Goal: Transaction & Acquisition: Purchase product/service

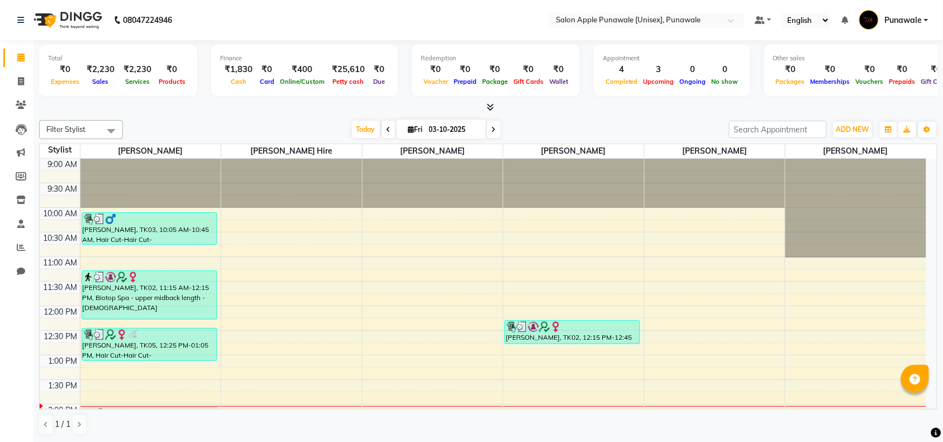
scroll to position [445, 0]
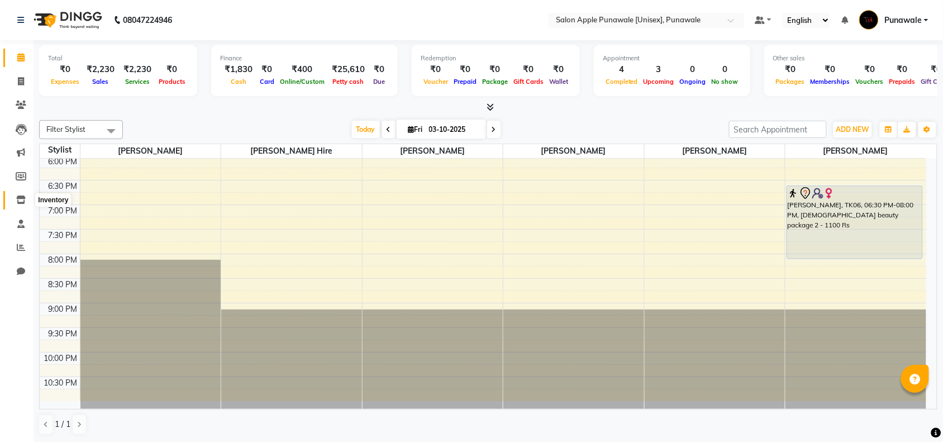
click at [16, 197] on icon at bounding box center [21, 200] width 10 height 8
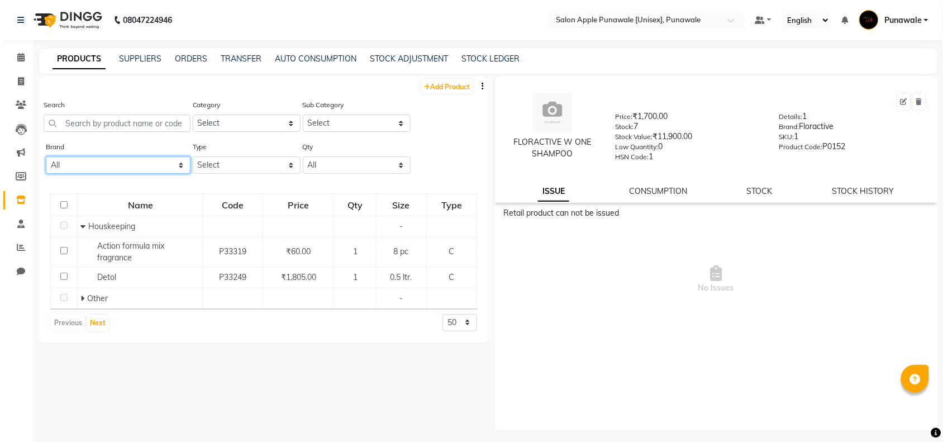
click at [102, 168] on select "All 33051090 Axe Beauty [PERSON_NAME] Biosoft Biotop Caleo Care Cott Ching's Se…" at bounding box center [118, 164] width 145 height 17
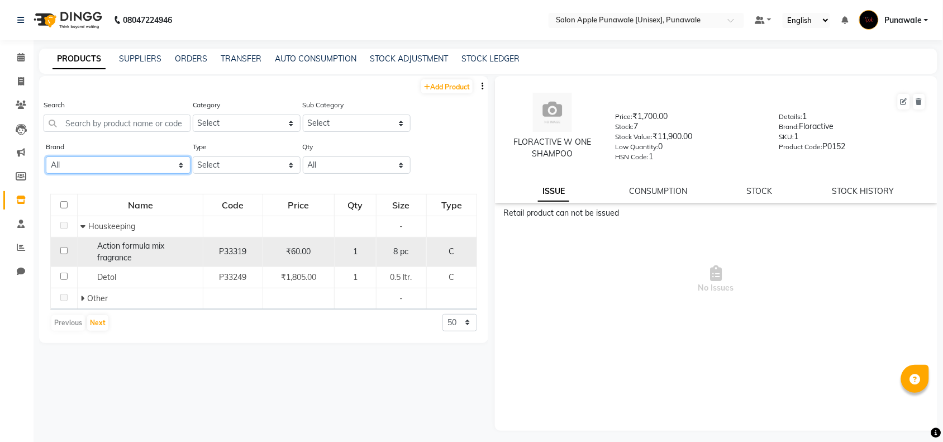
click at [46, 156] on select "All 33051090 Axe Beauty [PERSON_NAME] Biosoft Biotop Caleo Care Cott Ching's Se…" at bounding box center [118, 164] width 145 height 17
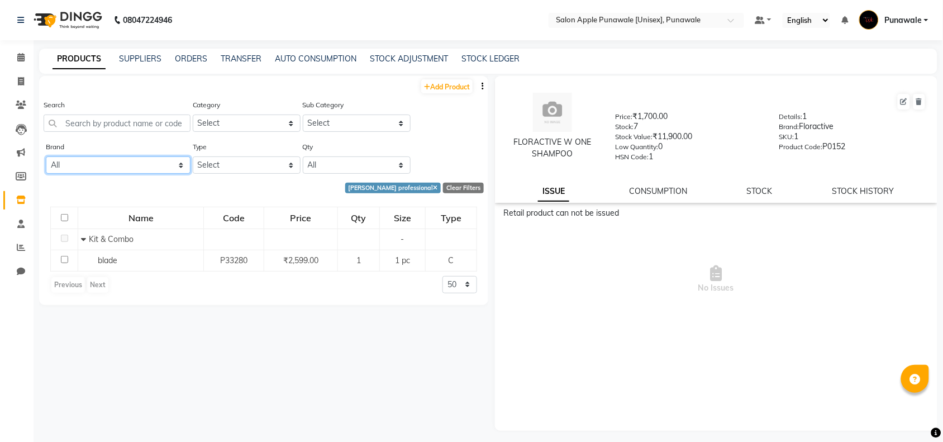
click at [102, 168] on select "All 33051090 Axe Beauty [PERSON_NAME] Biosoft Biotop Caleo Care Cott Ching's Se…" at bounding box center [118, 164] width 145 height 17
select select "wella professionals"
click at [46, 156] on select "All 33051090 Axe Beauty [PERSON_NAME] Biosoft Biotop Caleo Care Cott Ching's Se…" at bounding box center [118, 164] width 145 height 17
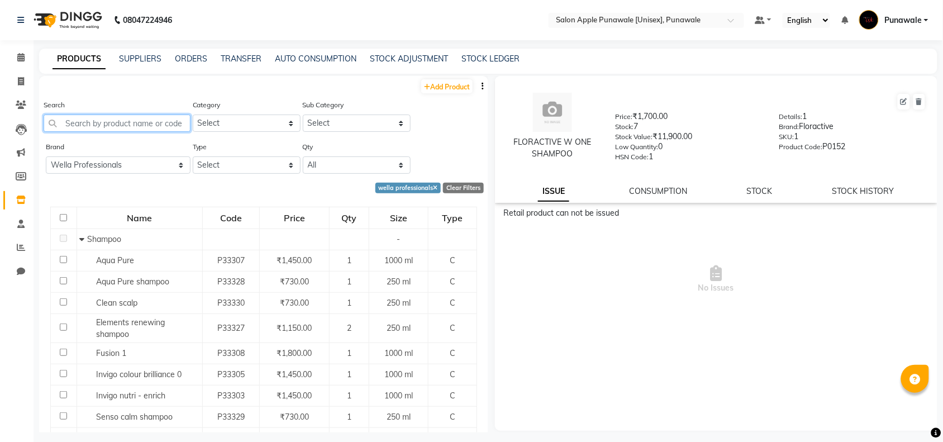
click at [126, 119] on input "text" at bounding box center [117, 123] width 147 height 17
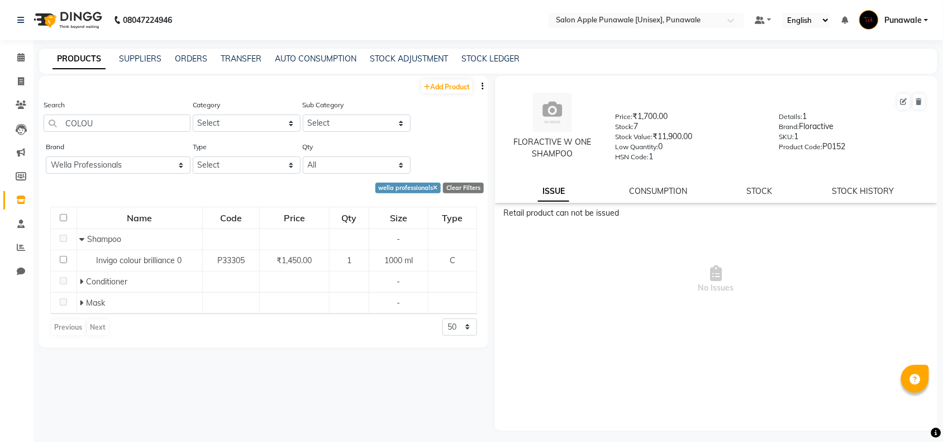
click at [248, 132] on div "Category Select Hair Skin Makeup Personal Care Appliances [PERSON_NAME] Waxing …" at bounding box center [246, 120] width 110 height 42
click at [250, 124] on select "Select Hair Skin Makeup Personal Care Appliances [PERSON_NAME] Waxing Disposabl…" at bounding box center [247, 123] width 108 height 17
click at [115, 119] on input "COLOU" at bounding box center [117, 123] width 147 height 17
click at [244, 167] on select "Select Both Retail Consumable" at bounding box center [247, 164] width 108 height 17
click at [132, 157] on select "All 33051090 Axe Beauty [PERSON_NAME] Biosoft Biotop Caleo Care Cott Ching's Se…" at bounding box center [118, 164] width 145 height 17
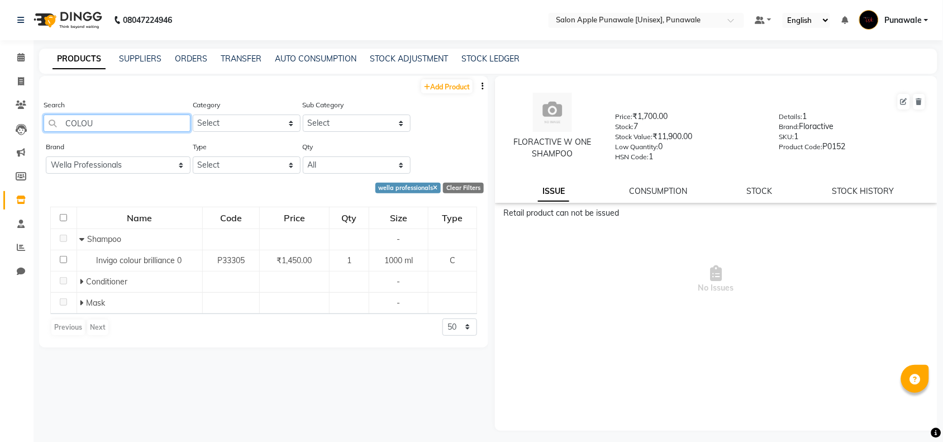
click at [131, 125] on input "COLOU" at bounding box center [117, 123] width 147 height 17
type input "C"
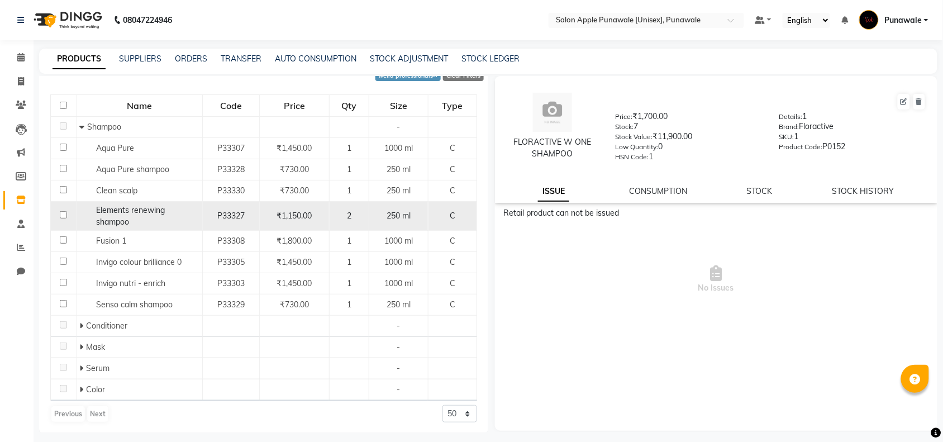
scroll to position [115, 0]
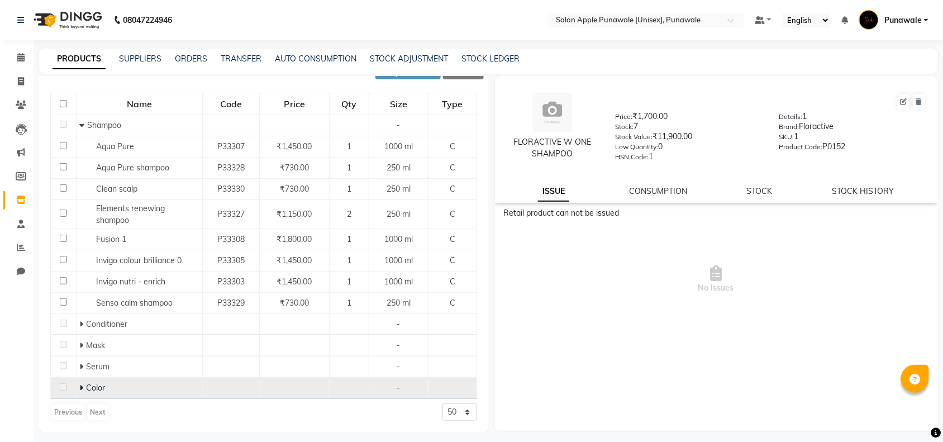
click at [130, 385] on div "Color" at bounding box center [139, 388] width 120 height 12
click at [71, 389] on td at bounding box center [64, 388] width 26 height 21
click at [79, 388] on icon at bounding box center [81, 388] width 4 height 8
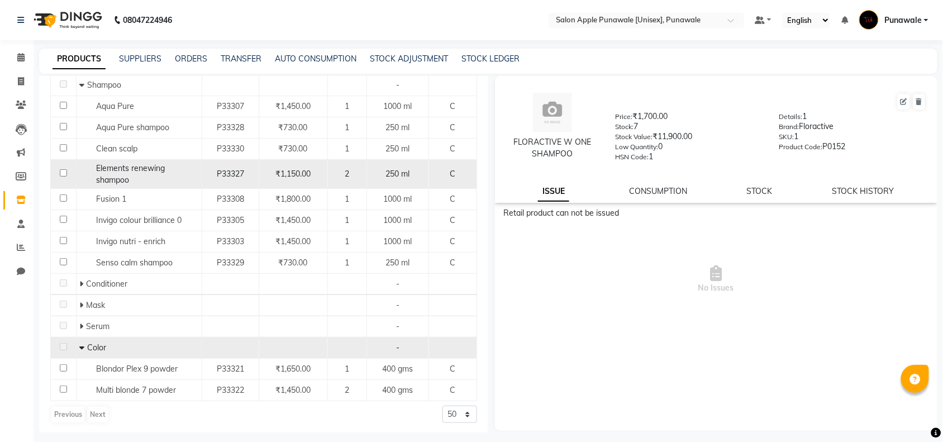
scroll to position [157, 0]
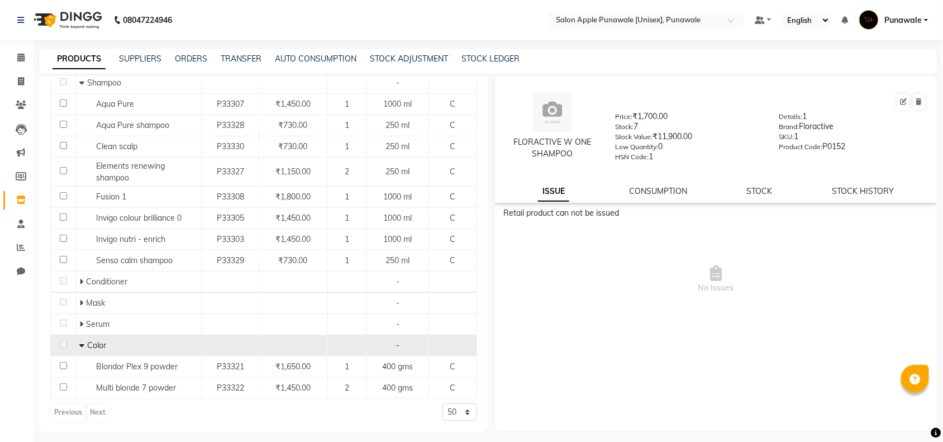
click at [77, 342] on td "Color" at bounding box center [140, 345] width 126 height 21
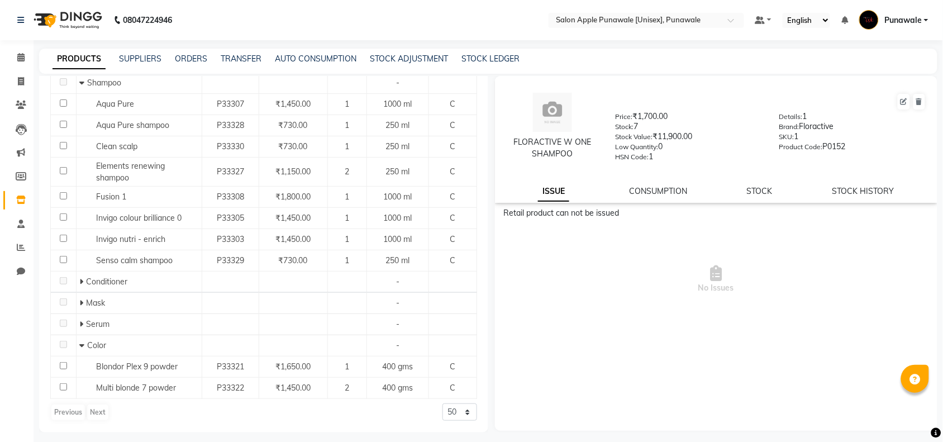
click at [90, 344] on span "Color" at bounding box center [96, 345] width 19 height 10
click at [84, 345] on span at bounding box center [83, 345] width 8 height 10
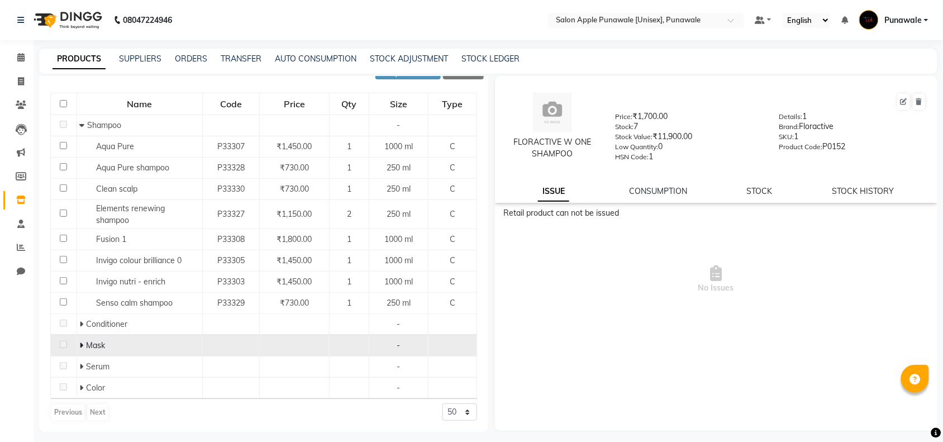
scroll to position [0, 0]
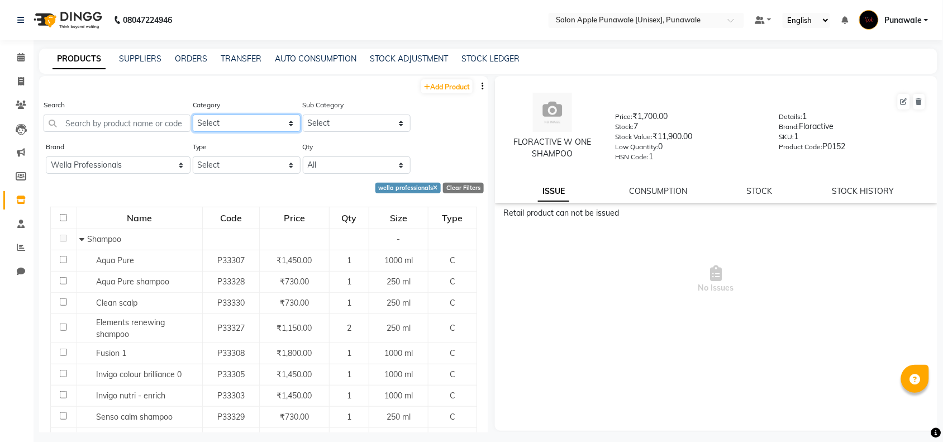
click at [217, 126] on select "Select Hair Skin Makeup Personal Care Appliances [PERSON_NAME] Waxing Disposabl…" at bounding box center [247, 123] width 108 height 17
select select "1100"
click at [193, 115] on select "Select Hair Skin Makeup Personal Care Appliances [PERSON_NAME] Waxing Disposabl…" at bounding box center [247, 123] width 108 height 17
click at [258, 169] on select "Select Both Retail Consumable" at bounding box center [247, 164] width 108 height 17
click at [138, 124] on input "text" at bounding box center [117, 123] width 147 height 17
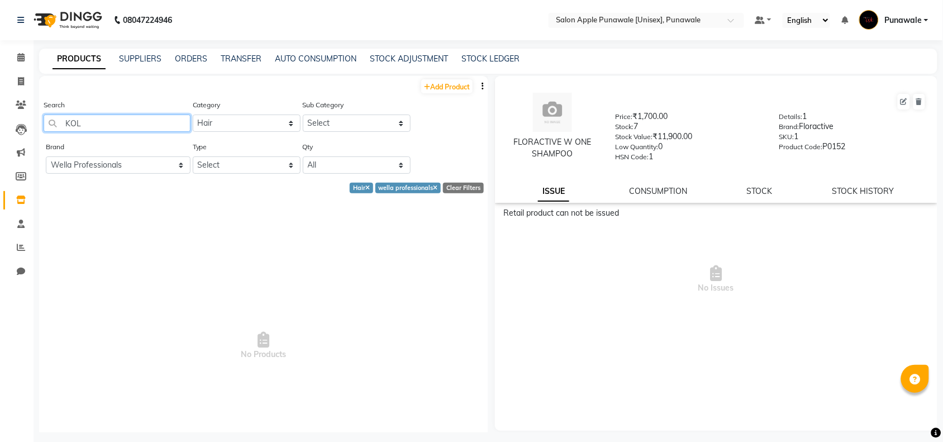
type input "KOL"
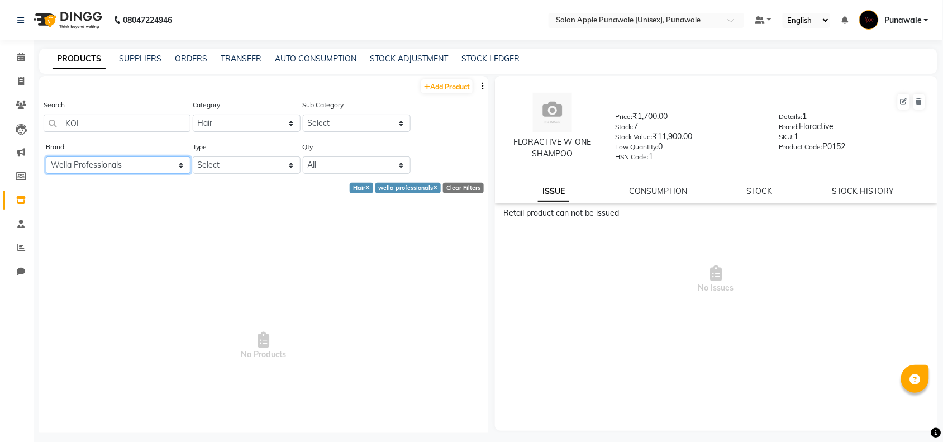
click at [137, 163] on select "All 33051090 Axe Beauty [PERSON_NAME] Biosoft Biotop Caleo Care Cott Ching's Se…" at bounding box center [118, 164] width 145 height 17
click at [46, 156] on select "All 33051090 Axe Beauty [PERSON_NAME] Biosoft Biotop Caleo Care Cott Ching's Se…" at bounding box center [118, 164] width 145 height 17
click at [183, 168] on select "All 33051090 Axe Beauty [PERSON_NAME] Biosoft Biotop Caleo Care Cott Ching's Se…" at bounding box center [118, 164] width 145 height 17
select select
click at [46, 156] on select "All 33051090 Axe Beauty [PERSON_NAME] Biosoft Biotop Caleo Care Cott Ching's Se…" at bounding box center [118, 164] width 145 height 17
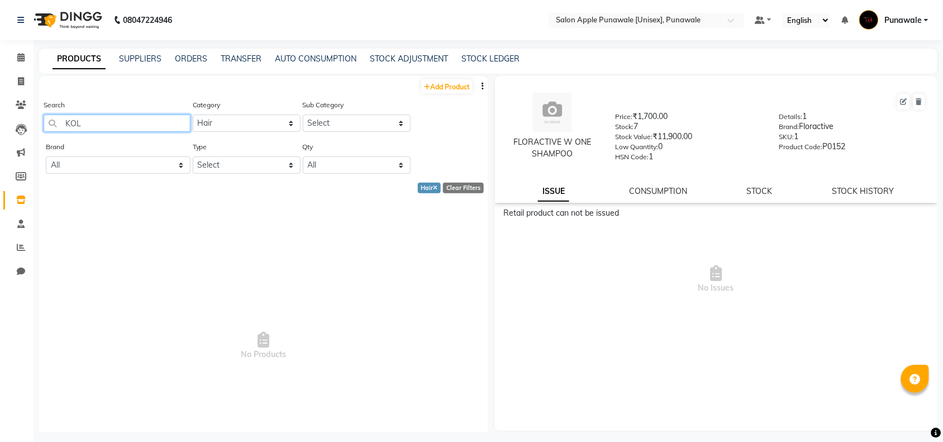
click at [126, 122] on input "KOL" at bounding box center [117, 123] width 147 height 17
type input "K"
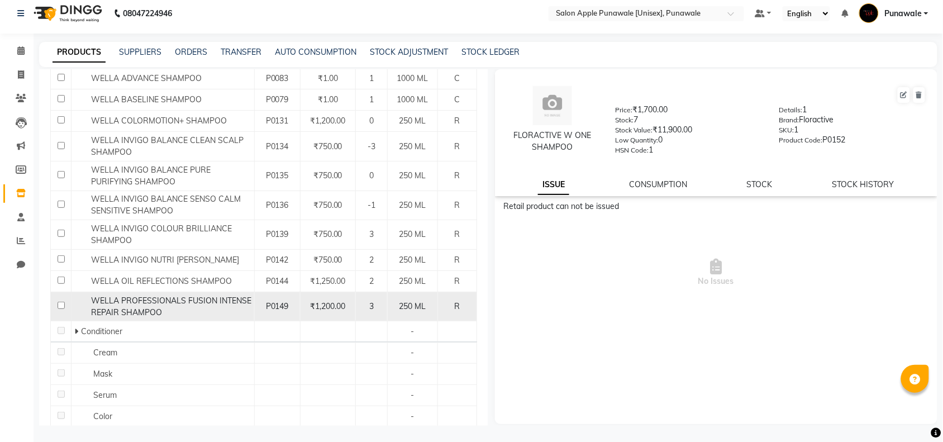
scroll to position [808, 0]
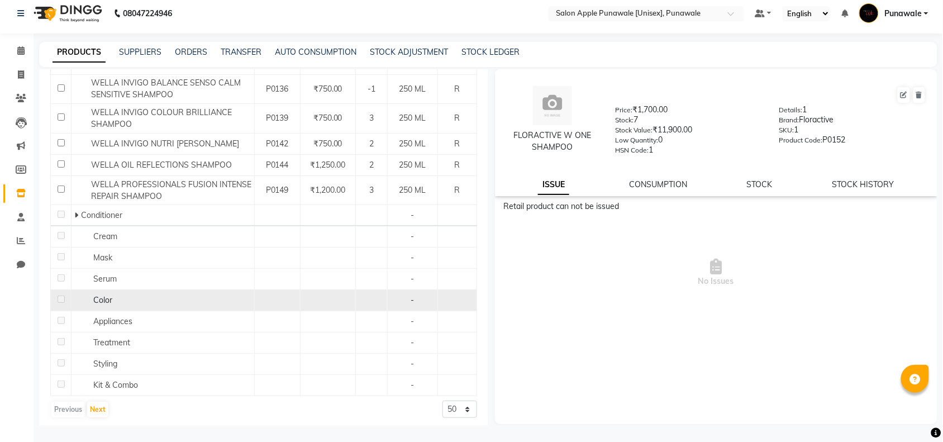
click at [214, 297] on div "Color" at bounding box center [162, 301] width 177 height 12
click at [85, 295] on div "Color" at bounding box center [162, 301] width 177 height 12
click at [404, 302] on td "-" at bounding box center [412, 300] width 51 height 21
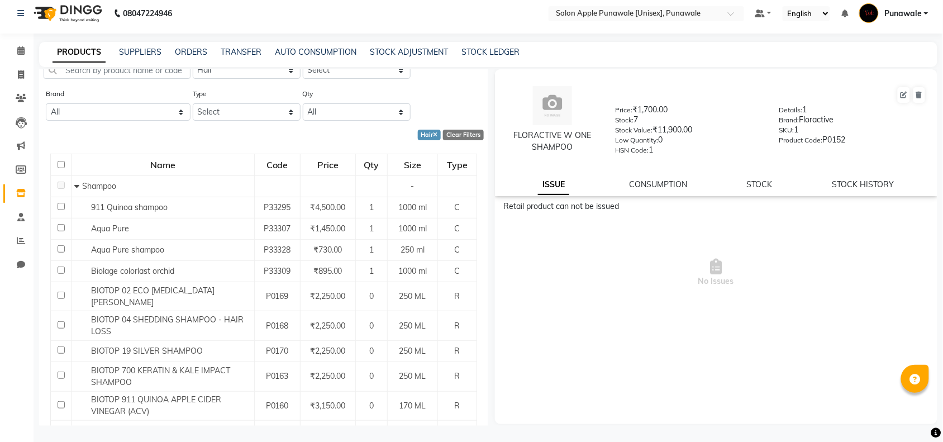
scroll to position [0, 0]
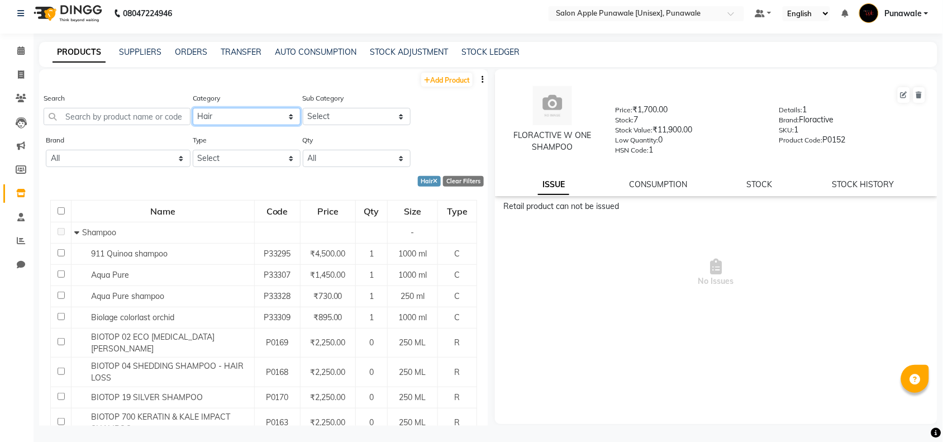
click at [253, 113] on select "Select Hair Skin Makeup Personal Care Appliances [PERSON_NAME] Waxing Disposabl…" at bounding box center [247, 116] width 108 height 17
click at [23, 53] on icon at bounding box center [20, 50] width 7 height 8
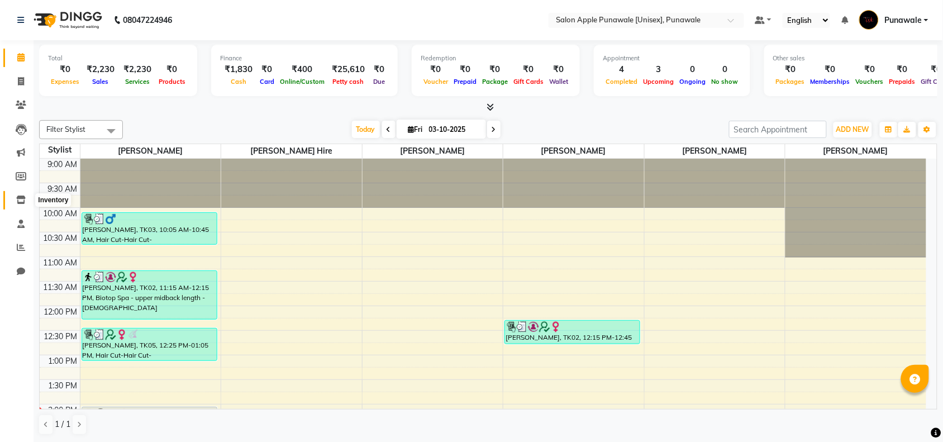
click at [20, 202] on icon at bounding box center [21, 200] width 10 height 8
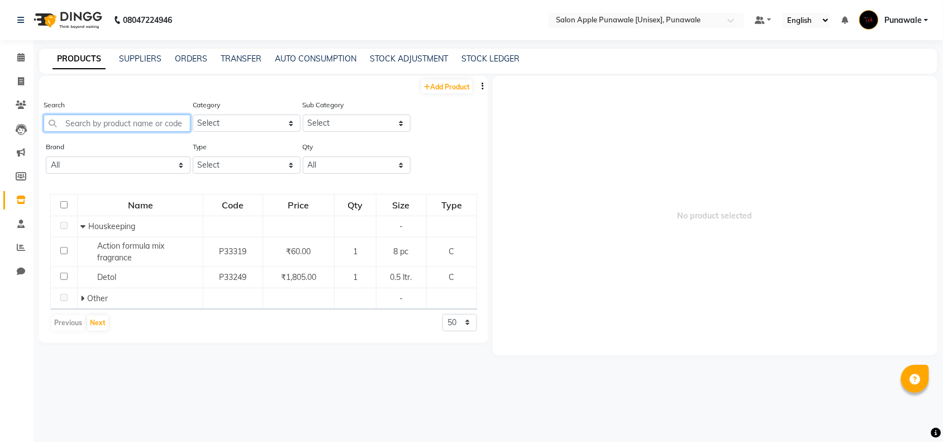
click at [126, 129] on input "text" at bounding box center [117, 123] width 147 height 17
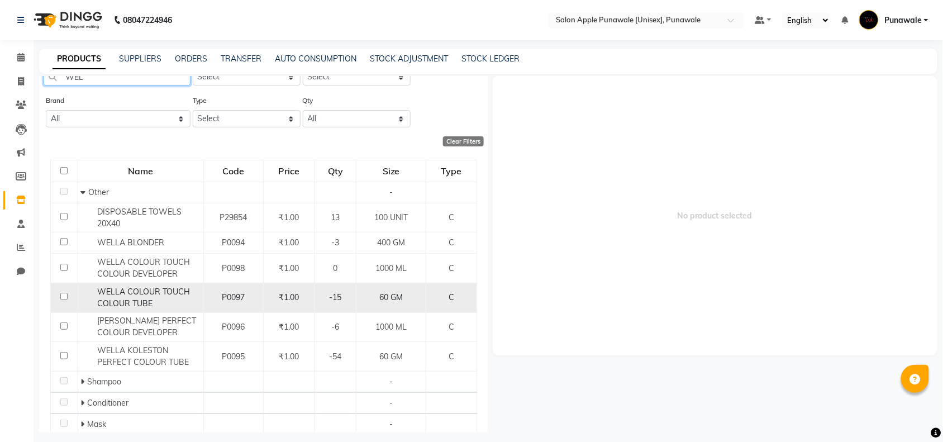
scroll to position [70, 0]
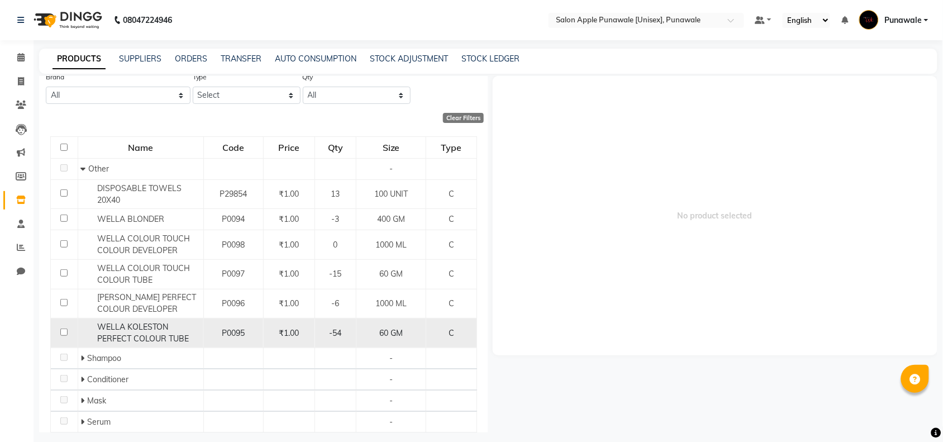
type input "WEL"
click at [165, 339] on span "WELLA KOLESTON PERFECT COLOUR TUBE" at bounding box center [143, 333] width 92 height 22
select select
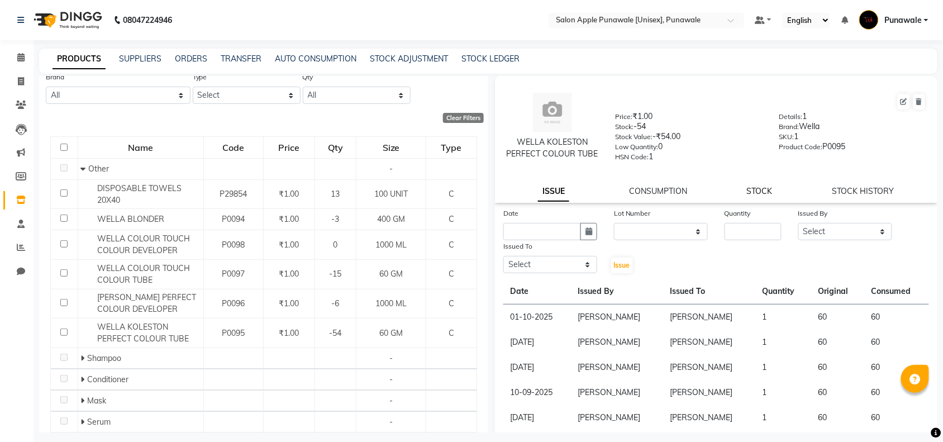
click at [761, 196] on link "STOCK" at bounding box center [760, 191] width 26 height 10
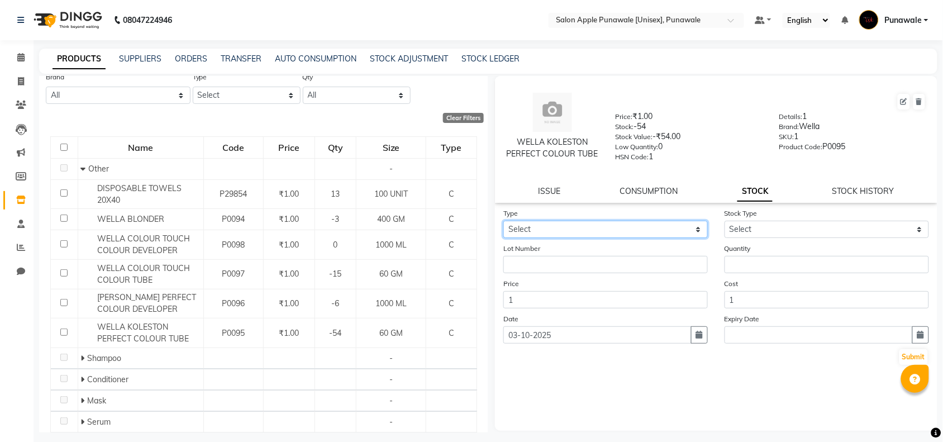
click at [566, 238] on select "Select In Out" at bounding box center [606, 229] width 205 height 17
select select "in"
click at [504, 231] on select "Select In Out" at bounding box center [606, 229] width 205 height 17
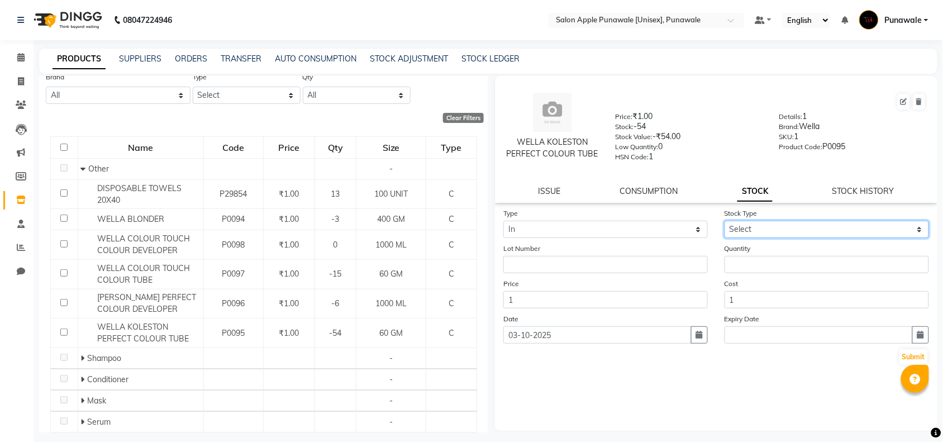
click at [800, 238] on select "Select New Stock Adjustment Return Other" at bounding box center [827, 229] width 205 height 17
select select "new stock"
click at [725, 231] on select "Select New Stock Adjustment Return Other" at bounding box center [827, 229] width 205 height 17
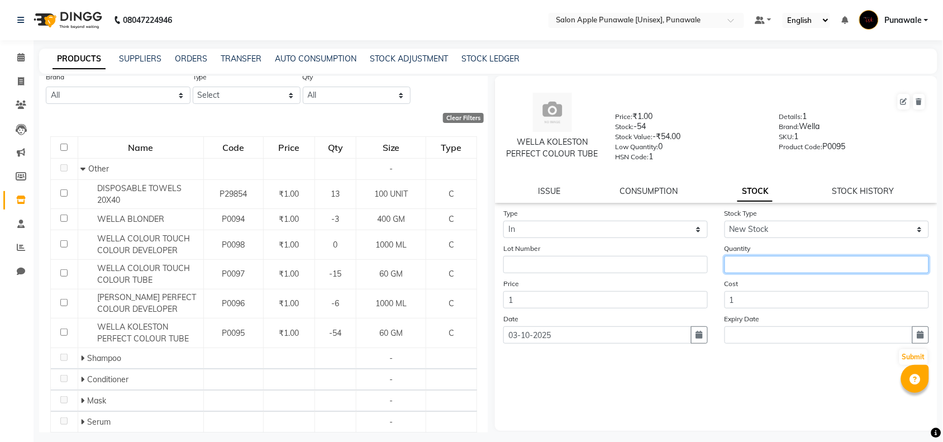
click at [745, 273] on input "number" at bounding box center [827, 264] width 205 height 17
type input "4"
click at [918, 339] on icon "button" at bounding box center [921, 335] width 7 height 8
select select "10"
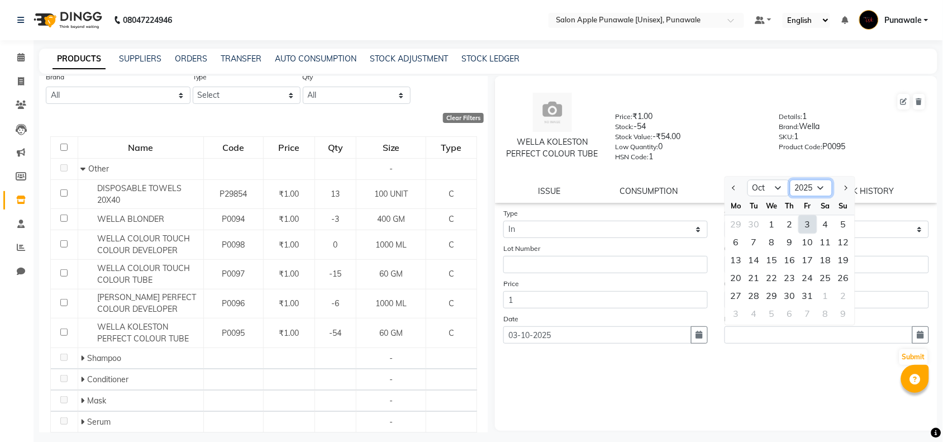
click at [814, 197] on select "2015 2016 2017 2018 2019 2020 2021 2022 2023 2024 2025 2026 2027 2028 2029 2030…" at bounding box center [811, 188] width 42 height 17
select select "2028"
click at [790, 188] on select "2015 2016 2017 2018 2019 2020 2021 2022 2023 2024 2025 2026 2027 2028 2029 2030…" at bounding box center [811, 188] width 42 height 17
click at [758, 196] on select "Jan Feb Mar Apr May Jun [DATE] Aug Sep Oct Nov Dec" at bounding box center [769, 188] width 42 height 17
select select "3"
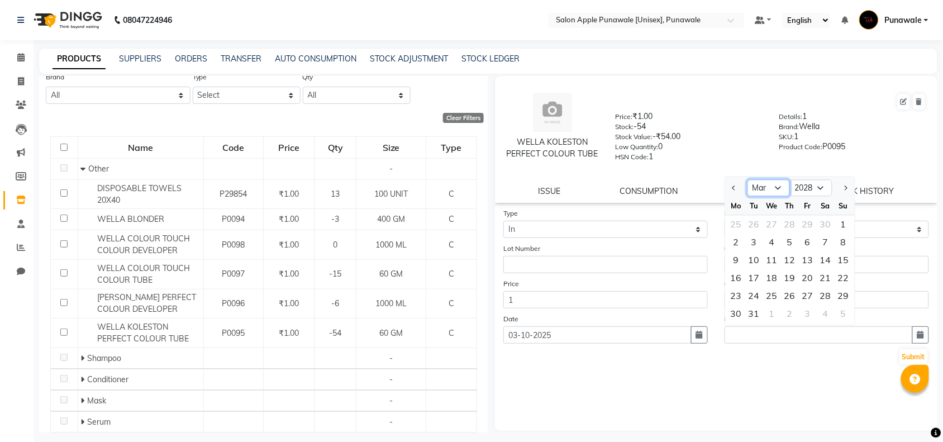
click at [748, 188] on select "Jan Feb Mar Apr May Jun [DATE] Aug Sep Oct Nov Dec" at bounding box center [769, 188] width 42 height 17
click at [876, 344] on input "text" at bounding box center [819, 334] width 188 height 17
click at [761, 197] on select "Jan Feb Mar Apr May Jun [DATE] Aug Sep Oct Nov Dec" at bounding box center [769, 188] width 42 height 17
click at [748, 188] on select "Jan Feb Mar Apr May Jun [DATE] Aug Sep Oct Nov Dec" at bounding box center [769, 188] width 42 height 17
click at [803, 197] on select "2018 2019 2020 2021 2022 2023 2024 2025 2026 2027 2028 2029 2030 2031 2032 2033…" at bounding box center [811, 188] width 42 height 17
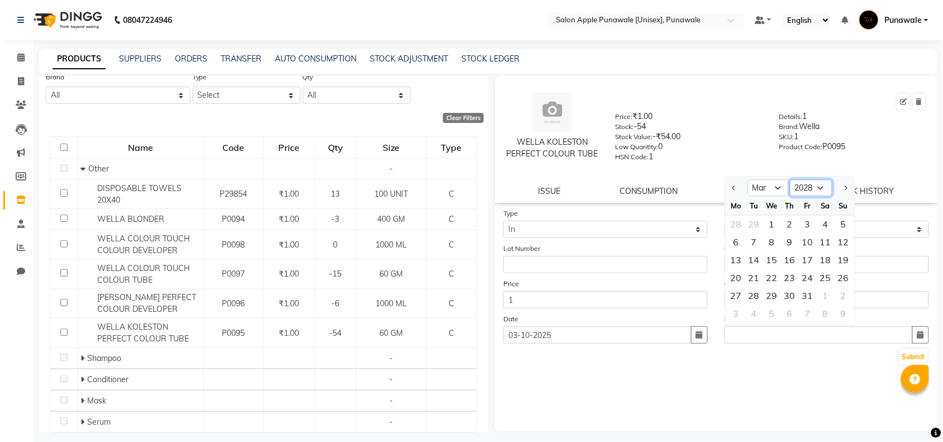
click at [790, 188] on select "2018 2019 2020 2021 2022 2023 2024 2025 2026 2027 2028 2029 2030 2031 2032 2033…" at bounding box center [811, 188] width 42 height 17
click at [859, 344] on input "text" at bounding box center [819, 334] width 188 height 17
click at [913, 344] on button "button" at bounding box center [921, 334] width 17 height 17
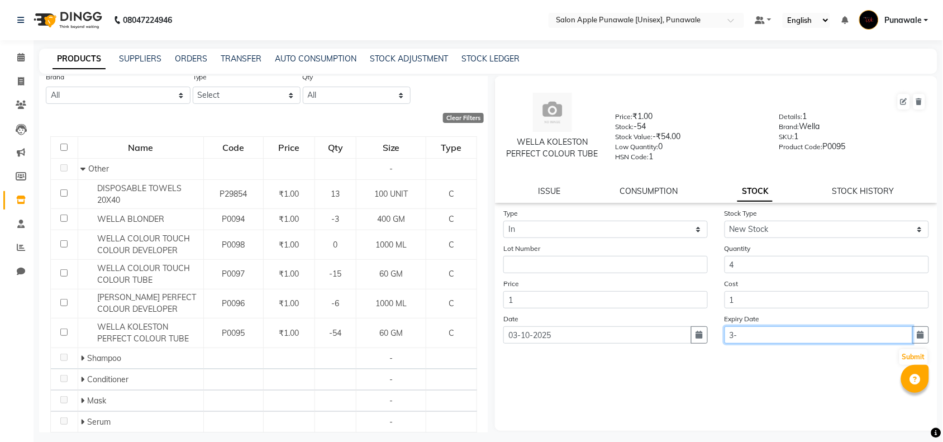
type input "3"
type input "[DATE]"
click at [900, 361] on button "Submit" at bounding box center [914, 357] width 29 height 16
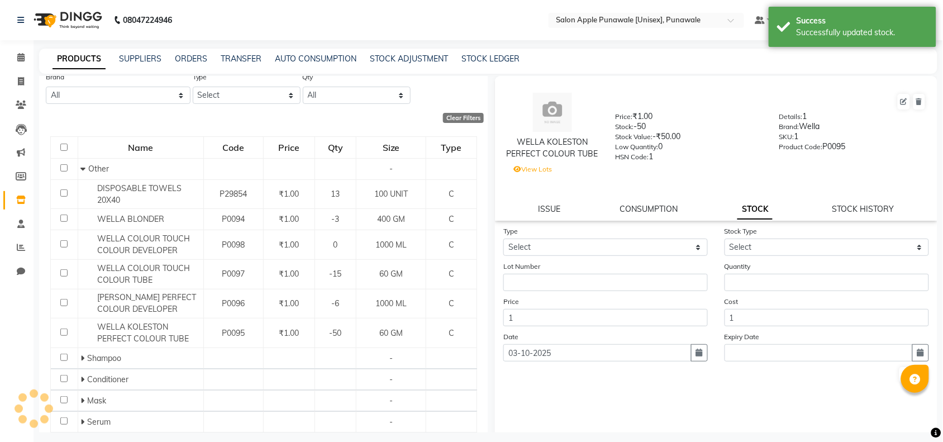
scroll to position [0, 0]
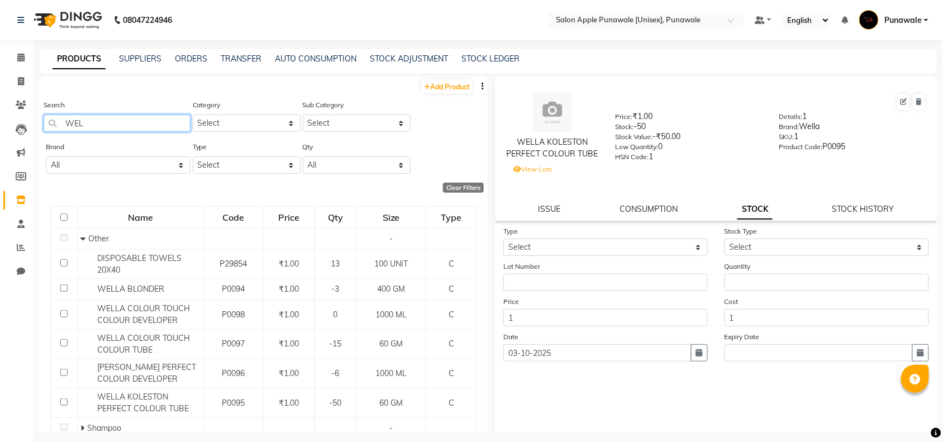
click at [146, 127] on input "WEL" at bounding box center [117, 123] width 147 height 17
type input "W"
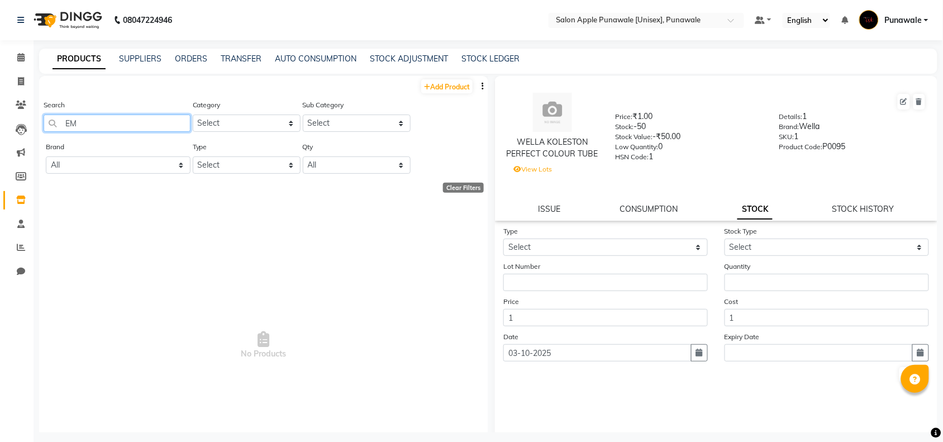
type input "E"
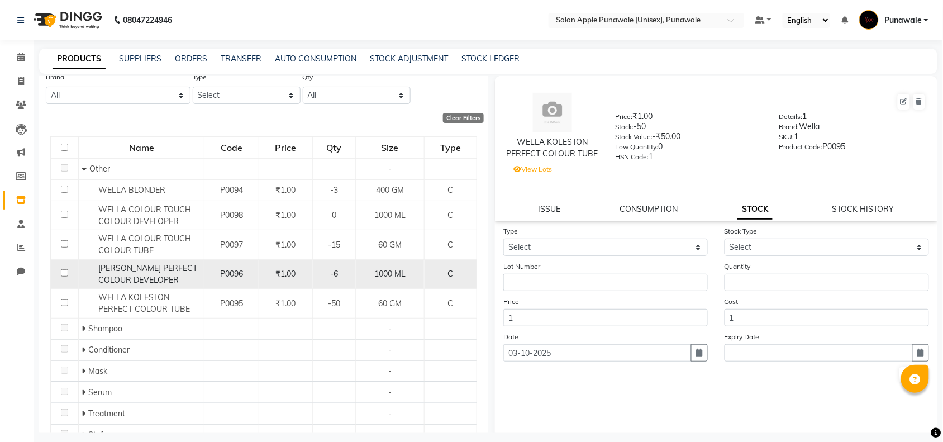
scroll to position [129, 0]
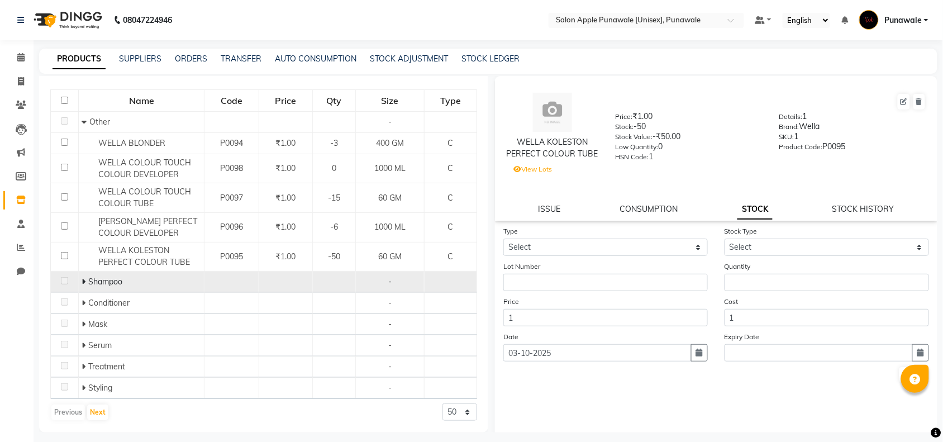
type input "WELL"
click at [82, 283] on icon at bounding box center [84, 282] width 4 height 8
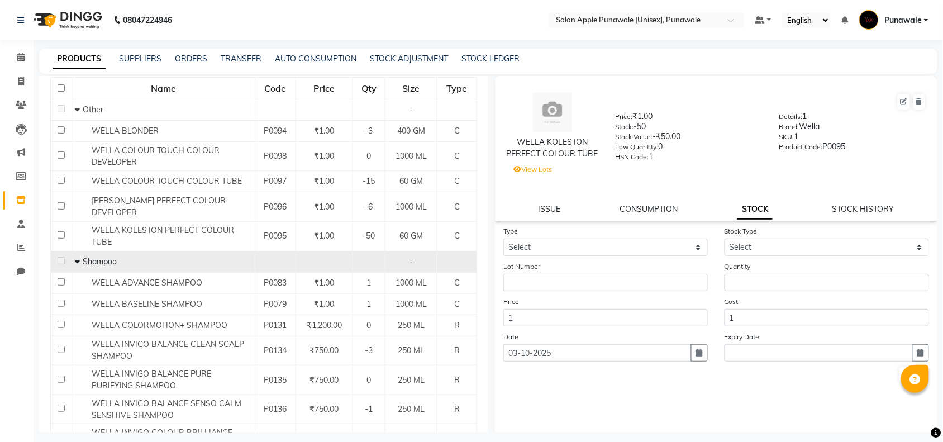
click at [75, 261] on icon at bounding box center [77, 262] width 5 height 8
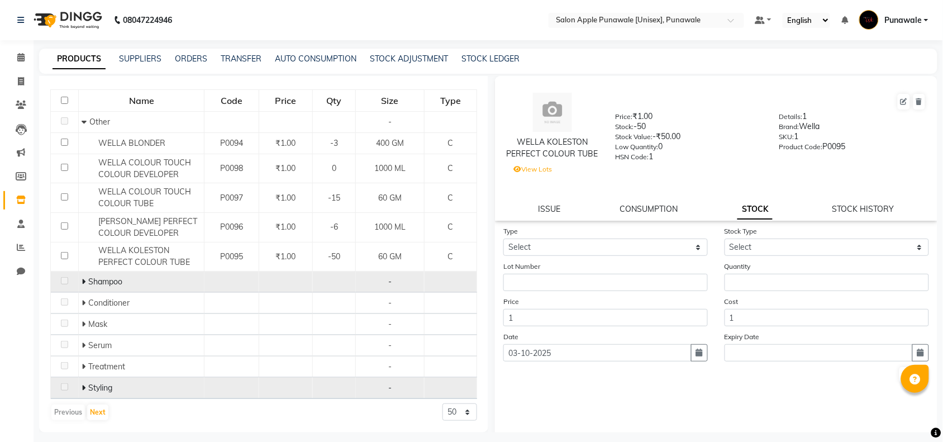
click at [82, 387] on icon at bounding box center [84, 388] width 4 height 8
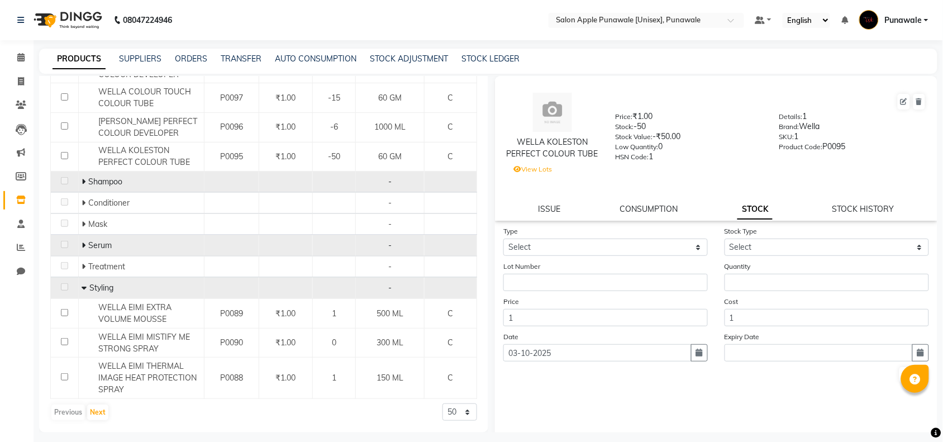
scroll to position [230, 0]
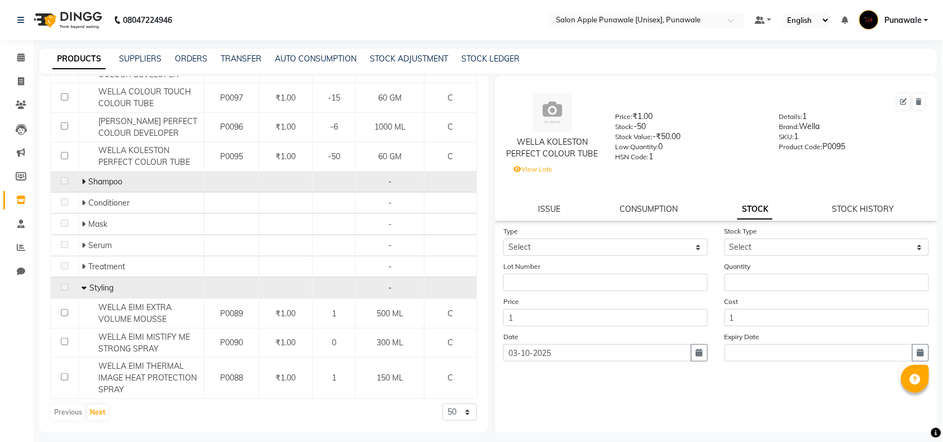
click at [85, 287] on icon at bounding box center [84, 288] width 5 height 8
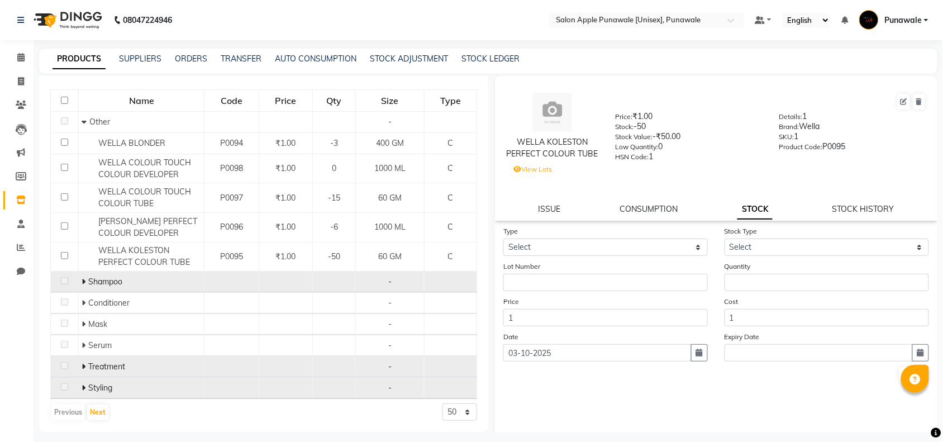
click at [83, 364] on icon at bounding box center [84, 367] width 4 height 8
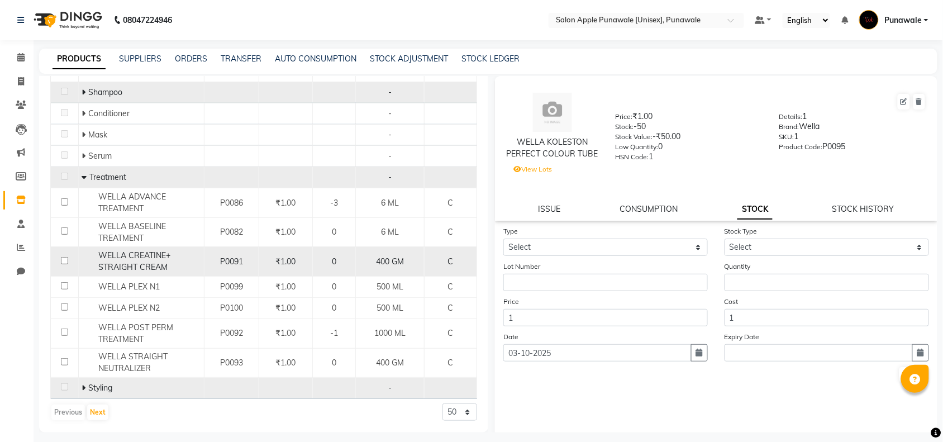
scroll to position [320, 0]
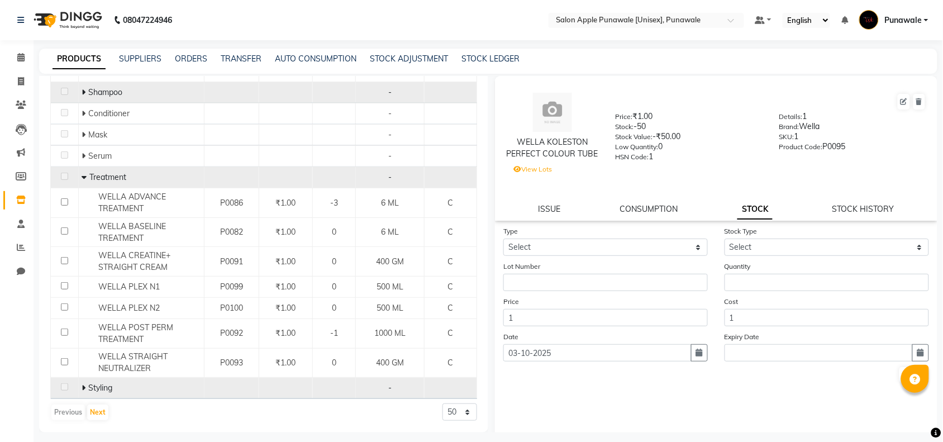
click at [82, 174] on icon at bounding box center [84, 177] width 5 height 8
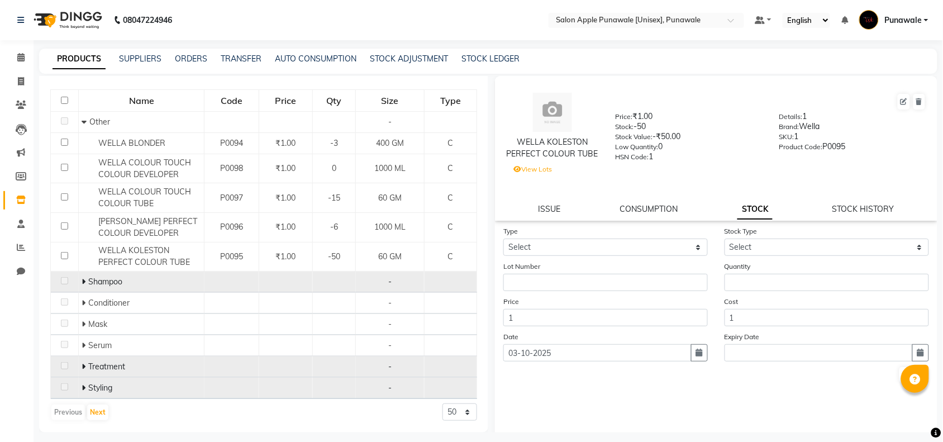
scroll to position [130, 0]
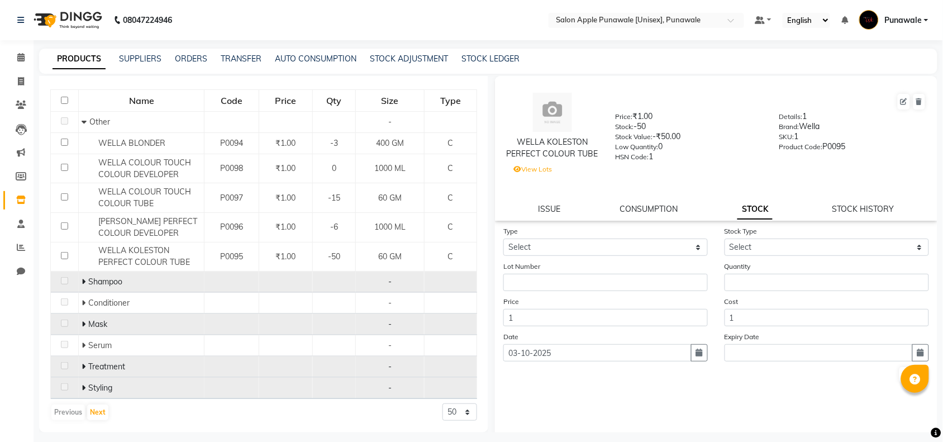
click at [84, 325] on icon at bounding box center [84, 324] width 4 height 8
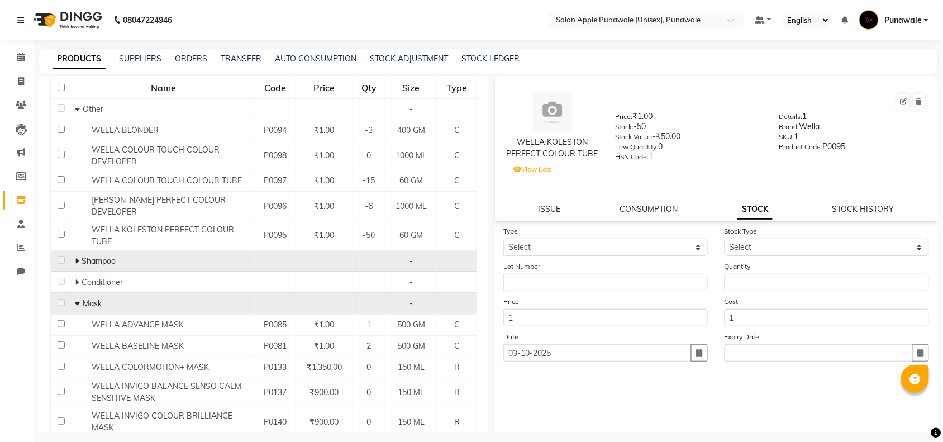
scroll to position [300, 0]
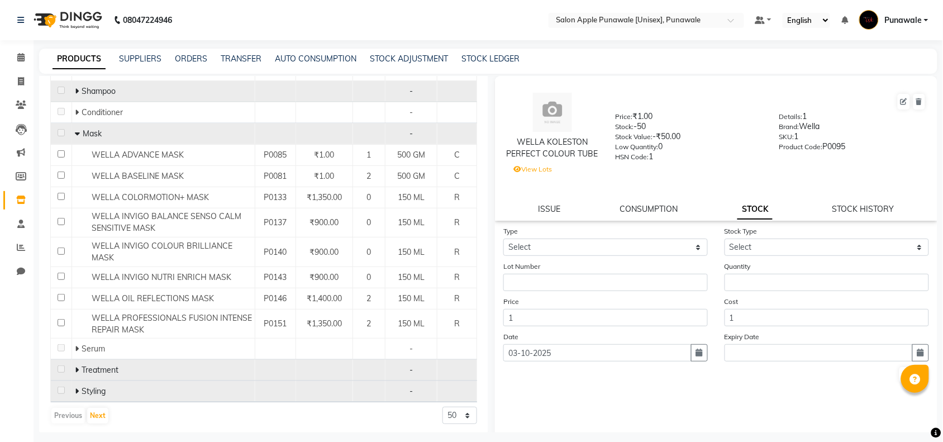
click at [77, 135] on icon at bounding box center [77, 134] width 5 height 8
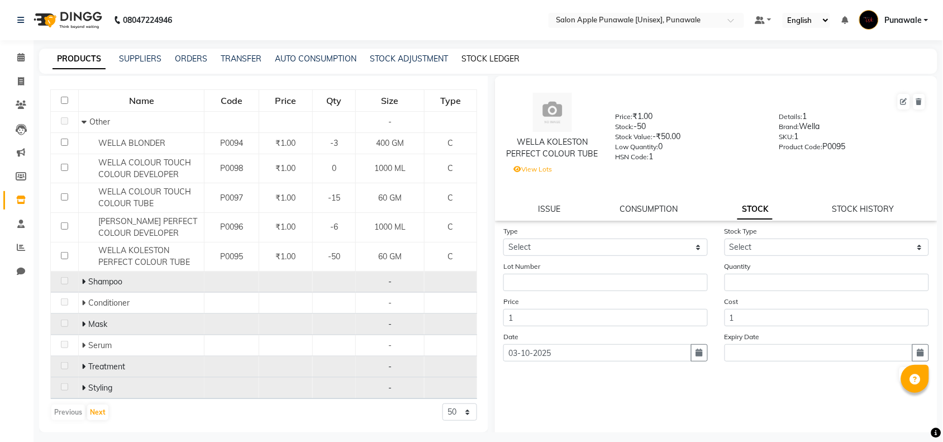
click at [462, 54] on link "STOCK LEDGER" at bounding box center [491, 59] width 58 height 10
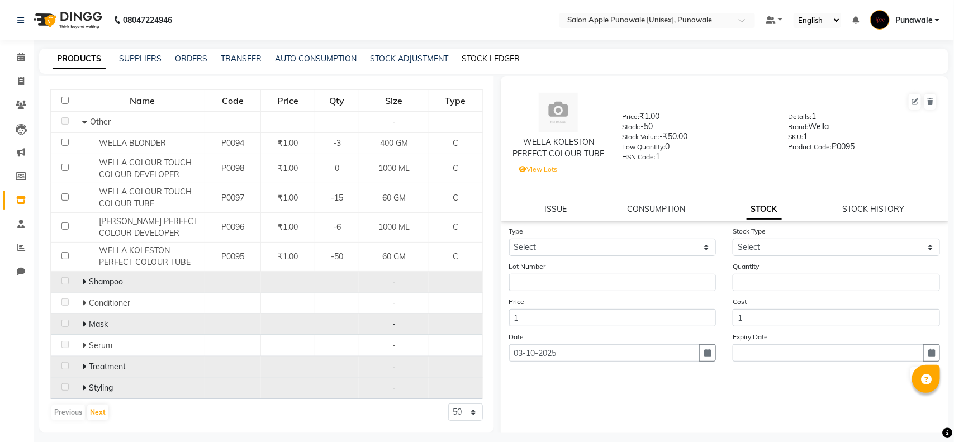
select select "all"
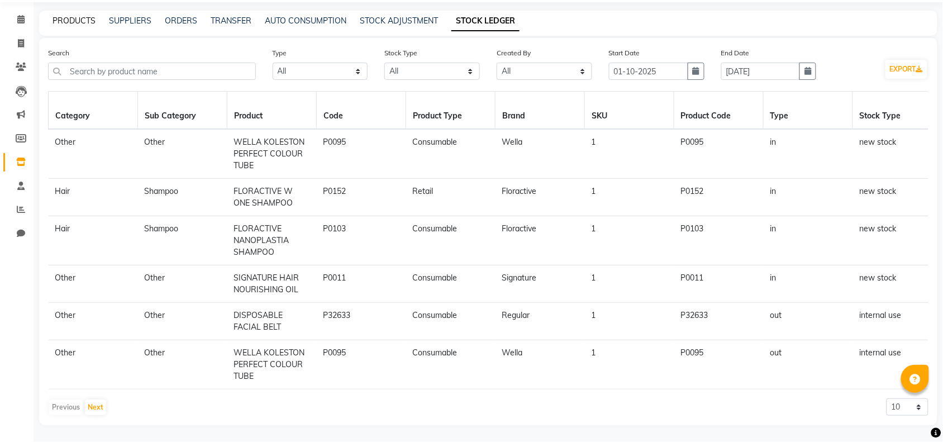
click at [62, 16] on link "PRODUCTS" at bounding box center [74, 21] width 43 height 10
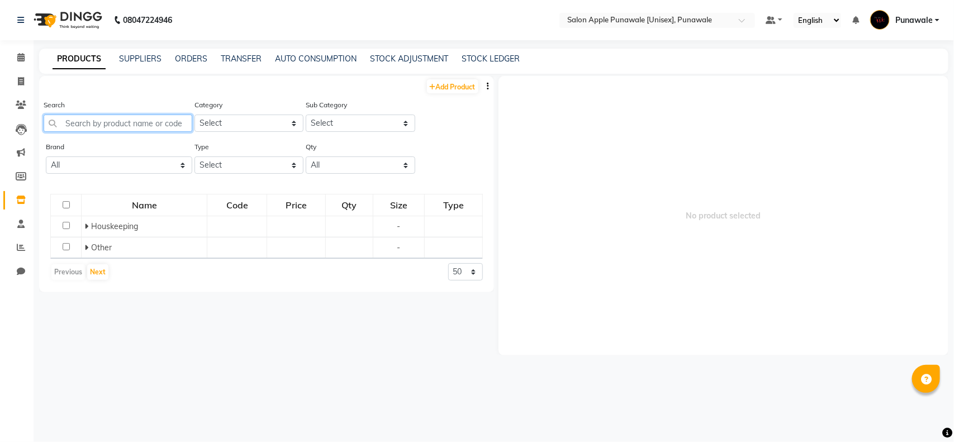
click at [98, 129] on input "text" at bounding box center [118, 123] width 149 height 17
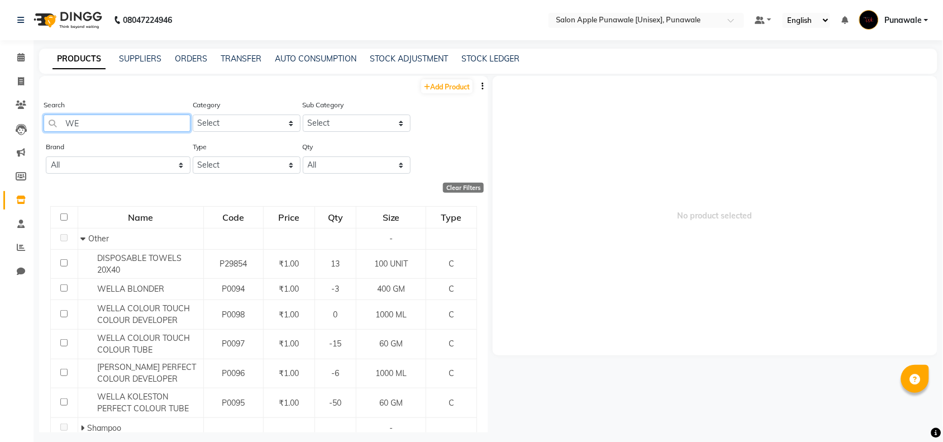
type input "W"
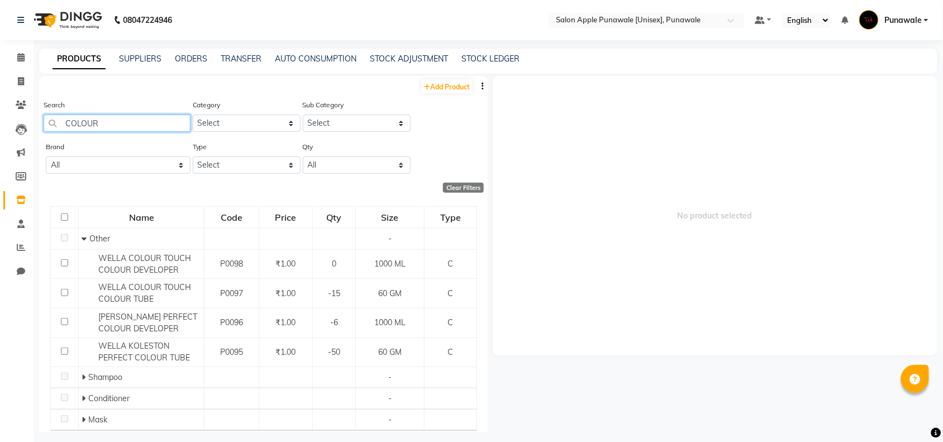
click at [160, 115] on input "COLOUR" at bounding box center [117, 123] width 147 height 17
type input "C"
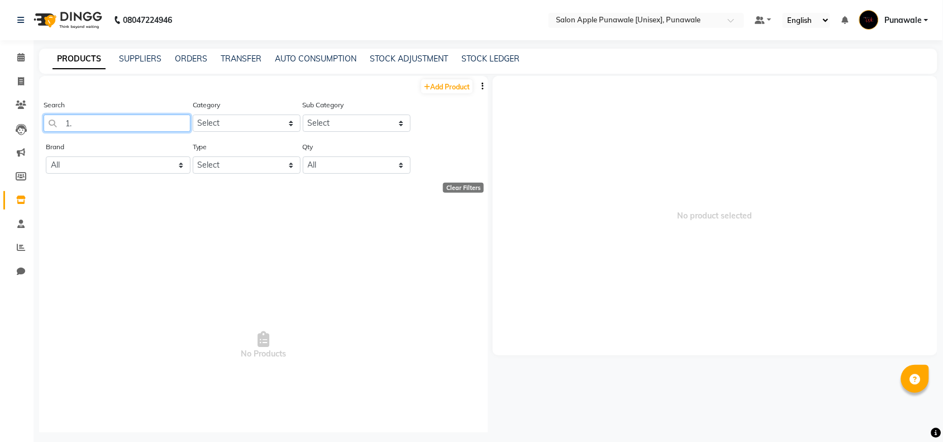
type input "1"
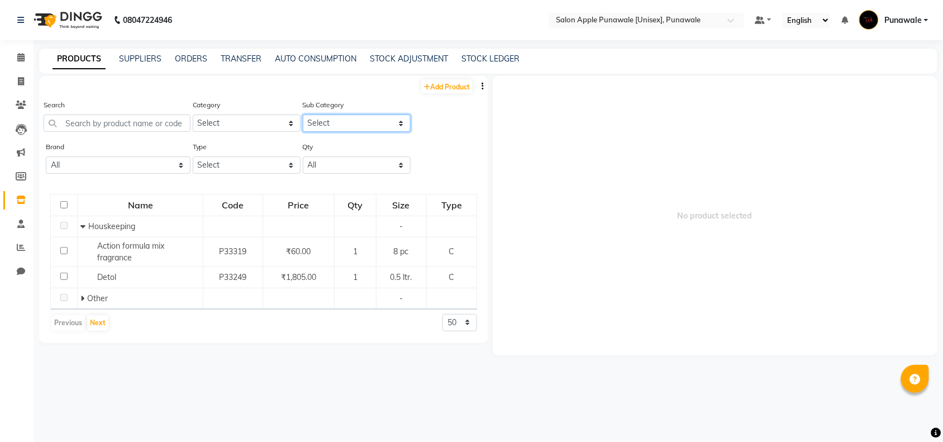
click at [345, 119] on select "Select" at bounding box center [357, 123] width 108 height 17
click at [214, 123] on select "Select Hair Skin Makeup Personal Care Appliances [PERSON_NAME] Waxing Disposabl…" at bounding box center [247, 123] width 108 height 17
select select "1100"
click at [193, 115] on select "Select Hair Skin Makeup Personal Care Appliances [PERSON_NAME] Waxing Disposabl…" at bounding box center [247, 123] width 108 height 17
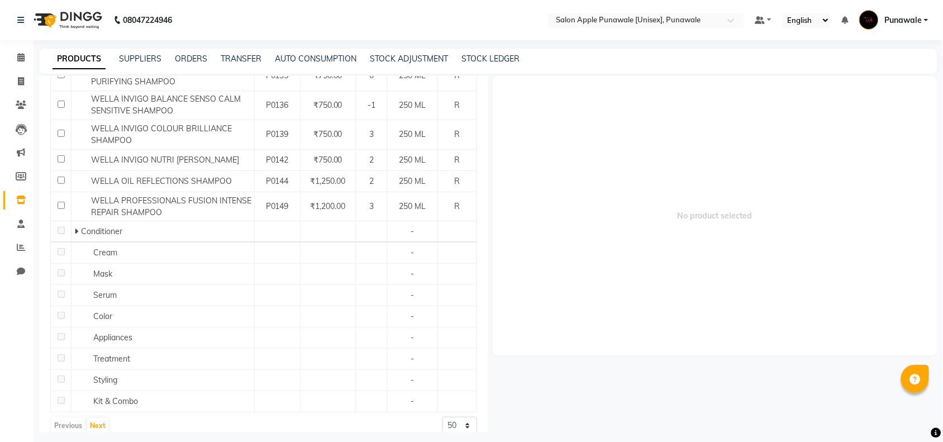
scroll to position [808, 0]
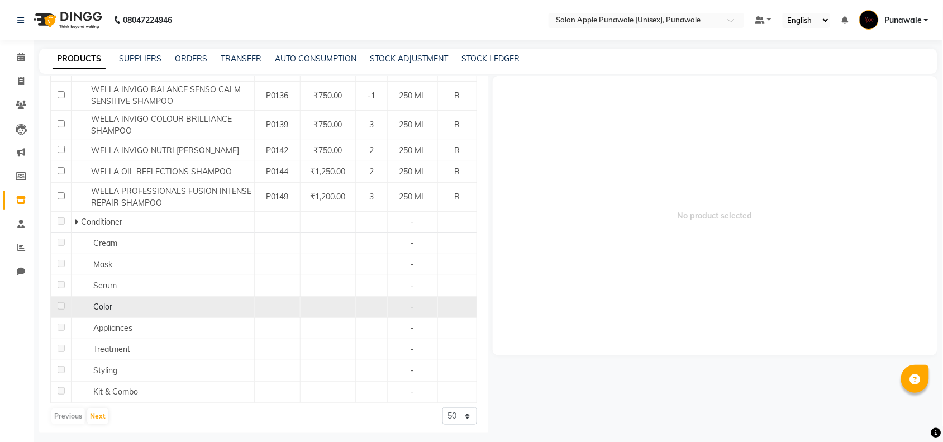
click at [72, 299] on td "Color" at bounding box center [163, 307] width 183 height 21
click at [81, 303] on div "Color" at bounding box center [162, 307] width 177 height 12
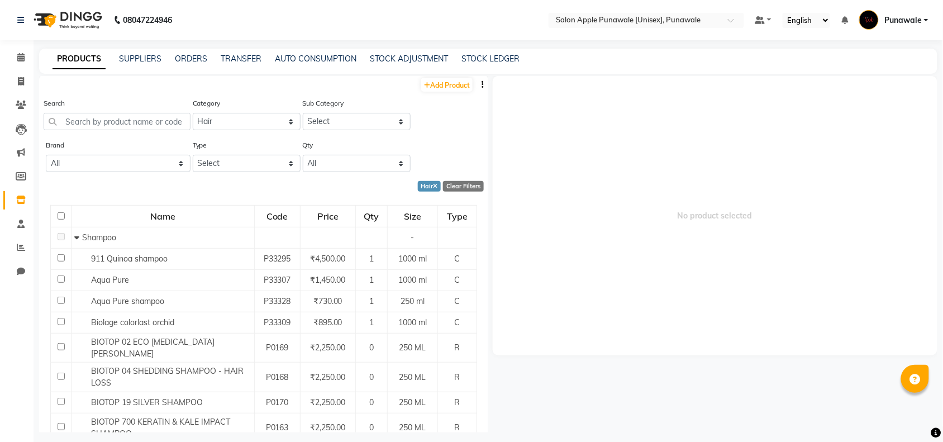
scroll to position [0, 0]
click at [129, 118] on input "text" at bounding box center [117, 123] width 147 height 17
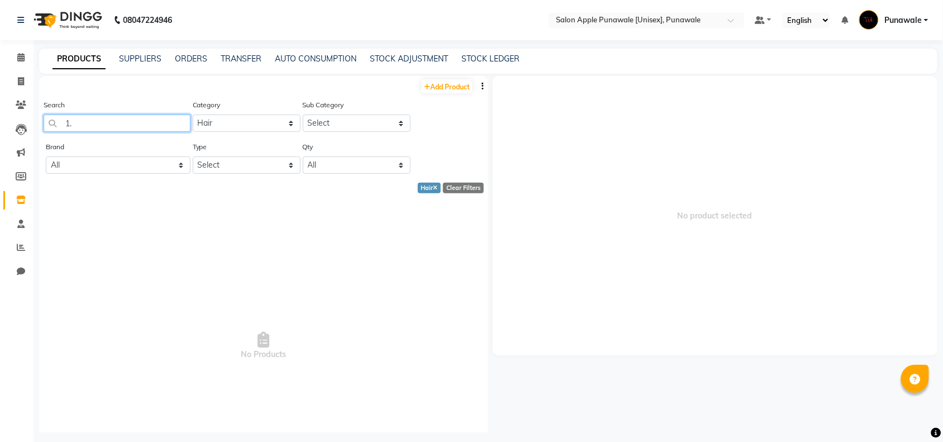
type input "1"
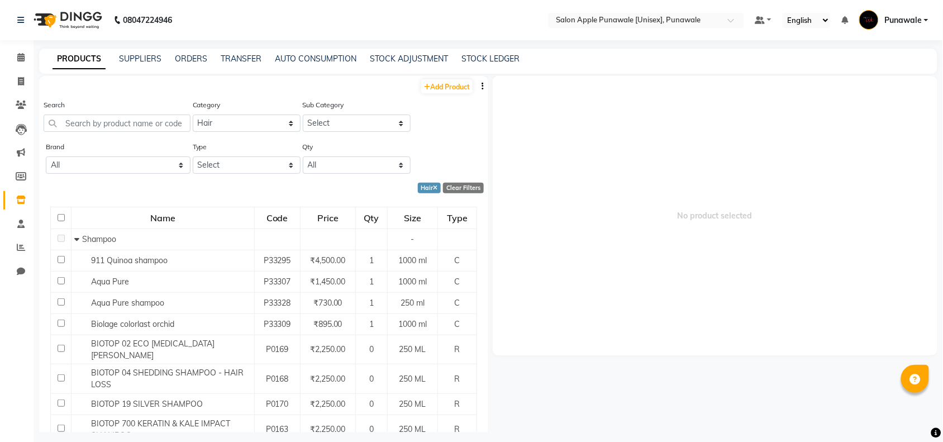
click at [258, 112] on div "Category Select Hair Skin Makeup Personal Care Appliances [PERSON_NAME] Waxing …" at bounding box center [247, 115] width 108 height 33
click at [257, 121] on select "Select Hair Skin Makeup Personal Care Appliances [PERSON_NAME] Waxing Disposabl…" at bounding box center [247, 123] width 108 height 17
click at [120, 148] on div "Brand All 33051090 Axe Beauty [PERSON_NAME] Biosoft Biotop Caleo Care Cott Chin…" at bounding box center [118, 157] width 145 height 33
click at [113, 125] on input "text" at bounding box center [117, 123] width 147 height 17
click at [112, 163] on select "All 33051090 Axe Beauty [PERSON_NAME] Biosoft Biotop Caleo Care Cott Ching's Se…" at bounding box center [118, 164] width 145 height 17
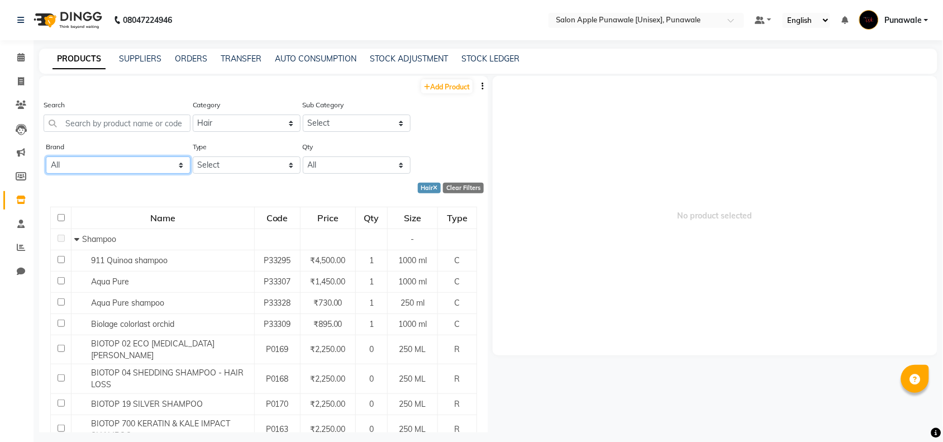
select select "wella professionals"
click at [46, 156] on select "All 33051090 Axe Beauty [PERSON_NAME] Biosoft Biotop Caleo Care Cott Ching's Se…" at bounding box center [118, 164] width 145 height 17
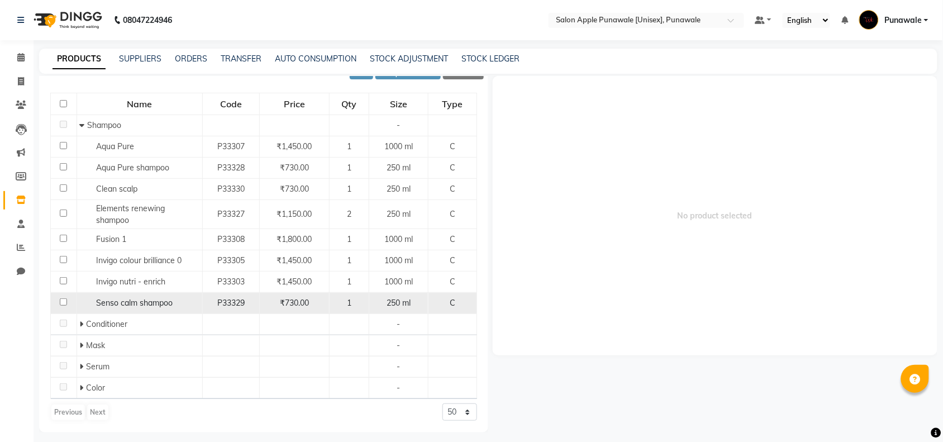
scroll to position [7, 0]
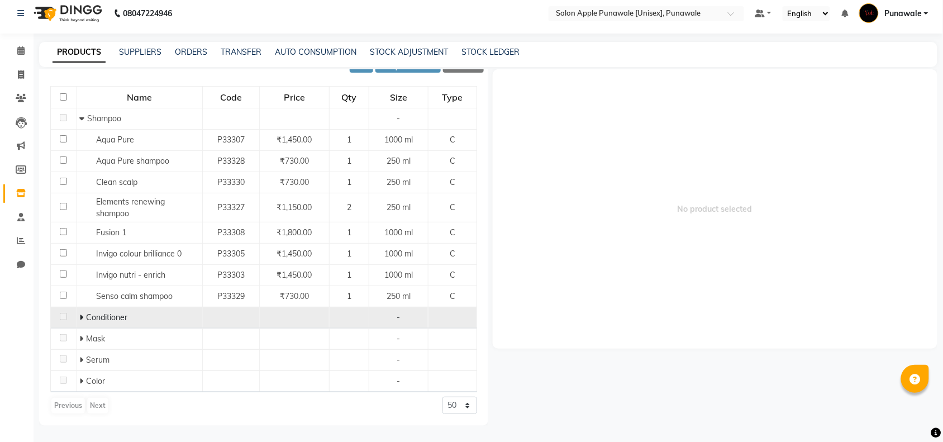
click at [83, 320] on span at bounding box center [82, 317] width 7 height 10
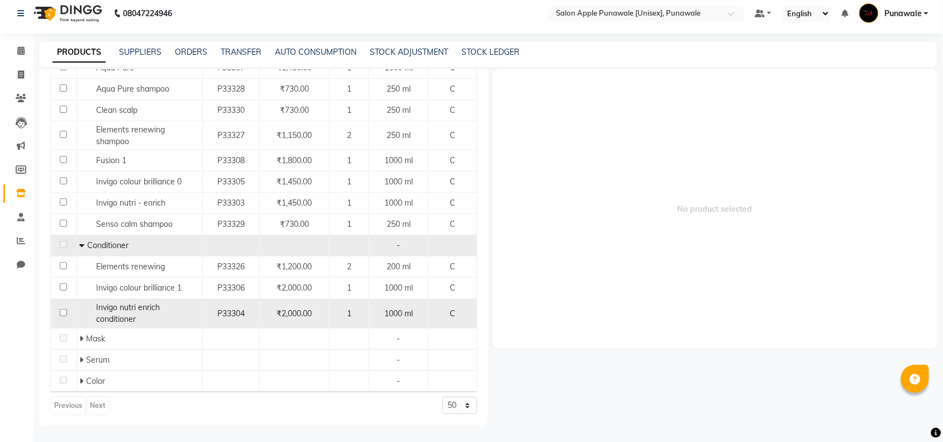
scroll to position [187, 0]
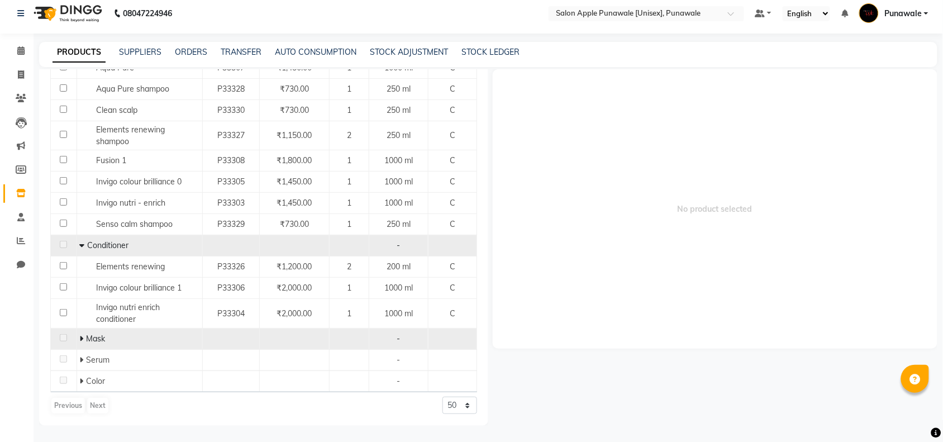
click at [82, 336] on icon at bounding box center [81, 339] width 4 height 8
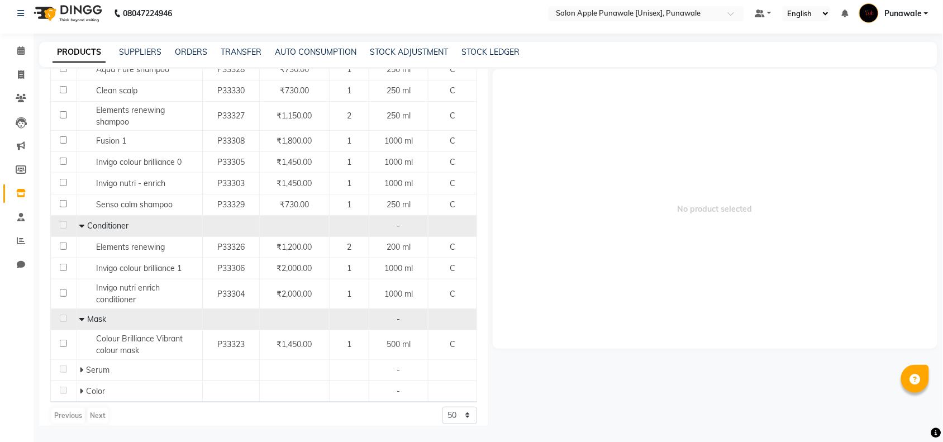
scroll to position [216, 0]
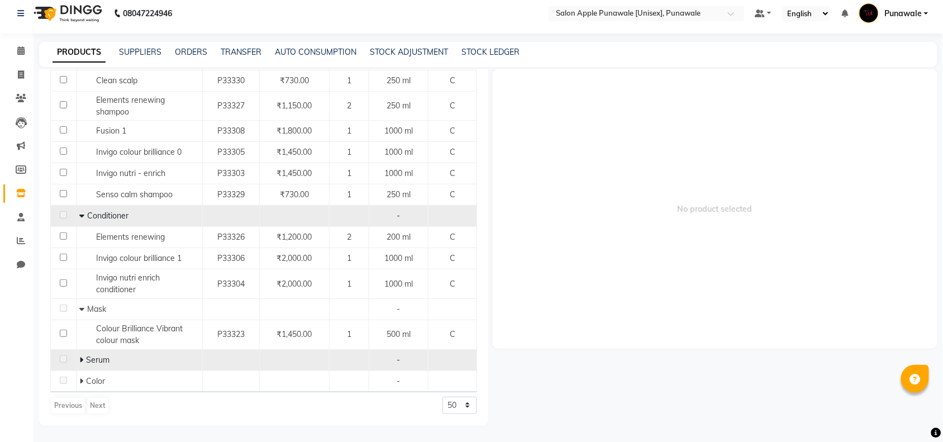
click at [81, 360] on icon at bounding box center [81, 360] width 4 height 8
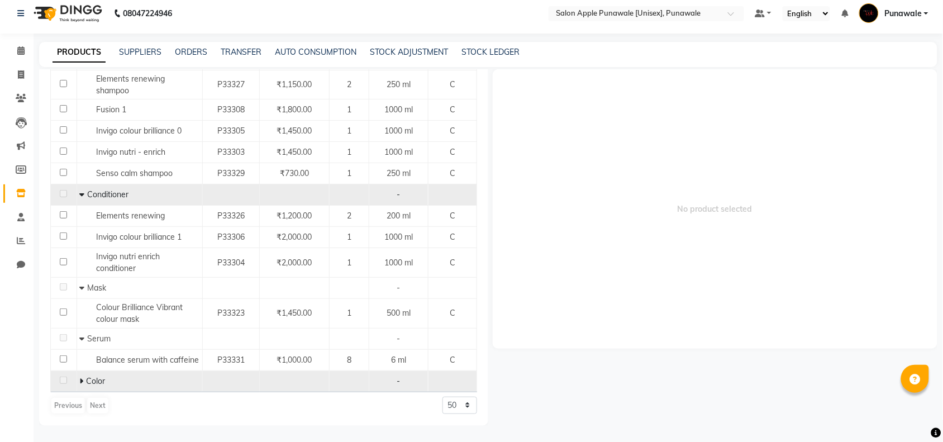
click at [82, 381] on icon at bounding box center [81, 381] width 4 height 8
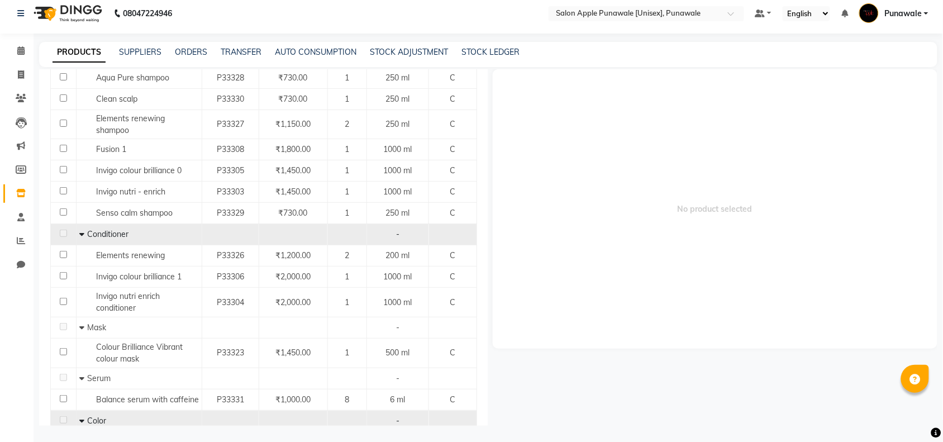
scroll to position [0, 0]
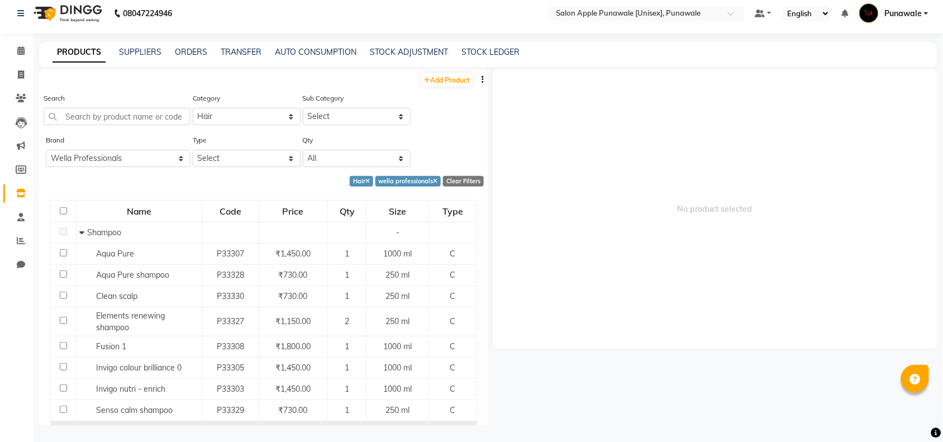
drag, startPoint x: 104, startPoint y: 367, endPoint x: 673, endPoint y: 264, distance: 578.8
click at [673, 264] on span "No product selected" at bounding box center [715, 208] width 445 height 279
click at [158, 152] on select "All 33051090 Axe Beauty [PERSON_NAME] Biosoft Biotop Caleo Care Cott Ching's Se…" at bounding box center [118, 158] width 145 height 17
select select
click at [46, 150] on select "All 33051090 Axe Beauty [PERSON_NAME] Biosoft Biotop Caleo Care Cott Ching's Se…" at bounding box center [118, 158] width 145 height 17
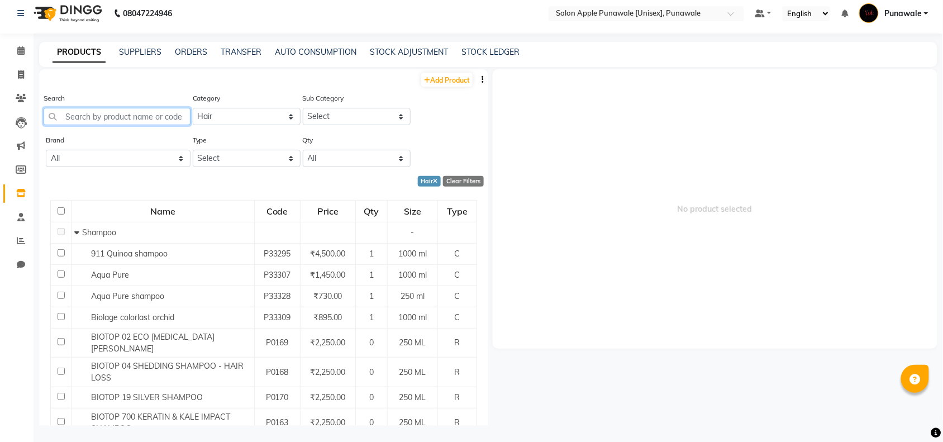
click at [154, 113] on input "text" at bounding box center [117, 116] width 147 height 17
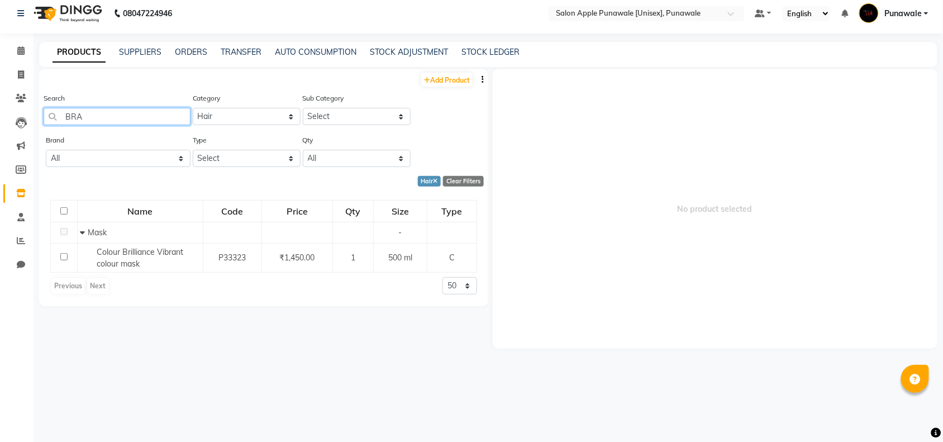
type input "BRA"
click at [220, 124] on select "Select Hair Skin Makeup Personal Care Appliances [PERSON_NAME] Waxing Disposabl…" at bounding box center [247, 116] width 108 height 17
select select "1800"
click at [193, 108] on select "Select Hair Skin Makeup Personal Care Appliances [PERSON_NAME] Waxing Disposabl…" at bounding box center [247, 116] width 108 height 17
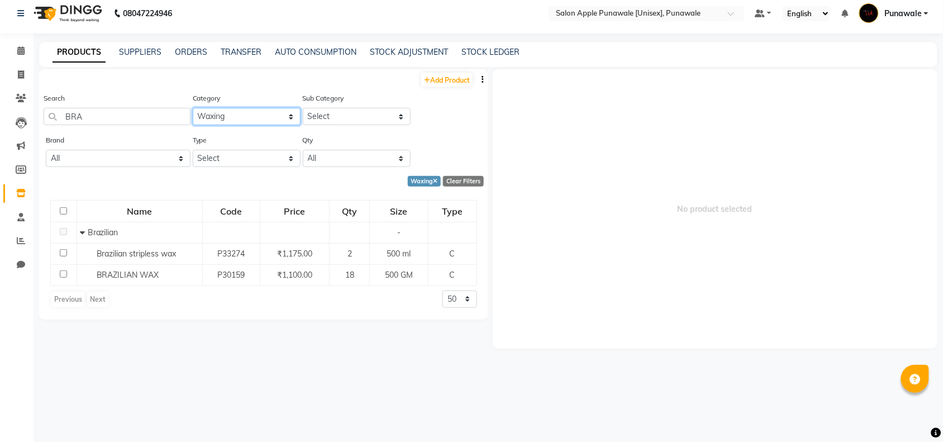
click at [244, 119] on select "Select Hair Skin Makeup Personal Care Appliances [PERSON_NAME] Waxing Disposabl…" at bounding box center [247, 116] width 108 height 17
click at [392, 416] on div "Add Product Search BRA Category Select Hair Skin Makeup Personal Care Appliance…" at bounding box center [263, 247] width 449 height 357
click at [17, 48] on icon at bounding box center [20, 50] width 7 height 8
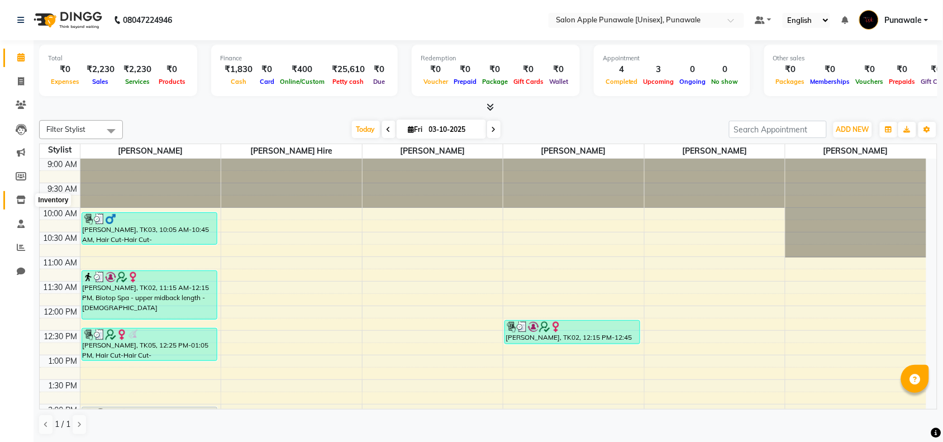
click at [22, 197] on icon at bounding box center [21, 200] width 10 height 8
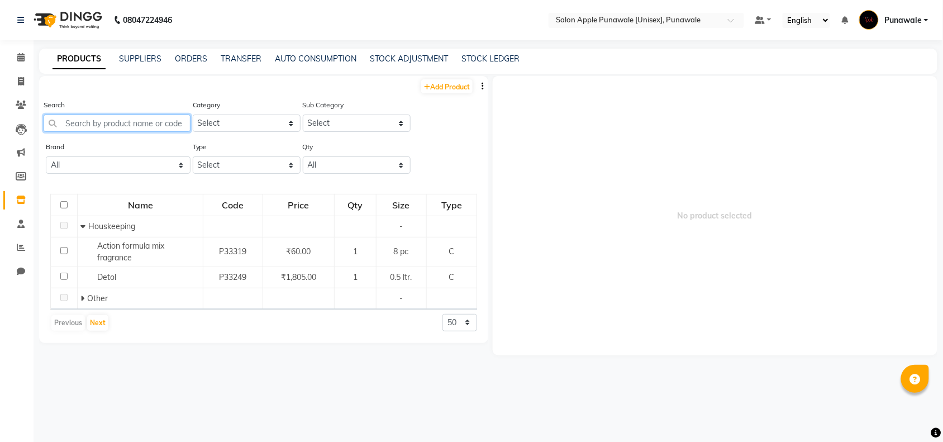
click at [115, 124] on input "text" at bounding box center [117, 123] width 147 height 17
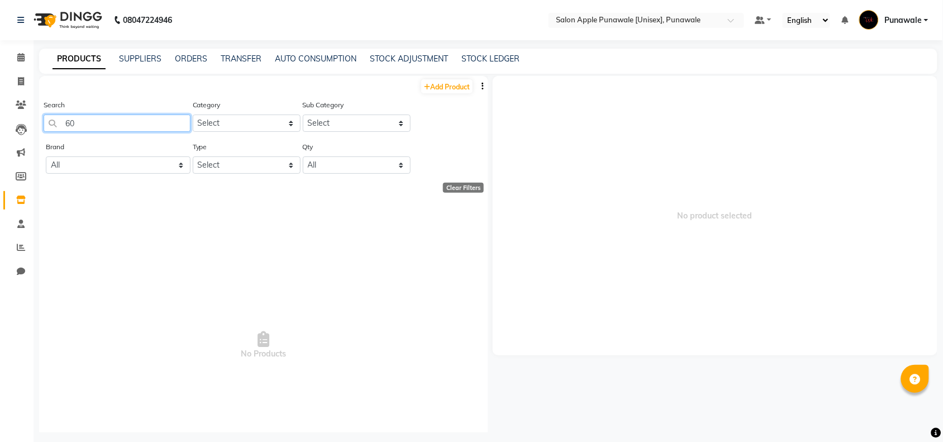
type input "6"
type input "4"
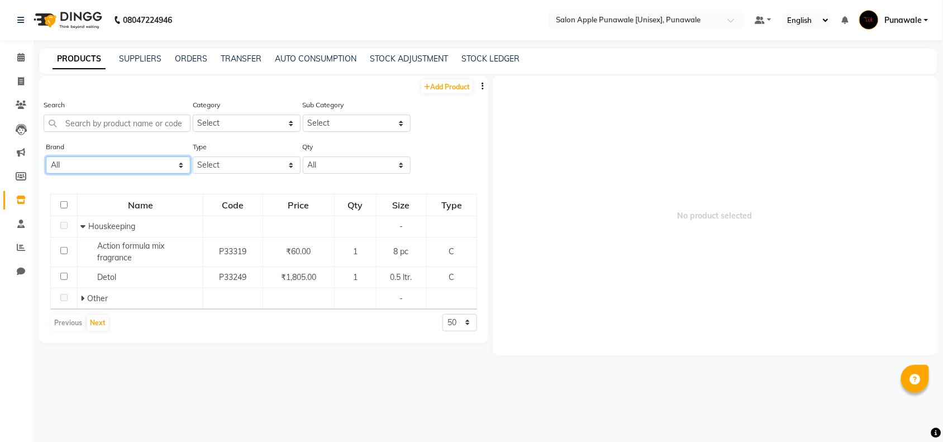
click at [124, 162] on select "All 33051090 Axe Beauty [PERSON_NAME] Biosoft Biotop Caleo Care Cott Ching's Se…" at bounding box center [118, 164] width 145 height 17
click at [46, 156] on select "All 33051090 Axe Beauty [PERSON_NAME] Biosoft Biotop Caleo Care Cott Ching's Se…" at bounding box center [118, 164] width 145 height 17
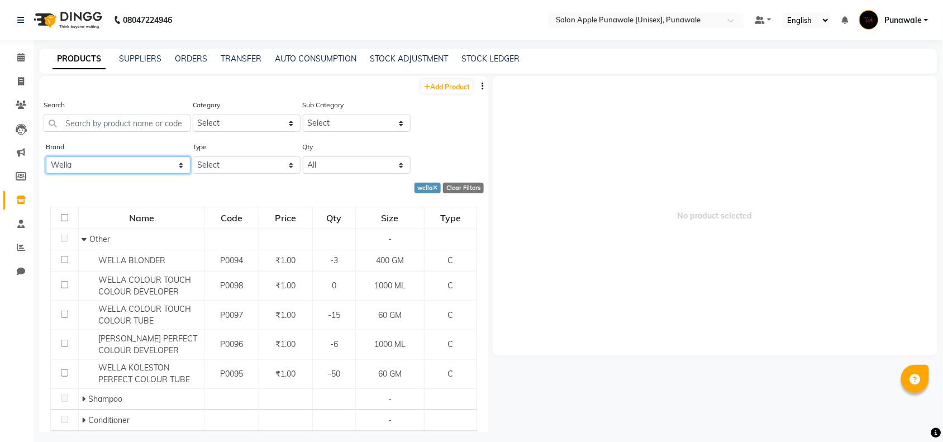
click at [116, 162] on select "All 33051090 Axe Beauty [PERSON_NAME] Biosoft Biotop Caleo Care Cott Ching's Se…" at bounding box center [118, 164] width 145 height 17
select select "colour touch"
click at [46, 156] on select "All 33051090 Axe Beauty [PERSON_NAME] Biosoft Biotop Caleo Care Cott Ching's Se…" at bounding box center [118, 164] width 145 height 17
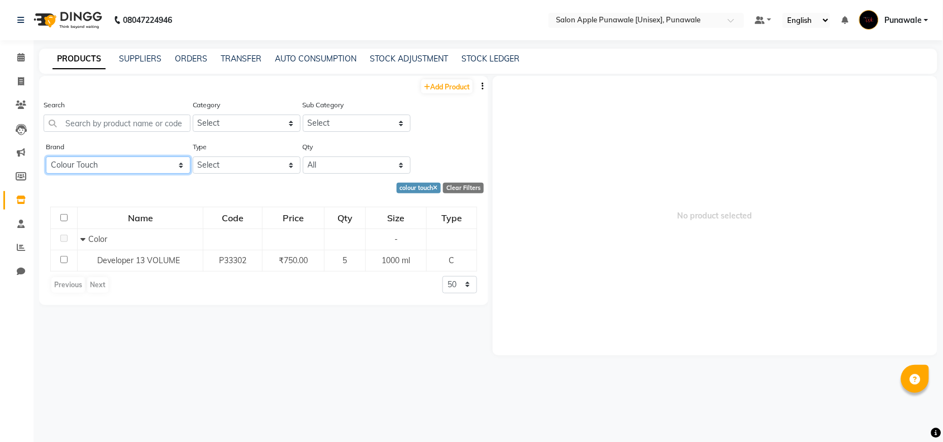
click at [131, 164] on select "All 33051090 Axe Beauty [PERSON_NAME] Biosoft Biotop Caleo Care Cott Ching's Se…" at bounding box center [118, 164] width 145 height 17
select select
click at [46, 156] on select "All 33051090 Axe Beauty [PERSON_NAME] Biosoft Biotop Caleo Care Cott Ching's Se…" at bounding box center [118, 164] width 145 height 17
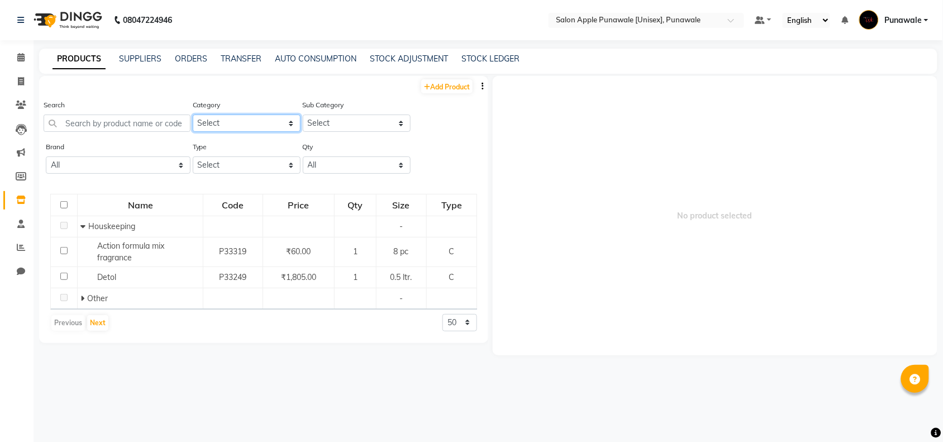
click at [245, 126] on select "Select Hair Skin Makeup Personal Care Appliances [PERSON_NAME] Waxing Disposabl…" at bounding box center [247, 123] width 108 height 17
select select "1850"
click at [193, 115] on select "Select Hair Skin Makeup Personal Care Appliances [PERSON_NAME] Waxing Disposabl…" at bounding box center [247, 123] width 108 height 17
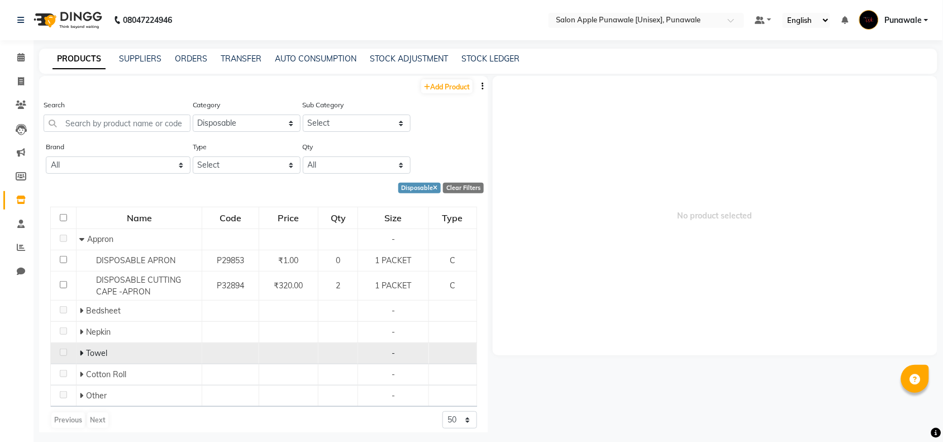
click at [82, 355] on icon at bounding box center [81, 353] width 4 height 8
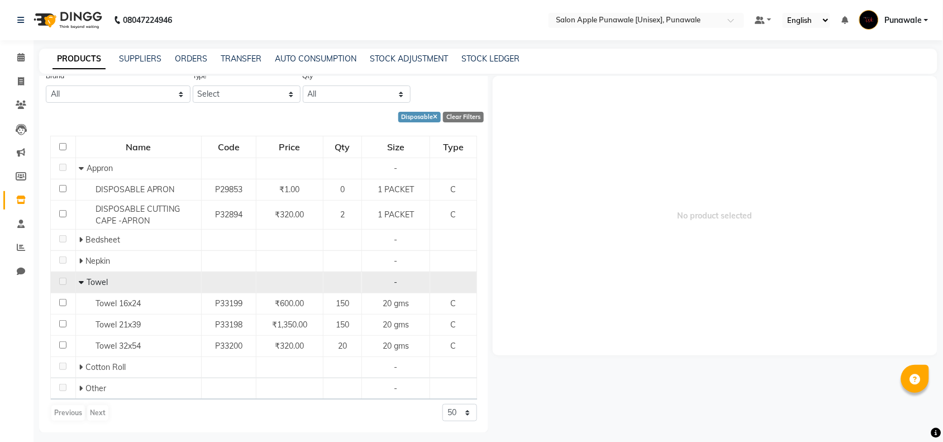
scroll to position [72, 0]
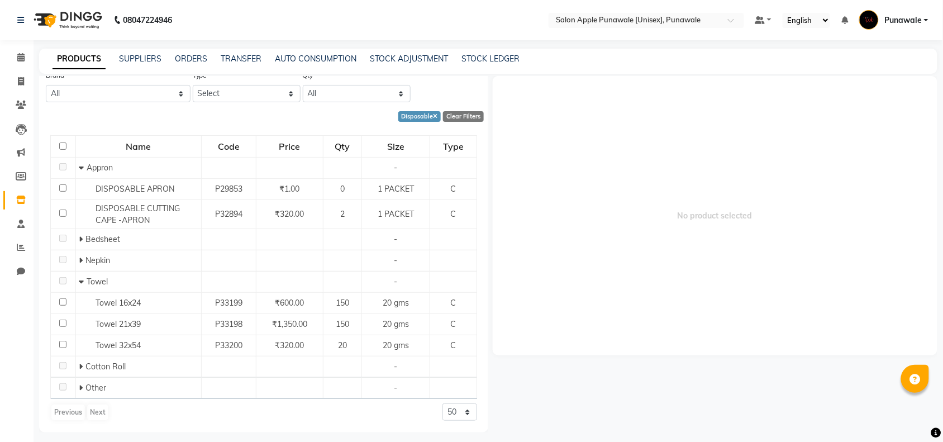
click at [79, 281] on icon at bounding box center [81, 282] width 5 height 8
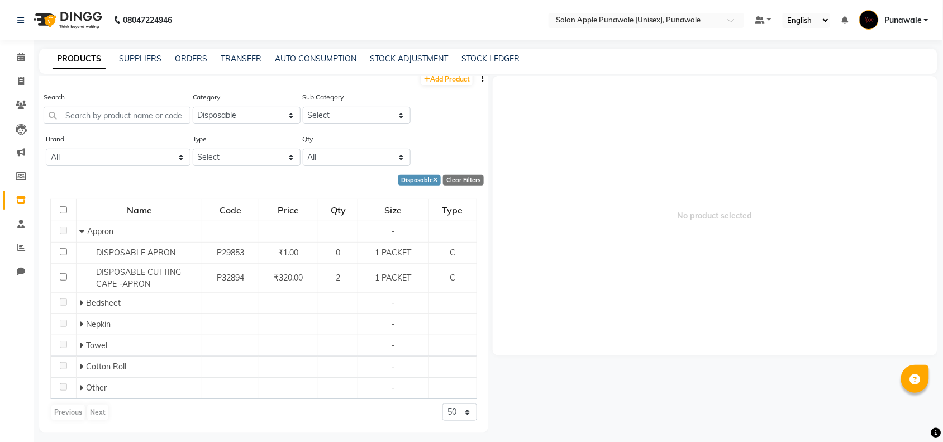
scroll to position [8, 0]
click at [499, 56] on link "STOCK LEDGER" at bounding box center [491, 59] width 58 height 10
select select "all"
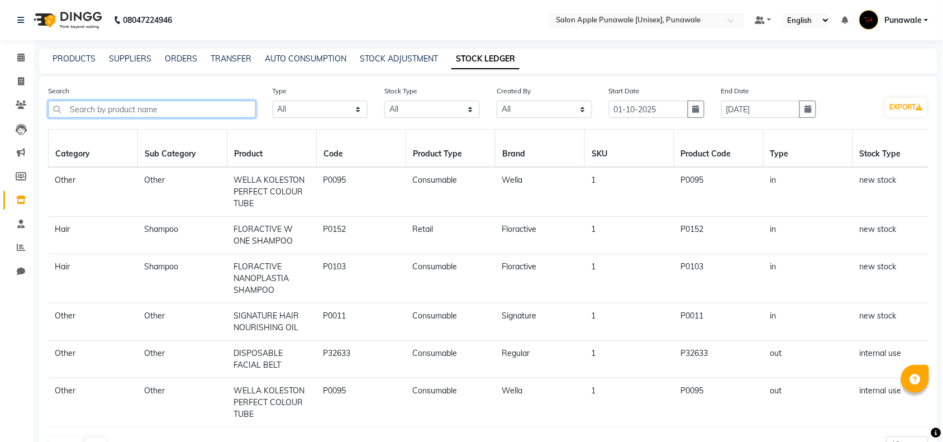
click at [222, 108] on input "text" at bounding box center [152, 109] width 208 height 17
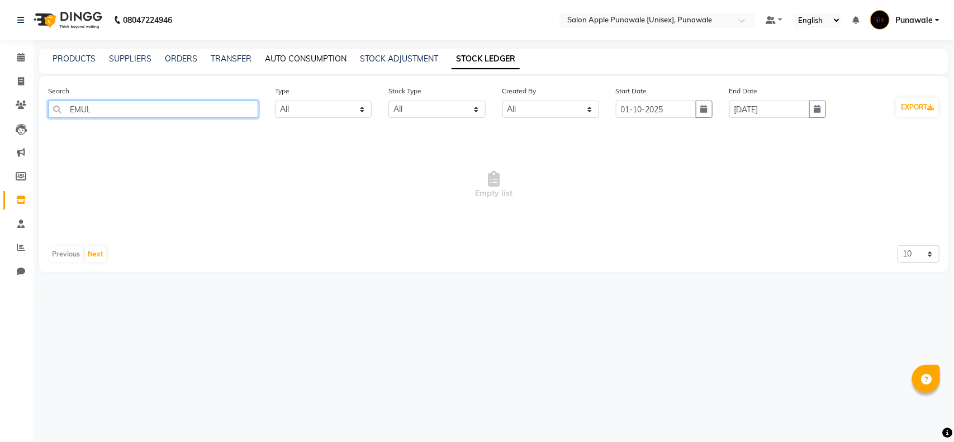
type input "EMUL"
click at [330, 56] on link "AUTO CONSUMPTION" at bounding box center [306, 59] width 82 height 10
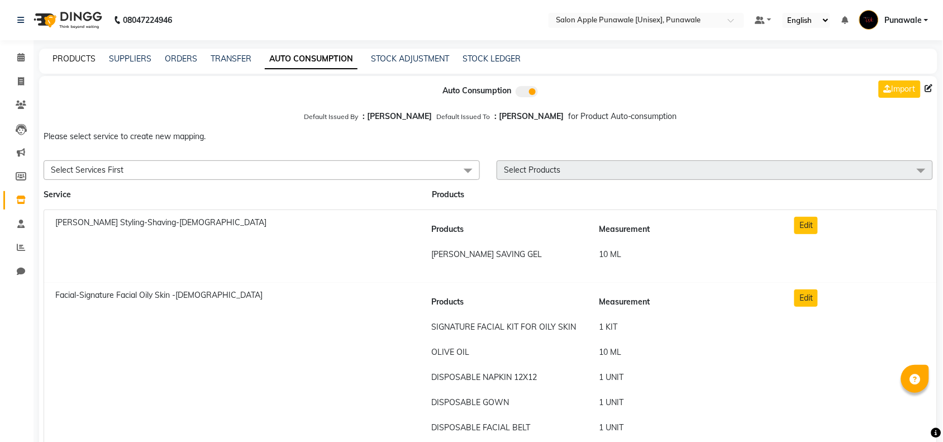
click at [76, 56] on link "PRODUCTS" at bounding box center [74, 59] width 43 height 10
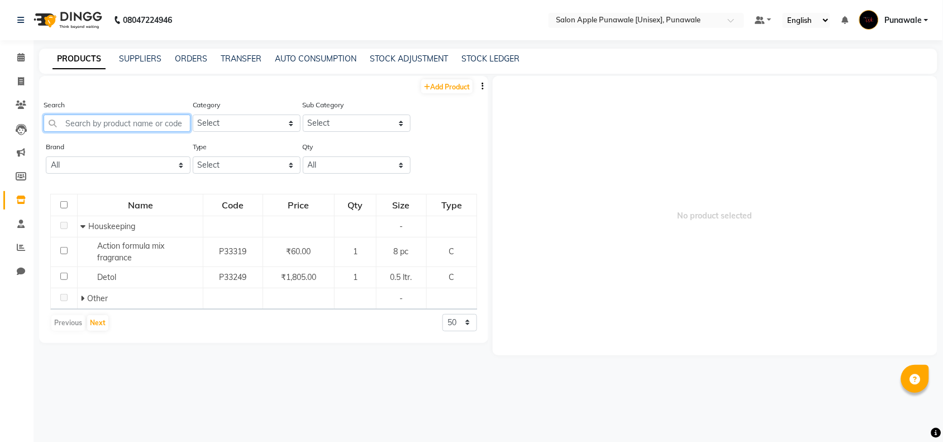
click at [129, 118] on input "text" at bounding box center [117, 123] width 147 height 17
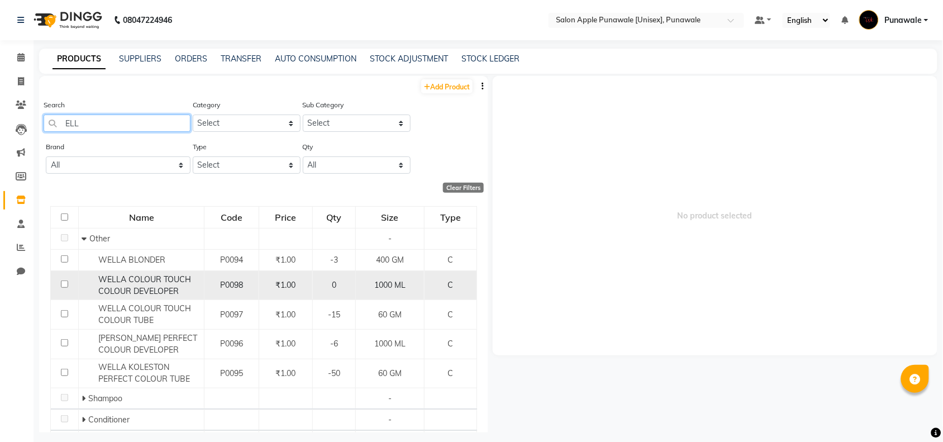
type input "ELL"
click at [158, 291] on span "WELLA COLOUR TOUCH COLOUR DEVELOPER" at bounding box center [144, 285] width 93 height 22
select select
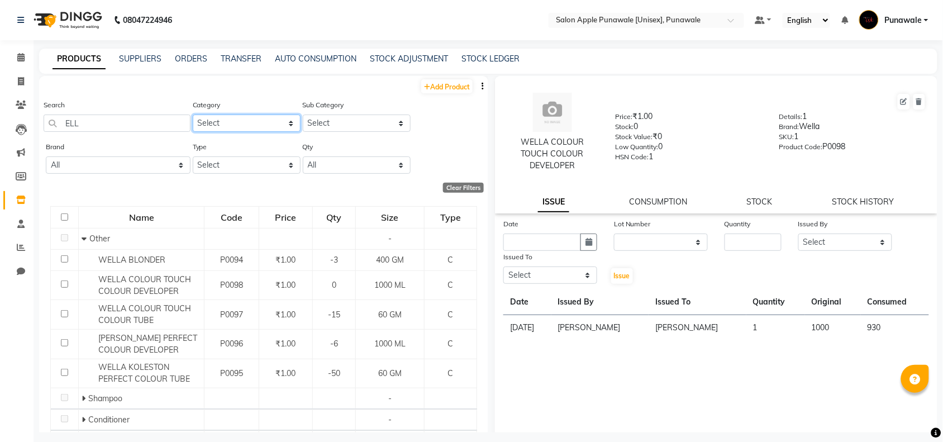
click at [221, 118] on select "Select Hair Skin Makeup Personal Care Appliances [PERSON_NAME] Waxing Disposabl…" at bounding box center [247, 123] width 108 height 17
select select "1100"
click at [193, 115] on select "Select Hair Skin Makeup Personal Care Appliances [PERSON_NAME] Waxing Disposabl…" at bounding box center [247, 123] width 108 height 17
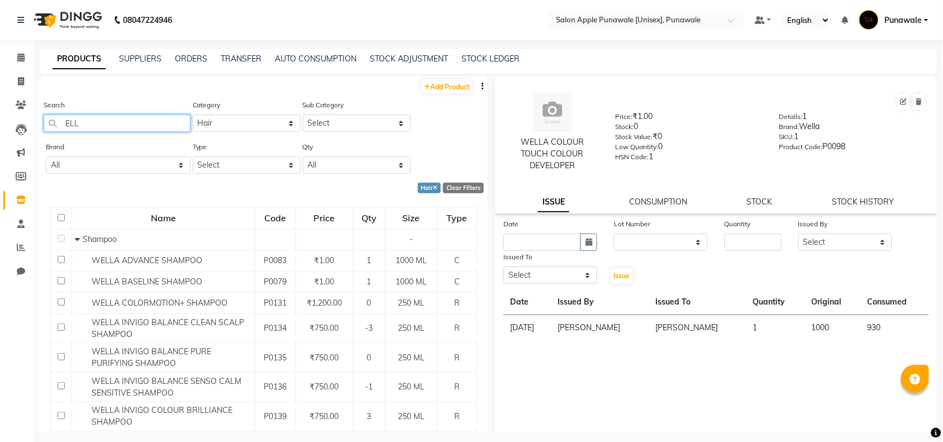
click at [62, 121] on input "ELL" at bounding box center [117, 123] width 147 height 17
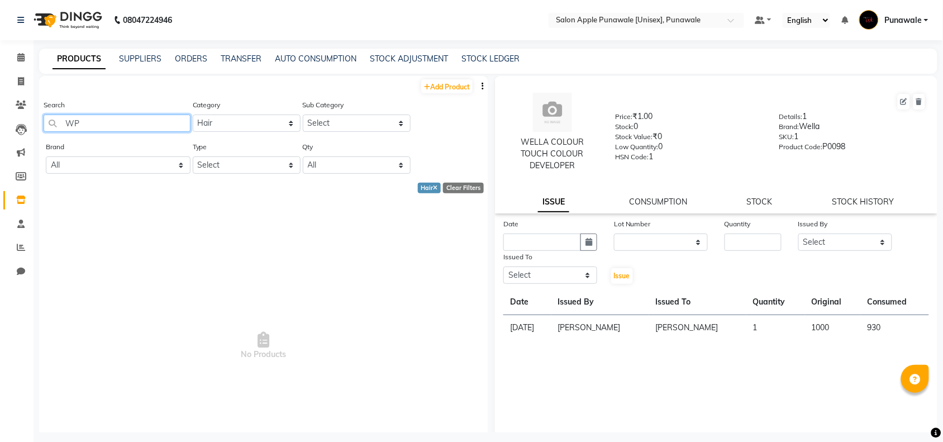
type input "W"
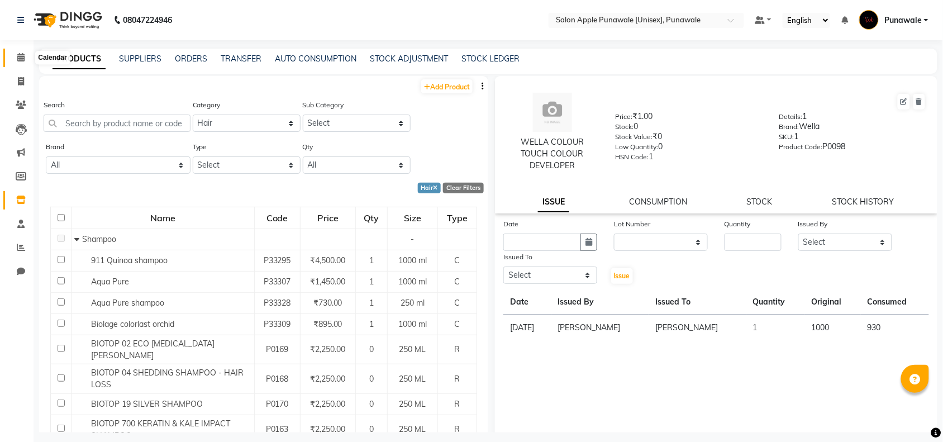
click at [14, 56] on span at bounding box center [21, 57] width 20 height 13
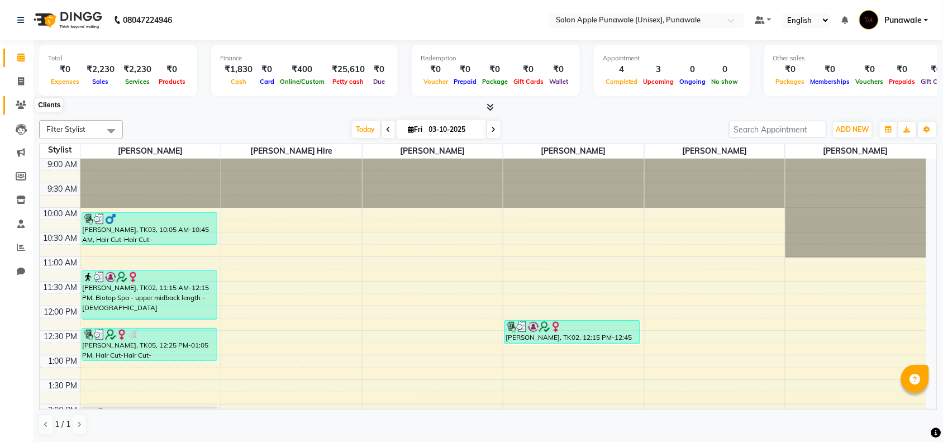
click at [21, 107] on icon at bounding box center [21, 105] width 11 height 8
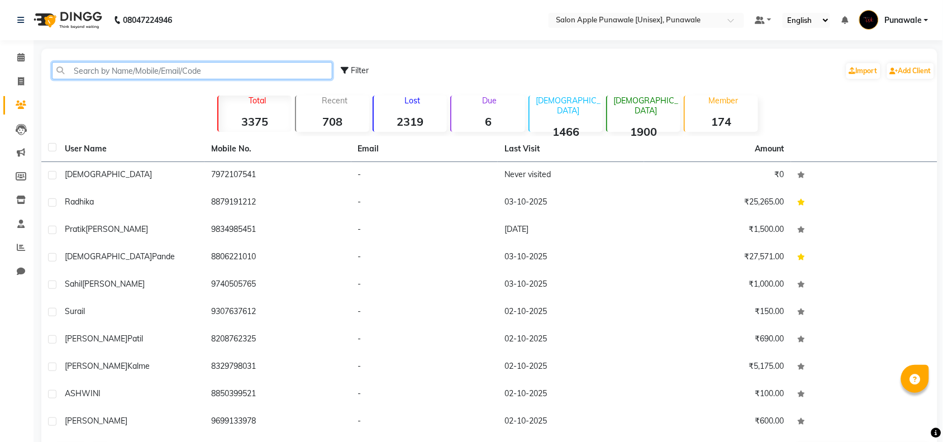
click at [93, 74] on input "text" at bounding box center [192, 70] width 281 height 17
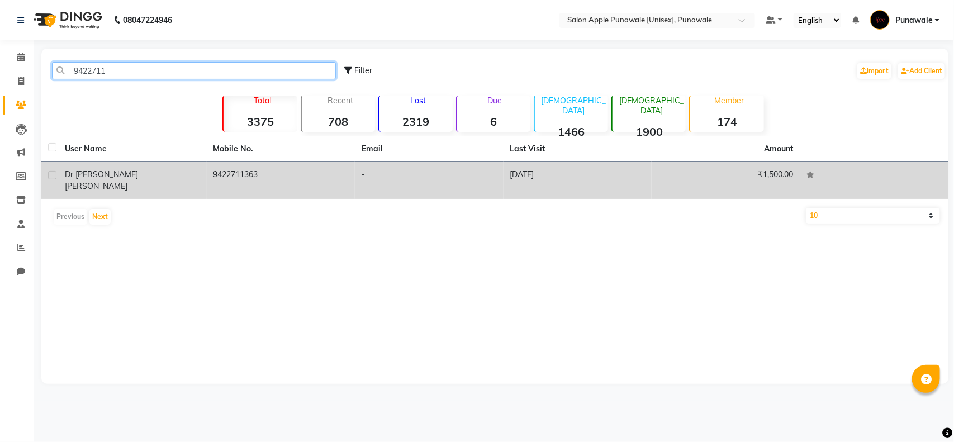
type input "9422711"
click at [130, 177] on div "[PERSON_NAME]" at bounding box center [132, 180] width 135 height 23
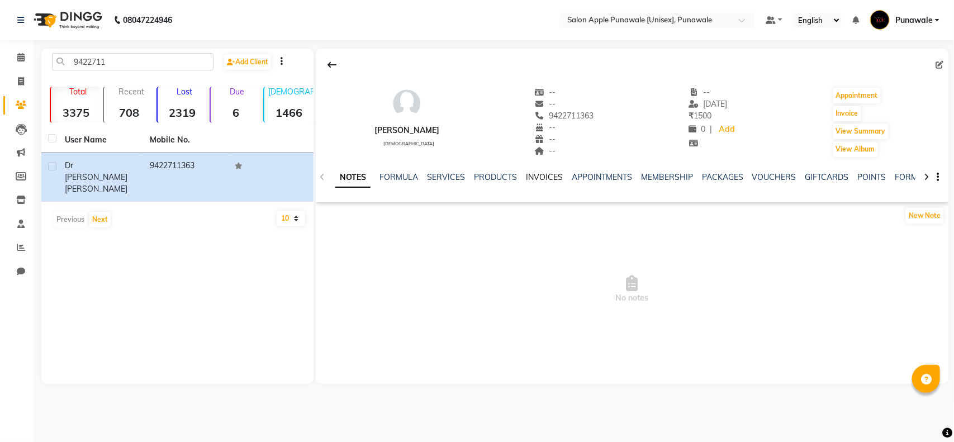
click at [548, 177] on link "INVOICES" at bounding box center [544, 177] width 37 height 10
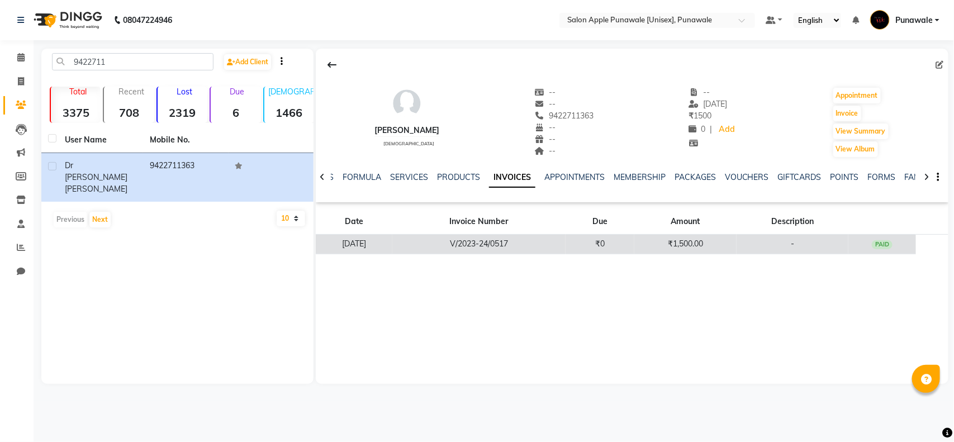
click at [392, 246] on td "[DATE]" at bounding box center [354, 245] width 77 height 20
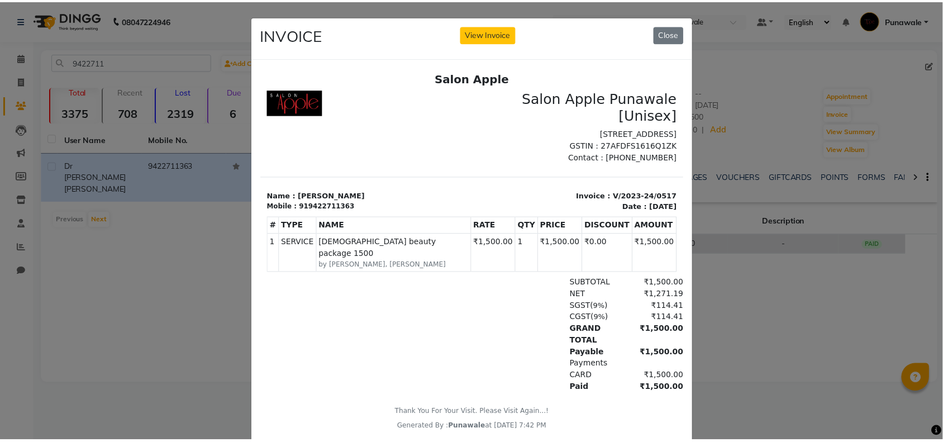
scroll to position [10, 0]
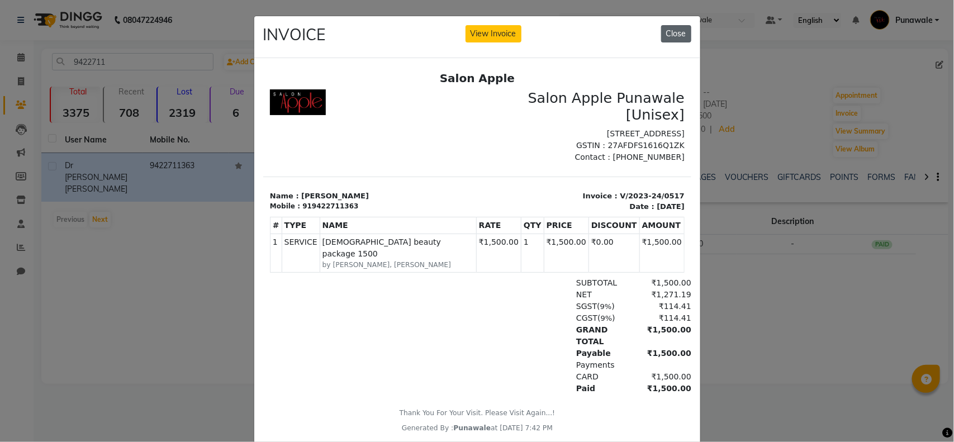
click at [672, 31] on button "Close" at bounding box center [676, 33] width 30 height 17
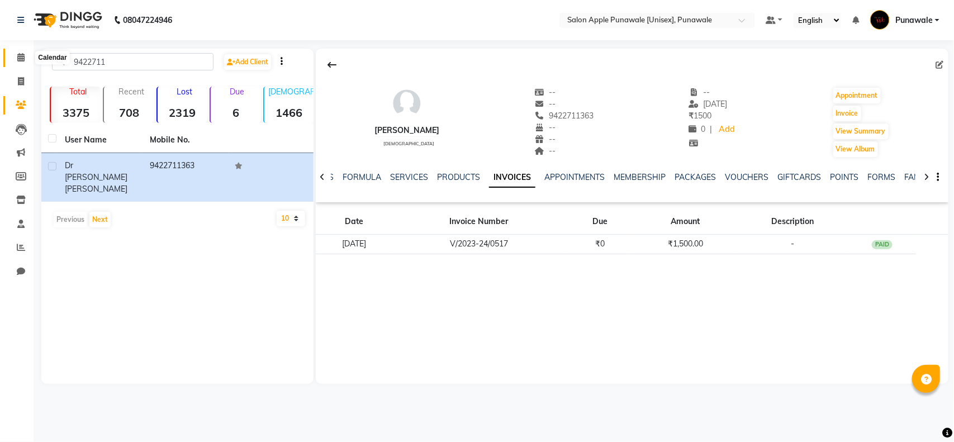
click at [27, 56] on span at bounding box center [21, 57] width 20 height 13
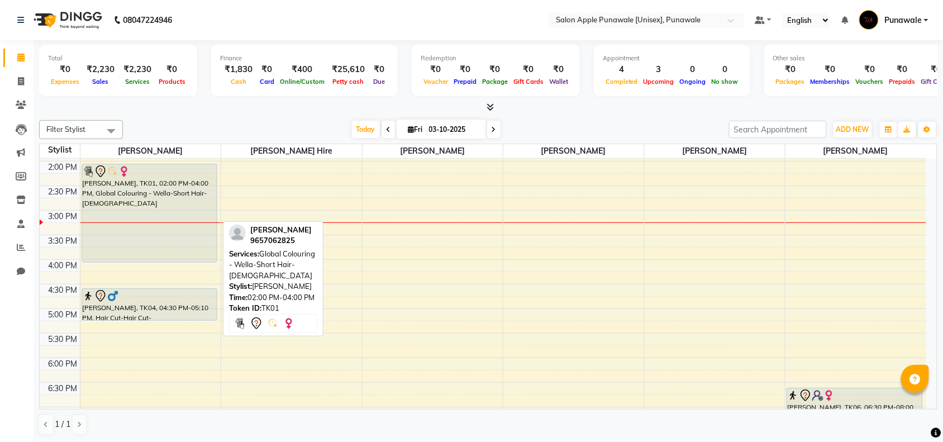
scroll to position [210, 0]
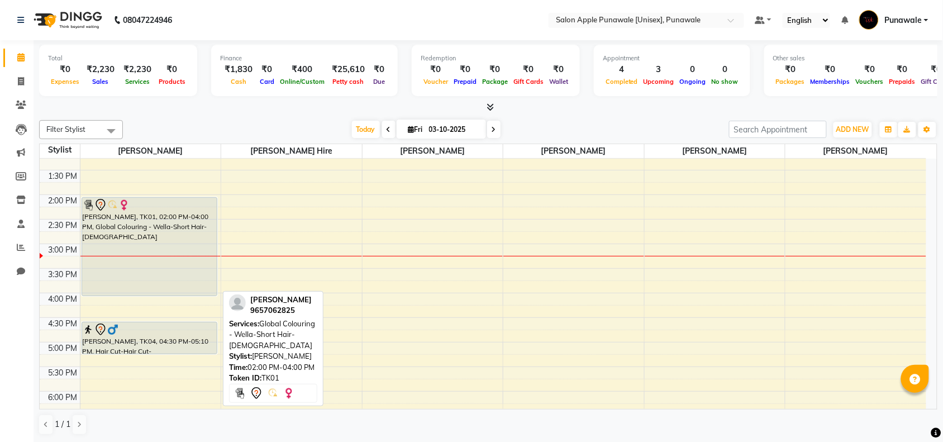
click at [138, 222] on div "[PERSON_NAME], TK01, 02:00 PM-04:00 PM, Global Colouring - Wella-Short Hair-[DE…" at bounding box center [149, 247] width 135 height 98
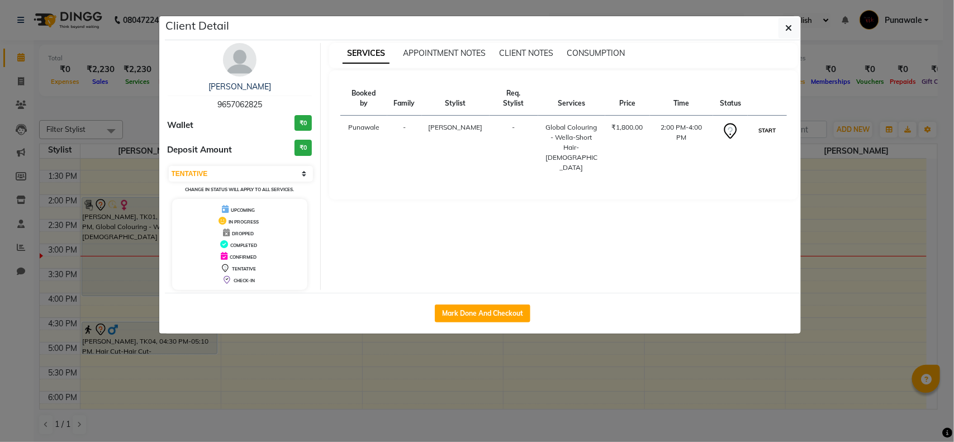
click at [761, 124] on button "START" at bounding box center [767, 131] width 23 height 14
select select "1"
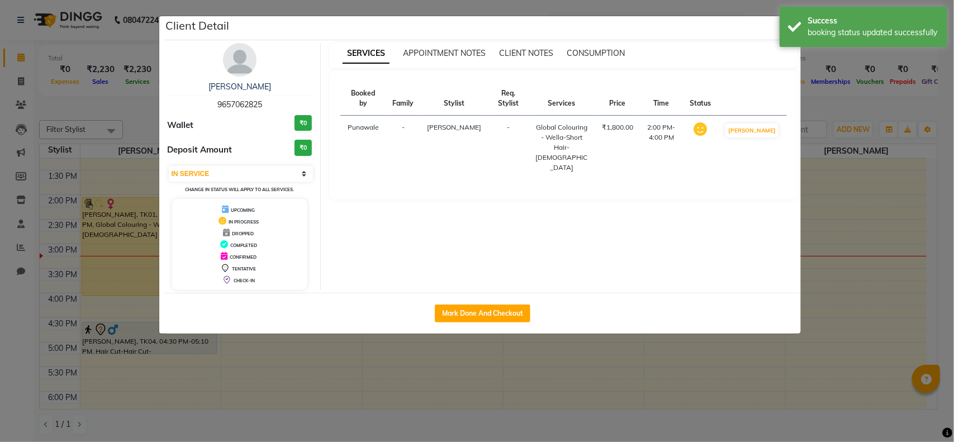
click at [871, 279] on ngb-modal-window "Client Detail [PERSON_NAME] 9657062825 Wallet ₹0 Deposit Amount ₹0 Select IN SE…" at bounding box center [477, 221] width 954 height 442
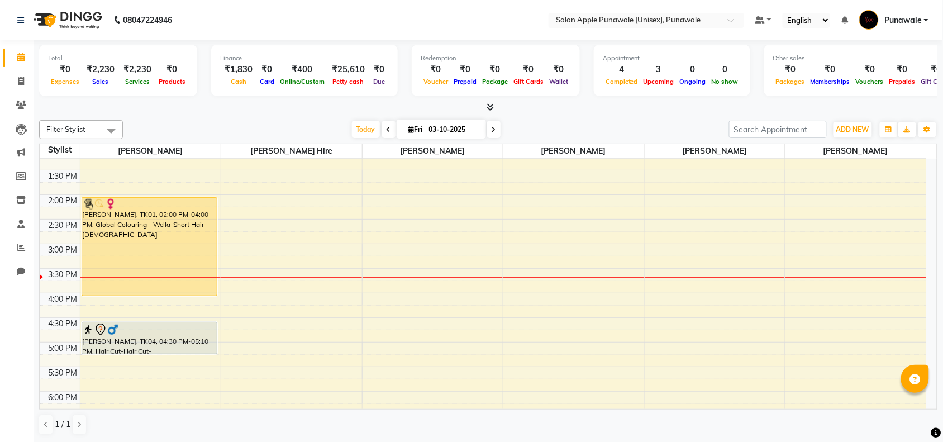
click at [653, 278] on div at bounding box center [715, 277] width 141 height 1
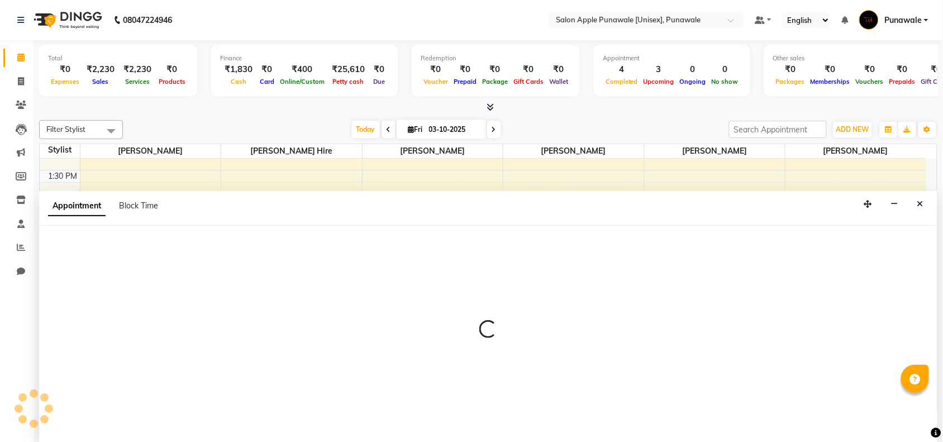
scroll to position [1, 0]
select select "85508"
select select "930"
select select "tentative"
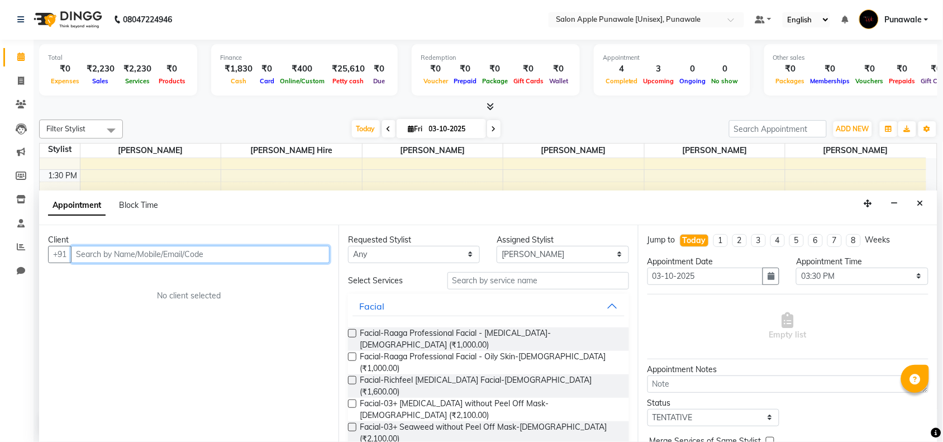
click at [172, 254] on input "text" at bounding box center [200, 254] width 259 height 17
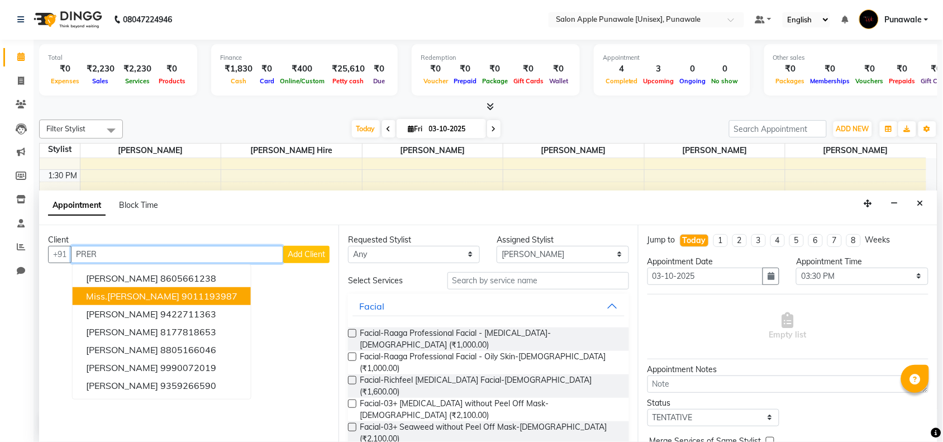
click at [182, 301] on ngb-highlight "9011193987" at bounding box center [210, 296] width 56 height 11
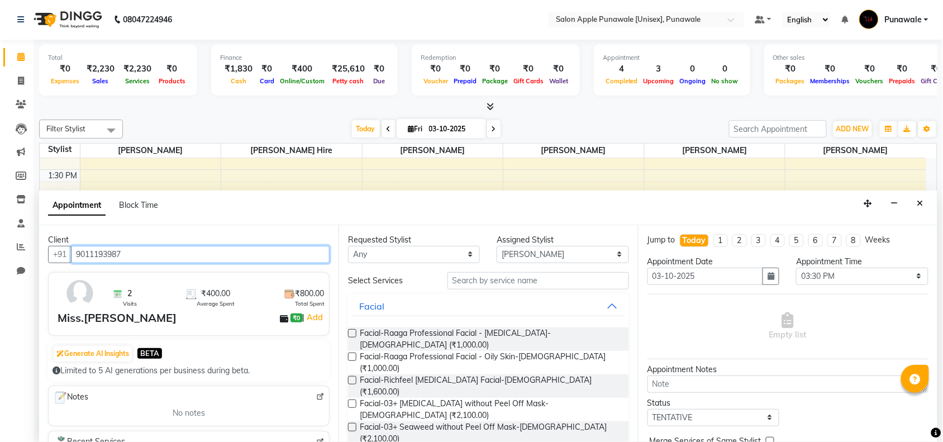
click at [177, 253] on input "9011193987" at bounding box center [200, 254] width 259 height 17
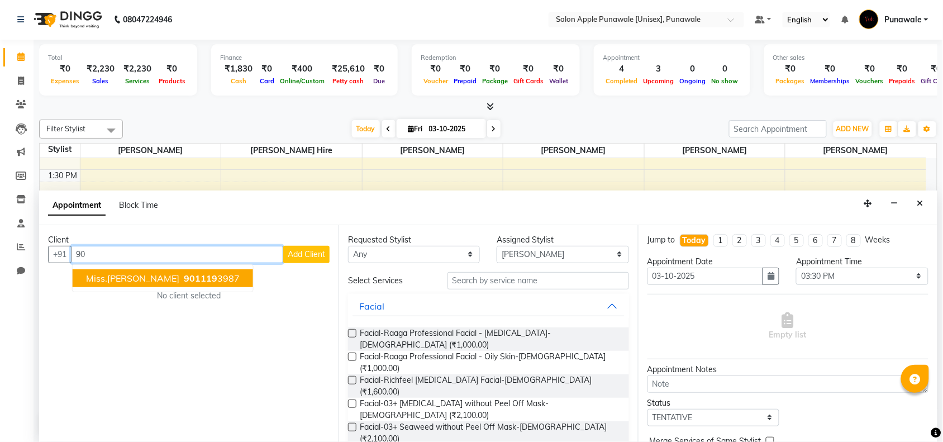
type input "9"
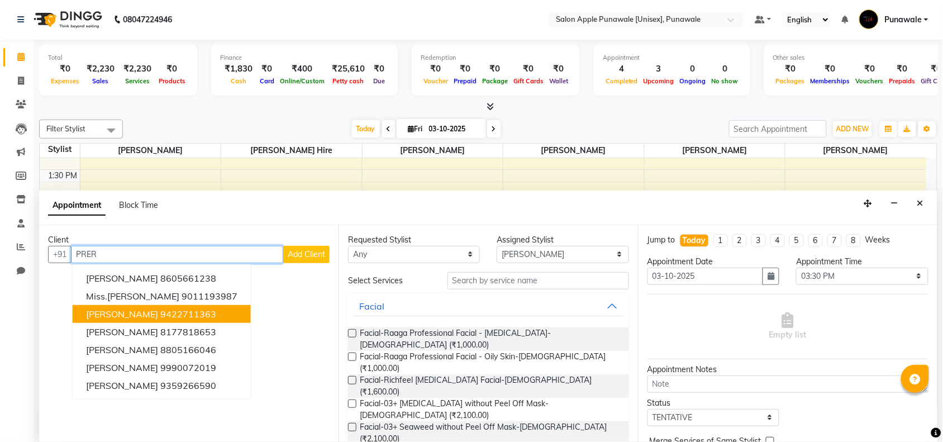
click at [191, 317] on ngb-highlight "9422711363" at bounding box center [188, 314] width 56 height 11
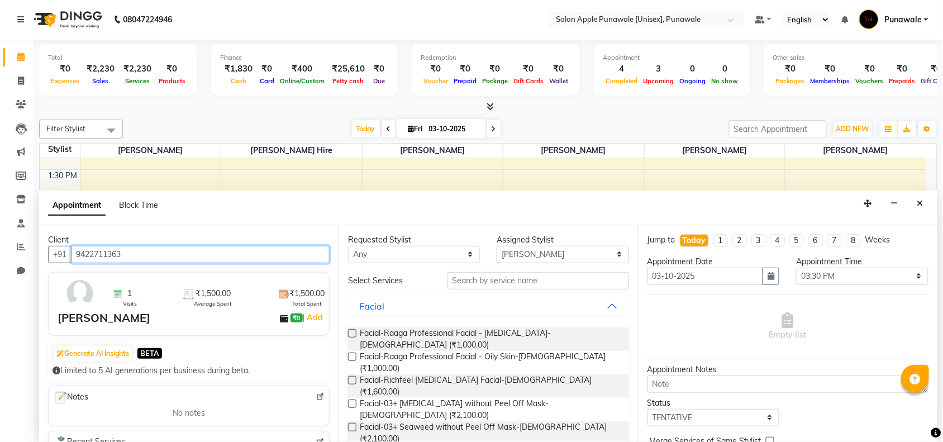
type input "9422711363"
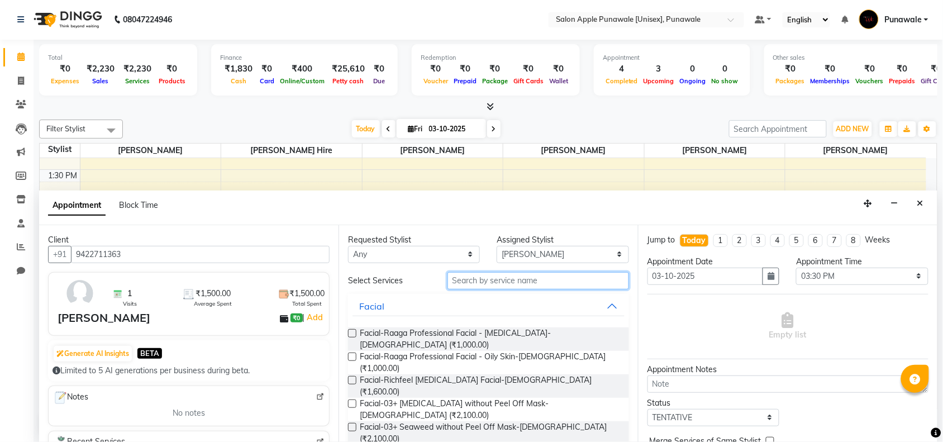
click at [483, 283] on input "text" at bounding box center [539, 280] width 182 height 17
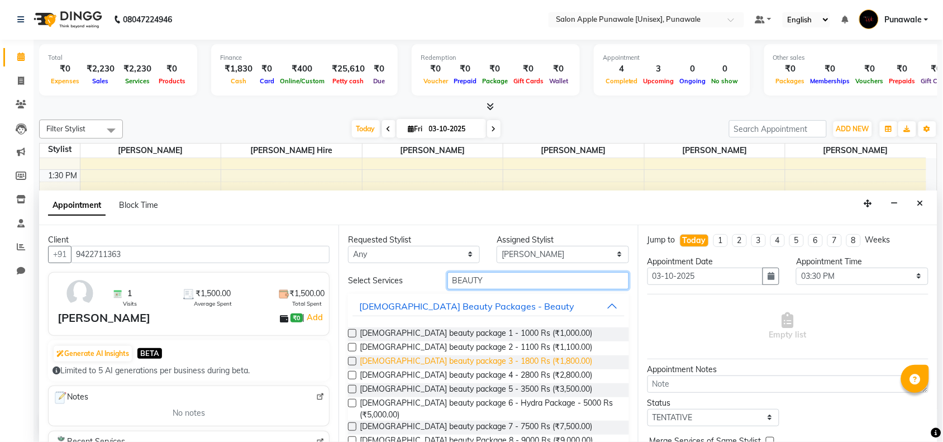
type input "BEAUTY"
click at [499, 356] on span "[DEMOGRAPHIC_DATA] beauty package 3 - 1800 Rs (₹1,800.00)" at bounding box center [476, 362] width 233 height 14
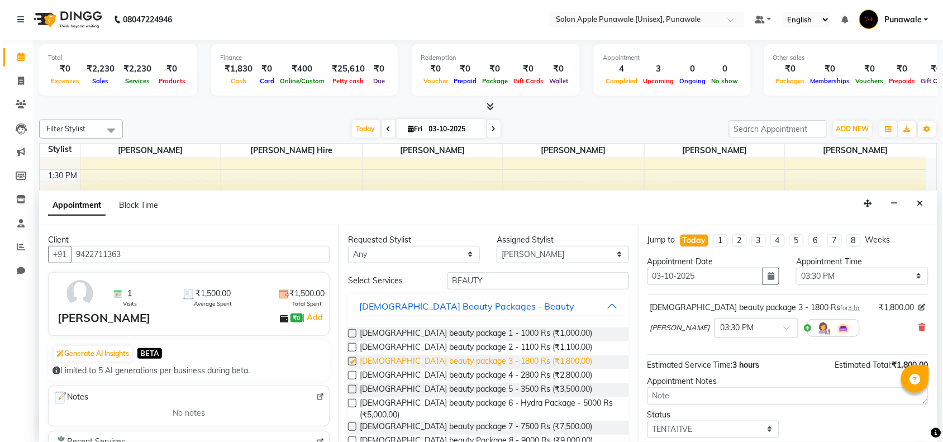
checkbox input "false"
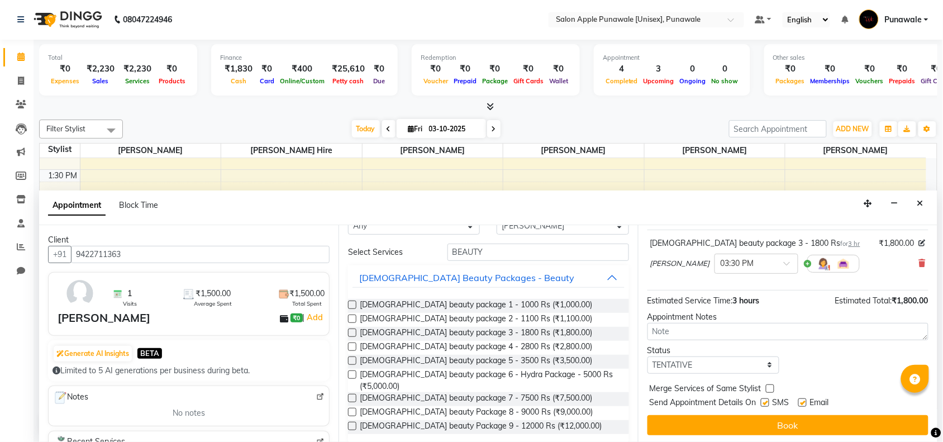
scroll to position [67, 0]
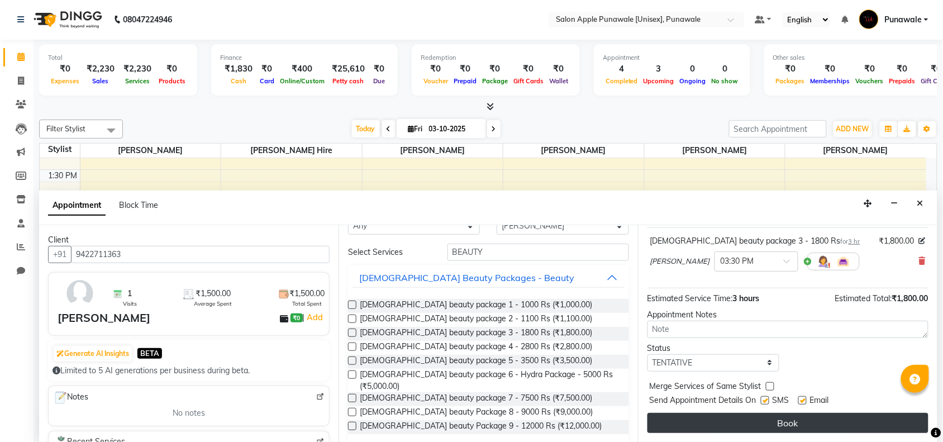
click at [813, 417] on button "Book" at bounding box center [788, 423] width 281 height 20
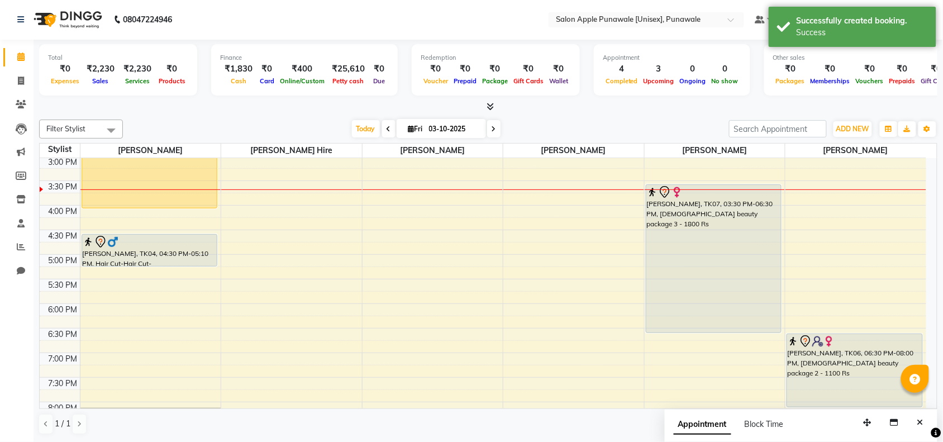
scroll to position [279, 0]
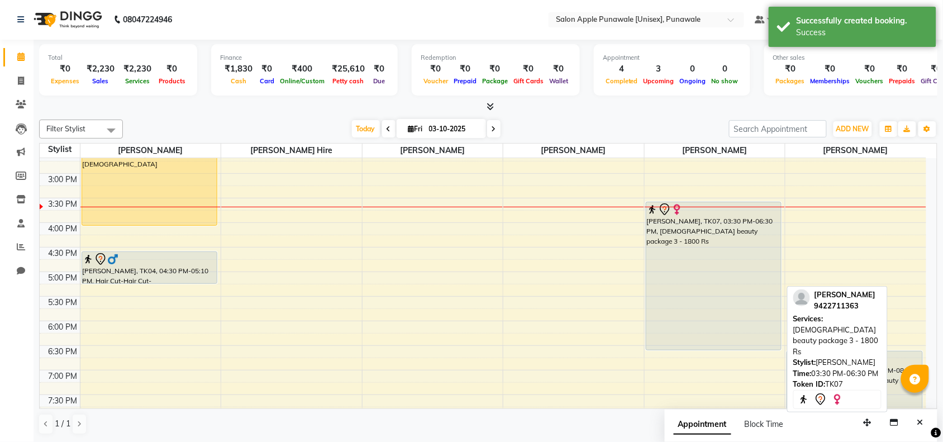
click at [734, 314] on div "[PERSON_NAME], TK07, 03:30 PM-06:30 PM, [DEMOGRAPHIC_DATA] beauty package 3 - 1…" at bounding box center [714, 276] width 135 height 148
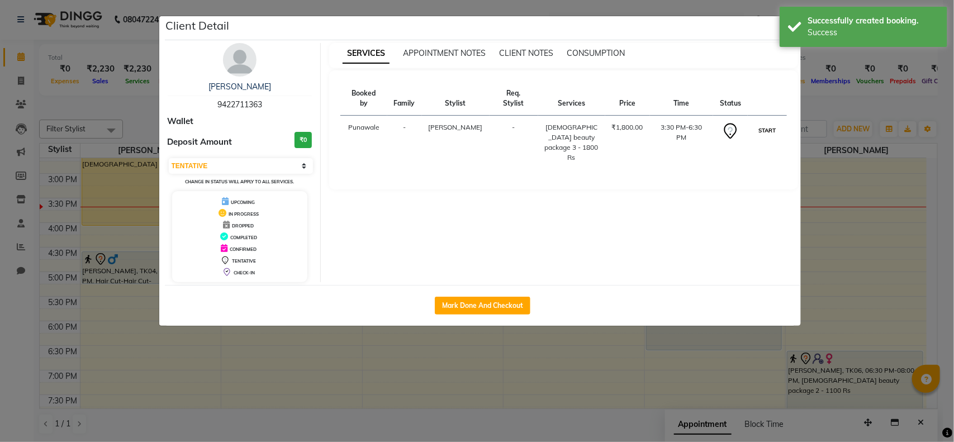
click at [764, 124] on button "START" at bounding box center [767, 131] width 23 height 14
select select "1"
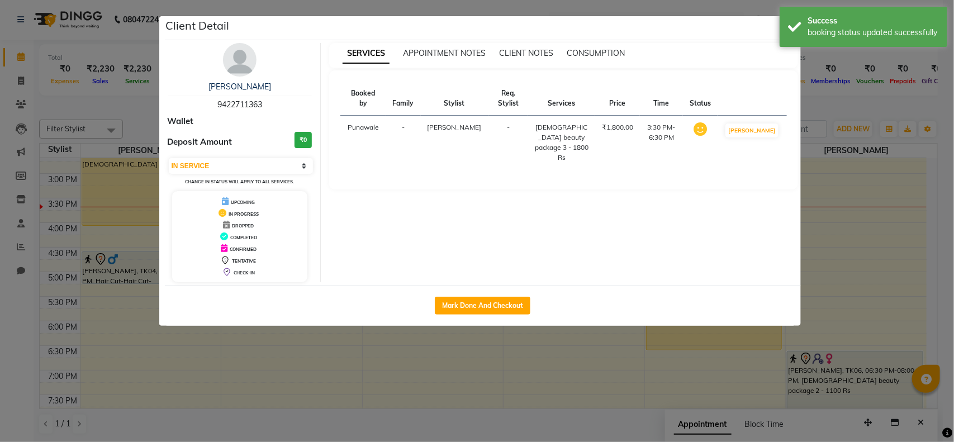
click at [850, 245] on ngb-modal-window "Client Detail [PERSON_NAME] 9422711363 Wallet Deposit Amount ₹0 Select IN SERVI…" at bounding box center [477, 221] width 954 height 442
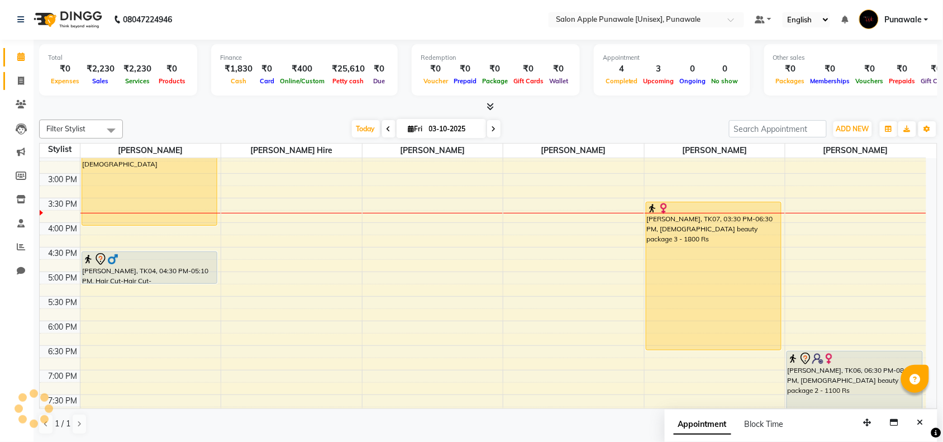
click at [17, 72] on link "Invoice" at bounding box center [16, 81] width 27 height 18
select select "service"
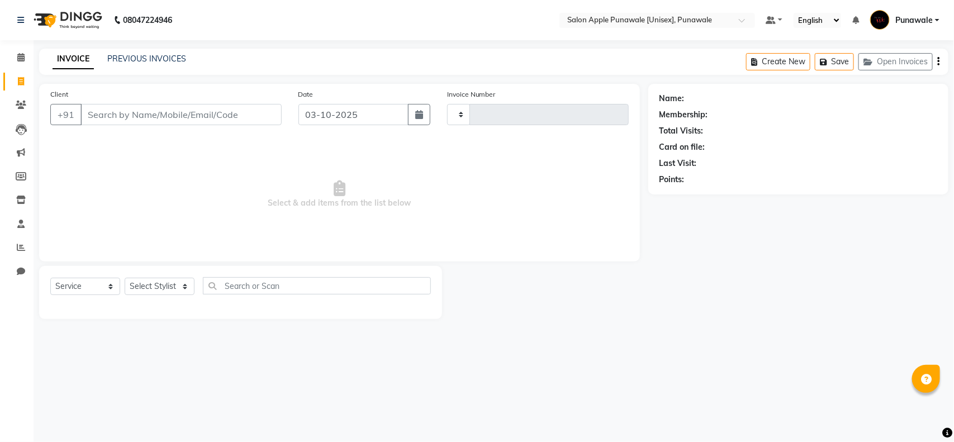
type input "2214"
select select "5421"
click at [160, 289] on select "Select Stylist [PERSON_NAME] Avi [PERSON_NAME] 1 [PERSON_NAME] [PERSON_NAME] [P…" at bounding box center [160, 286] width 70 height 17
select select "88723"
click at [125, 278] on select "Select Stylist [PERSON_NAME] Avi [PERSON_NAME] 1 [PERSON_NAME] [PERSON_NAME] [P…" at bounding box center [160, 286] width 70 height 17
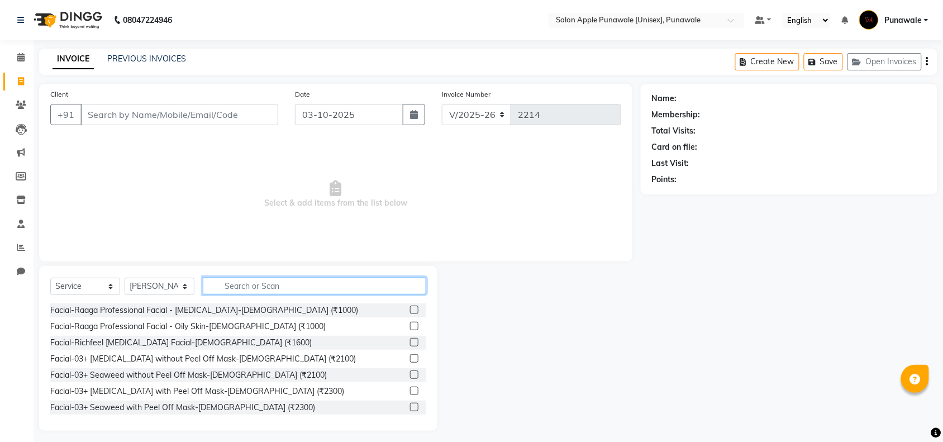
click at [240, 286] on input "text" at bounding box center [315, 285] width 224 height 17
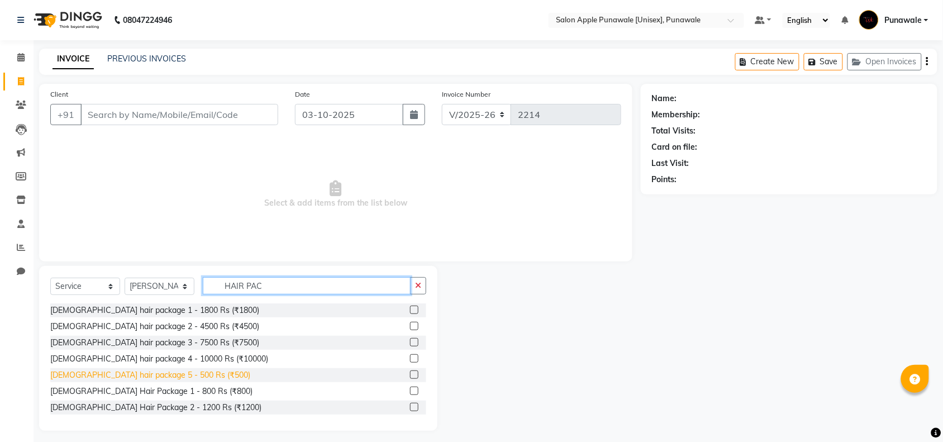
type input "HAIR PAC"
click at [140, 378] on div "[DEMOGRAPHIC_DATA] hair package 5 - 500 Rs (₹500)" at bounding box center [150, 375] width 200 height 12
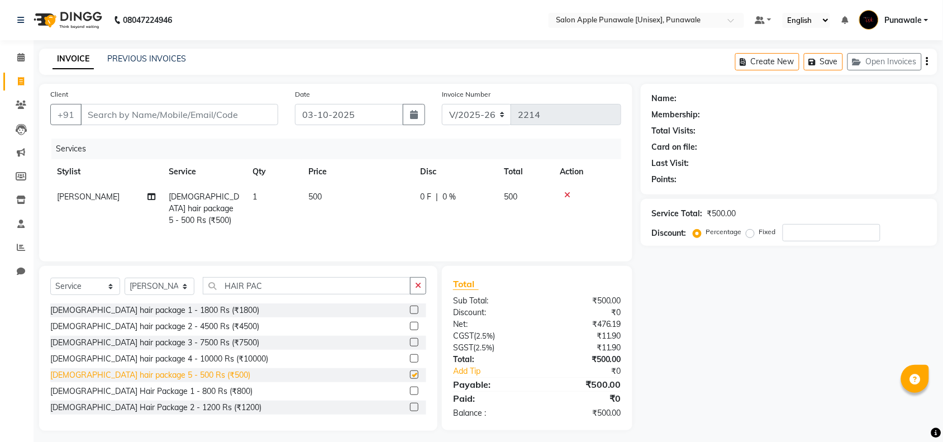
checkbox input "false"
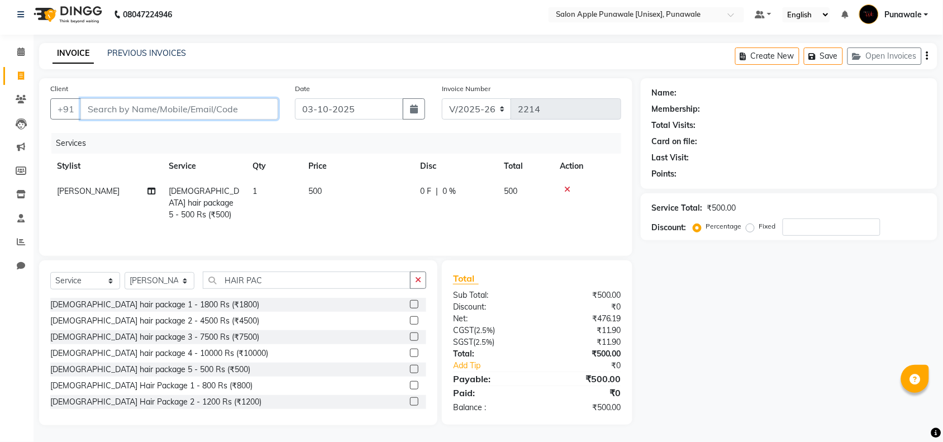
click at [116, 102] on input "Client" at bounding box center [179, 108] width 198 height 21
type input "9"
type input "0"
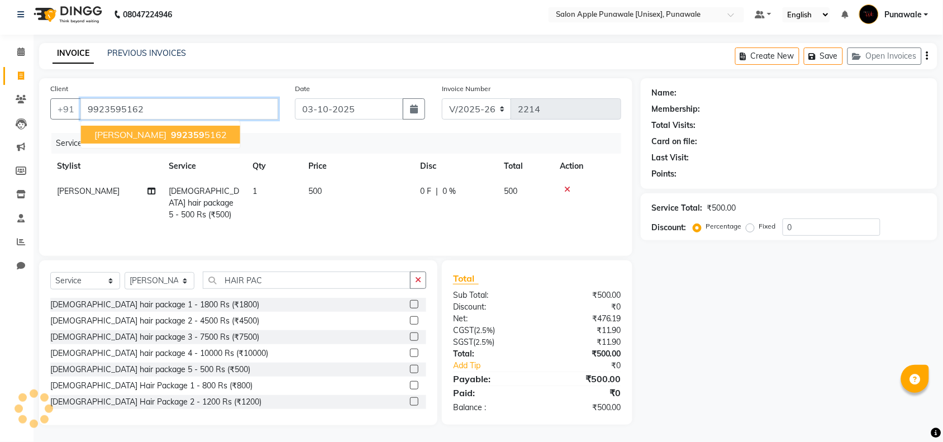
type input "9923595162"
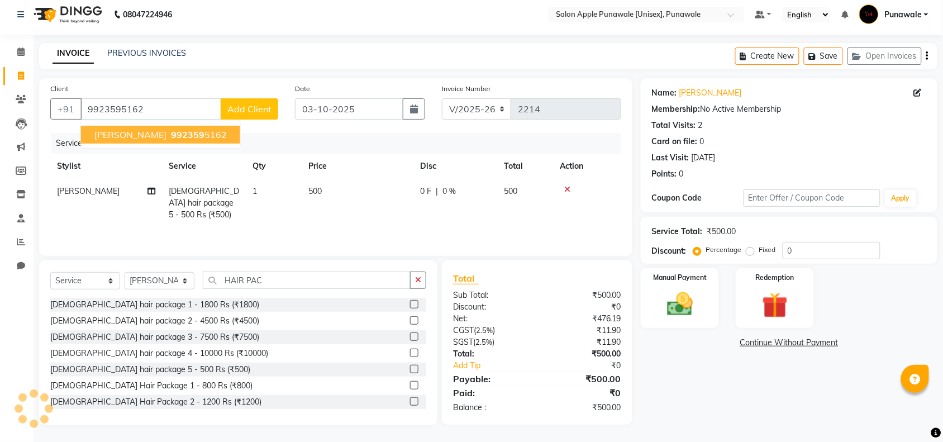
click at [171, 129] on span "992359" at bounding box center [188, 134] width 34 height 11
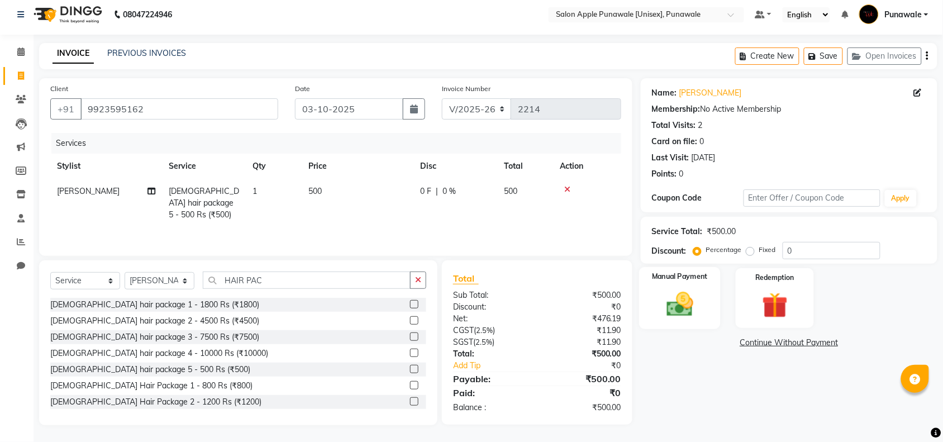
click at [685, 309] on img at bounding box center [680, 304] width 44 height 31
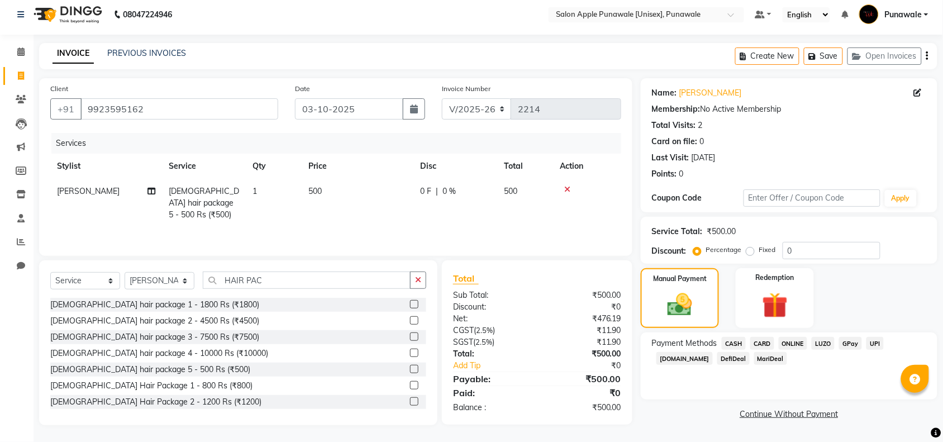
click at [738, 339] on span "CASH" at bounding box center [734, 343] width 24 height 13
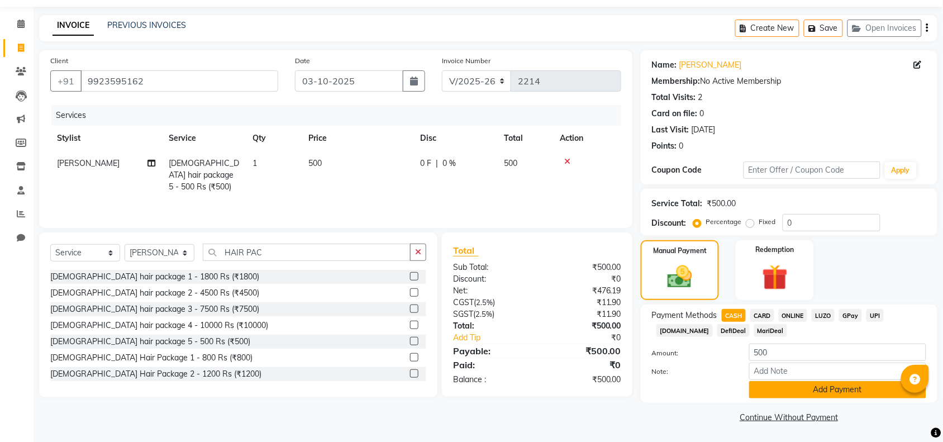
click at [808, 388] on button "Add Payment" at bounding box center [837, 389] width 177 height 17
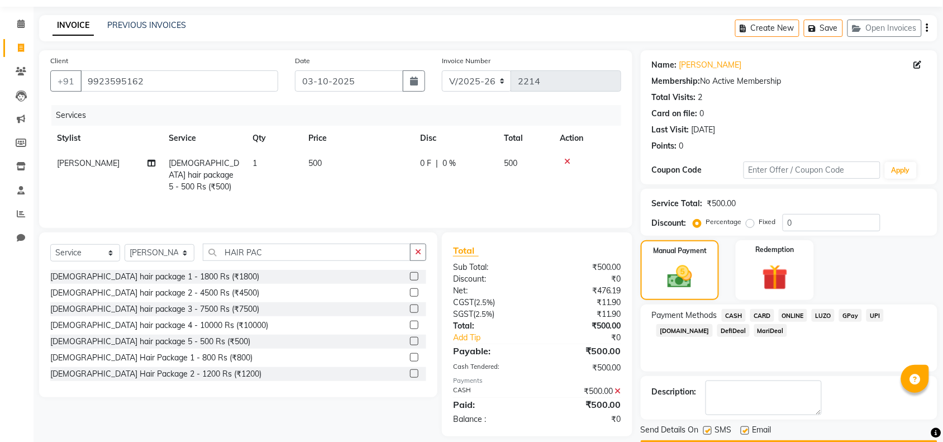
scroll to position [66, 0]
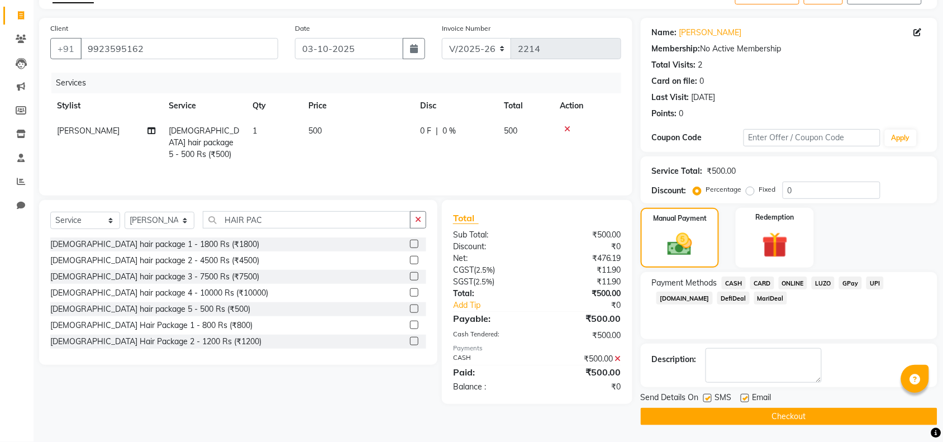
click at [822, 416] on button "Checkout" at bounding box center [789, 416] width 297 height 17
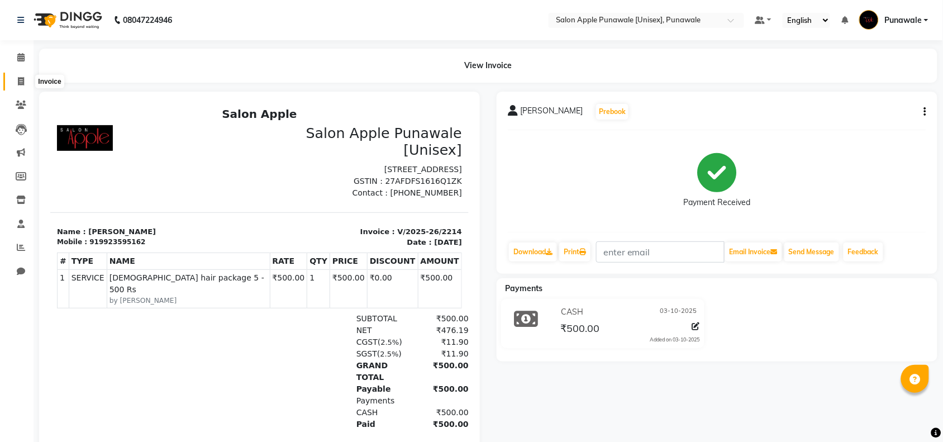
click at [18, 83] on icon at bounding box center [21, 81] width 6 height 8
select select "5421"
select select "service"
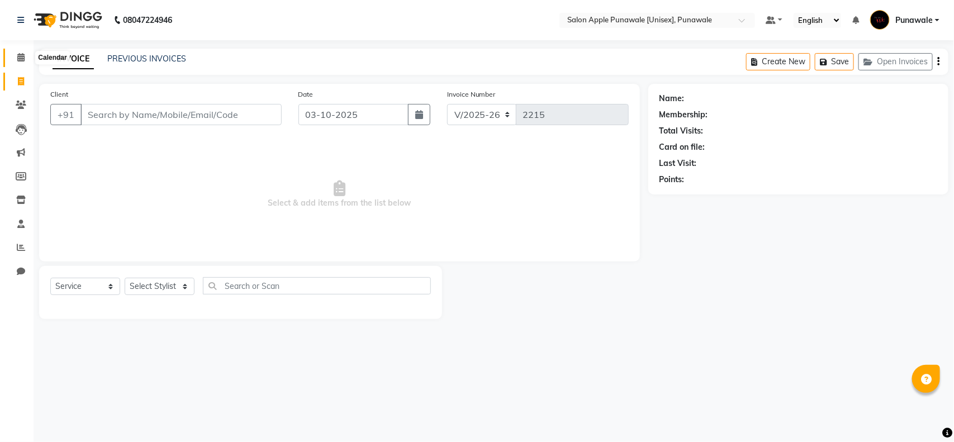
click at [18, 62] on span at bounding box center [21, 57] width 20 height 13
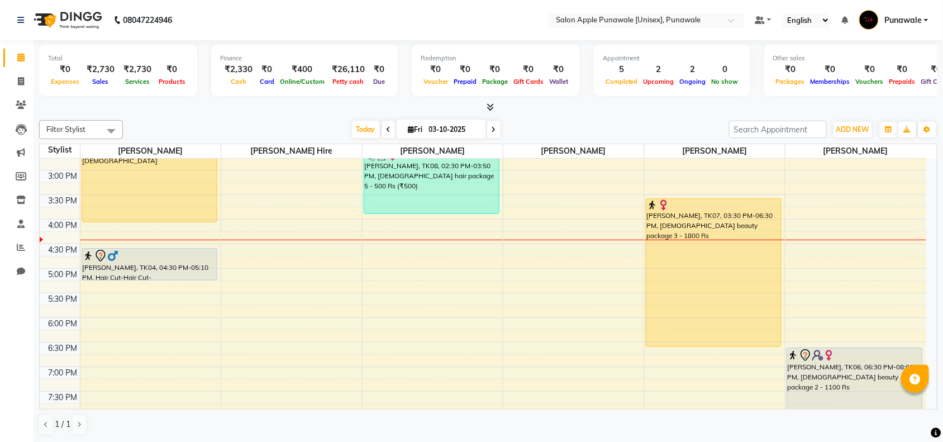
scroll to position [236, 0]
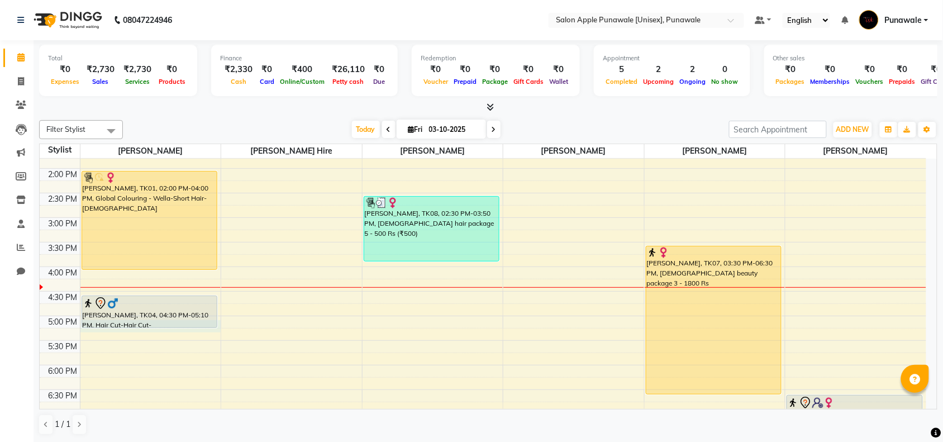
click at [90, 329] on div "9:00 AM 9:30 AM 10:00 AM 10:30 AM 11:00 AM 11:30 AM 12:00 PM 12:30 PM 1:00 PM 1…" at bounding box center [483, 267] width 887 height 688
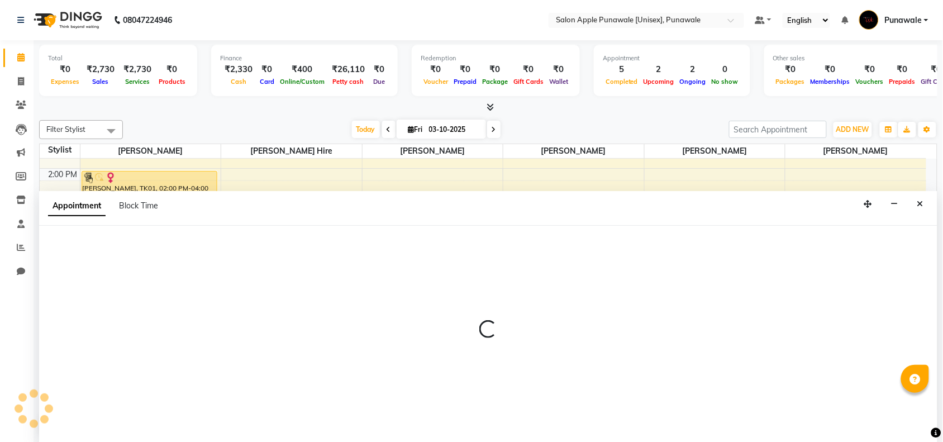
scroll to position [1, 0]
select select "54408"
select select "tentative"
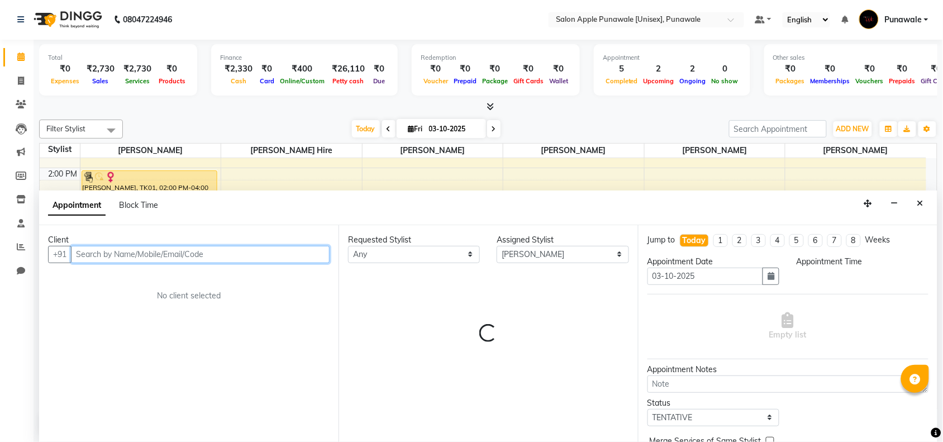
select select "1020"
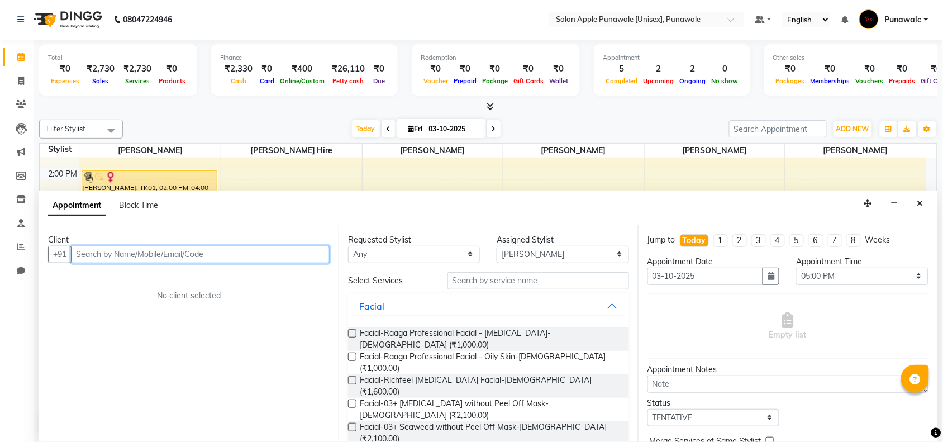
click at [136, 259] on input "text" at bounding box center [200, 254] width 259 height 17
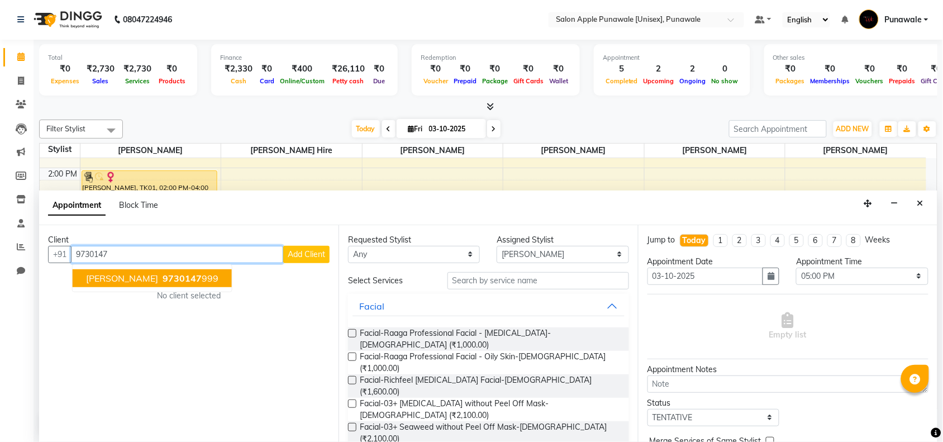
click at [141, 282] on span "[PERSON_NAME]" at bounding box center [122, 278] width 72 height 11
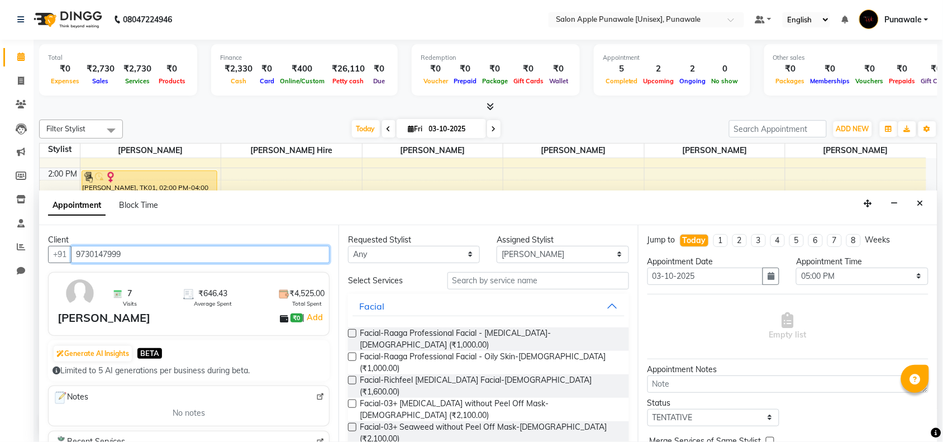
type input "9730147999"
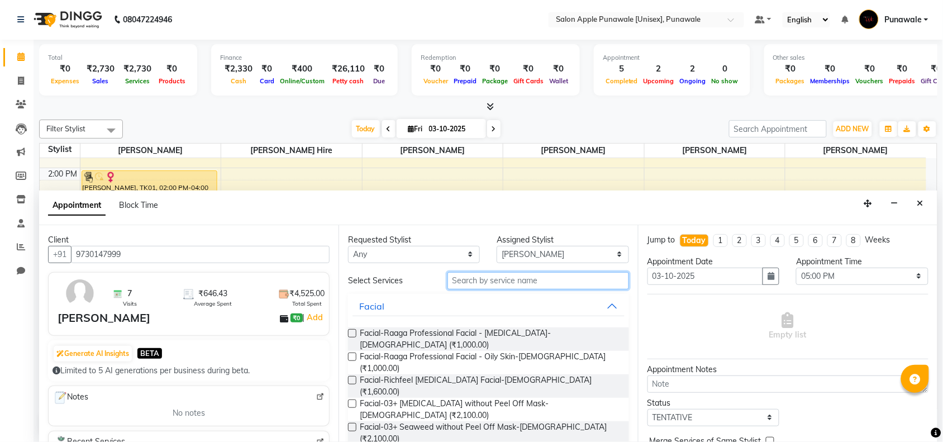
click at [531, 281] on input "text" at bounding box center [539, 280] width 182 height 17
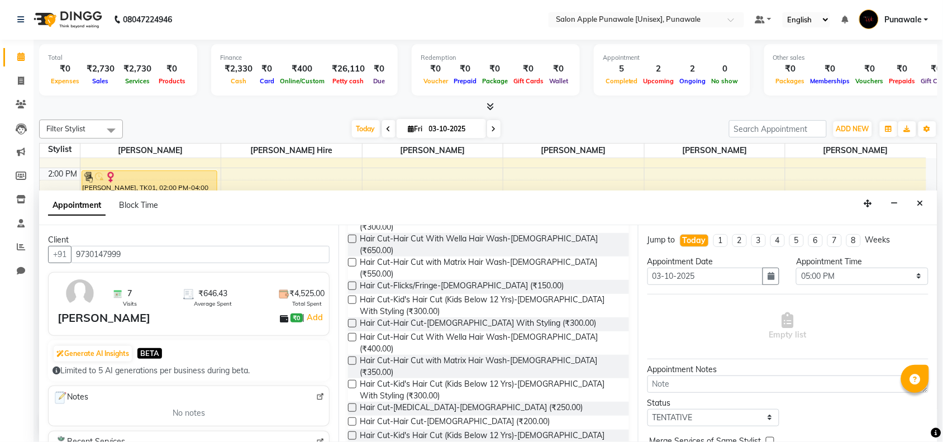
scroll to position [140, 0]
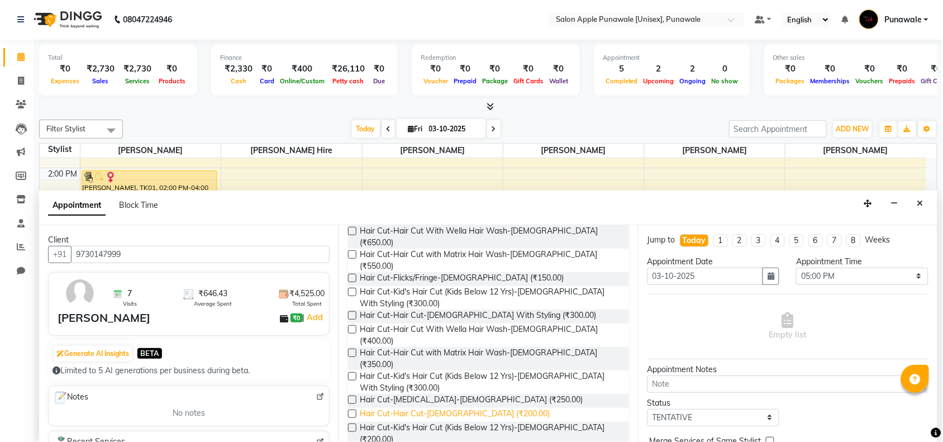
type input "HAIR CUT"
click at [459, 408] on span "Hair Cut-Hair Cut-[DEMOGRAPHIC_DATA] (₹200.00)" at bounding box center [455, 415] width 190 height 14
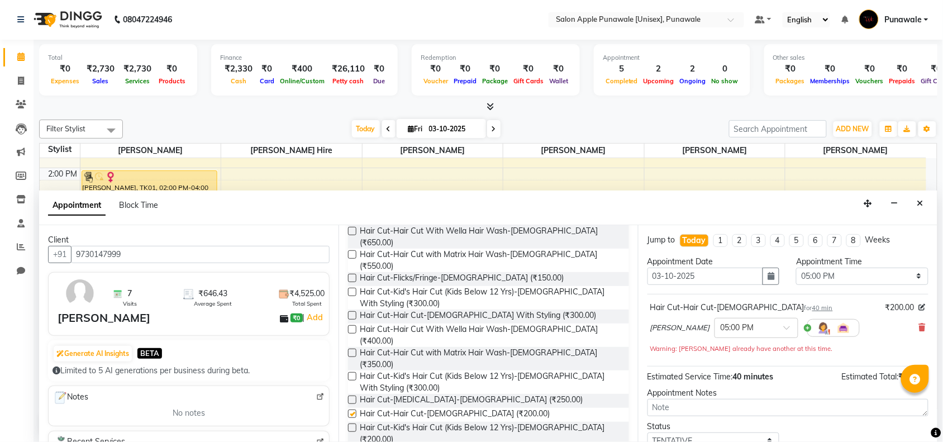
checkbox input "false"
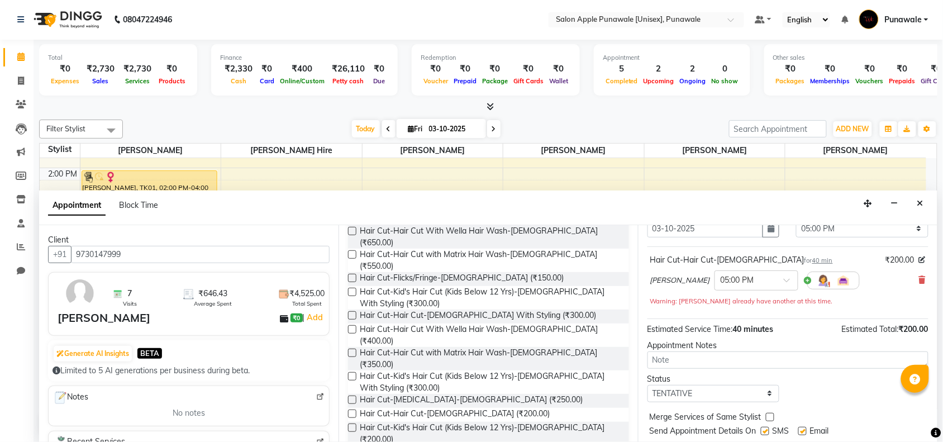
scroll to position [79, 0]
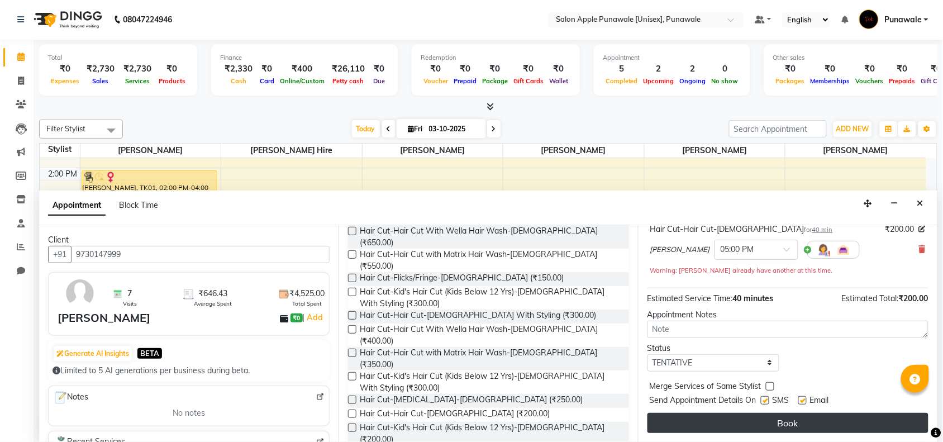
click at [781, 420] on button "Book" at bounding box center [788, 423] width 281 height 20
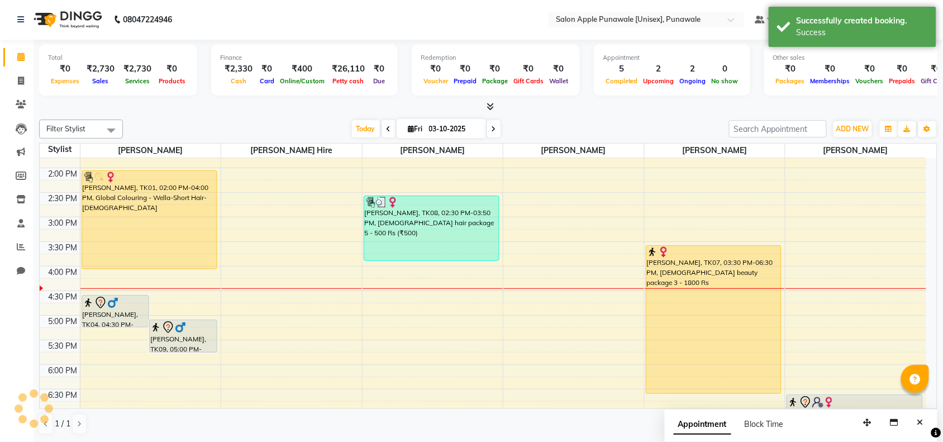
scroll to position [0, 0]
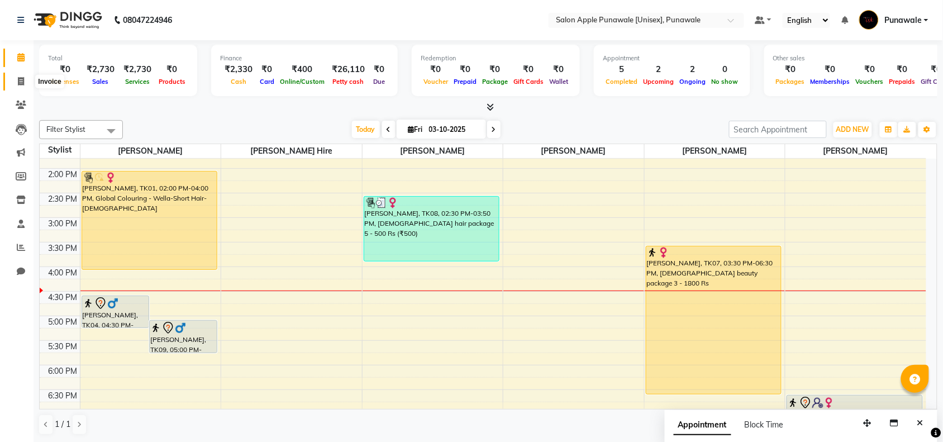
click at [18, 81] on icon at bounding box center [21, 81] width 6 height 8
select select "service"
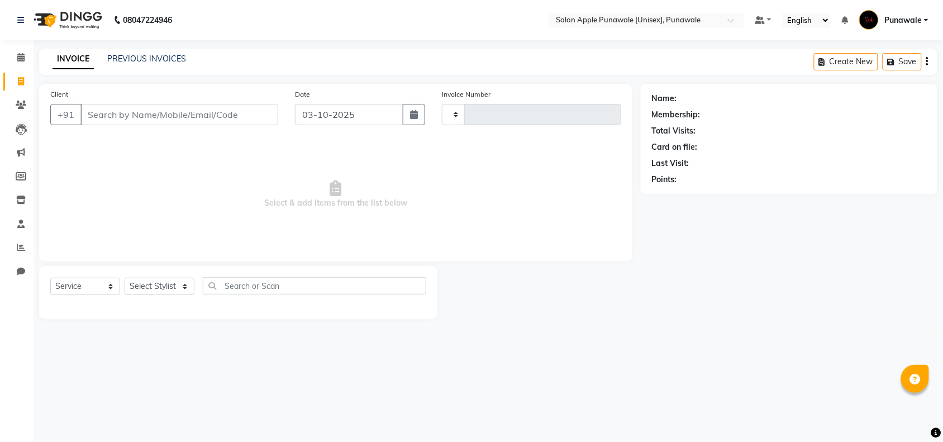
type input "2215"
select select "5421"
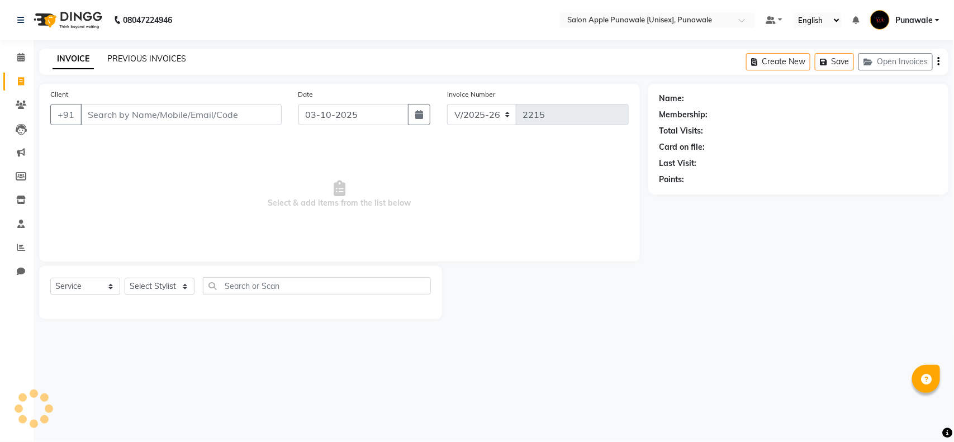
click at [158, 56] on link "PREVIOUS INVOICES" at bounding box center [146, 59] width 79 height 10
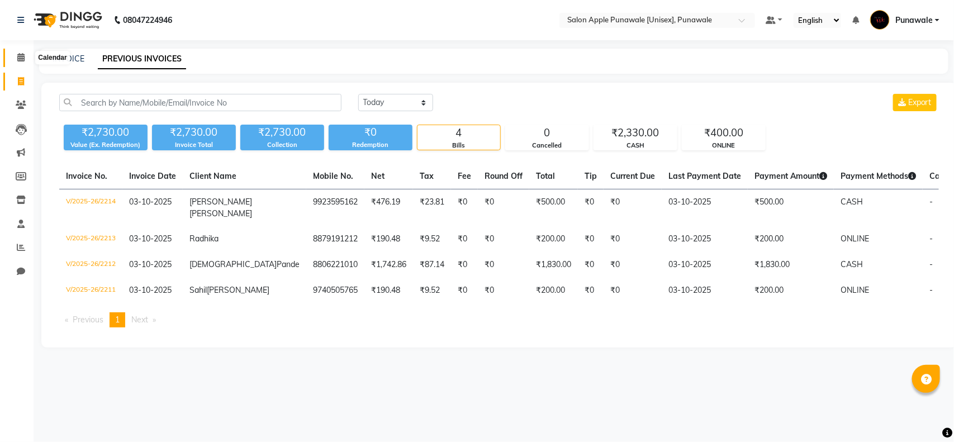
click at [17, 62] on span at bounding box center [21, 57] width 20 height 13
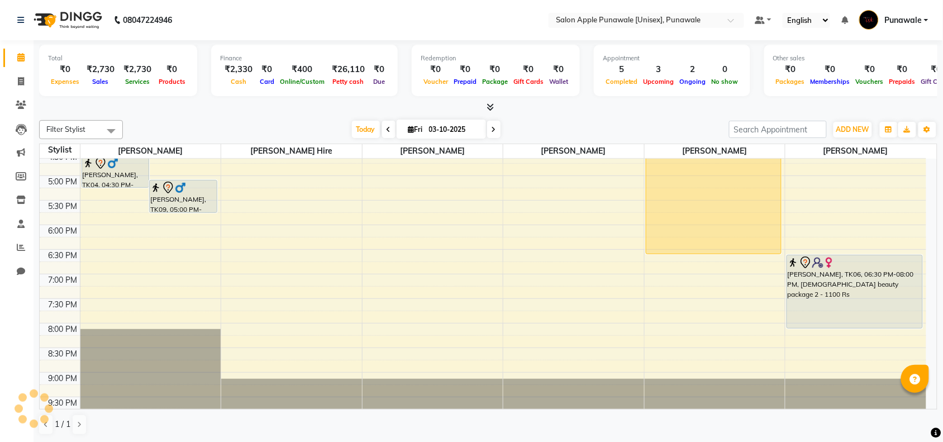
scroll to position [306, 0]
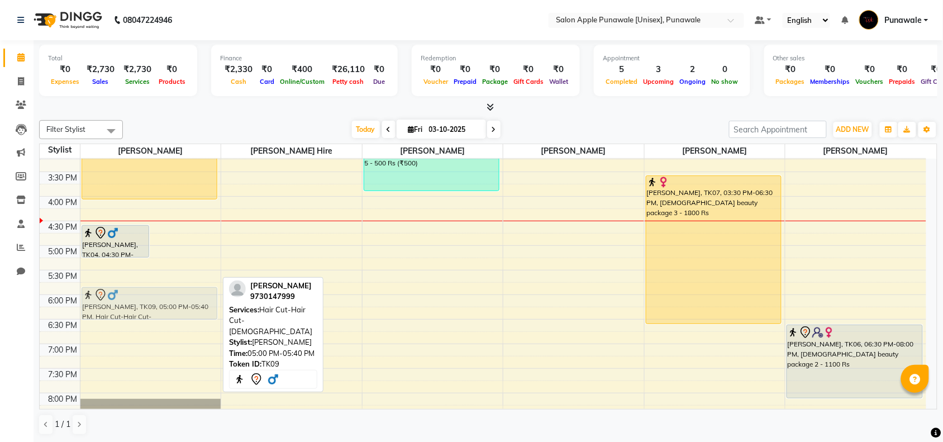
drag, startPoint x: 187, startPoint y: 254, endPoint x: 179, endPoint y: 297, distance: 43.2
click at [179, 297] on div "[PERSON_NAME], TK04, 04:30 PM-05:10 PM, Hair Cut-Hair Cut-[DEMOGRAPHIC_DATA] ra…" at bounding box center [150, 196] width 141 height 688
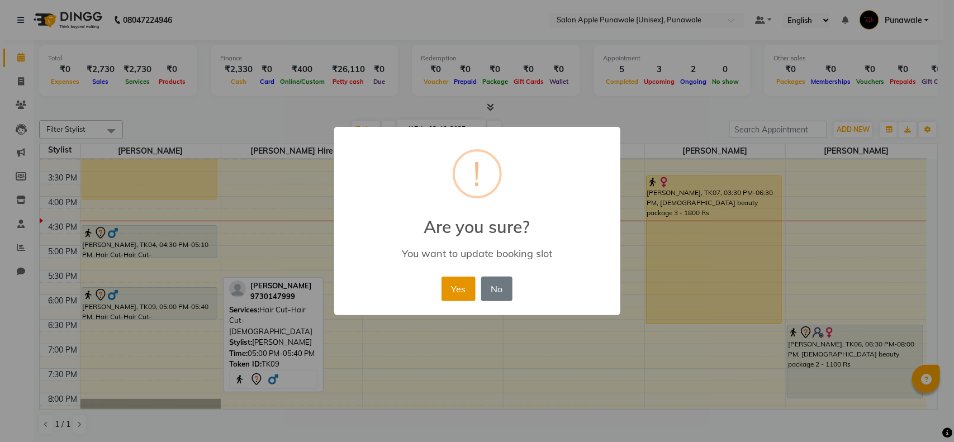
click at [453, 291] on button "Yes" at bounding box center [459, 289] width 34 height 25
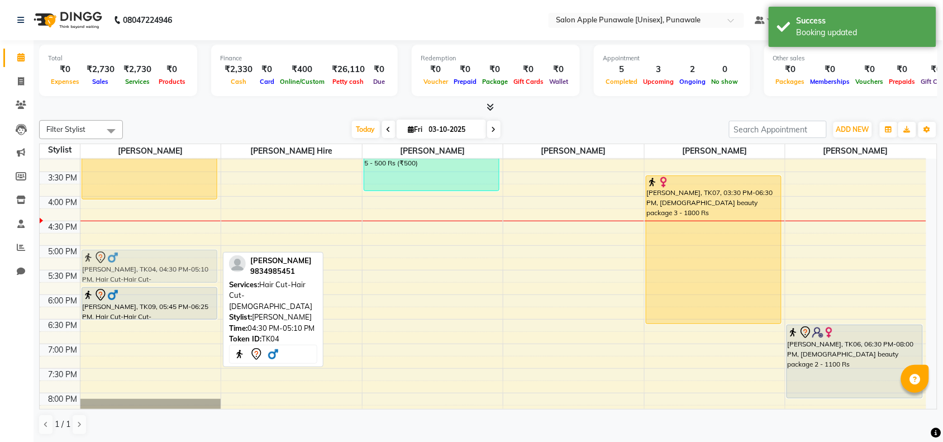
drag, startPoint x: 138, startPoint y: 244, endPoint x: 143, endPoint y: 269, distance: 25.5
click at [143, 269] on div "[PERSON_NAME], TK03, 10:05 AM-10:45 AM, Hair Cut-Hair Cut-[DEMOGRAPHIC_DATA] (₹…" at bounding box center [150, 196] width 141 height 688
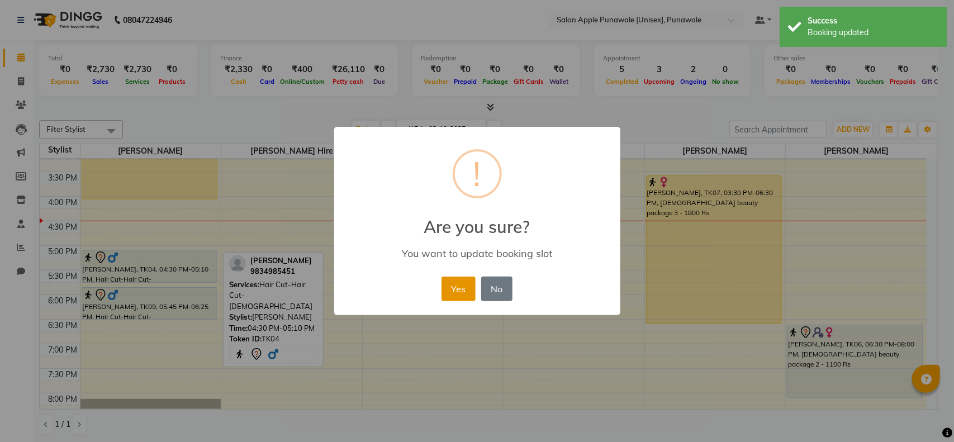
click at [464, 291] on button "Yes" at bounding box center [459, 289] width 34 height 25
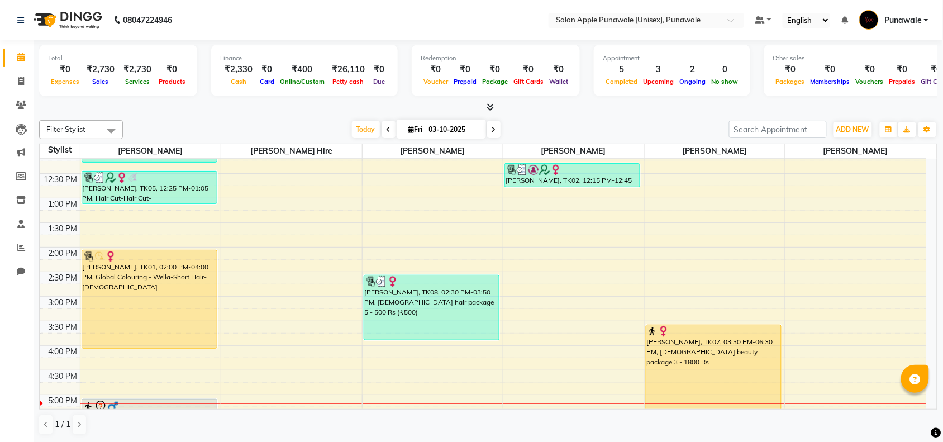
scroll to position [140, 0]
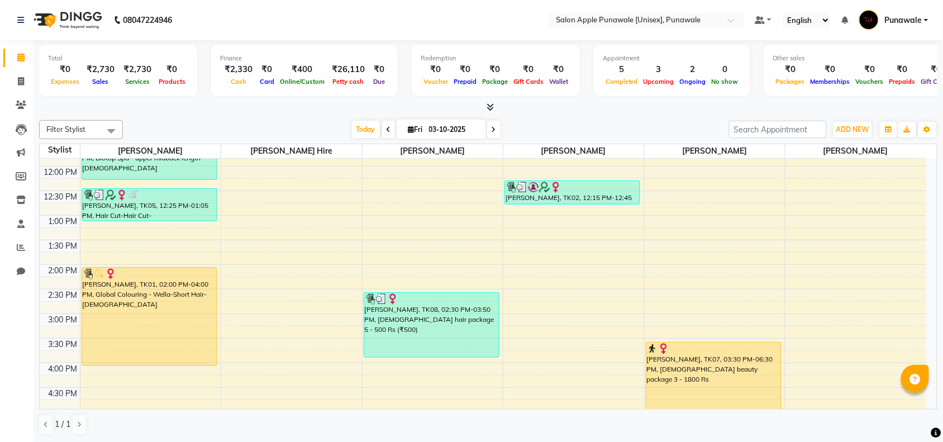
click at [495, 130] on span at bounding box center [493, 129] width 13 height 17
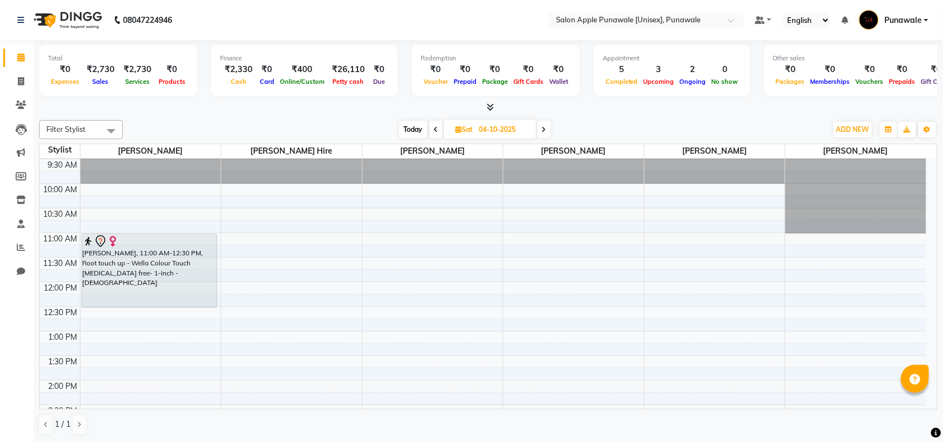
scroll to position [0, 0]
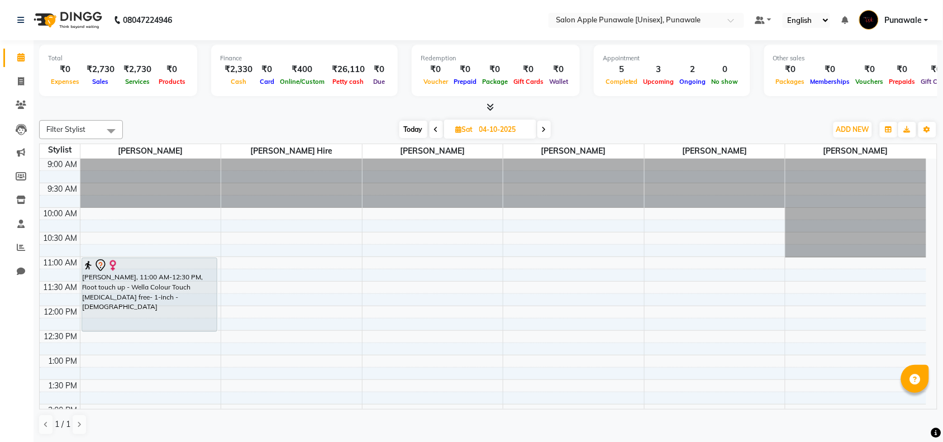
click at [415, 132] on span "Today" at bounding box center [414, 129] width 28 height 17
type input "03-10-2025"
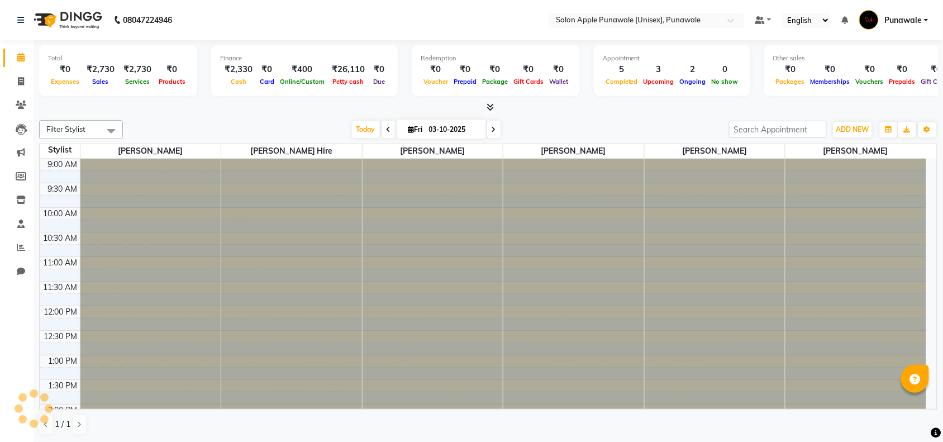
scroll to position [398, 0]
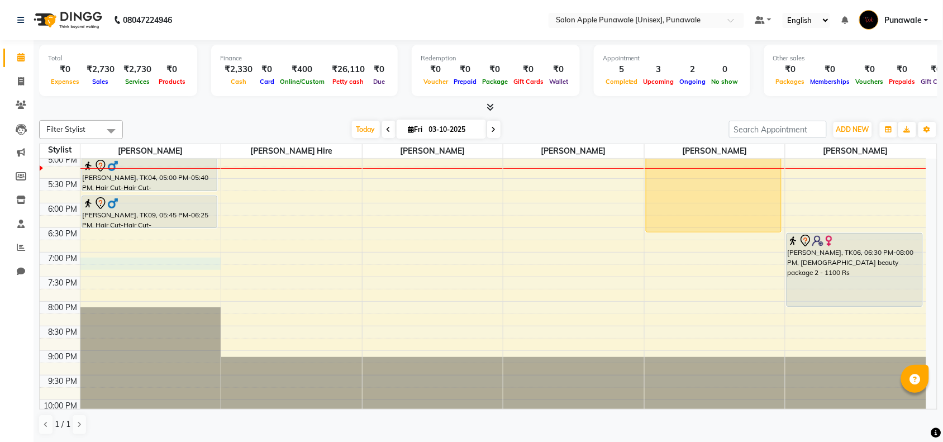
click at [102, 267] on div "9:00 AM 9:30 AM 10:00 AM 10:30 AM 11:00 AM 11:30 AM 12:00 PM 12:30 PM 1:00 PM 1…" at bounding box center [483, 105] width 887 height 688
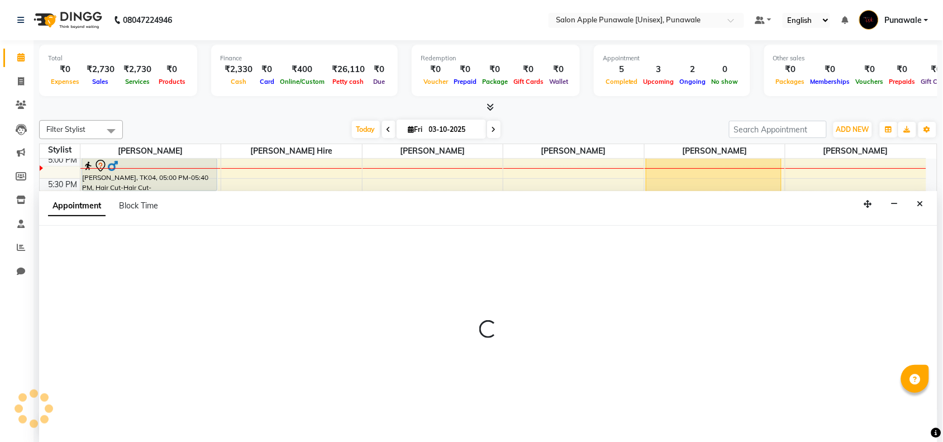
scroll to position [1, 0]
select select "54408"
select select "1140"
select select "tentative"
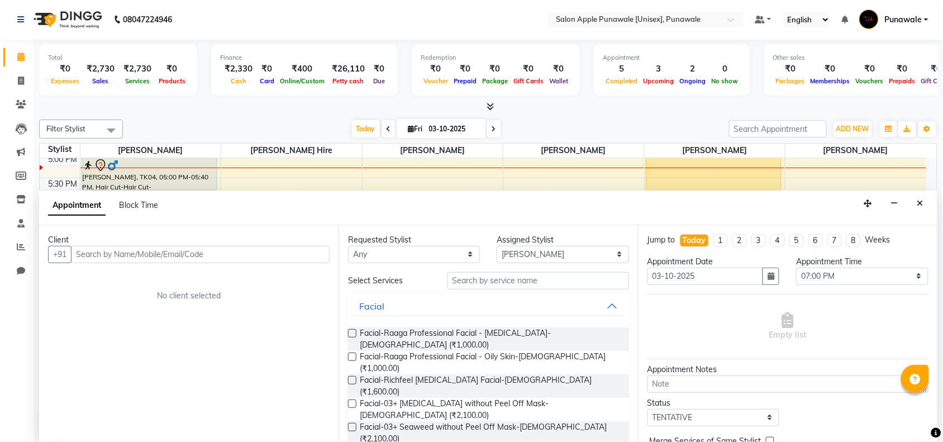
click at [117, 254] on input "text" at bounding box center [200, 254] width 259 height 17
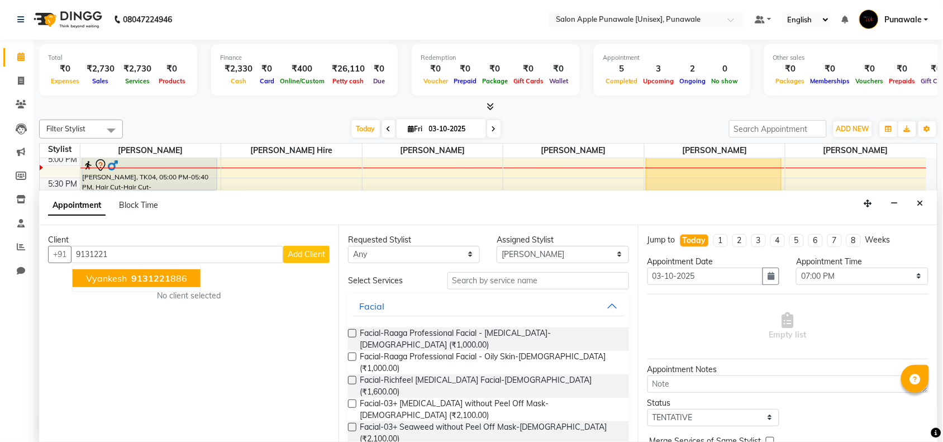
click at [132, 278] on span "9131221" at bounding box center [150, 278] width 39 height 11
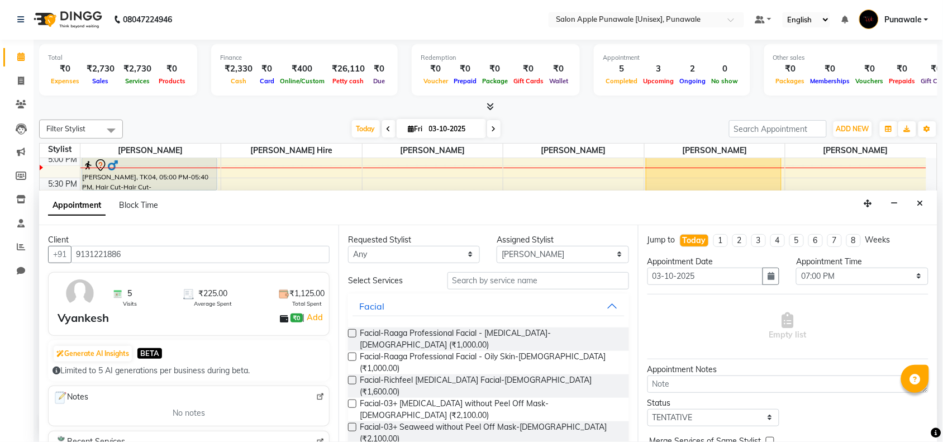
type input "9131221886"
click at [518, 282] on input "text" at bounding box center [539, 280] width 182 height 17
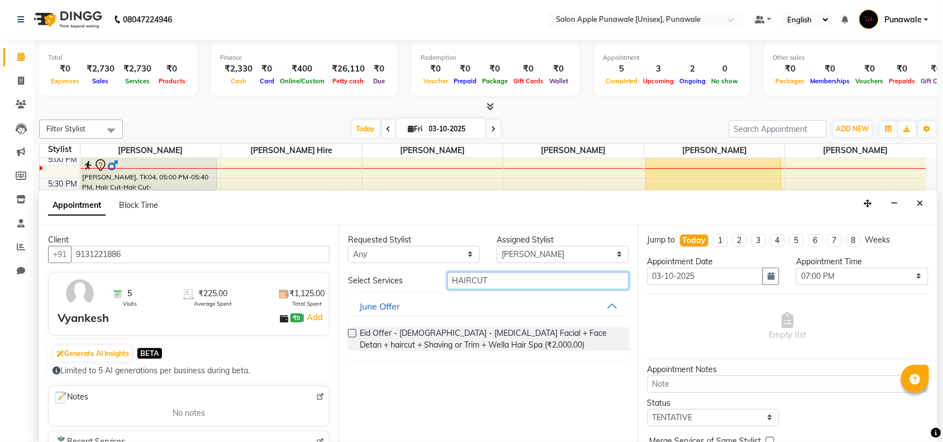
click at [473, 281] on input "HAIRCUT" at bounding box center [539, 280] width 182 height 17
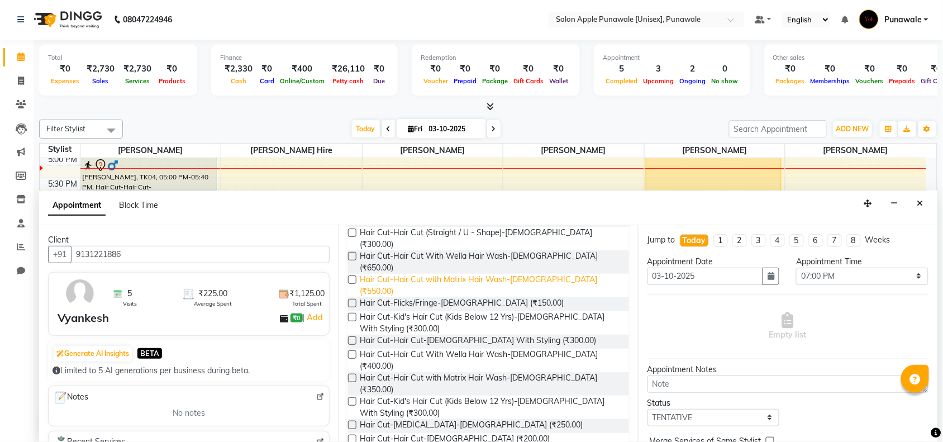
scroll to position [140, 0]
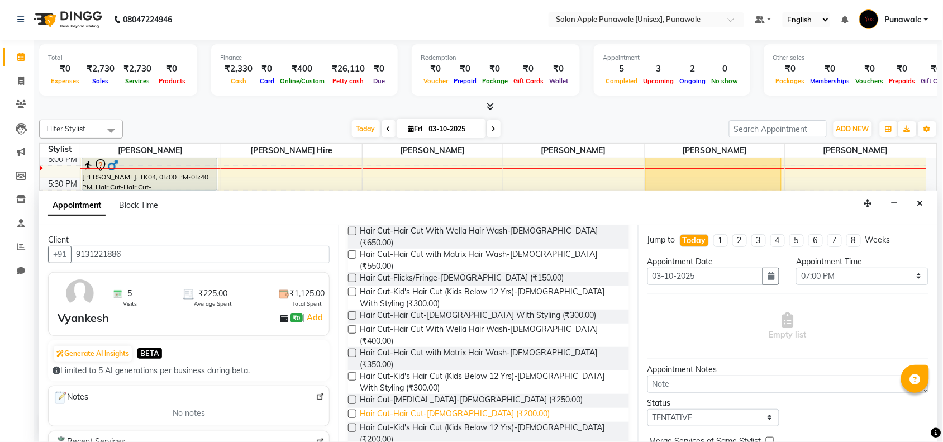
type input "HAIR CUT"
click at [431, 408] on span "Hair Cut-Hair Cut-[DEMOGRAPHIC_DATA] (₹200.00)" at bounding box center [455, 415] width 190 height 14
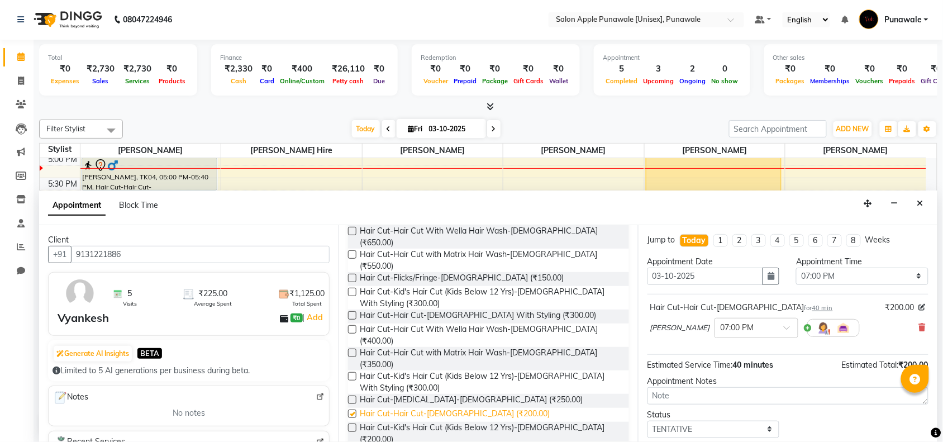
checkbox input "false"
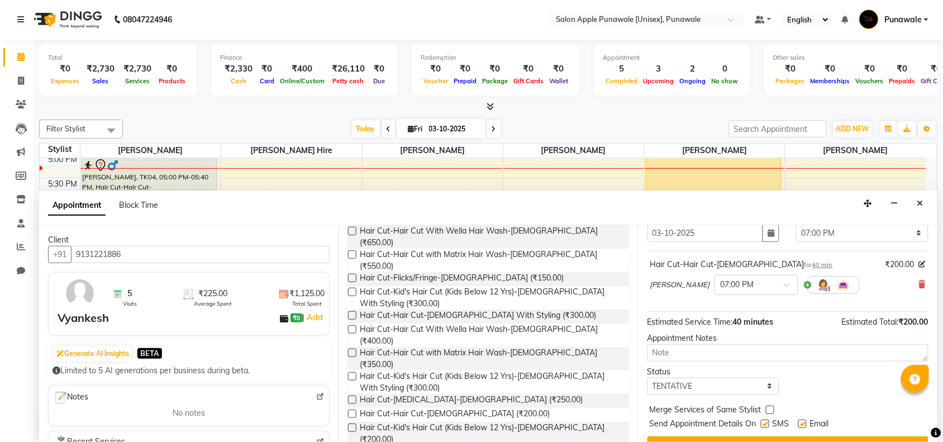
scroll to position [67, 0]
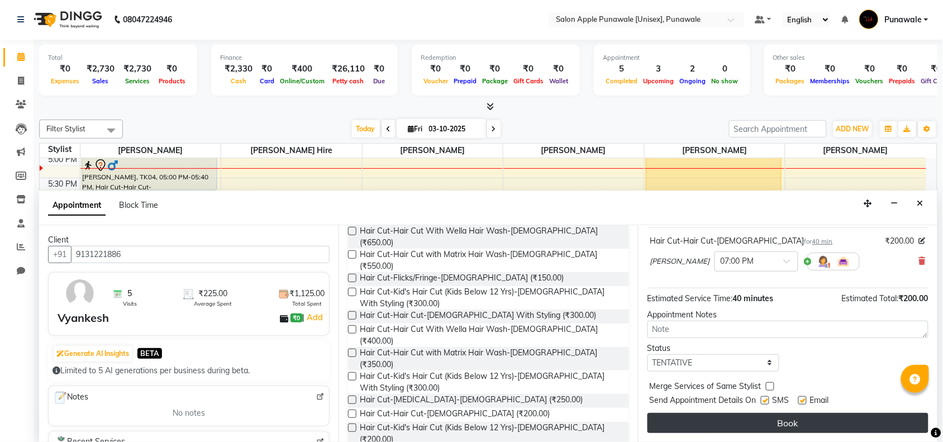
click at [779, 421] on button "Book" at bounding box center [788, 423] width 281 height 20
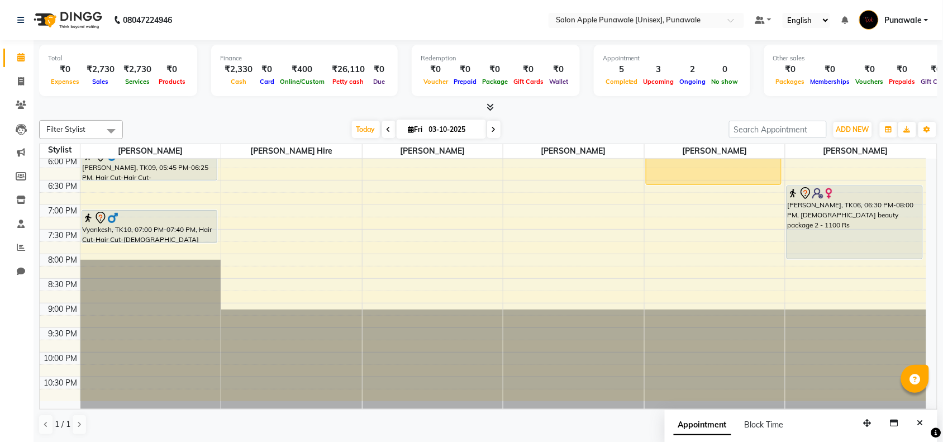
scroll to position [1, 0]
click at [770, 422] on span "Block Time" at bounding box center [764, 424] width 39 height 10
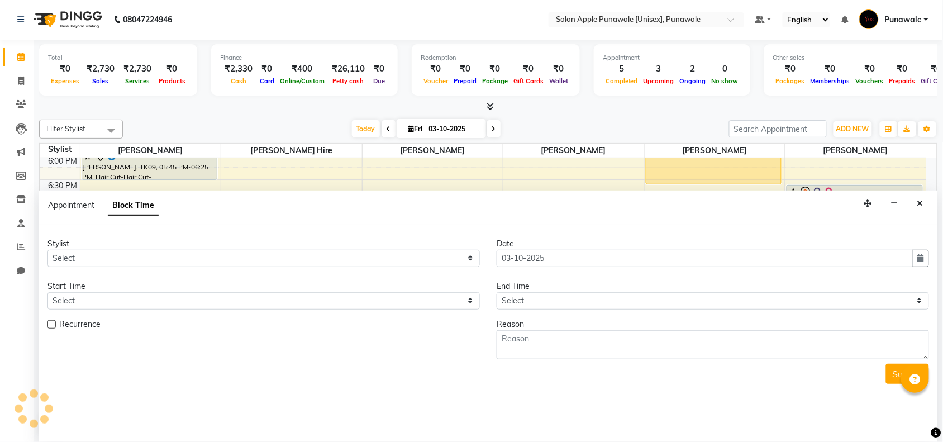
scroll to position [398, 0]
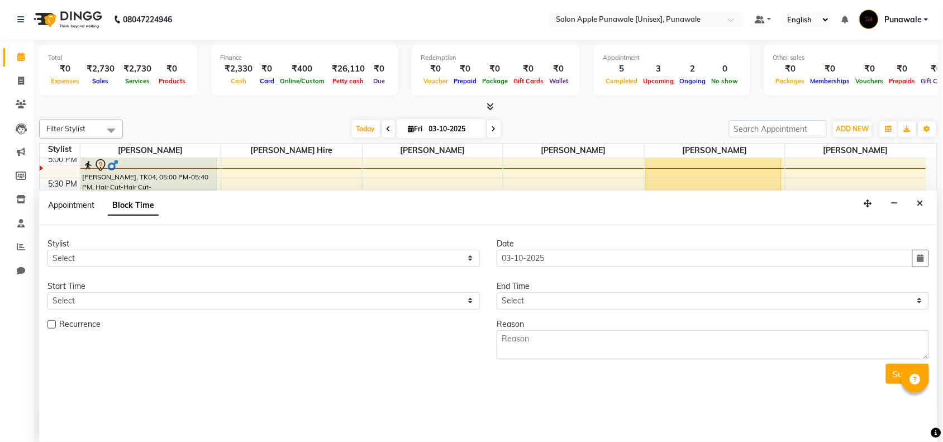
click at [65, 207] on span "Appointment" at bounding box center [71, 205] width 46 height 10
select select "tentative"
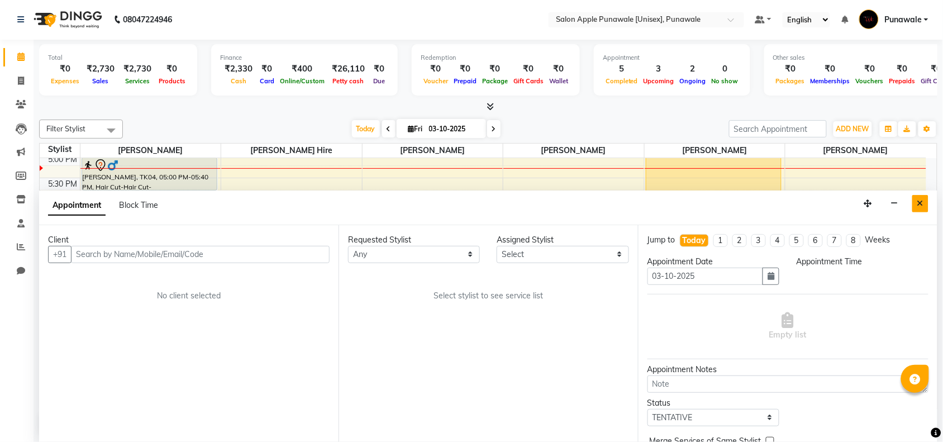
click at [922, 204] on icon "Close" at bounding box center [921, 204] width 6 height 8
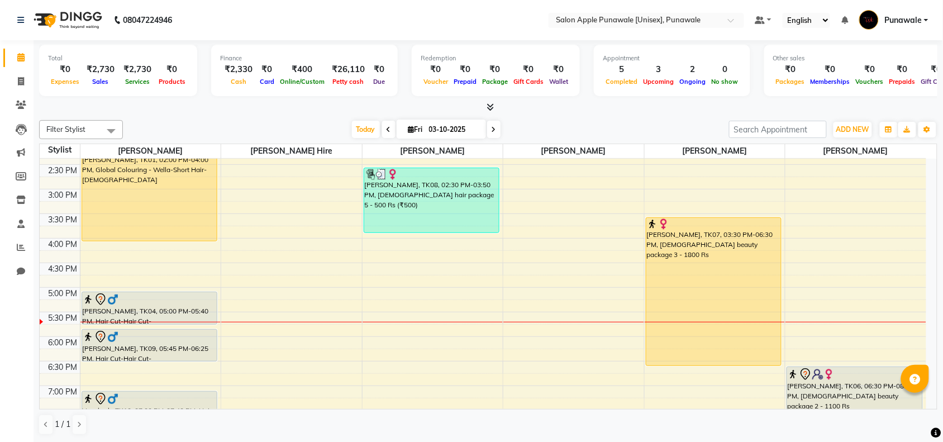
scroll to position [258, 0]
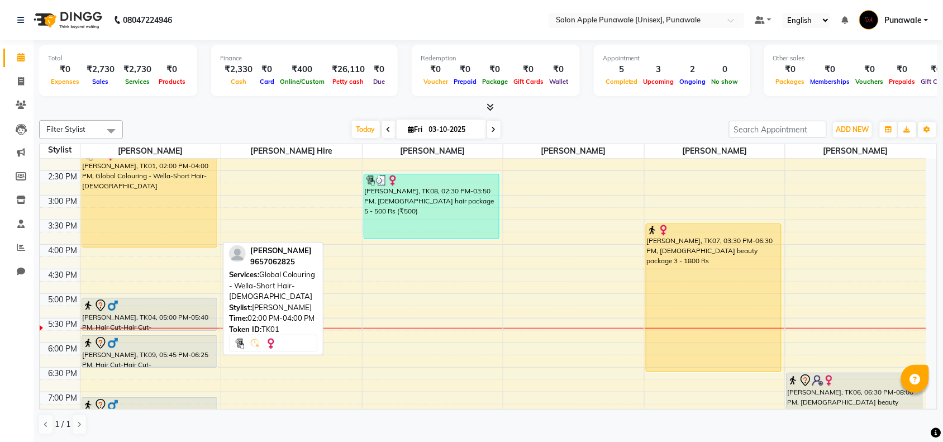
click at [143, 183] on div "[PERSON_NAME], TK01, 02:00 PM-04:00 PM, Global Colouring - Wella-Short Hair-[DE…" at bounding box center [149, 198] width 135 height 98
click at [137, 194] on div "[PERSON_NAME], TK01, 02:00 PM-04:00 PM, Global Colouring - Wella-Short Hair-[DE…" at bounding box center [149, 198] width 135 height 98
select select "1"
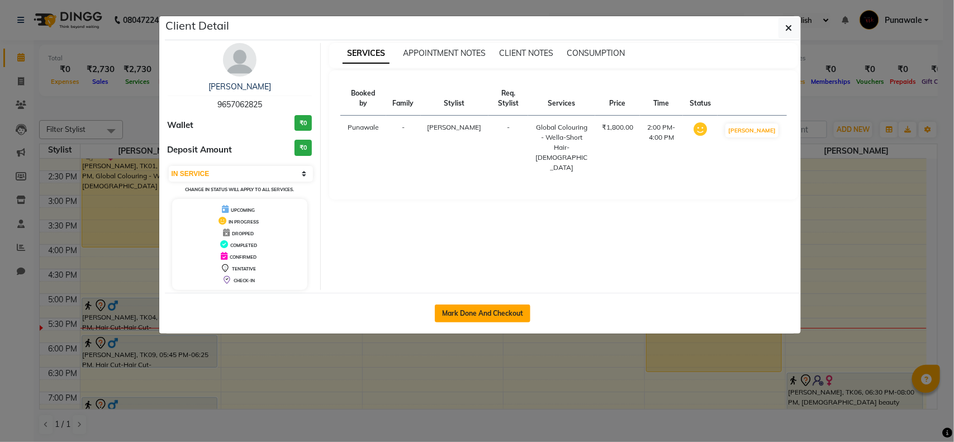
click at [520, 314] on button "Mark Done And Checkout" at bounding box center [483, 314] width 96 height 18
select select "5421"
select select "service"
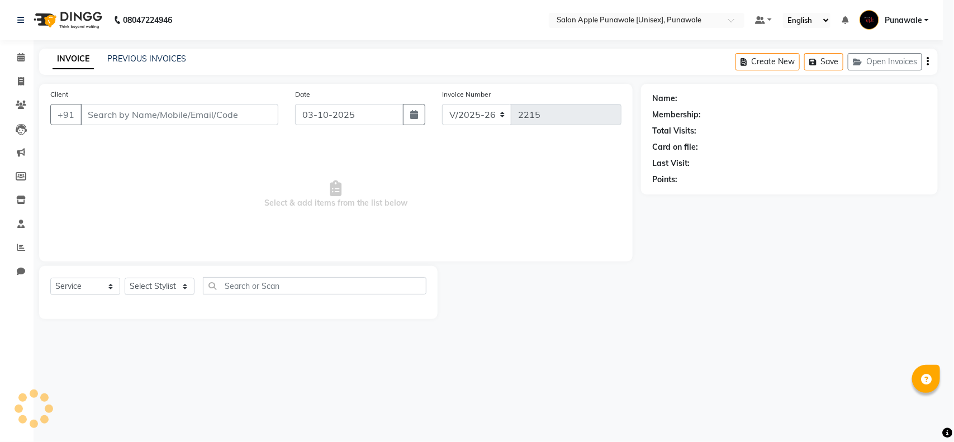
select select "3"
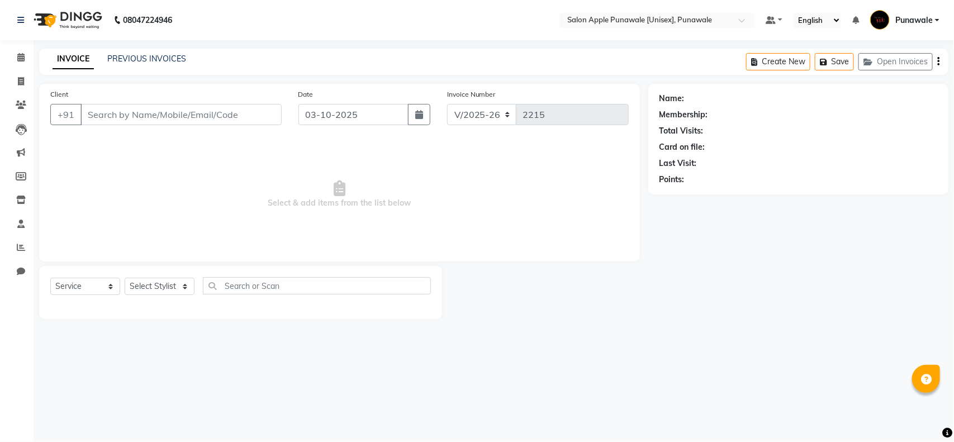
type input "9657062825"
select select "54408"
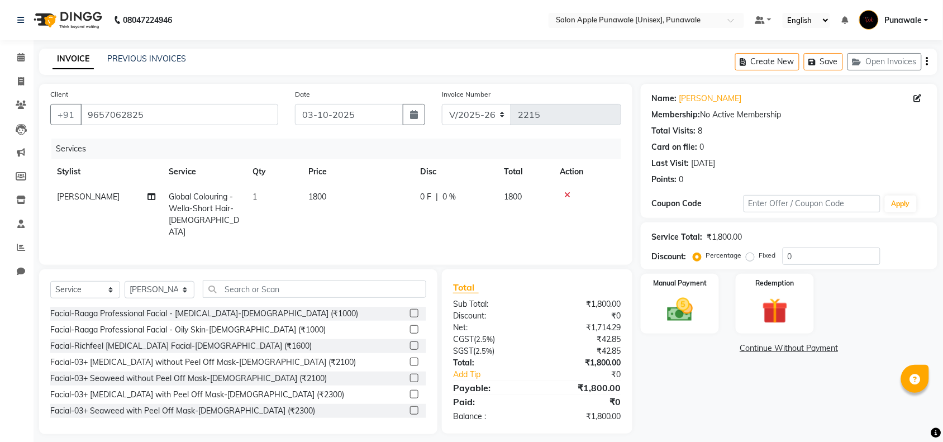
click at [568, 191] on icon at bounding box center [568, 195] width 6 height 8
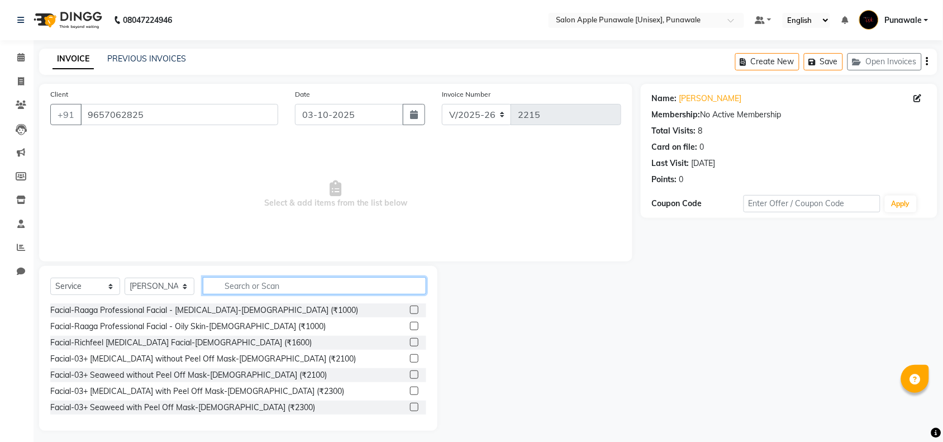
click at [271, 286] on input "text" at bounding box center [315, 285] width 224 height 17
type input "G"
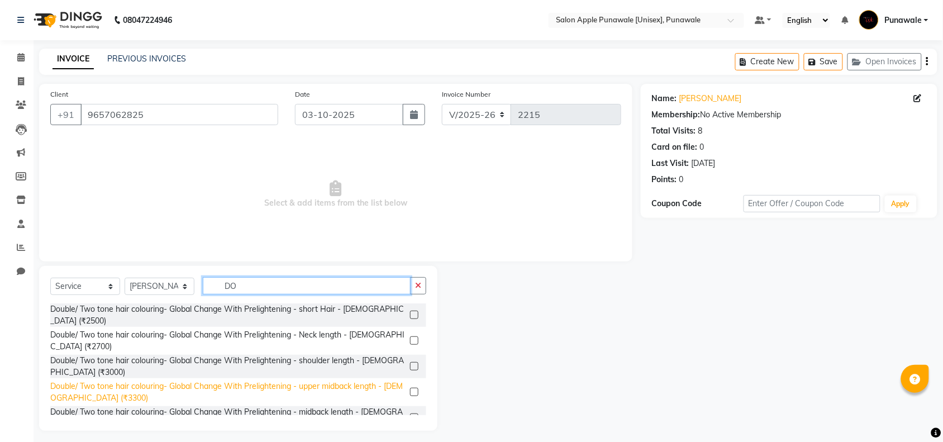
type input "DO"
click at [146, 387] on div "Double/ Two tone hair colouring- Global Change With Prelightening - upper midba…" at bounding box center [227, 392] width 355 height 23
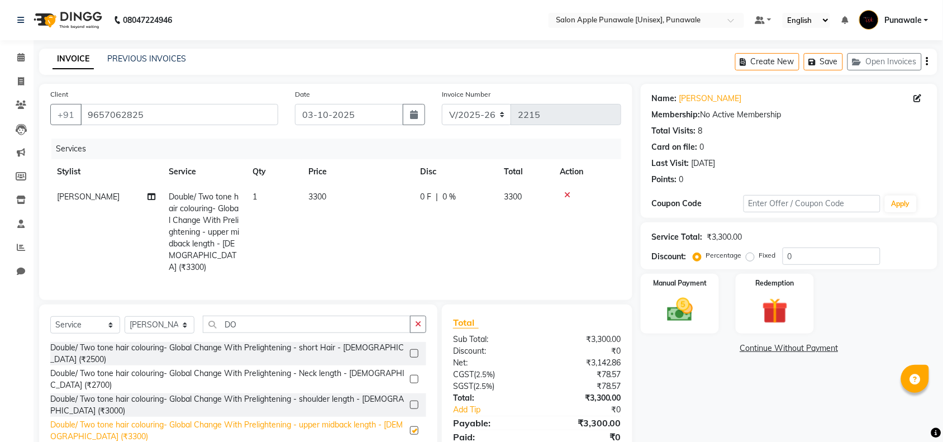
checkbox input "false"
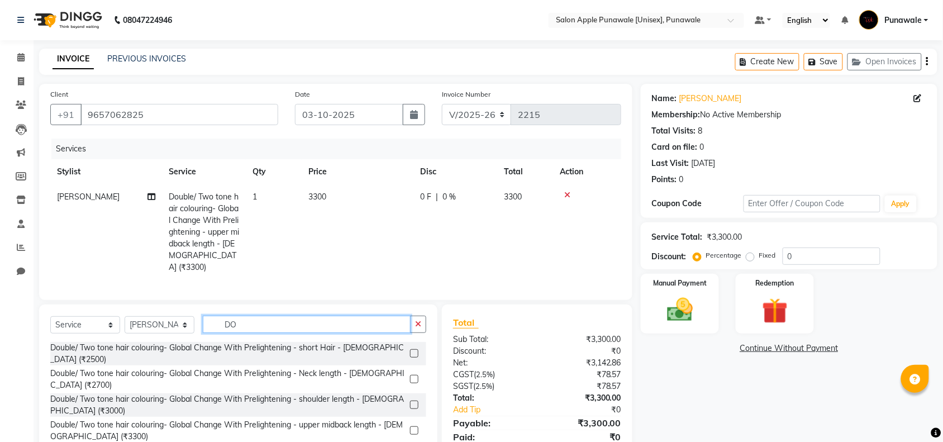
click at [244, 321] on input "DO" at bounding box center [307, 324] width 208 height 17
type input "D"
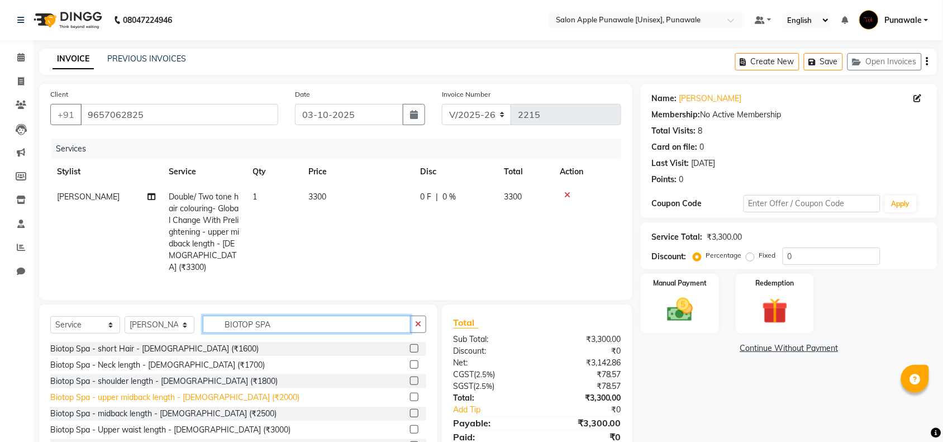
type input "BIOTOP SPA"
click at [220, 398] on div "Biotop Spa - upper midback length - [DEMOGRAPHIC_DATA] (₹2000)" at bounding box center [174, 398] width 249 height 12
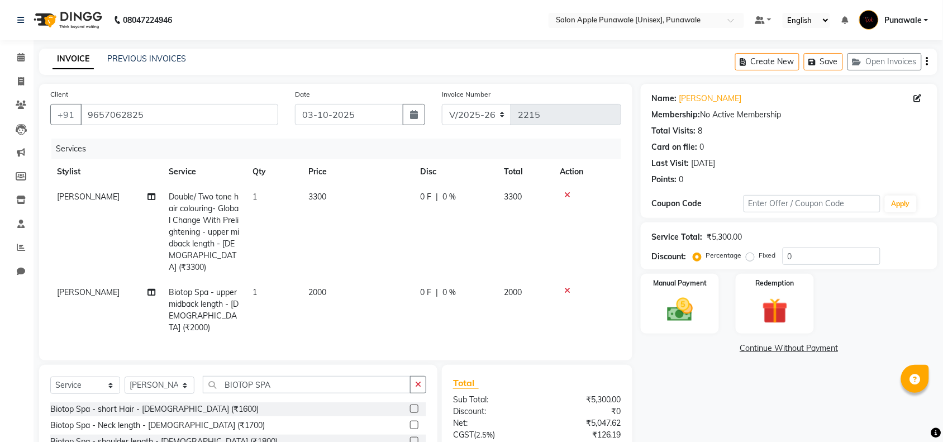
checkbox input "false"
click at [445, 287] on span "0 %" at bounding box center [449, 293] width 13 height 12
select select "54408"
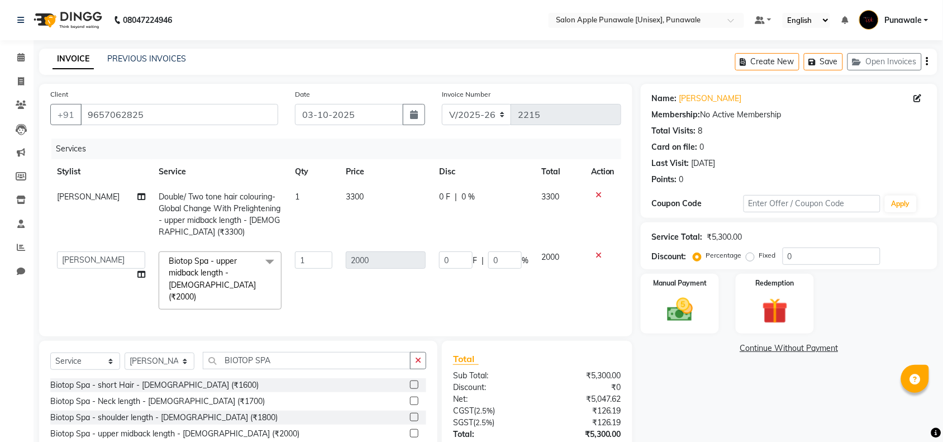
click at [507, 272] on td "0 F | 0 %" at bounding box center [484, 281] width 103 height 72
click at [507, 258] on input "0" at bounding box center [505, 260] width 34 height 17
type input "20"
click at [471, 194] on div "0 F | 0 %" at bounding box center [483, 197] width 89 height 12
select select "54408"
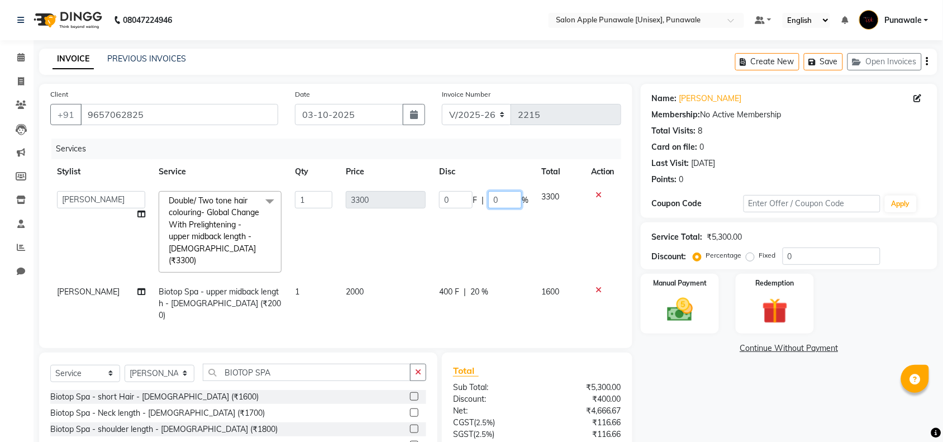
drag, startPoint x: 496, startPoint y: 196, endPoint x: 514, endPoint y: 201, distance: 18.7
click at [497, 196] on input "0" at bounding box center [505, 199] width 34 height 17
type input "10"
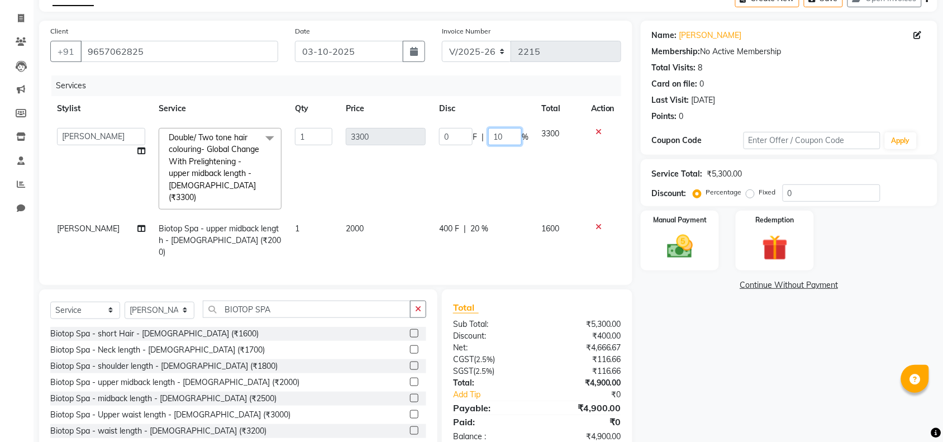
scroll to position [79, 0]
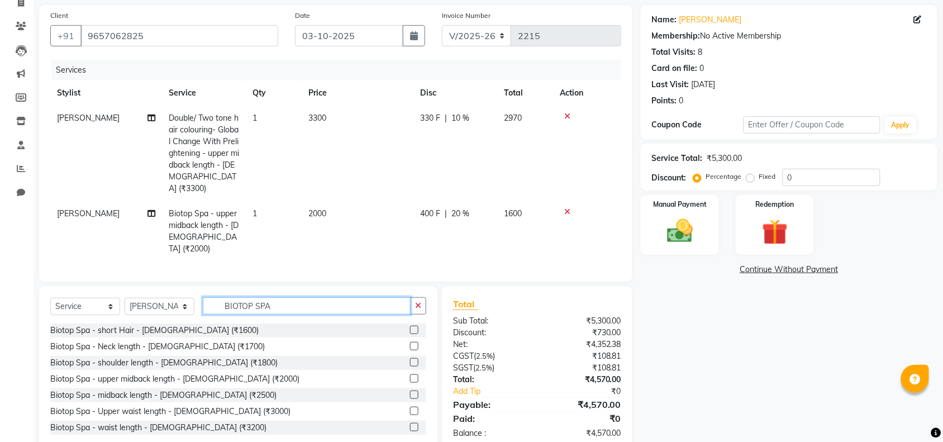
click at [258, 297] on input "BIOTOP SPA" at bounding box center [307, 305] width 208 height 17
click at [302, 297] on input "BIOTOP SPA" at bounding box center [307, 305] width 208 height 17
type input "B"
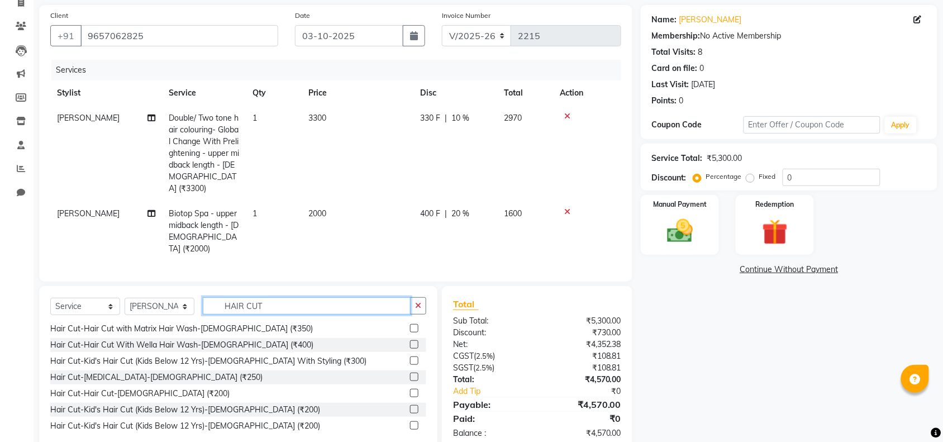
scroll to position [140, 0]
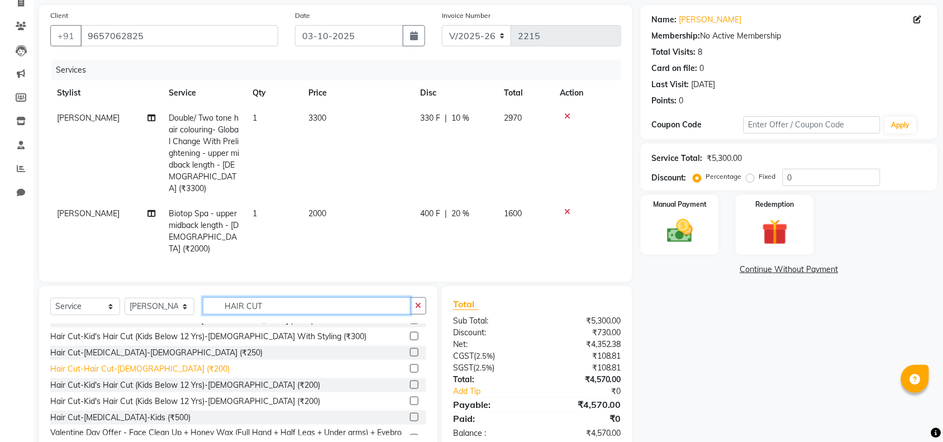
type input "HAIR CUT"
click at [146, 363] on div "Hair Cut-Hair Cut-[DEMOGRAPHIC_DATA] (₹200)" at bounding box center [139, 369] width 179 height 12
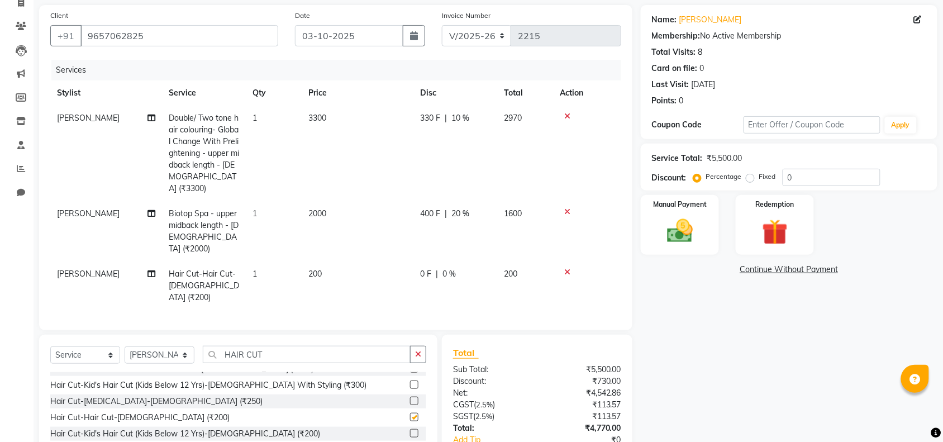
checkbox input "false"
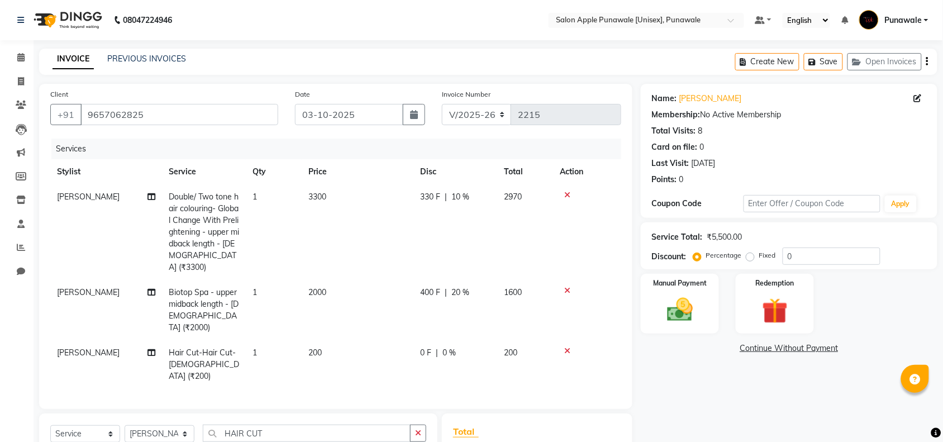
scroll to position [129, 0]
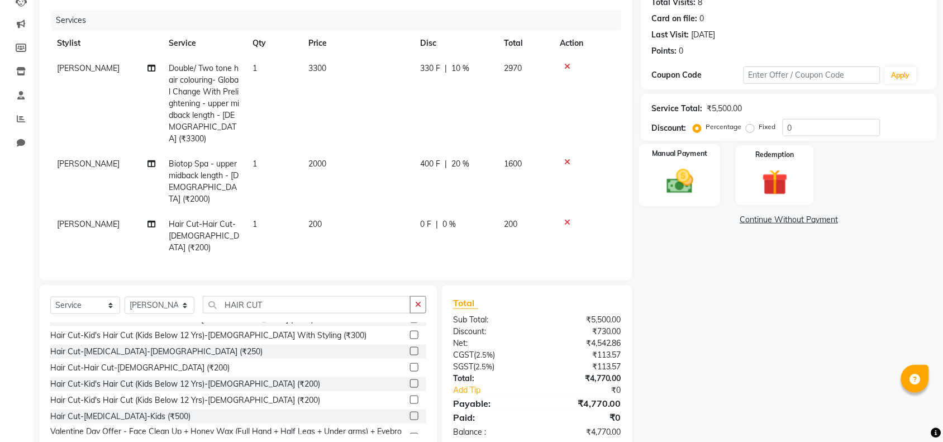
click at [686, 191] on img at bounding box center [680, 181] width 44 height 31
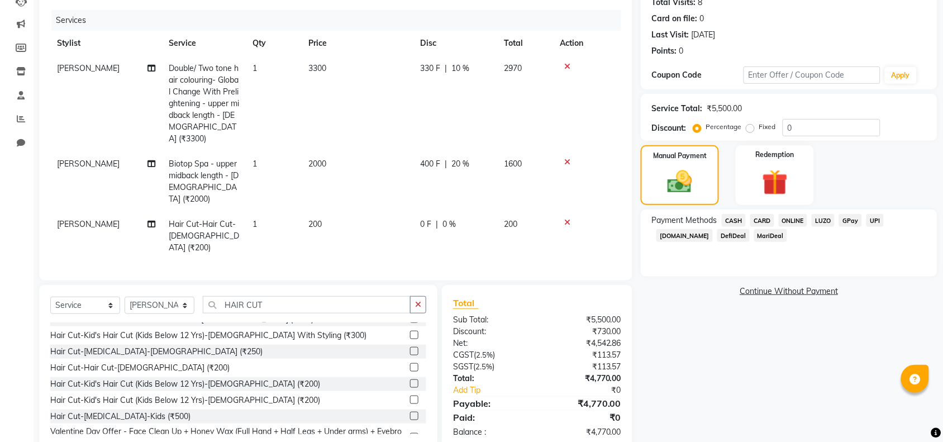
click at [792, 219] on span "ONLINE" at bounding box center [793, 220] width 29 height 13
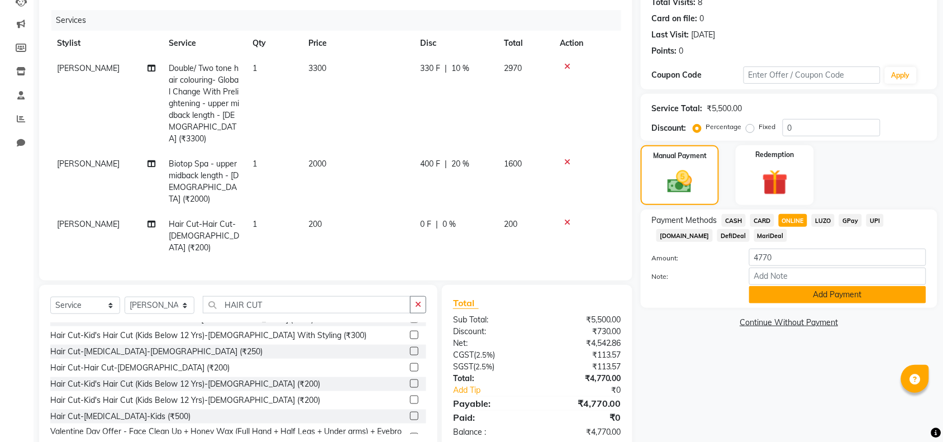
click at [800, 295] on button "Add Payment" at bounding box center [837, 294] width 177 height 17
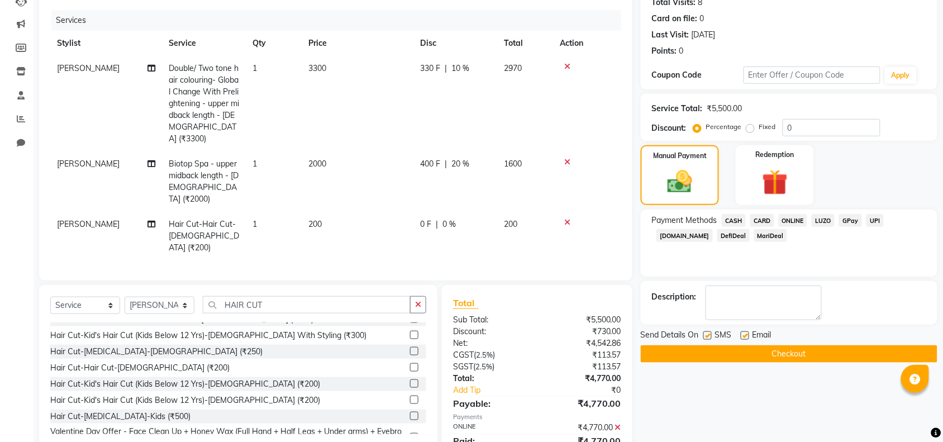
scroll to position [151, 0]
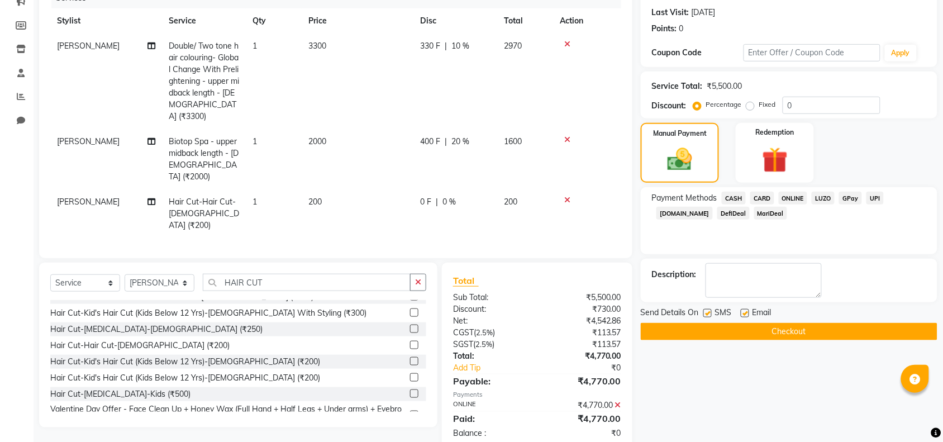
click at [794, 336] on button "Checkout" at bounding box center [789, 331] width 297 height 17
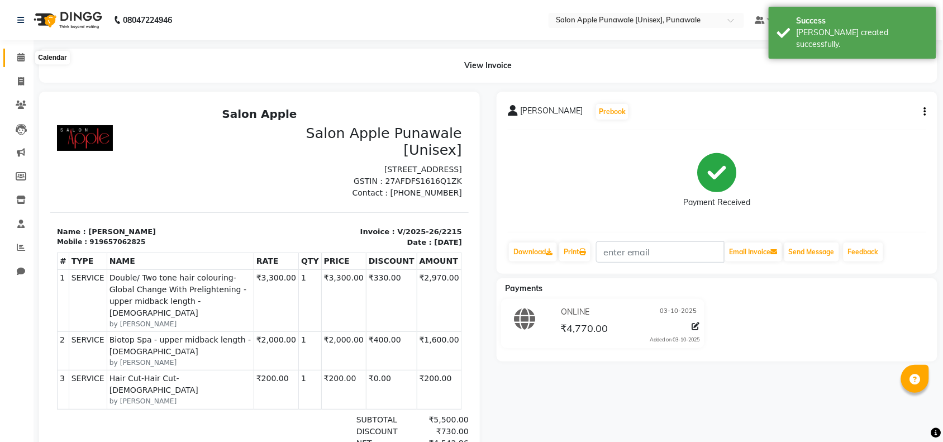
click at [22, 59] on icon at bounding box center [20, 57] width 7 height 8
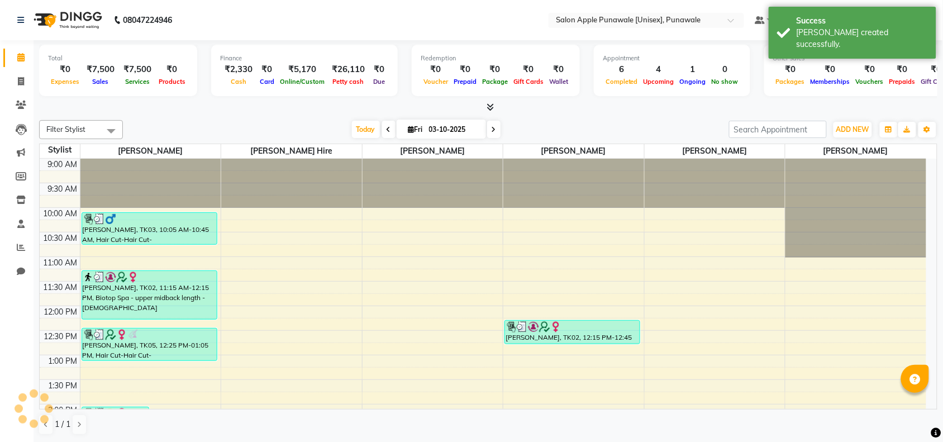
scroll to position [398, 0]
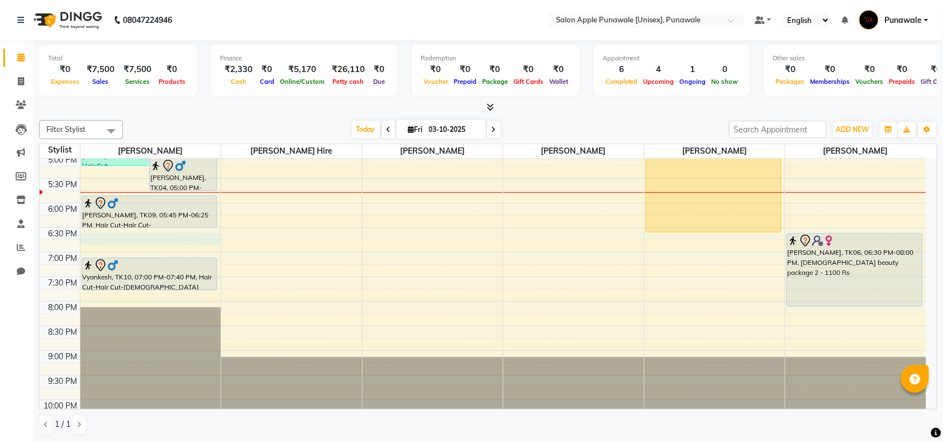
click at [93, 235] on div "9:00 AM 9:30 AM 10:00 AM 10:30 AM 11:00 AM 11:30 AM 12:00 PM 12:30 PM 1:00 PM 1…" at bounding box center [483, 105] width 887 height 688
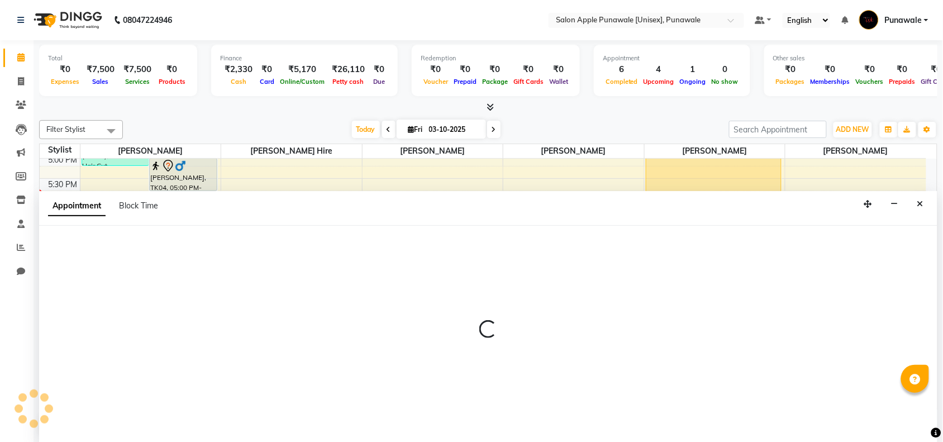
scroll to position [1, 0]
select select "54408"
select select "1110"
select select "tentative"
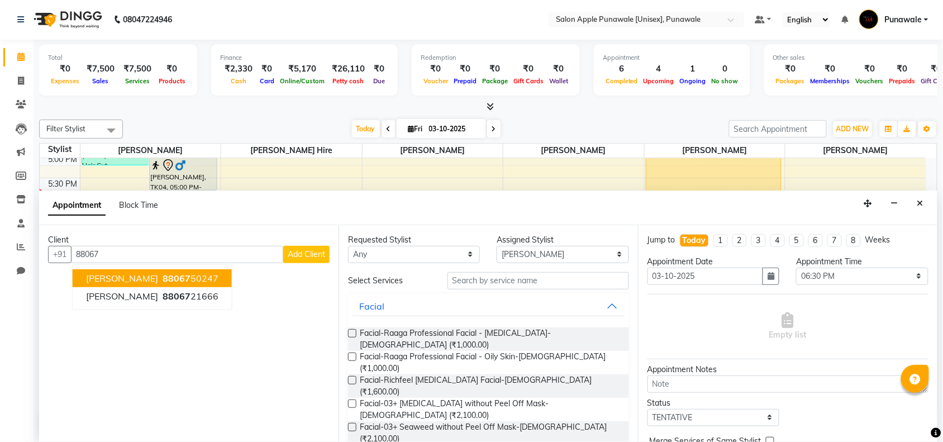
click at [143, 276] on span "[PERSON_NAME]" at bounding box center [122, 278] width 72 height 11
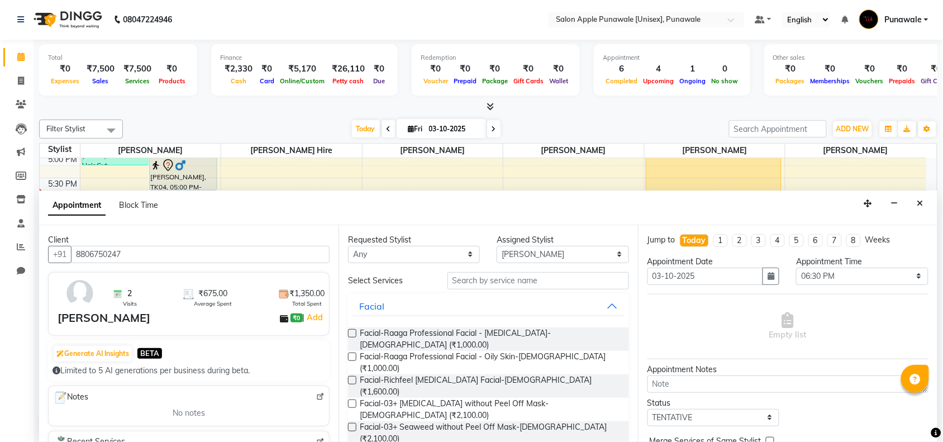
type input "8806750247"
click at [527, 278] on input "text" at bounding box center [539, 280] width 182 height 17
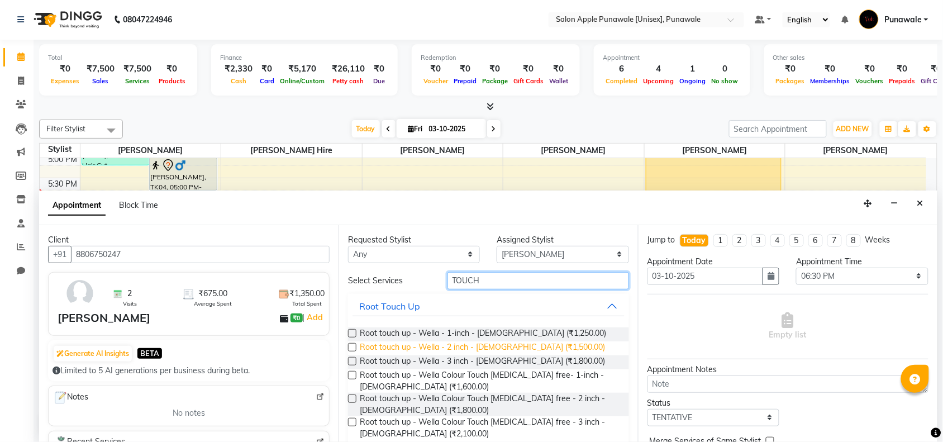
type input "TOUCH"
click at [502, 347] on span "Root touch up - Wella - 2 inch - [DEMOGRAPHIC_DATA] (₹1,500.00)" at bounding box center [482, 348] width 245 height 14
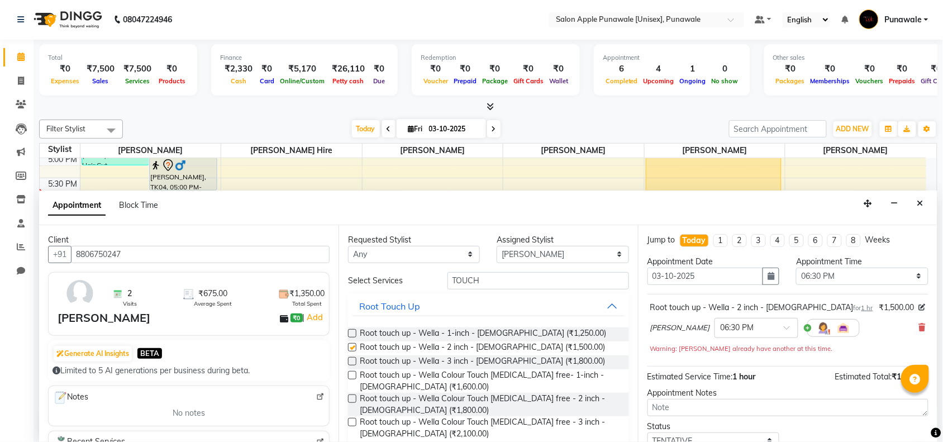
checkbox input "false"
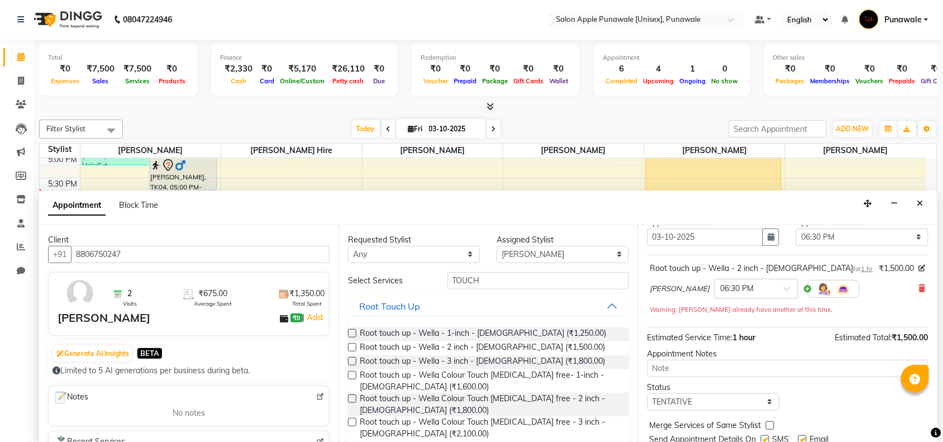
scroll to position [79, 0]
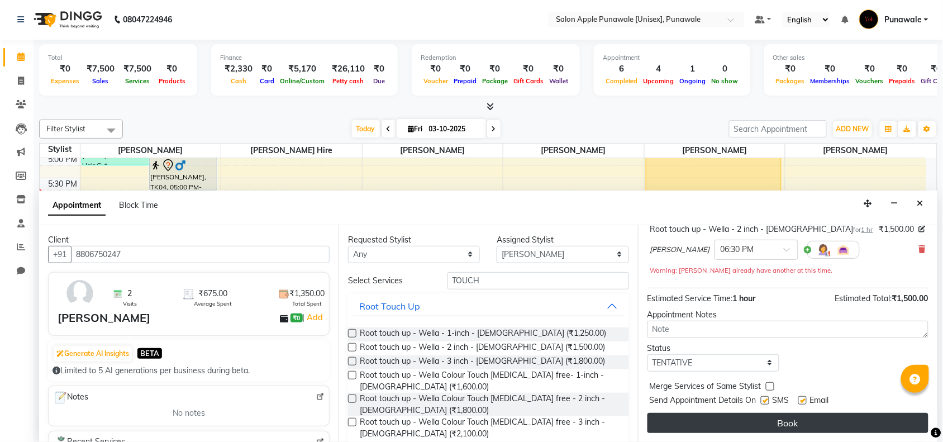
click at [786, 424] on button "Book" at bounding box center [788, 423] width 281 height 20
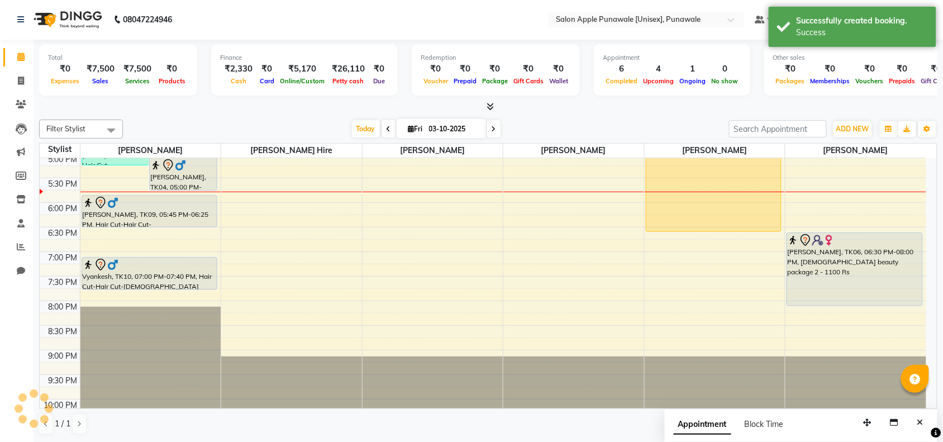
scroll to position [0, 0]
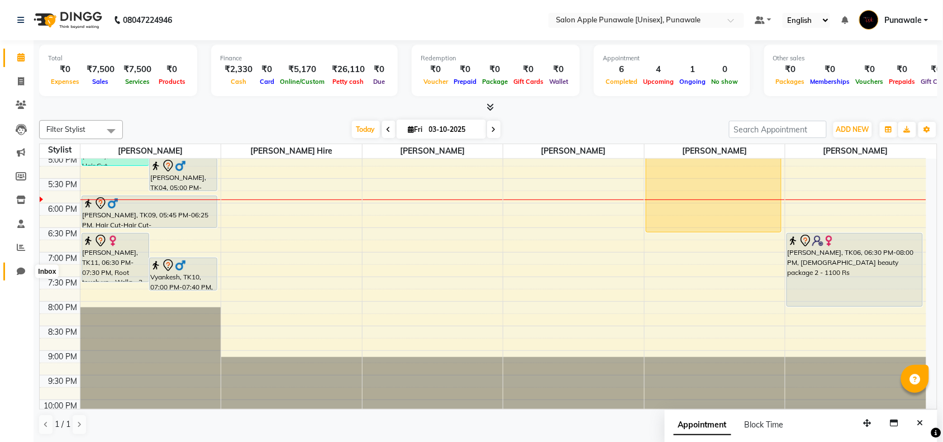
click at [20, 270] on icon at bounding box center [21, 271] width 8 height 8
select select "100"
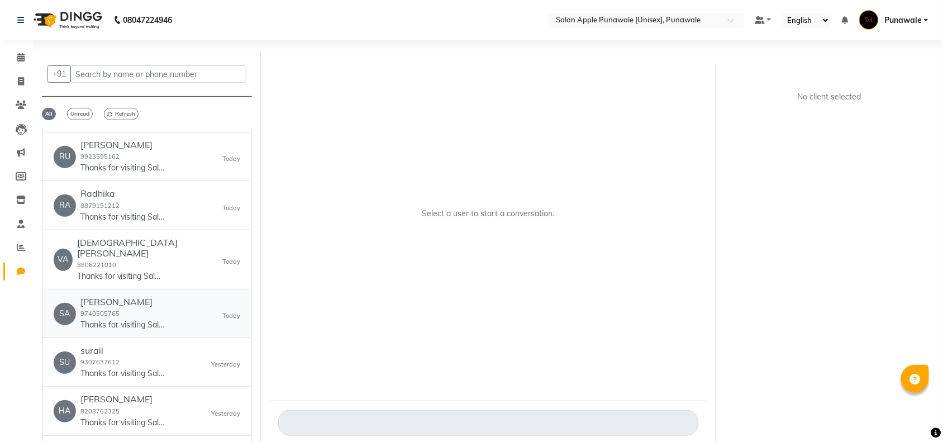
scroll to position [70, 0]
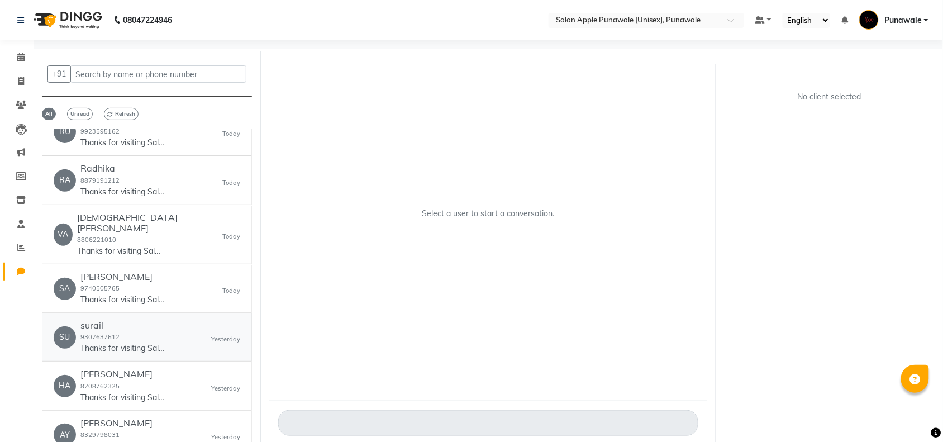
click at [146, 328] on div "surail 9307637612 Thanks for visiting Salon Apple Punawale [Unisex], Punawale. …" at bounding box center [122, 337] width 84 height 34
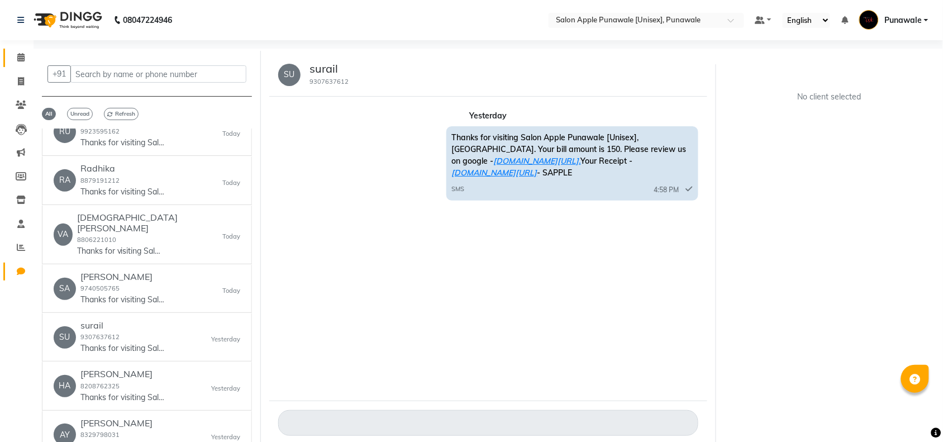
click at [20, 59] on icon at bounding box center [20, 57] width 7 height 8
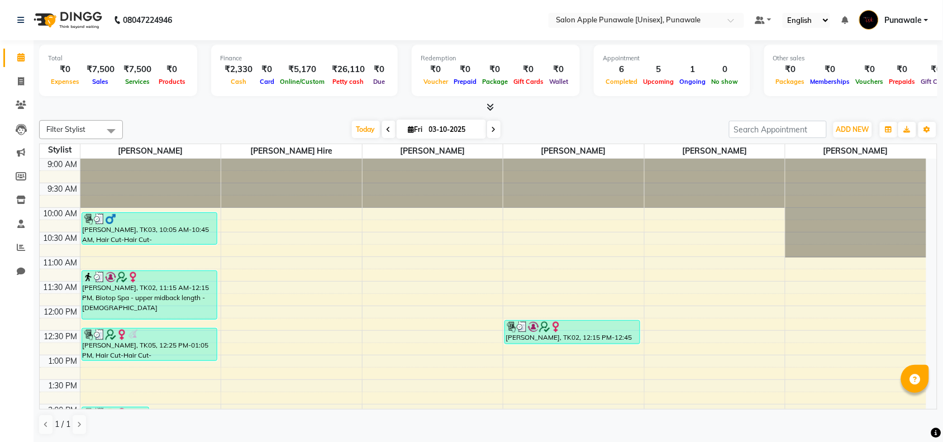
click at [492, 132] on icon at bounding box center [494, 129] width 4 height 7
type input "04-10-2025"
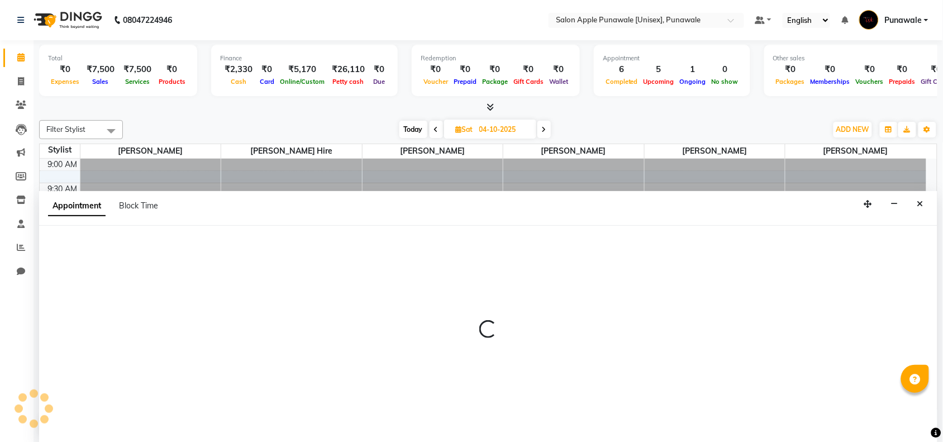
scroll to position [1, 0]
select select "54408"
select select "600"
select select "tentative"
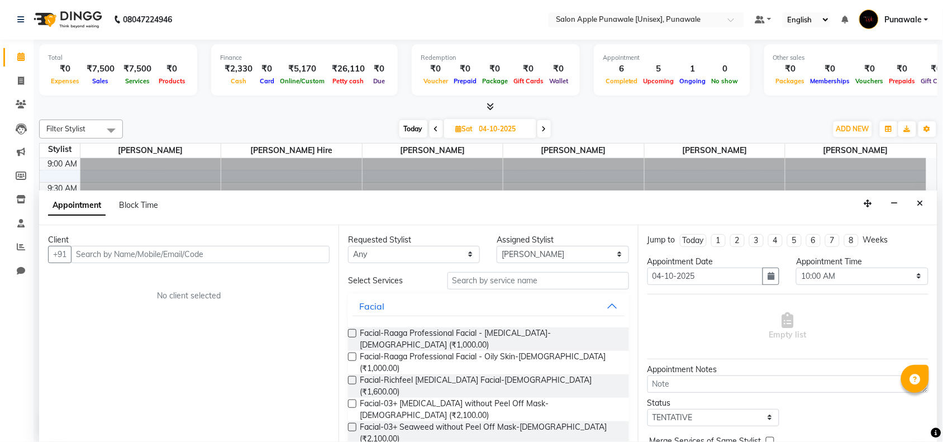
click at [166, 253] on input "text" at bounding box center [200, 254] width 259 height 17
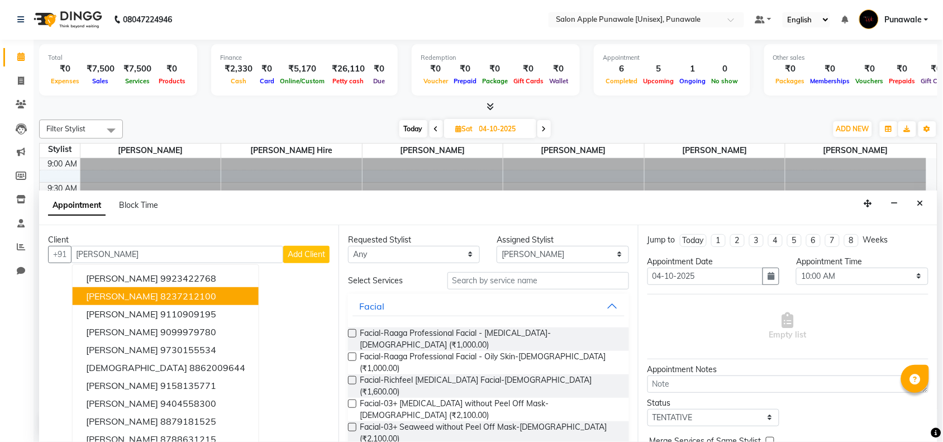
click at [162, 291] on ngb-highlight "8237212100" at bounding box center [188, 296] width 56 height 11
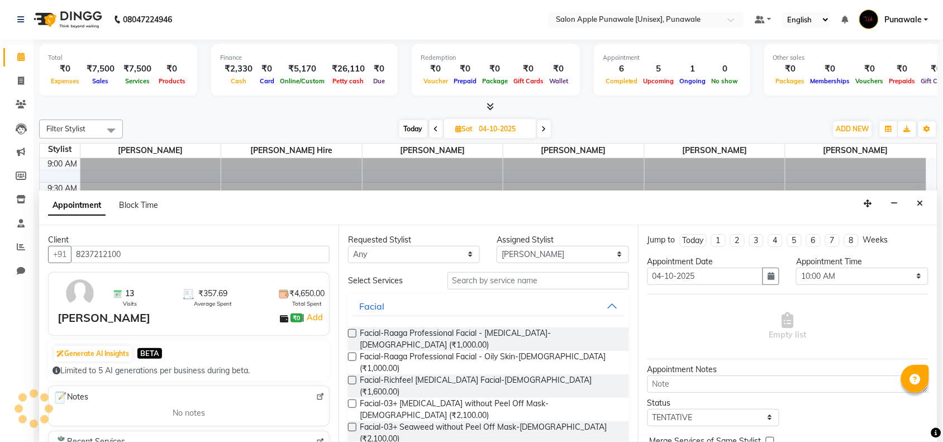
type input "8237212100"
click at [518, 283] on input "text" at bounding box center [539, 280] width 182 height 17
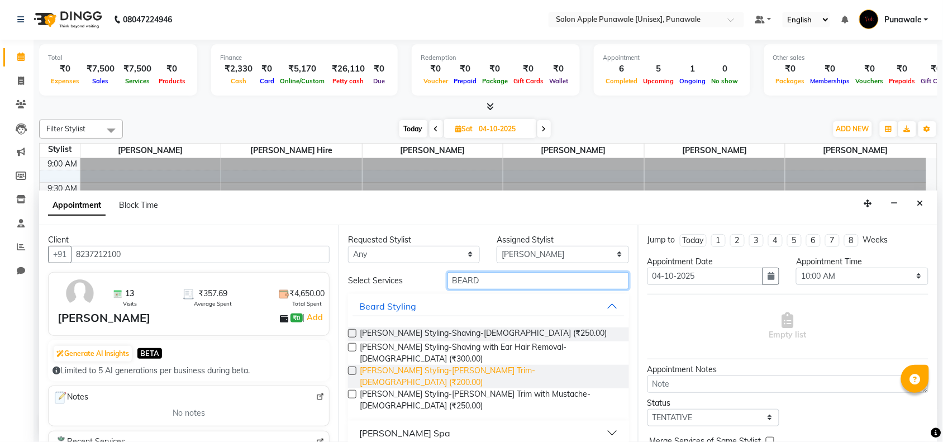
type input "BEARD"
click at [453, 365] on span "[PERSON_NAME] Styling-[PERSON_NAME] Trim-[DEMOGRAPHIC_DATA] (₹200.00)" at bounding box center [490, 376] width 260 height 23
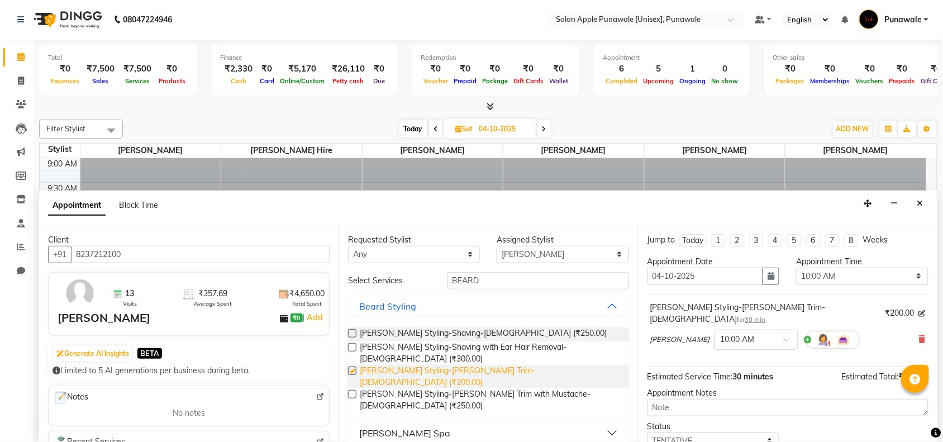
checkbox input "false"
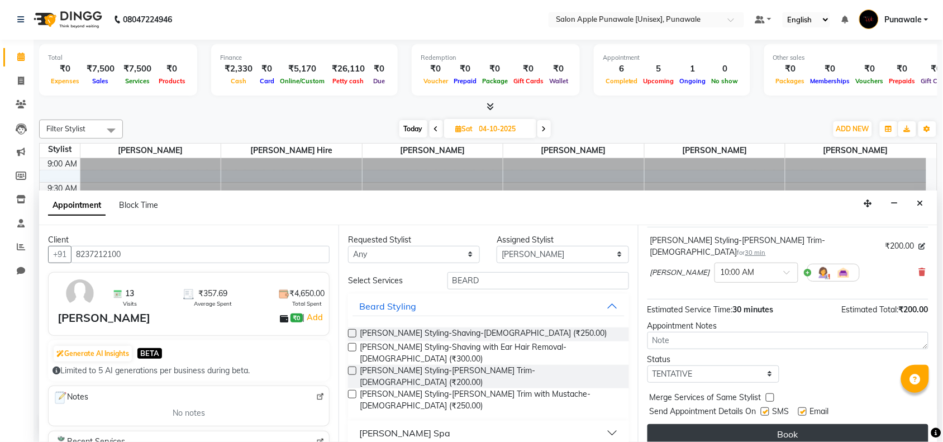
click at [790, 431] on button "Book" at bounding box center [788, 434] width 281 height 20
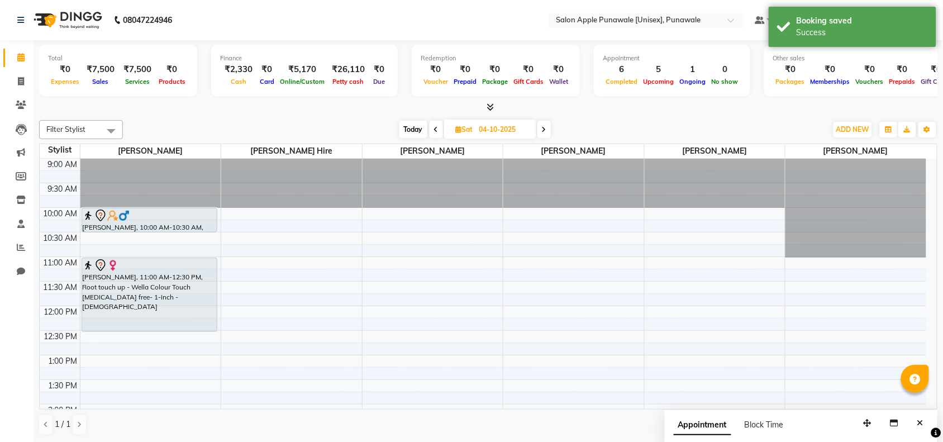
scroll to position [0, 0]
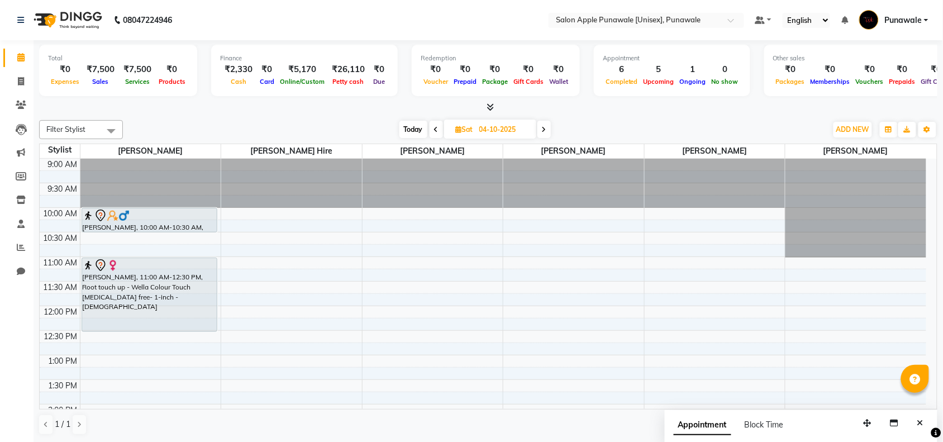
click at [418, 126] on span "Today" at bounding box center [414, 129] width 28 height 17
type input "03-10-2025"
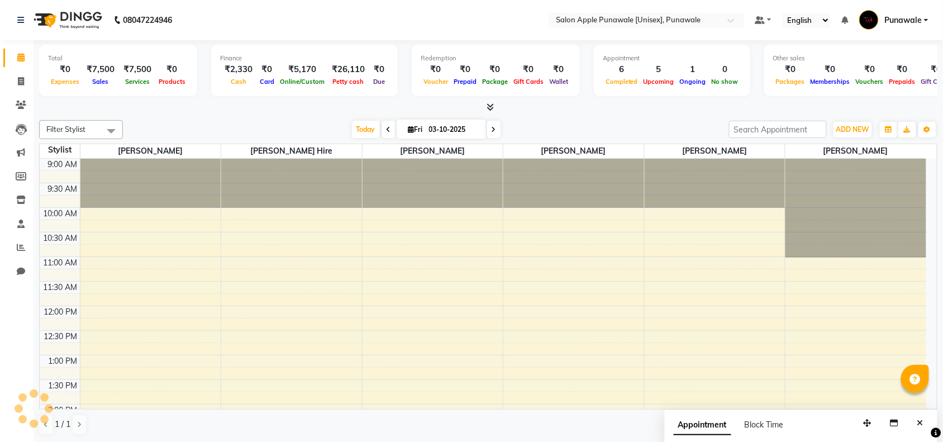
scroll to position [445, 0]
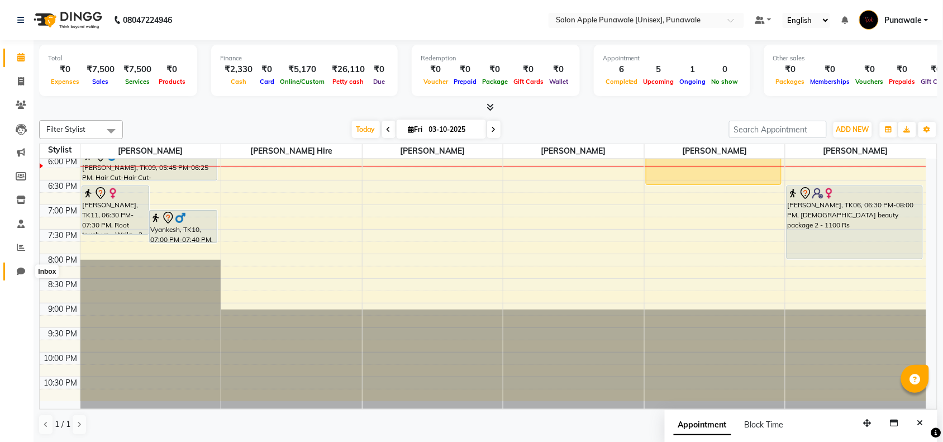
click at [18, 274] on icon at bounding box center [21, 271] width 8 height 8
select select "100"
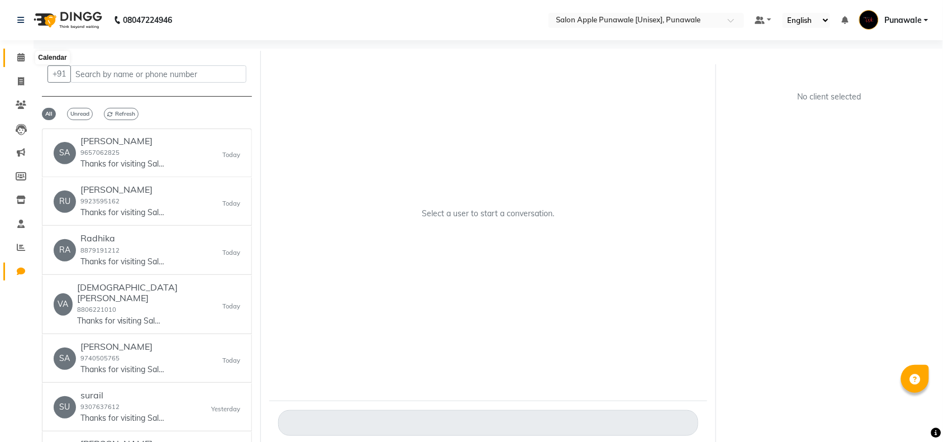
click at [15, 59] on span at bounding box center [21, 57] width 20 height 13
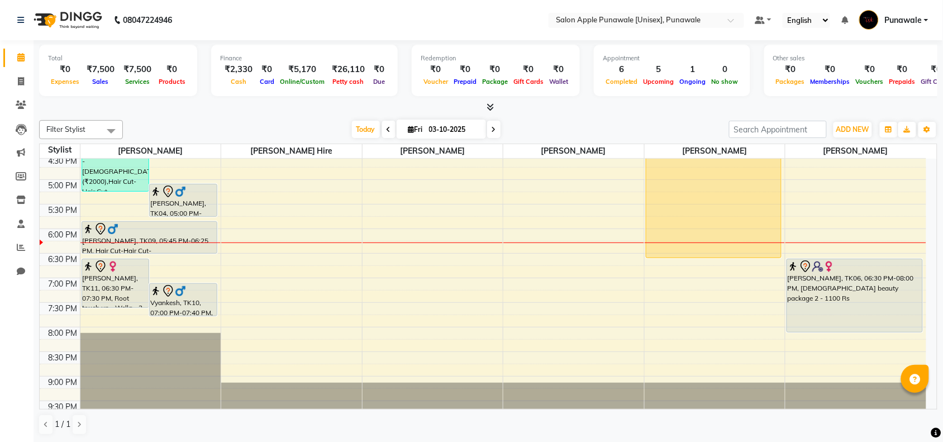
scroll to position [349, 0]
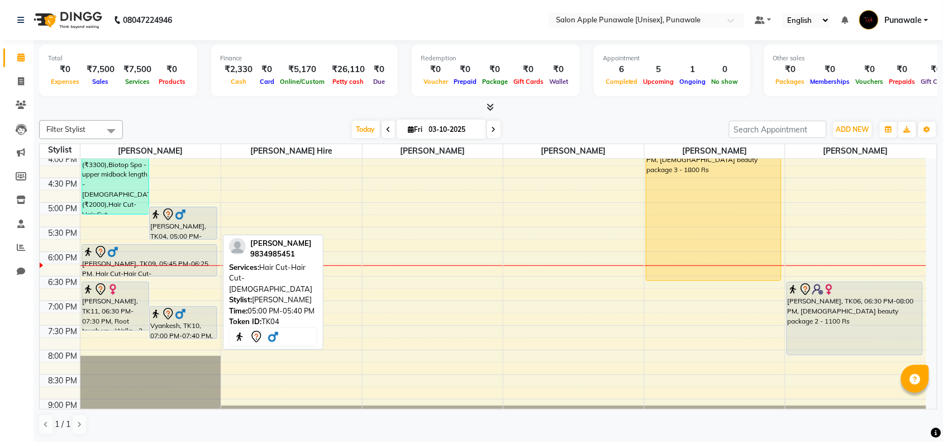
click at [179, 233] on div "[PERSON_NAME], TK04, 05:00 PM-05:40 PM, Hair Cut-Hair Cut-[DEMOGRAPHIC_DATA]" at bounding box center [183, 223] width 67 height 32
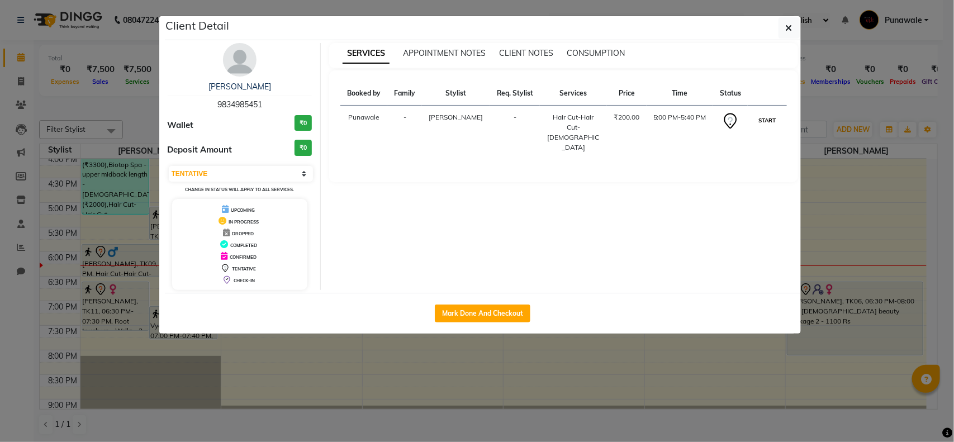
click at [763, 118] on button "START" at bounding box center [767, 120] width 23 height 14
select select "1"
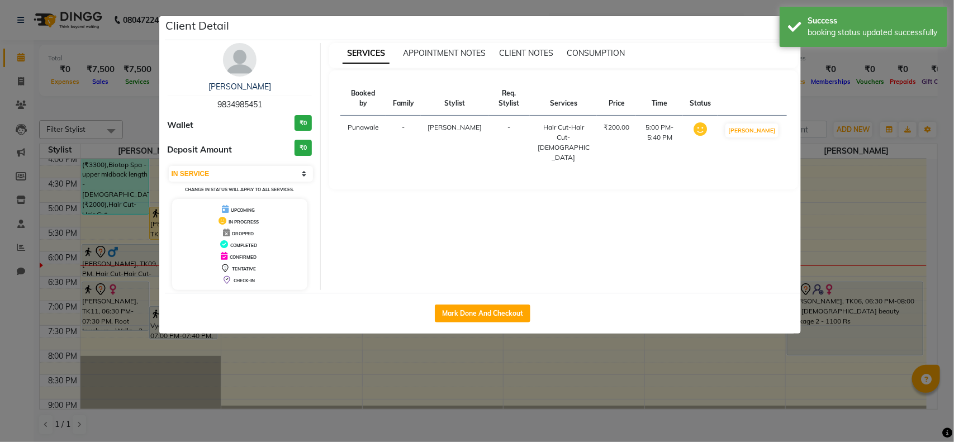
click at [486, 355] on ngb-modal-window "Client Detail [PERSON_NAME] 9834985451 Wallet ₹0 Deposit Amount ₹0 Select IN SE…" at bounding box center [477, 221] width 954 height 442
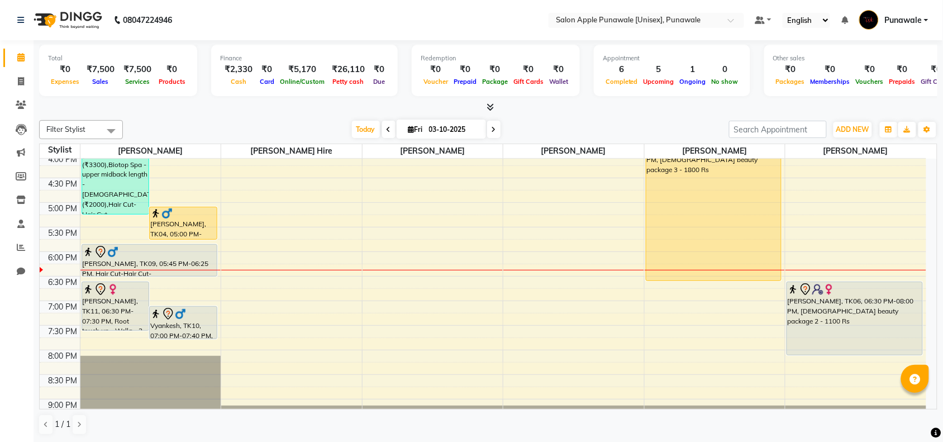
click at [492, 132] on icon at bounding box center [494, 129] width 4 height 7
type input "04-10-2025"
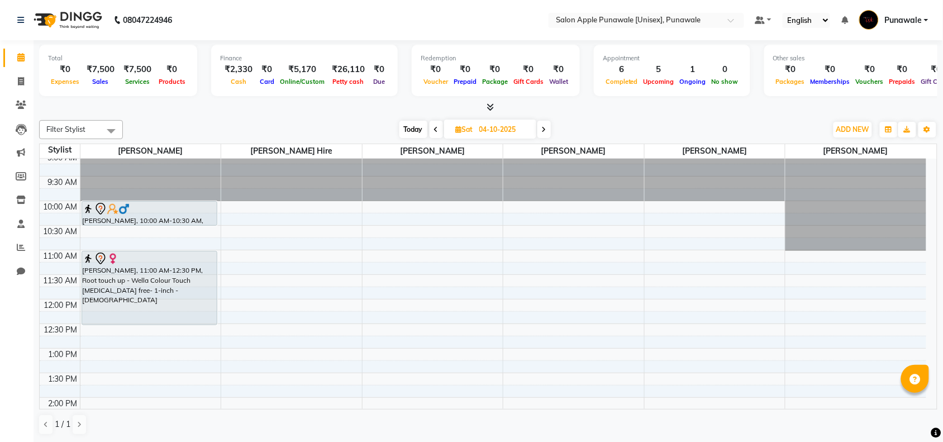
scroll to position [0, 0]
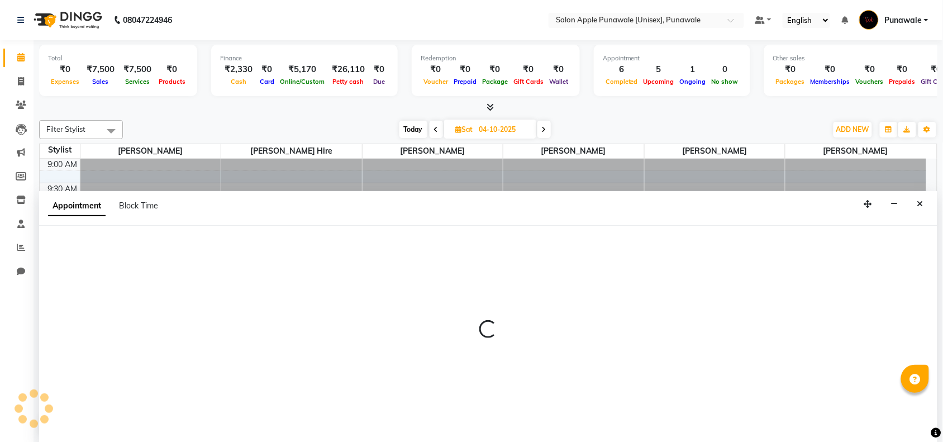
scroll to position [1, 0]
select select "54408"
select select "tentative"
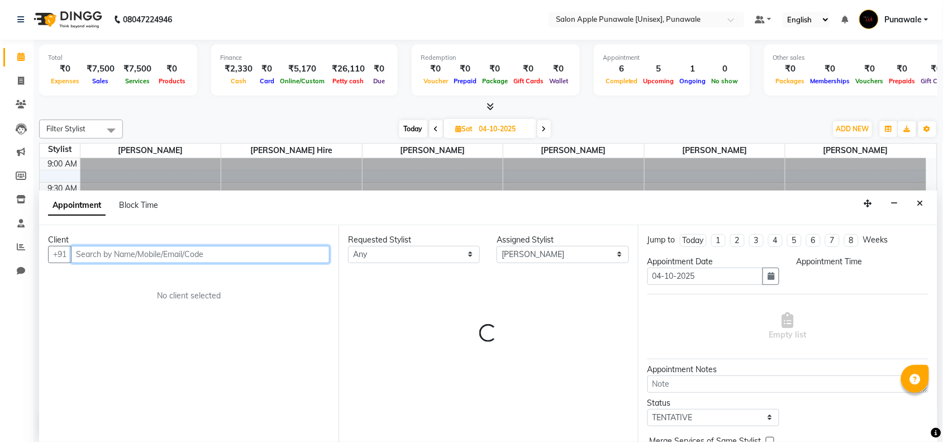
select select "780"
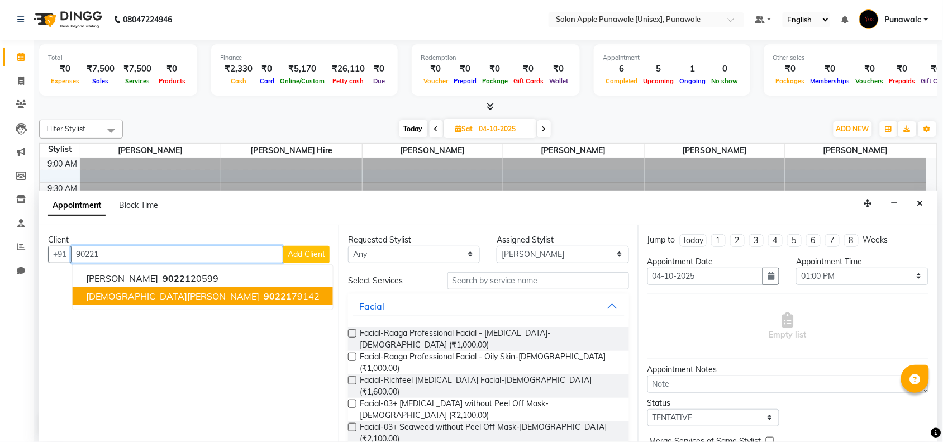
click at [264, 291] on span "90221" at bounding box center [278, 296] width 28 height 11
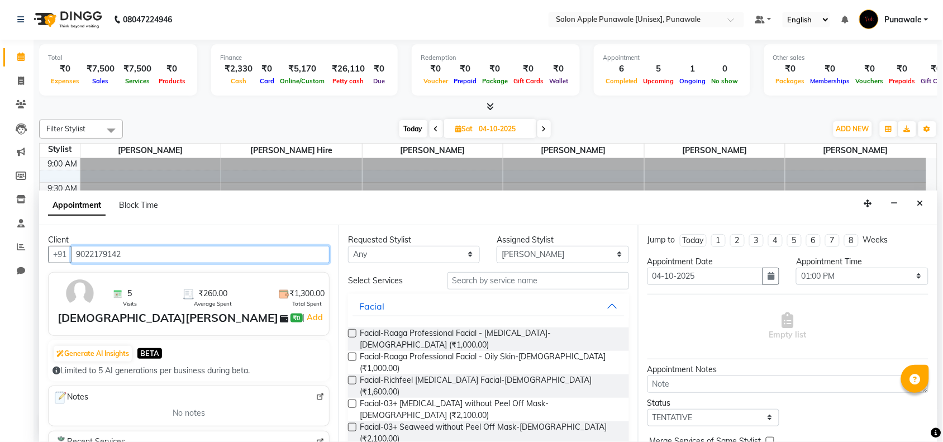
type input "9022179142"
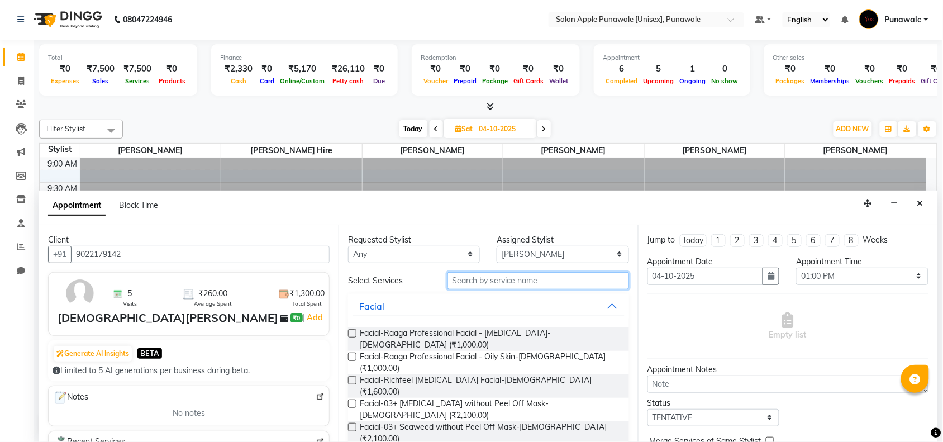
click at [524, 275] on input "text" at bounding box center [539, 280] width 182 height 17
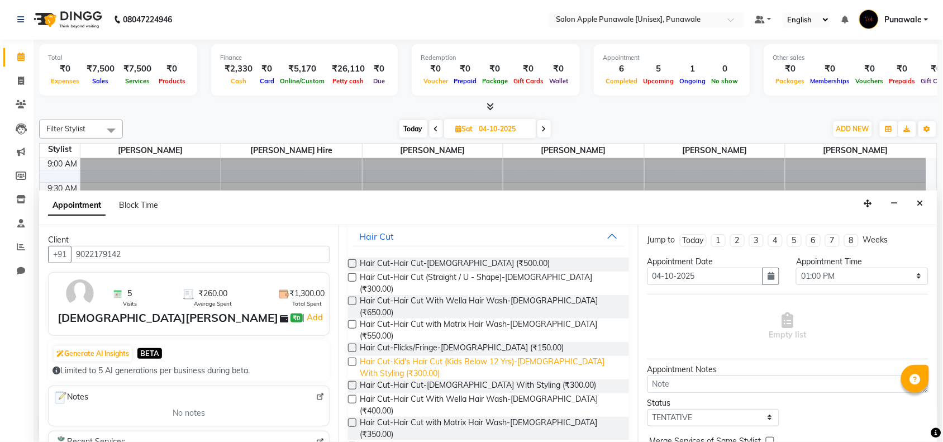
scroll to position [140, 0]
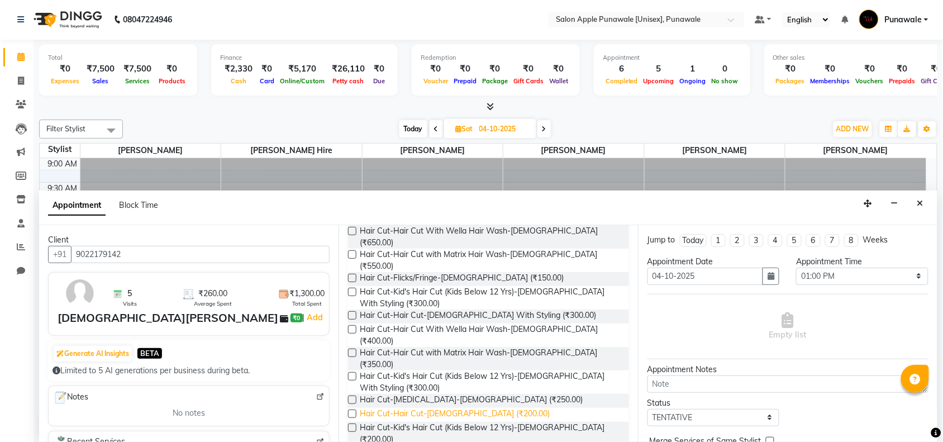
type input "HAIR CUT"
click at [418, 408] on span "Hair Cut-Hair Cut-[DEMOGRAPHIC_DATA] (₹200.00)" at bounding box center [455, 415] width 190 height 14
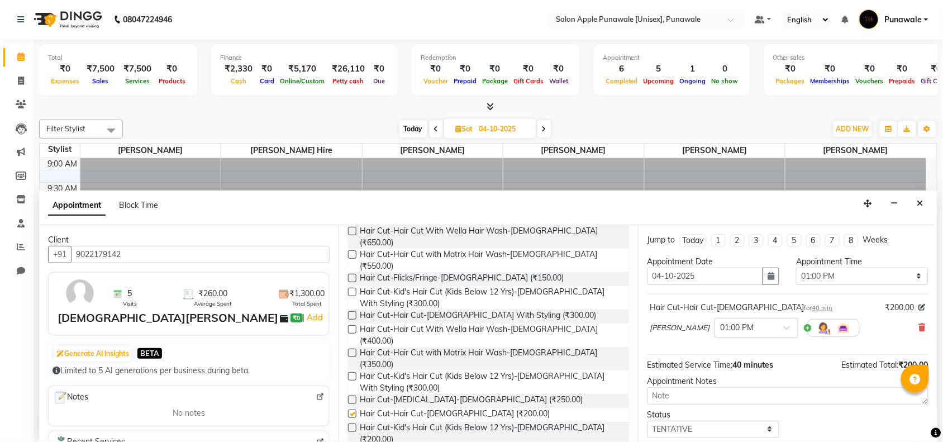
checkbox input "false"
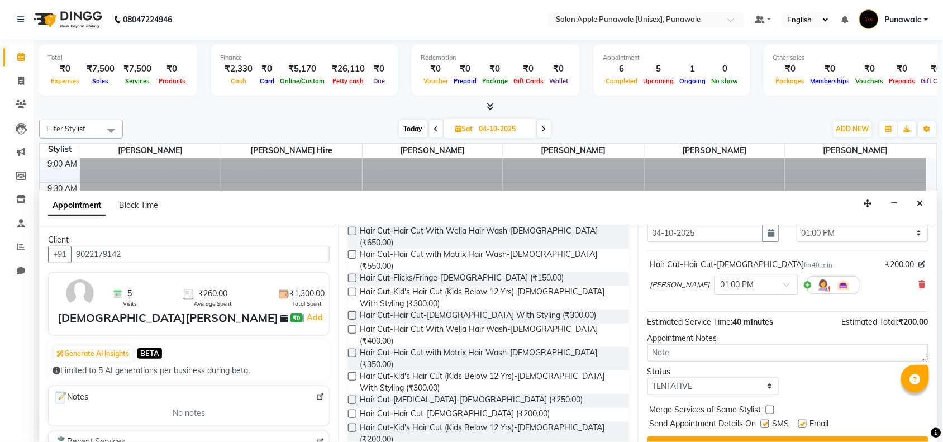
scroll to position [67, 0]
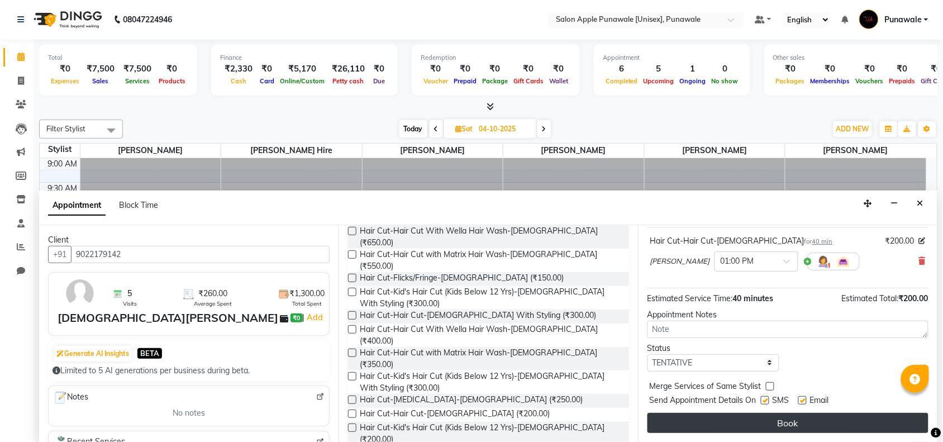
click at [772, 425] on button "Book" at bounding box center [788, 423] width 281 height 20
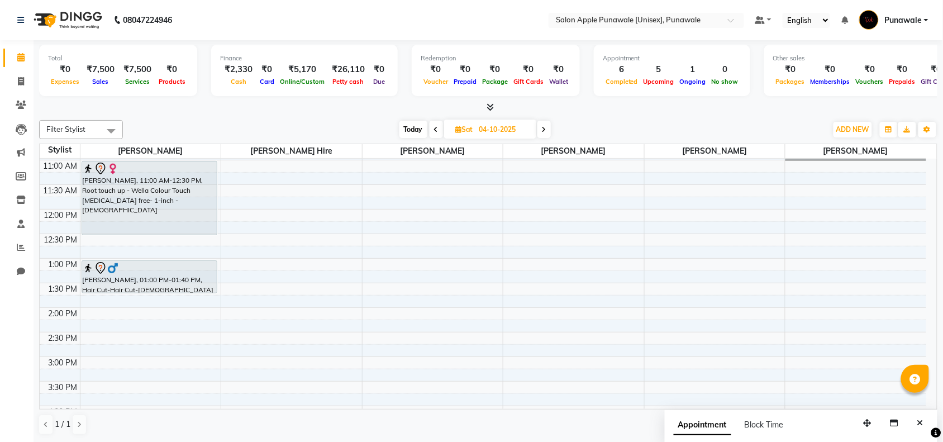
scroll to position [0, 0]
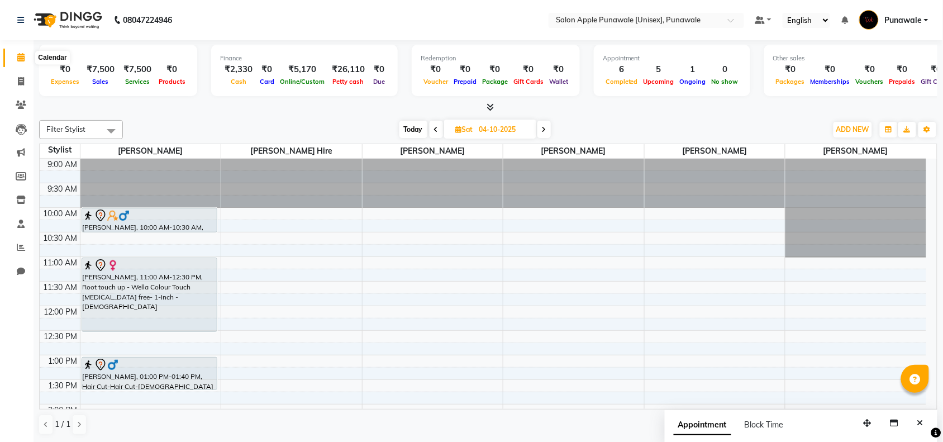
click at [20, 59] on icon at bounding box center [20, 57] width 7 height 8
click at [22, 83] on icon at bounding box center [21, 81] width 6 height 8
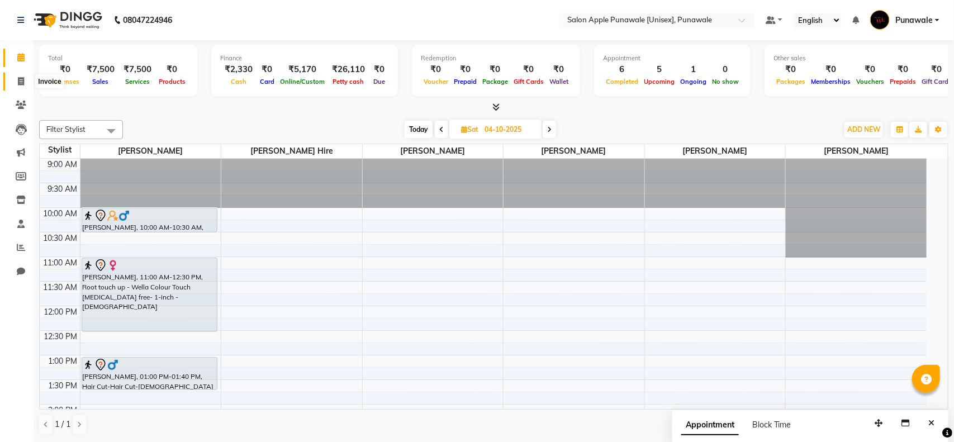
select select "5421"
select select "service"
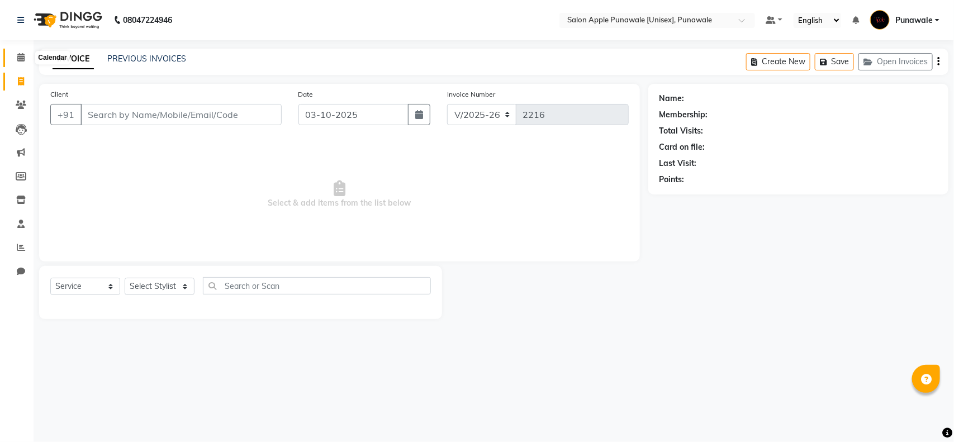
click at [21, 57] on icon at bounding box center [20, 57] width 7 height 8
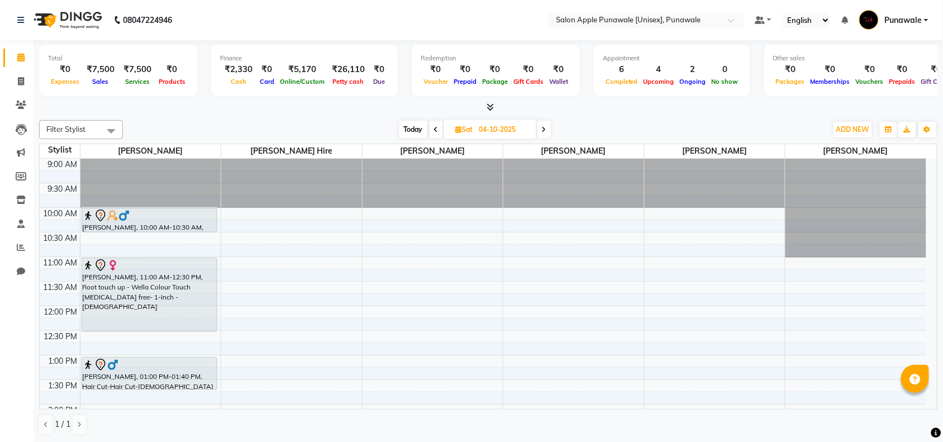
click at [415, 129] on span "Today" at bounding box center [414, 129] width 28 height 17
type input "03-10-2025"
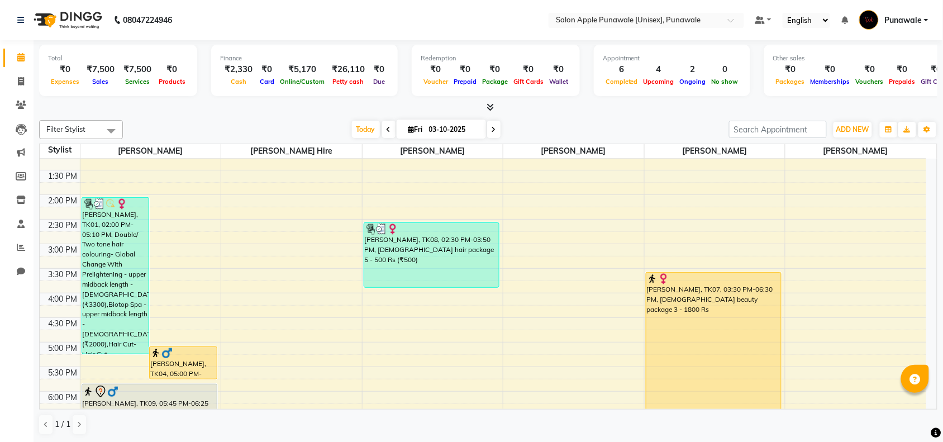
scroll to position [279, 0]
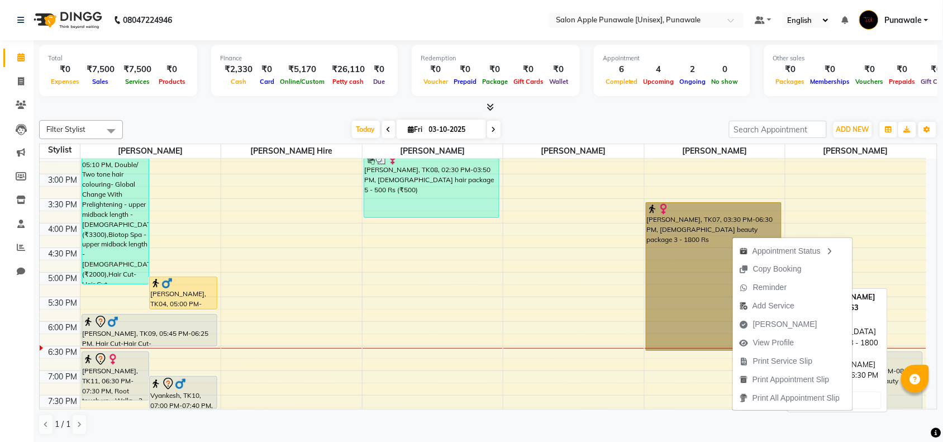
click at [720, 239] on link "[PERSON_NAME], TK07, 03:30 PM-06:30 PM, [DEMOGRAPHIC_DATA] beauty package 3 - 1…" at bounding box center [714, 276] width 136 height 149
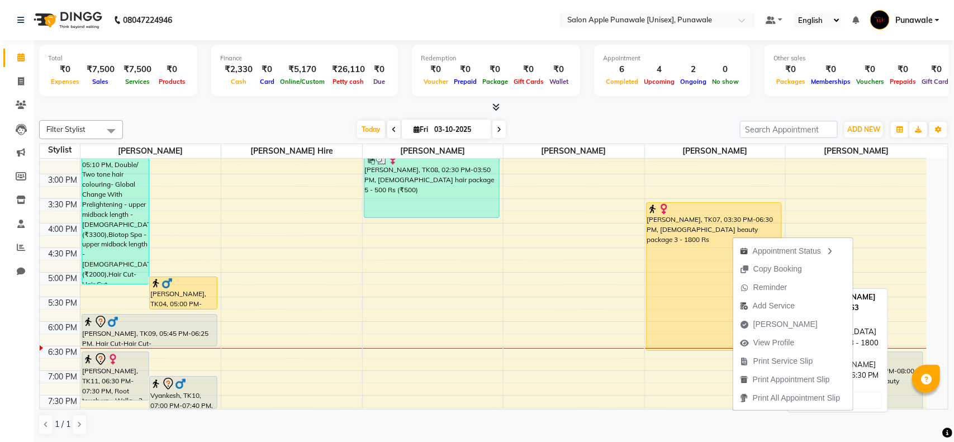
select select "1"
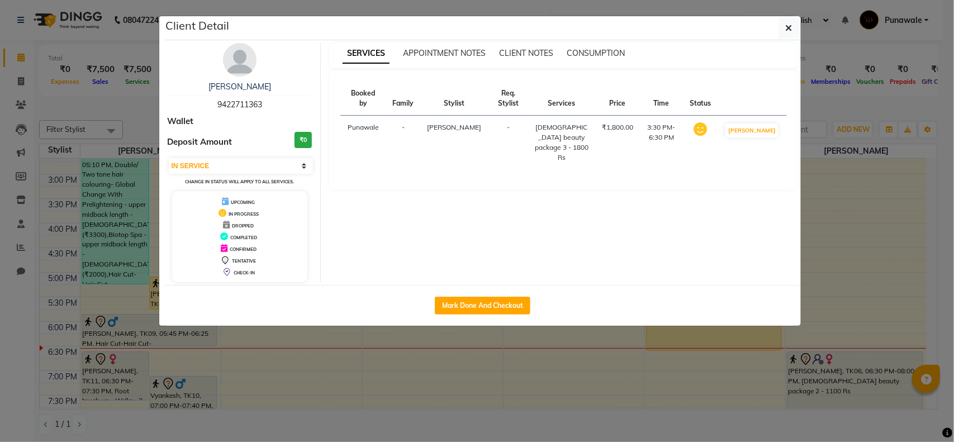
click at [847, 258] on ngb-modal-window "Client Detail [PERSON_NAME] 9422711363 Wallet Deposit Amount ₹0 Select IN SERVI…" at bounding box center [477, 221] width 954 height 442
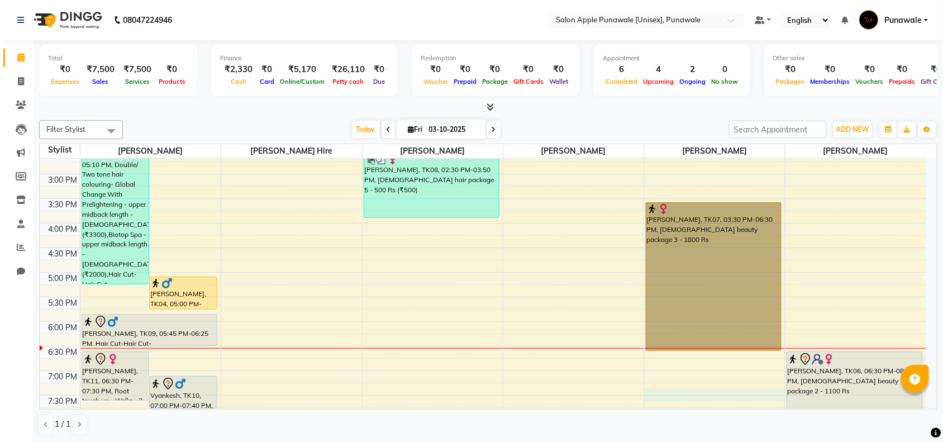
click at [719, 397] on div "9:00 AM 9:30 AM 10:00 AM 10:30 AM 11:00 AM 11:30 AM 12:00 PM 12:30 PM 1:00 PM 1…" at bounding box center [483, 223] width 887 height 688
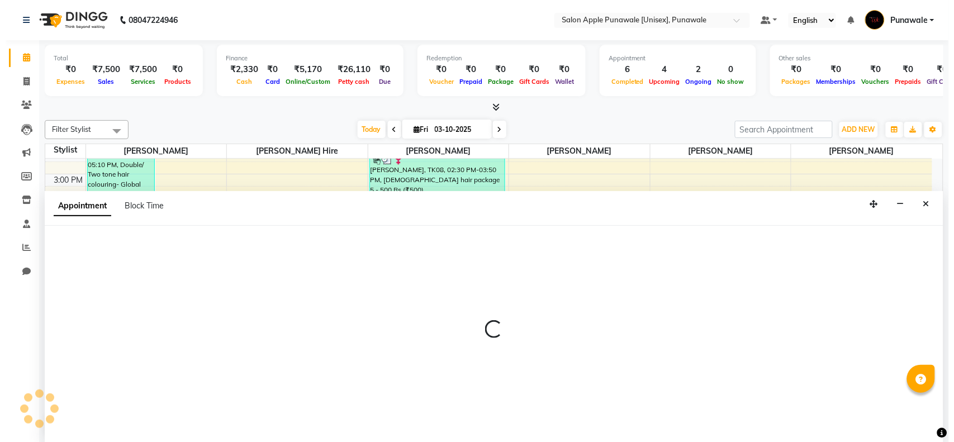
scroll to position [1, 0]
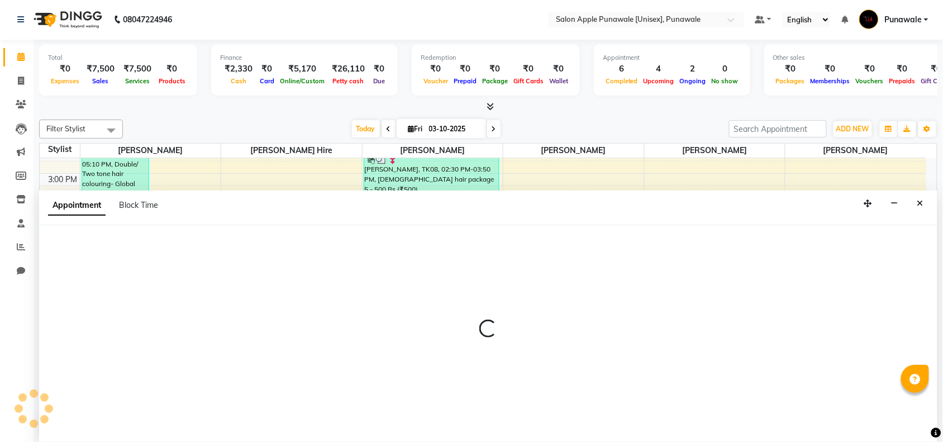
select select "85508"
select select "1155"
select select "tentative"
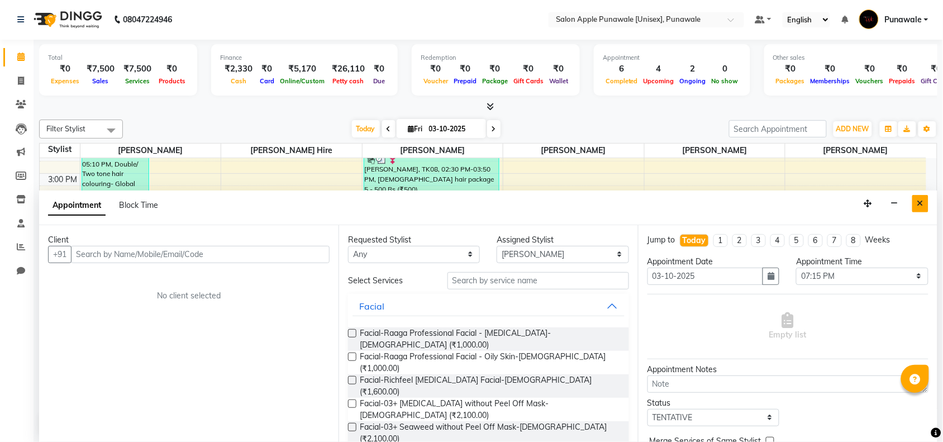
click at [922, 203] on icon "Close" at bounding box center [921, 204] width 6 height 8
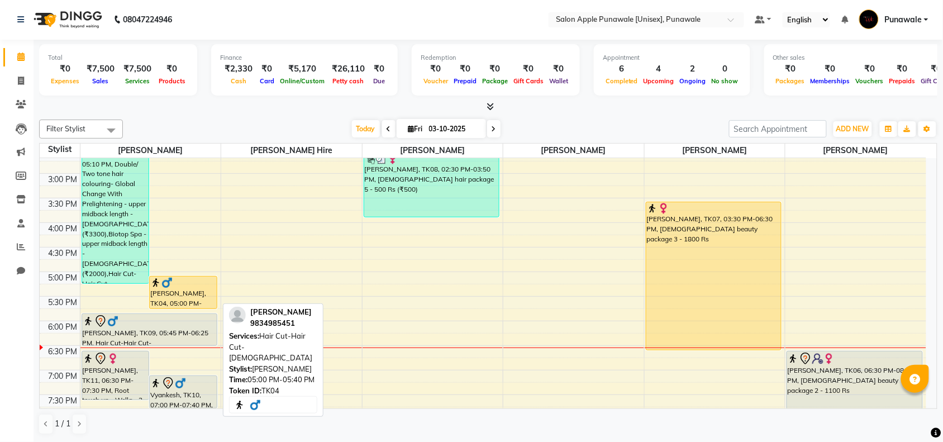
click at [196, 292] on div "[PERSON_NAME], TK04, 05:00 PM-05:40 PM, Hair Cut-Hair Cut-[DEMOGRAPHIC_DATA]" at bounding box center [183, 293] width 67 height 32
select select "1"
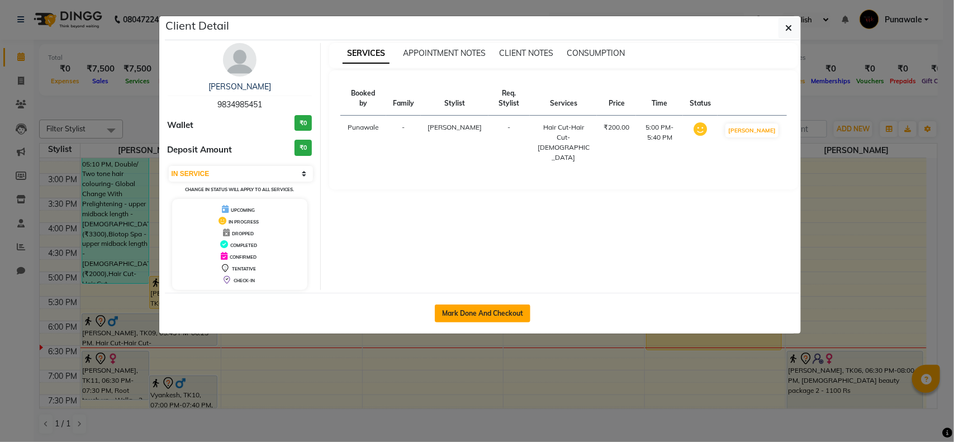
click at [476, 313] on button "Mark Done And Checkout" at bounding box center [483, 314] width 96 height 18
select select "service"
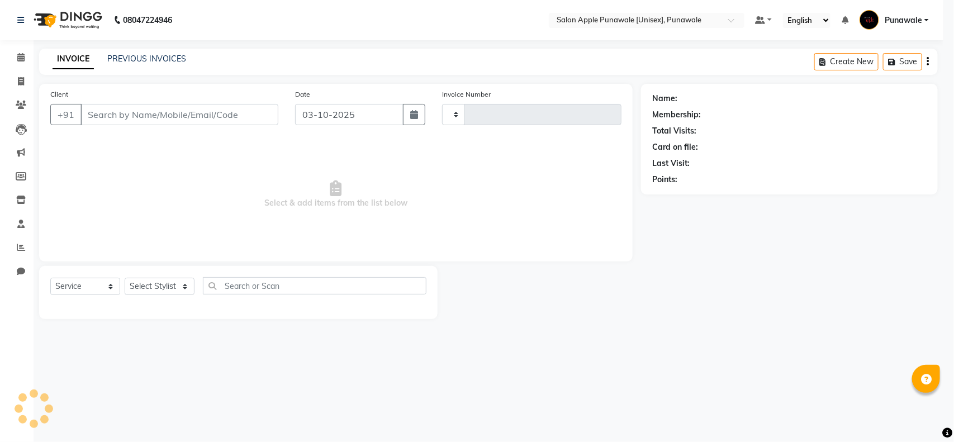
type input "2216"
select select "5421"
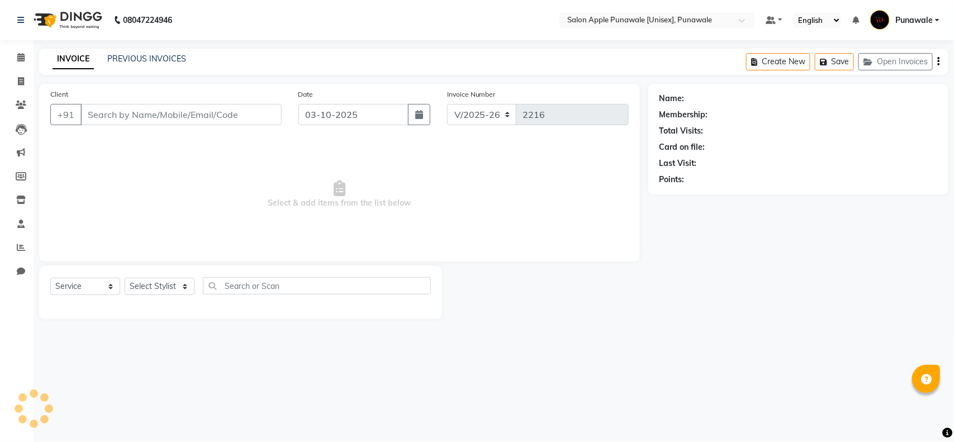
type input "9834985451"
select select "54408"
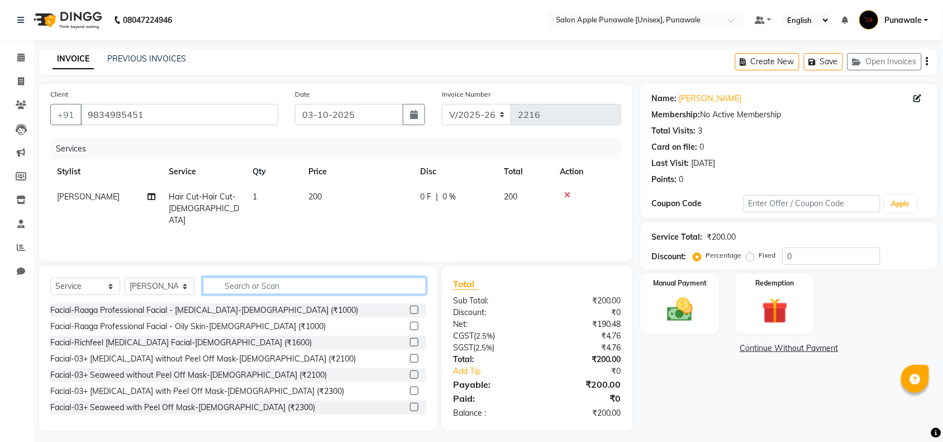
click at [309, 286] on input "text" at bounding box center [315, 285] width 224 height 17
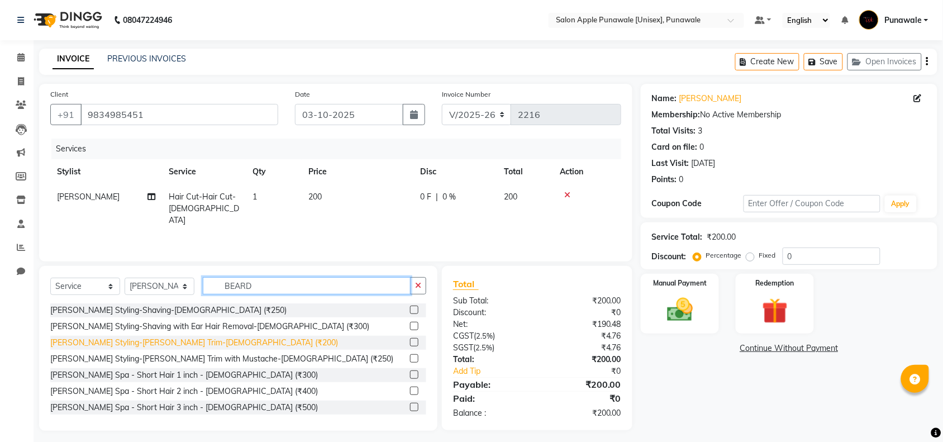
type input "BEARD"
click at [124, 341] on div "[PERSON_NAME] Styling-[PERSON_NAME] Trim-[DEMOGRAPHIC_DATA] (₹200)" at bounding box center [194, 343] width 288 height 12
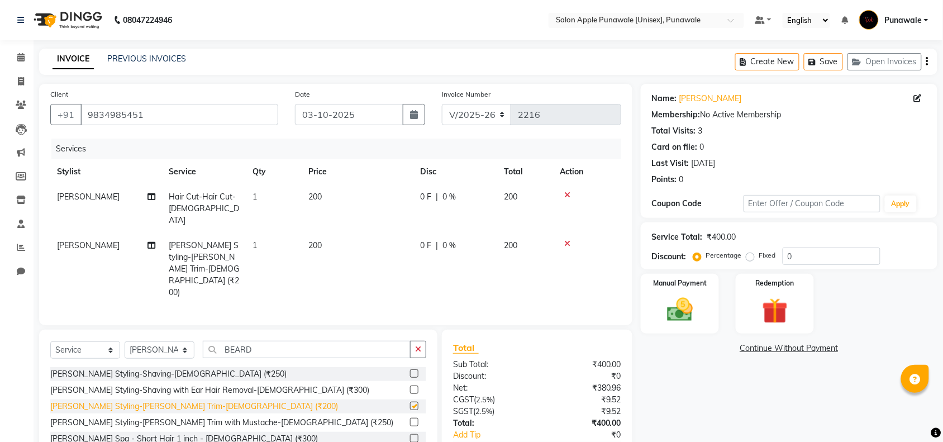
checkbox input "false"
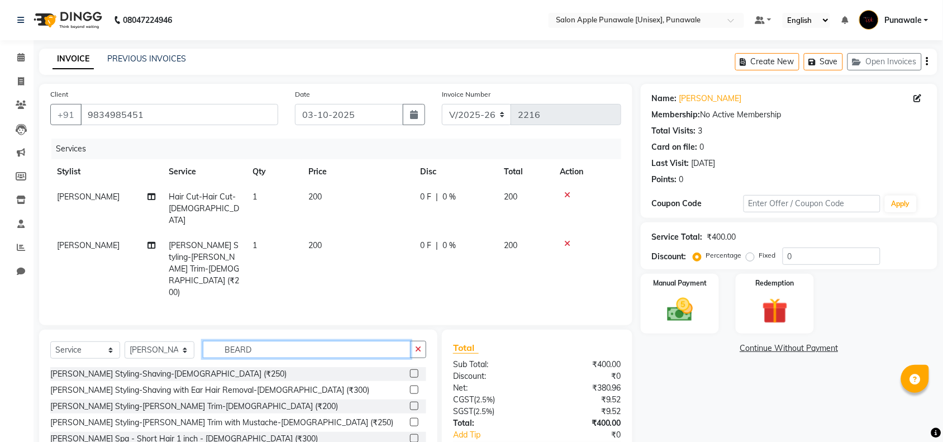
click at [267, 341] on input "BEARD" at bounding box center [307, 349] width 208 height 17
type input "B"
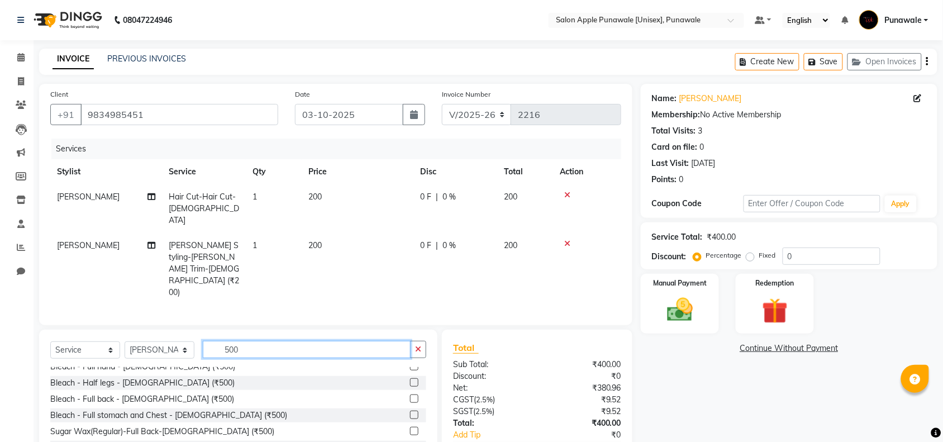
scroll to position [210, 0]
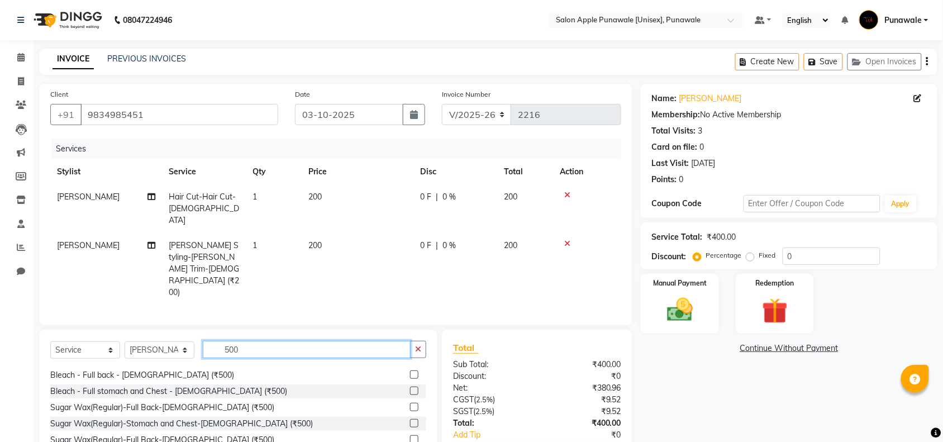
click at [286, 341] on input "500" at bounding box center [307, 349] width 208 height 17
type input "5"
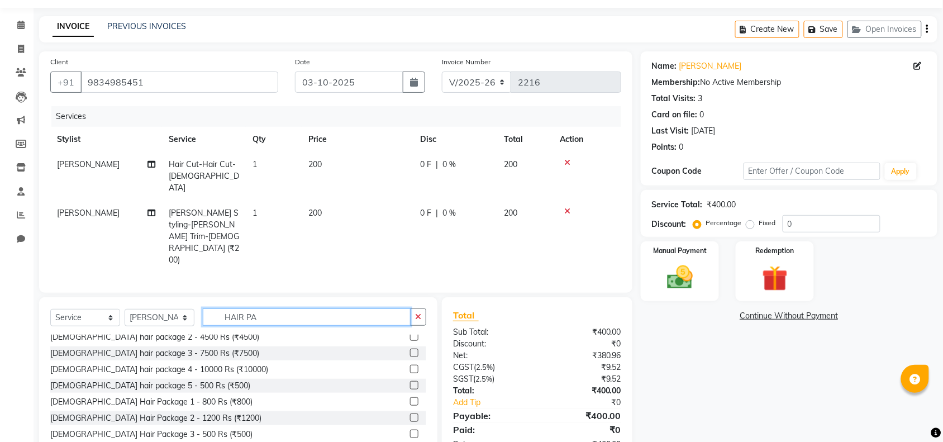
scroll to position [258, 0]
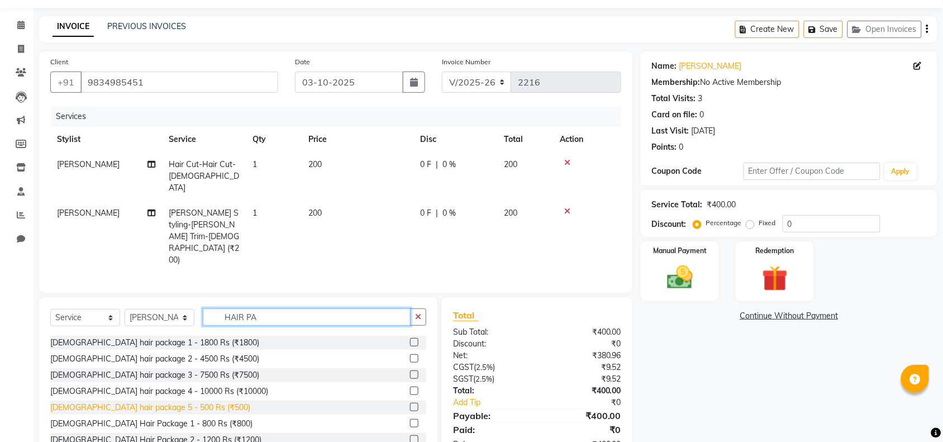
type input "HAIR PA"
click at [181, 402] on div "[DEMOGRAPHIC_DATA] hair package 5 - 500 Rs (₹500)" at bounding box center [150, 408] width 200 height 12
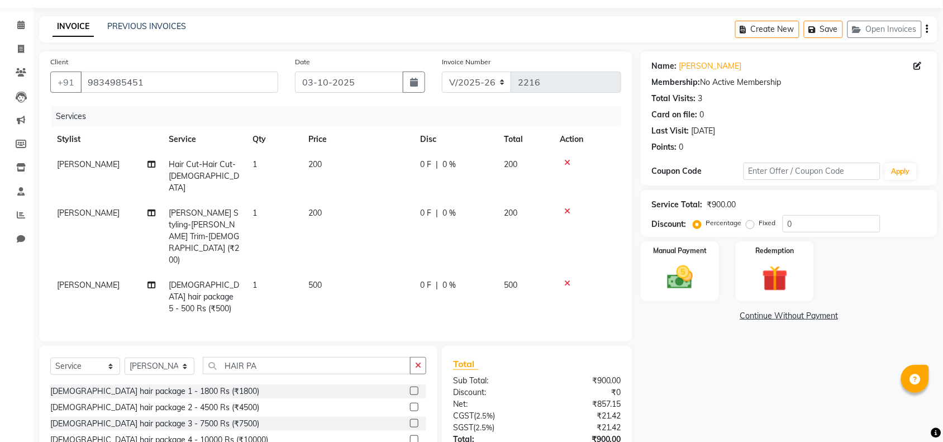
checkbox input "false"
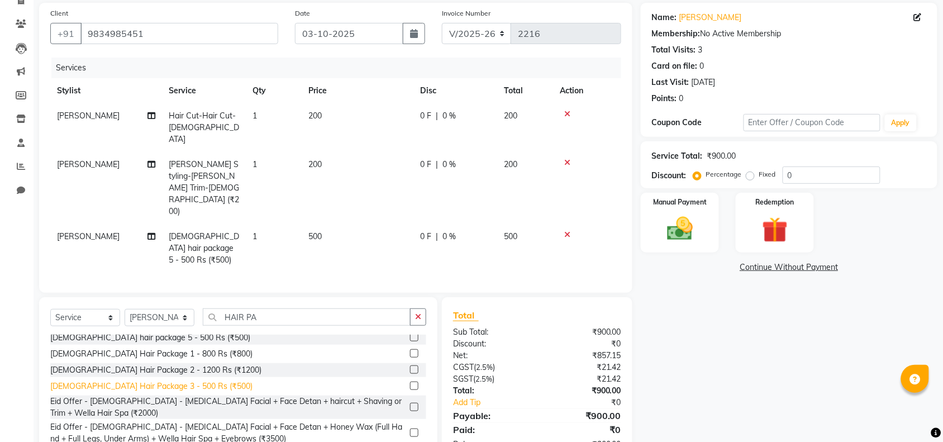
click at [179, 381] on div "[DEMOGRAPHIC_DATA] Hair Package 3 - 500 Rs (₹500)" at bounding box center [151, 387] width 202 height 12
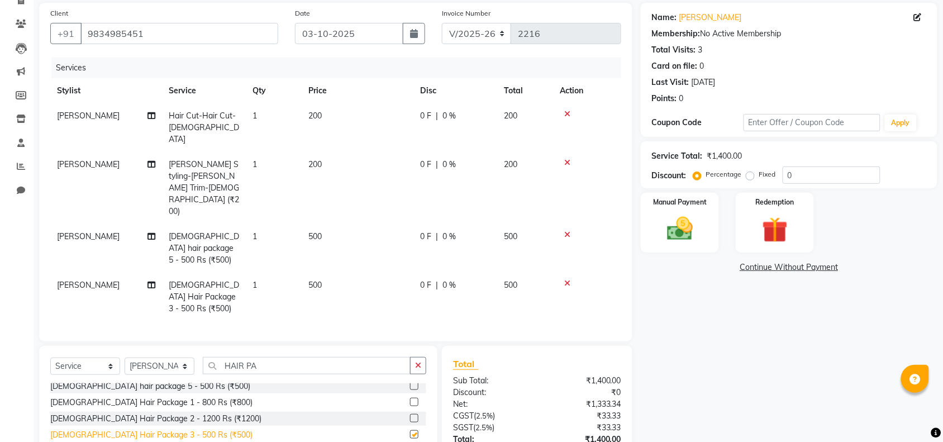
checkbox input "false"
click at [565, 231] on icon at bounding box center [568, 235] width 6 height 8
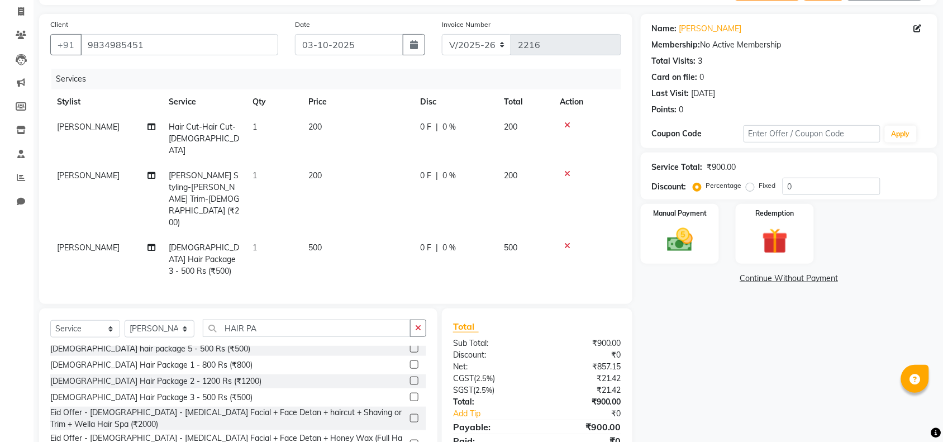
click at [568, 170] on icon at bounding box center [568, 174] width 6 height 8
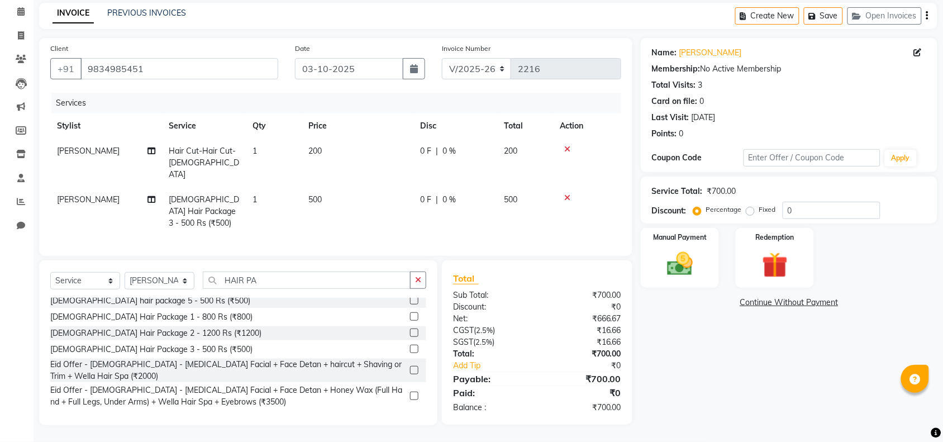
scroll to position [32, 0]
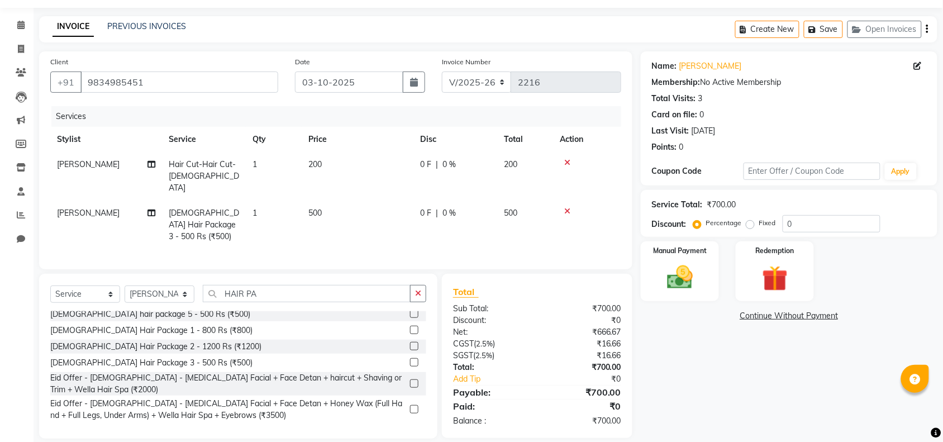
click at [565, 162] on icon at bounding box center [568, 163] width 6 height 8
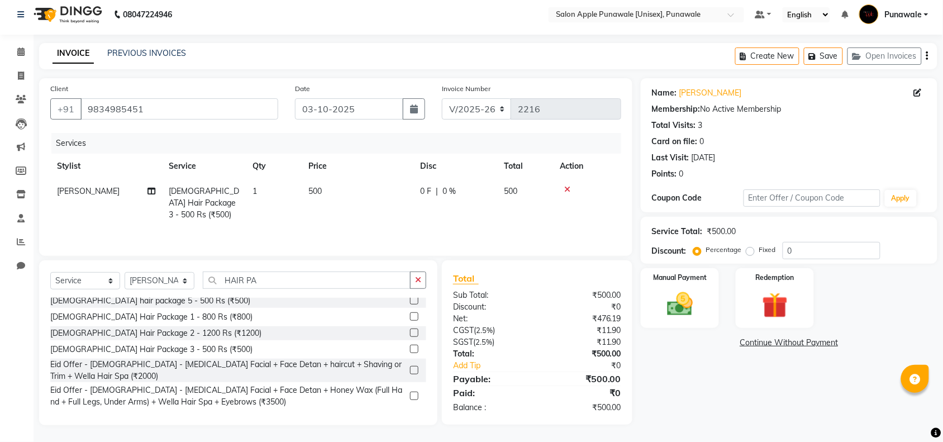
scroll to position [6, 0]
click at [694, 298] on img at bounding box center [680, 304] width 44 height 31
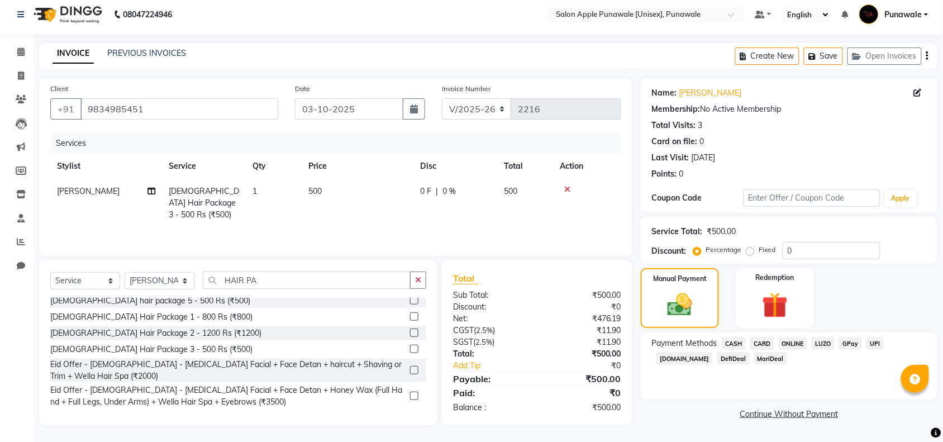
click at [793, 342] on span "ONLINE" at bounding box center [793, 343] width 29 height 13
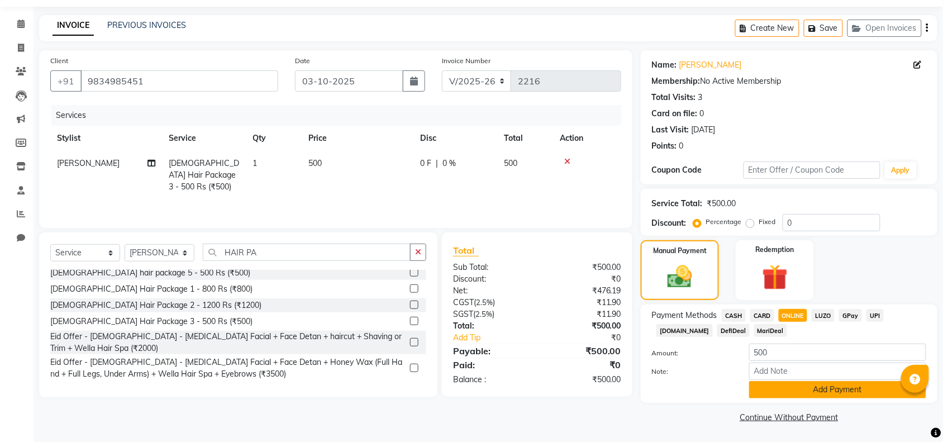
click at [785, 392] on button "Add Payment" at bounding box center [837, 389] width 177 height 17
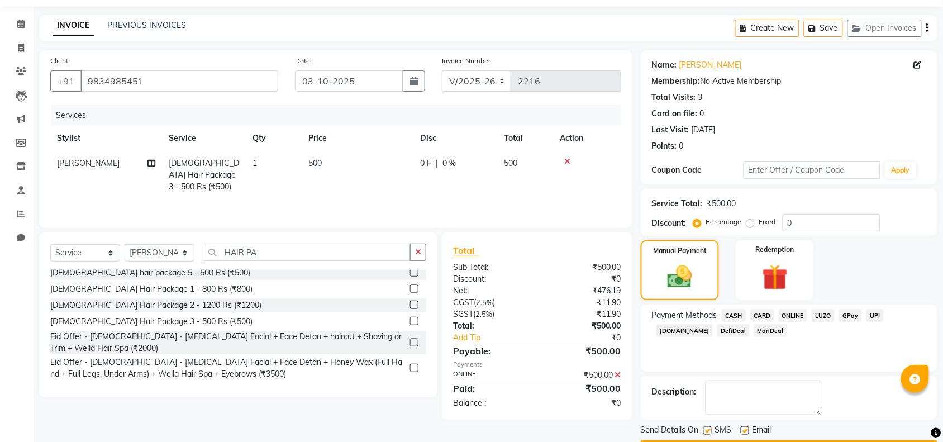
scroll to position [66, 0]
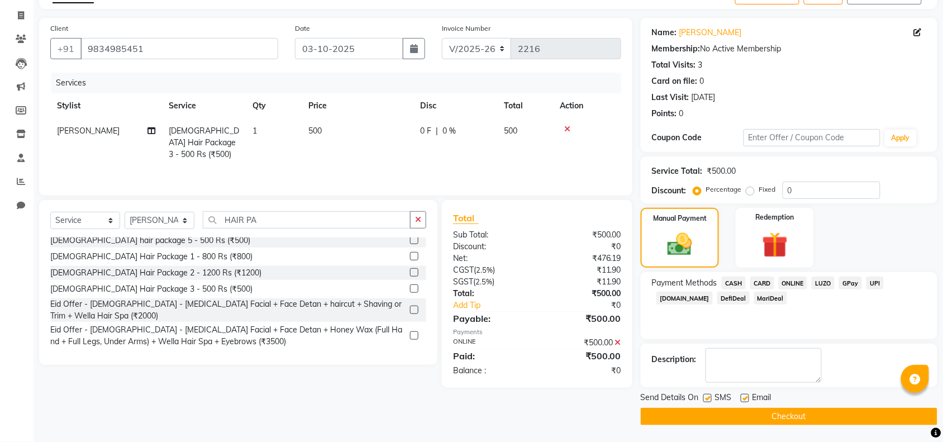
click at [781, 409] on button "Checkout" at bounding box center [789, 416] width 297 height 17
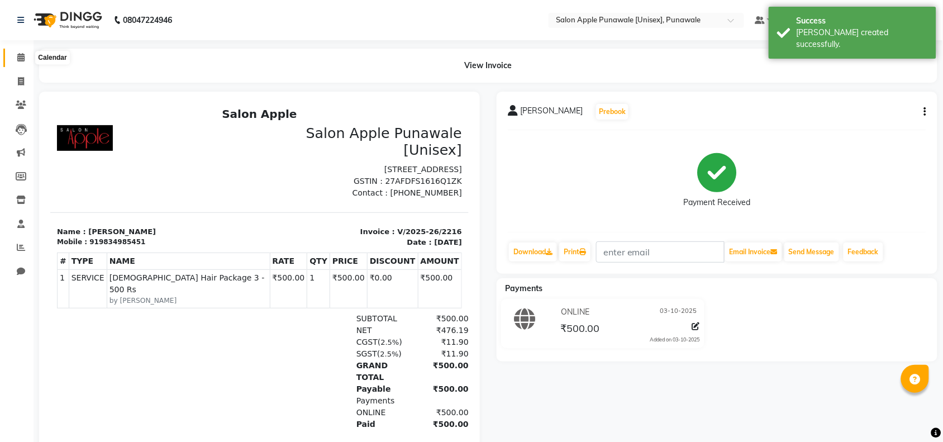
click at [21, 56] on icon at bounding box center [20, 57] width 7 height 8
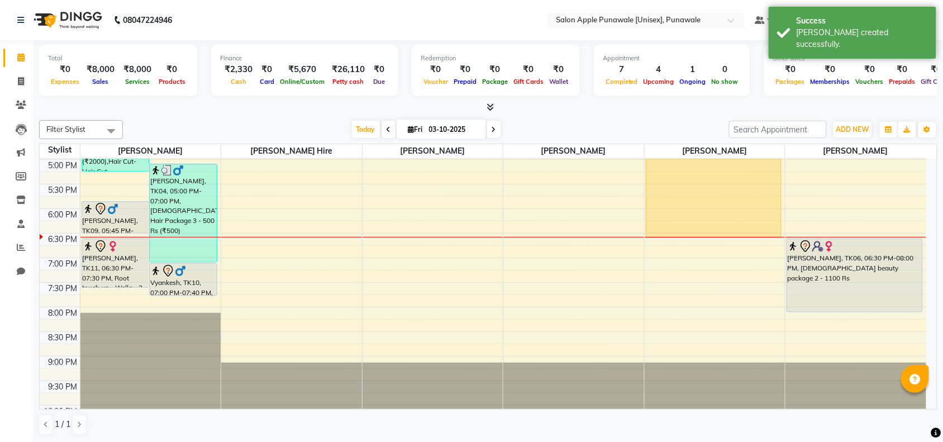
scroll to position [419, 0]
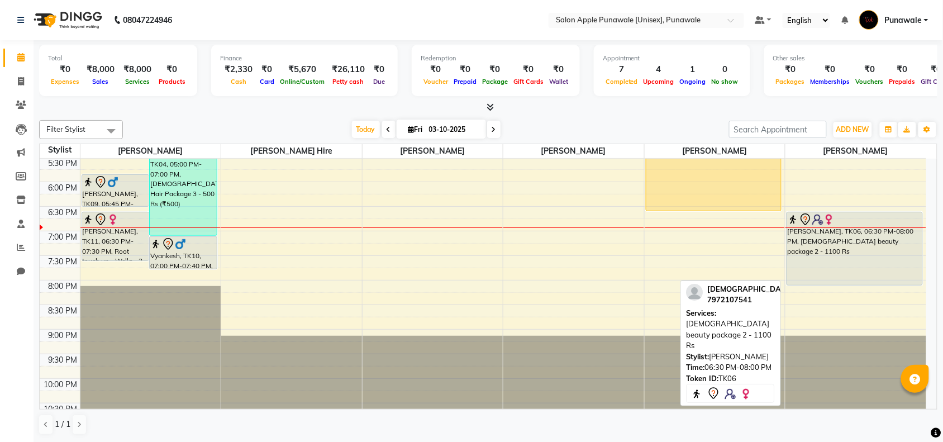
click at [864, 242] on div "[PERSON_NAME], TK06, 06:30 PM-08:00 PM, [DEMOGRAPHIC_DATA] beauty package 2 - 1…" at bounding box center [855, 248] width 135 height 73
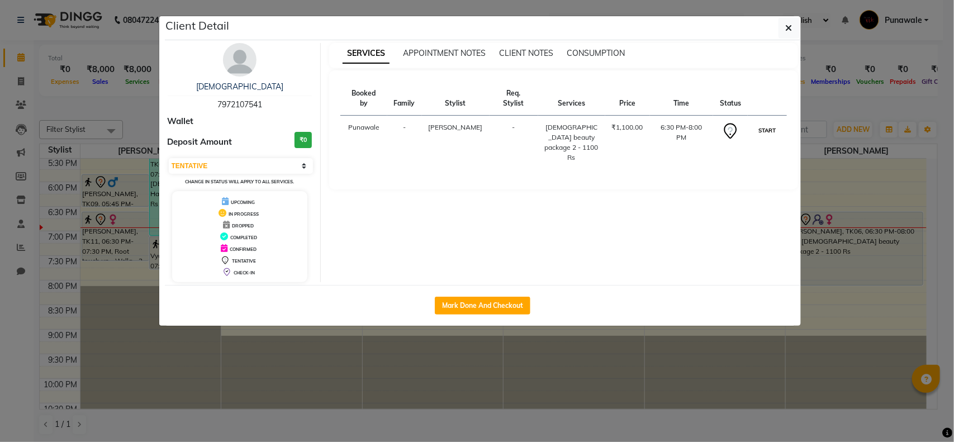
click at [774, 133] on button "START" at bounding box center [767, 131] width 23 height 14
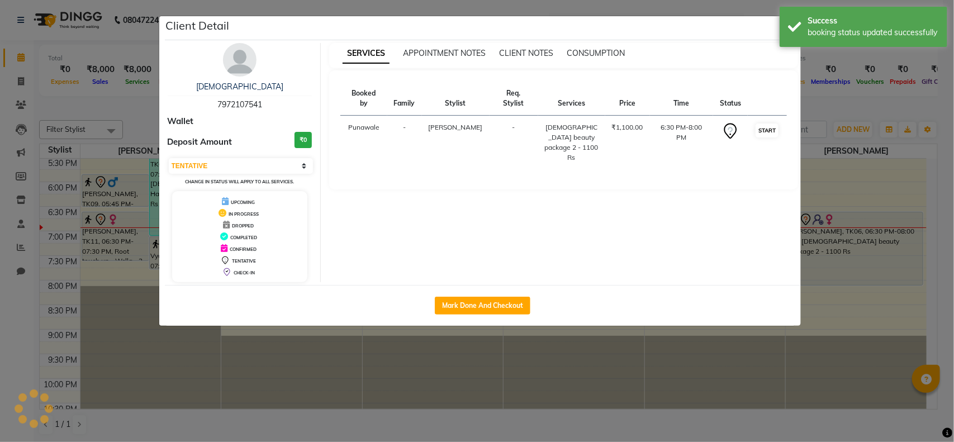
select select "1"
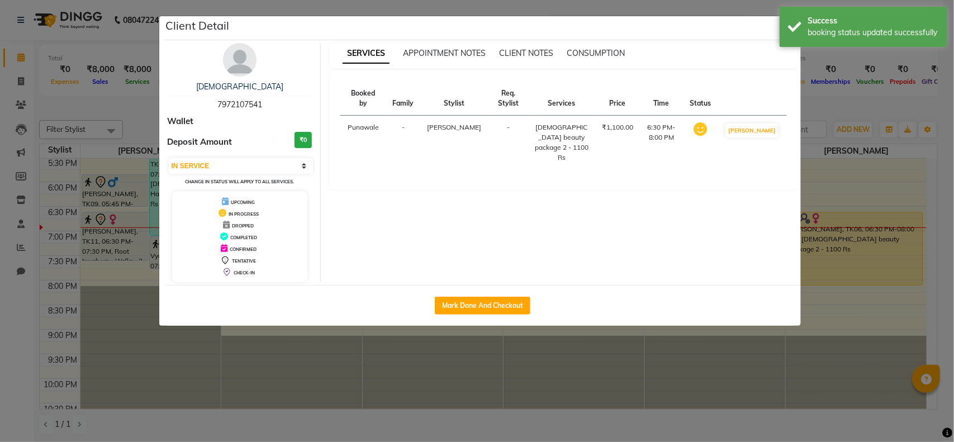
click at [853, 322] on ngb-modal-window "Client Detail [PERSON_NAME] 7972107541 Wallet Deposit Amount ₹0 Select IN SERVI…" at bounding box center [477, 221] width 954 height 442
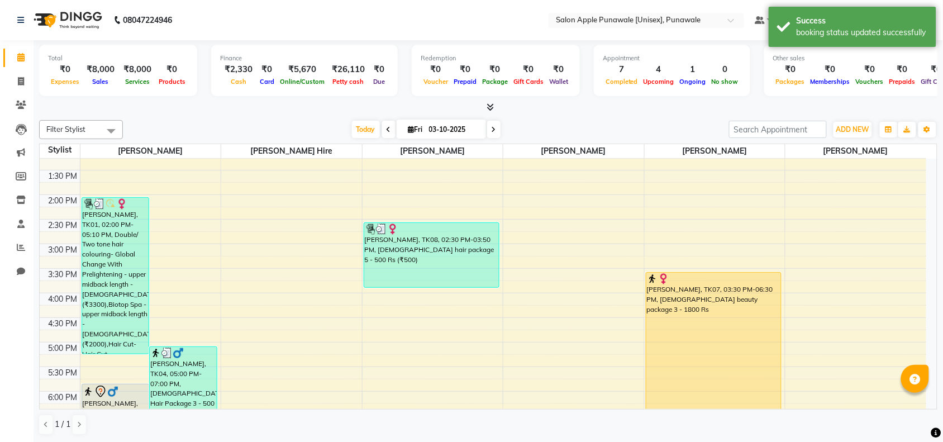
scroll to position [279, 0]
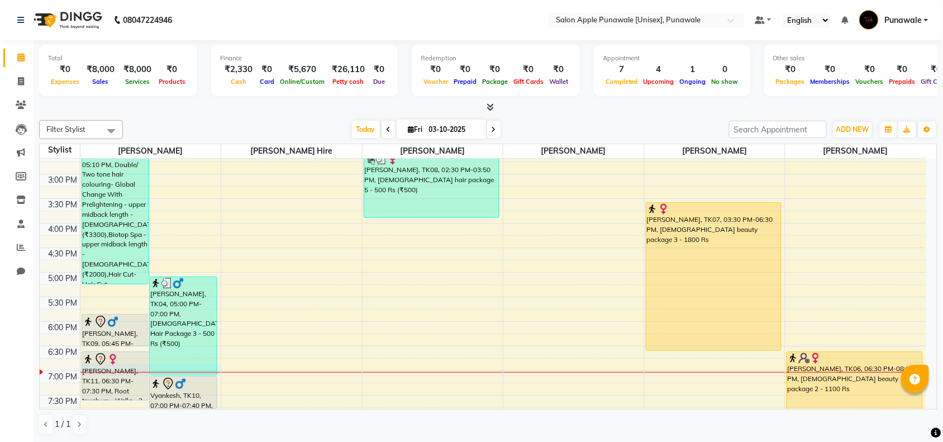
click at [104, 373] on div at bounding box center [150, 372] width 141 height 1
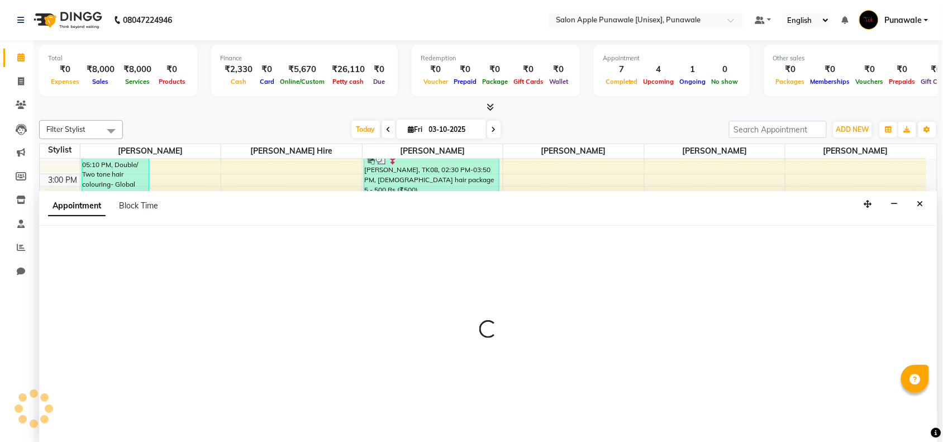
scroll to position [1, 0]
select select "54408"
select select "1125"
select select "tentative"
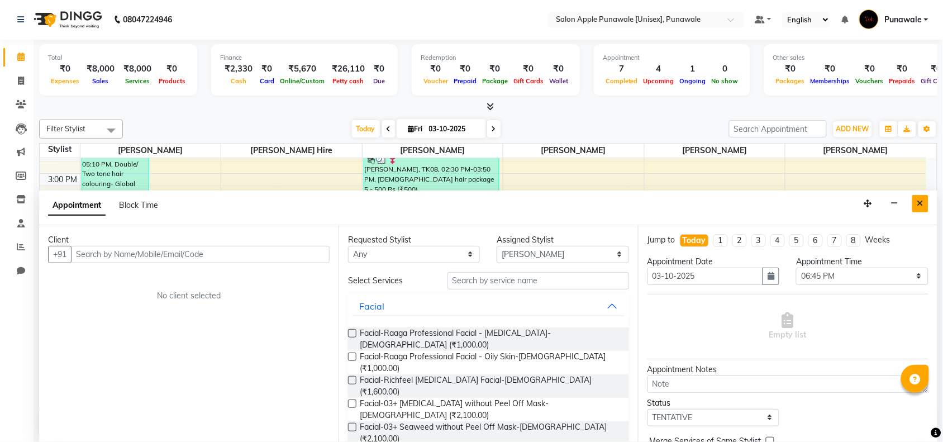
click at [915, 202] on button "Close" at bounding box center [921, 203] width 16 height 17
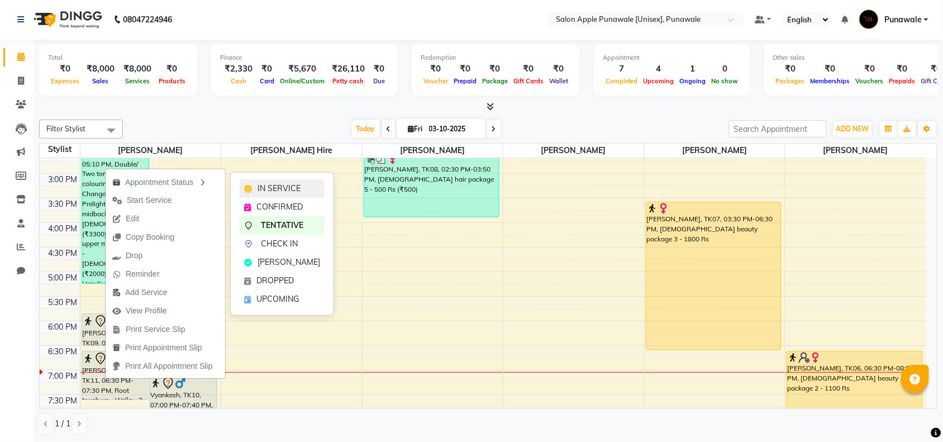
click at [276, 186] on span "IN SERVICE" at bounding box center [279, 189] width 43 height 12
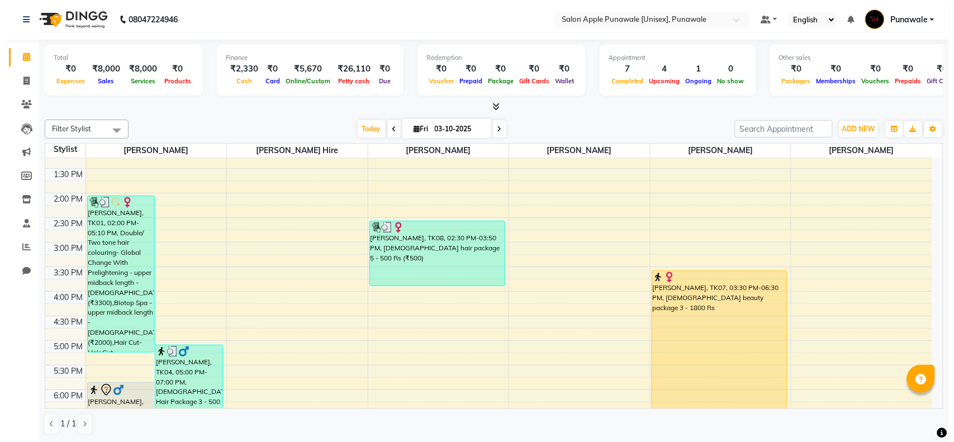
scroll to position [210, 0]
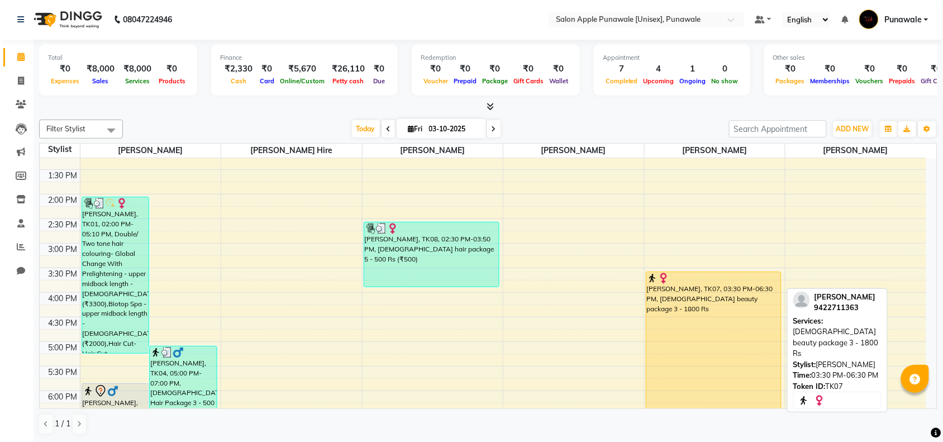
click at [724, 303] on div "[PERSON_NAME], TK07, 03:30 PM-06:30 PM, [DEMOGRAPHIC_DATA] beauty package 3 - 1…" at bounding box center [714, 346] width 135 height 148
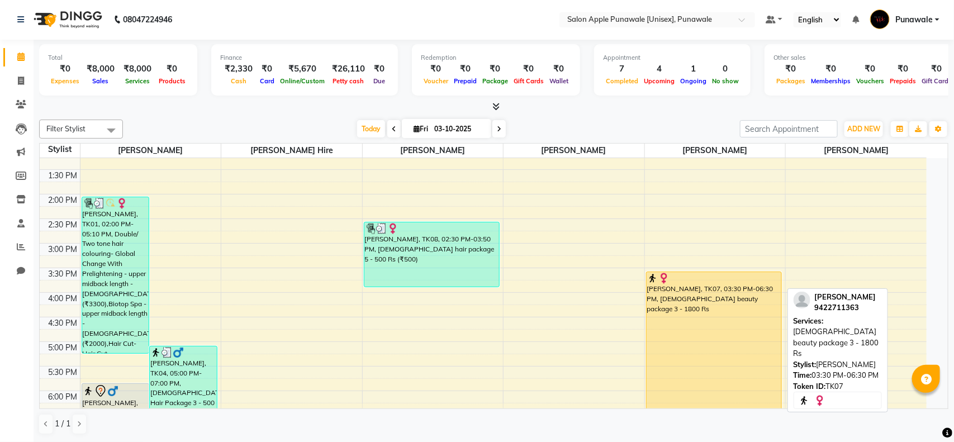
select select "1"
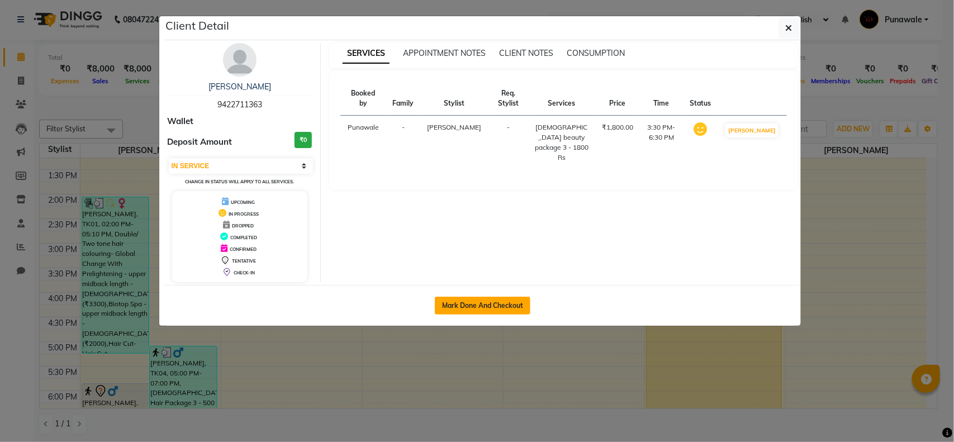
click at [504, 306] on button "Mark Done And Checkout" at bounding box center [483, 306] width 96 height 18
select select "service"
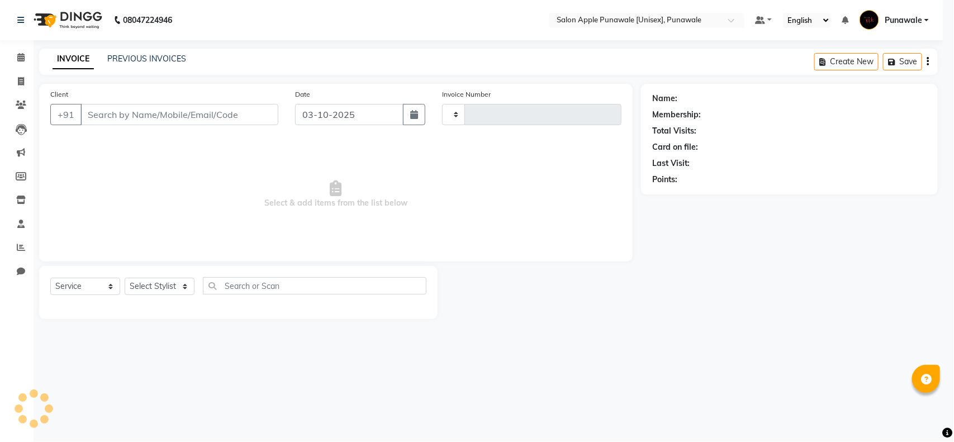
type input "2217"
select select "5421"
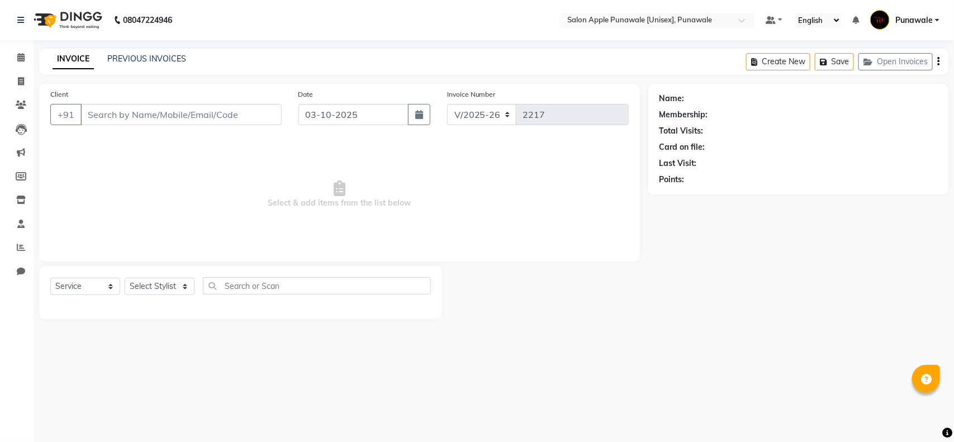
type input "9422711363"
select select "85508"
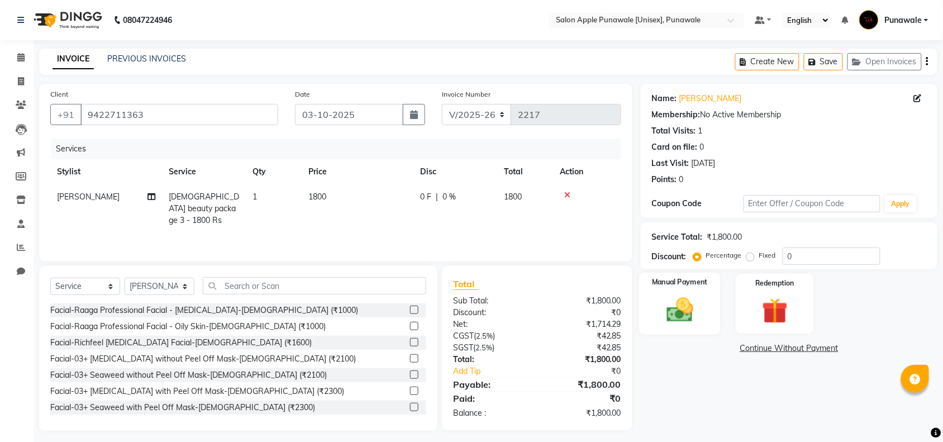
click at [708, 305] on div "Manual Payment" at bounding box center [680, 304] width 82 height 63
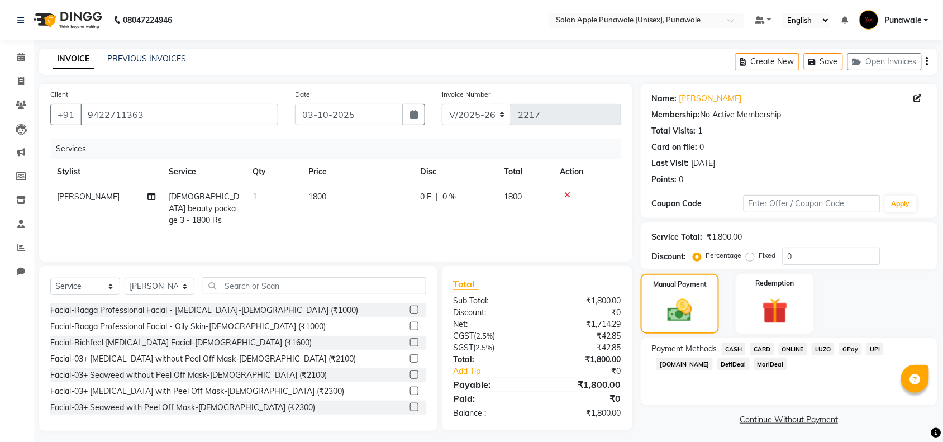
click at [767, 350] on span "CARD" at bounding box center [763, 349] width 24 height 13
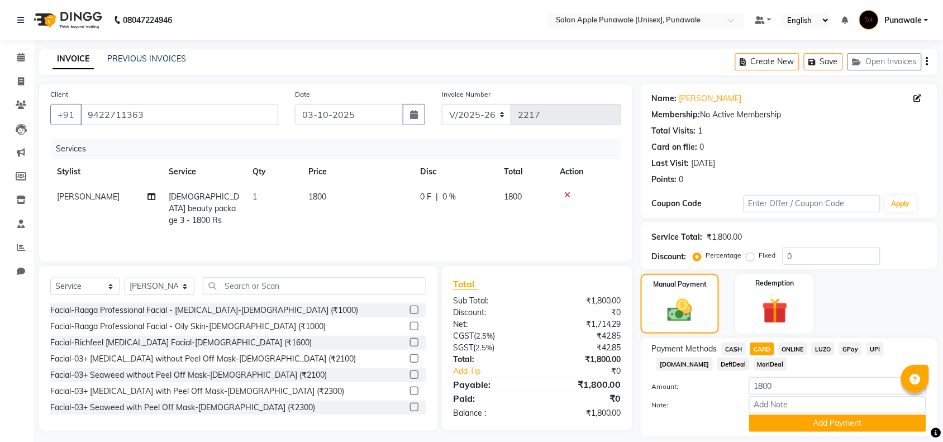
scroll to position [34, 0]
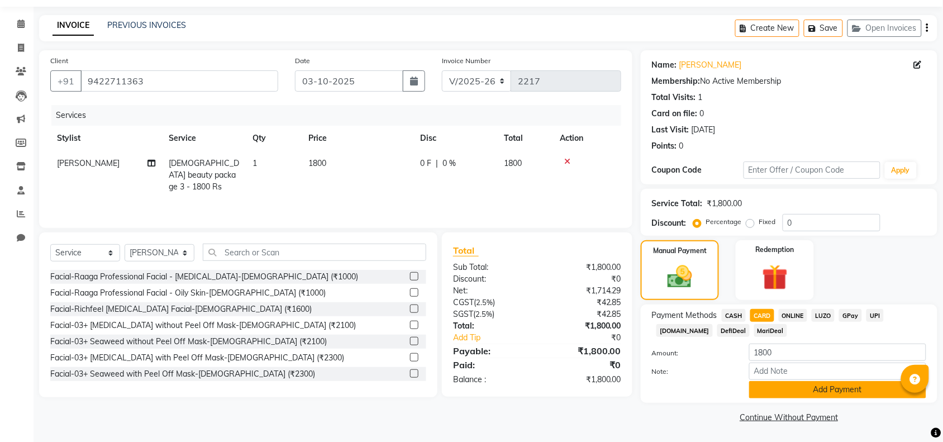
click at [826, 390] on button "Add Payment" at bounding box center [837, 389] width 177 height 17
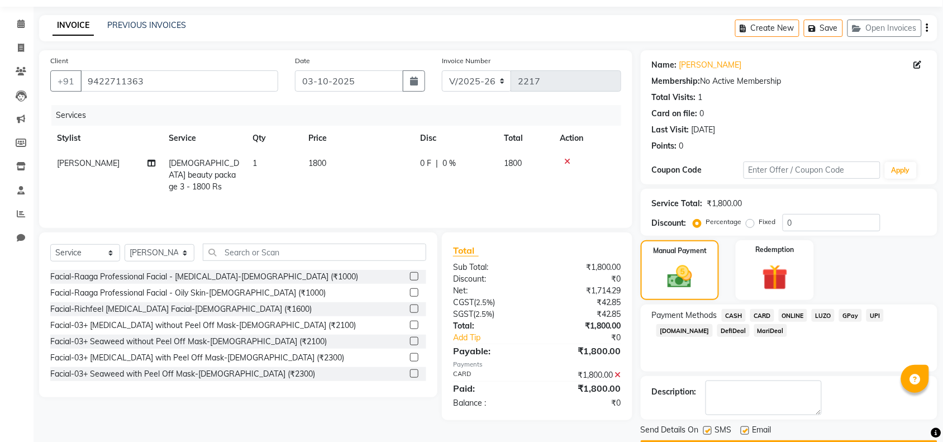
scroll to position [66, 0]
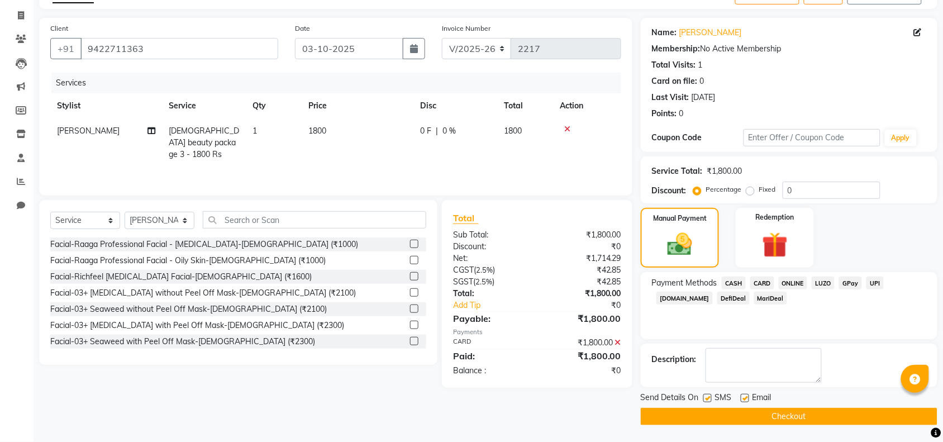
click at [815, 420] on button "Checkout" at bounding box center [789, 416] width 297 height 17
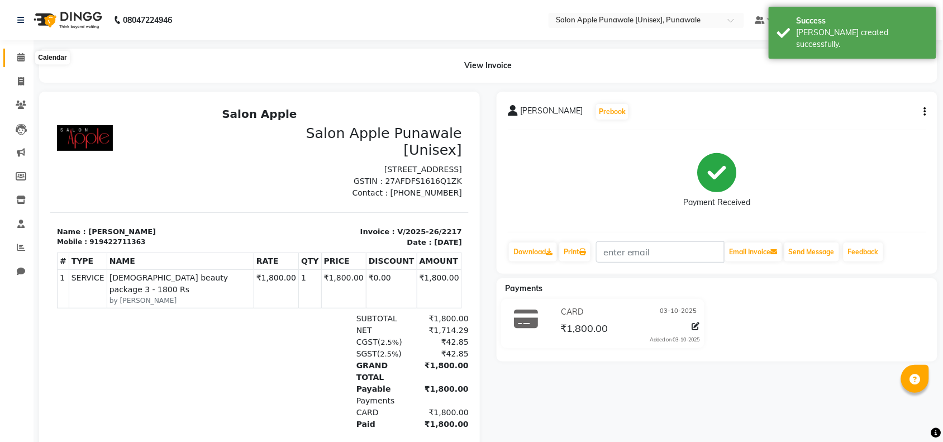
click at [15, 61] on span at bounding box center [21, 57] width 20 height 13
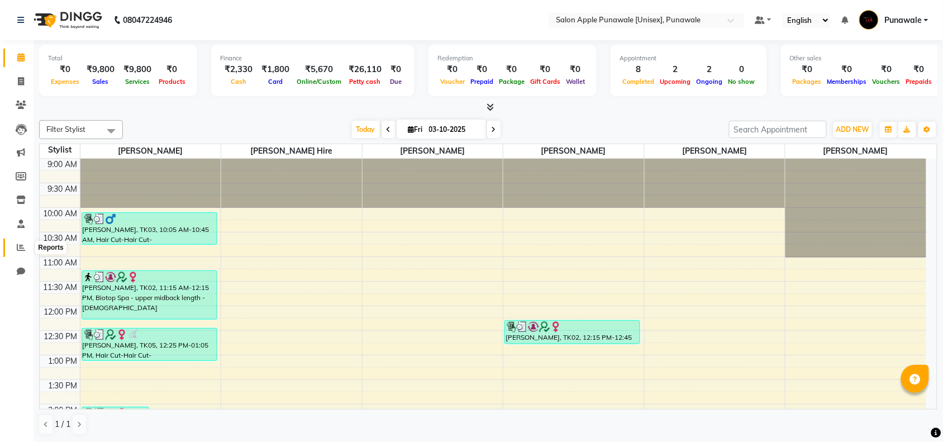
click at [17, 248] on icon at bounding box center [21, 247] width 8 height 8
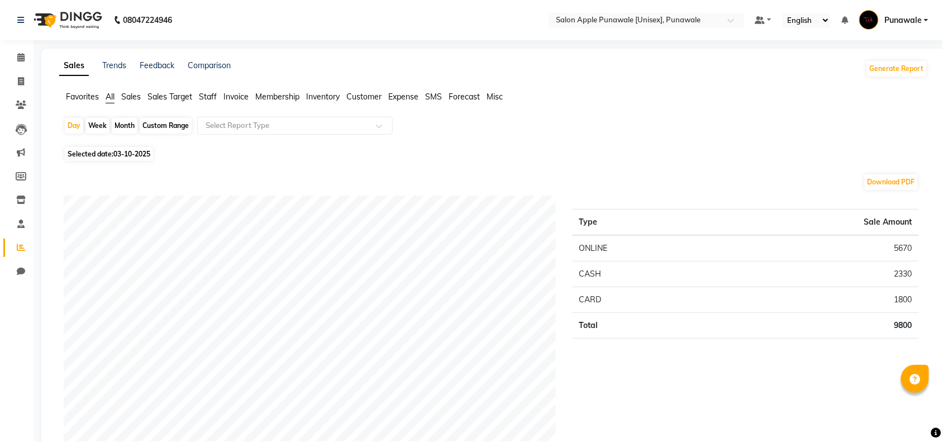
click at [115, 127] on div "Month" at bounding box center [125, 126] width 26 height 16
select select "10"
select select "2025"
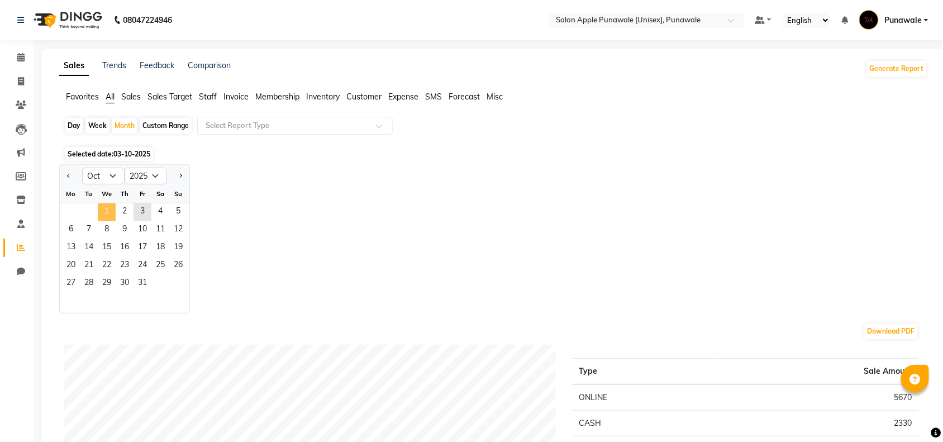
click at [98, 212] on span "1" at bounding box center [107, 212] width 18 height 18
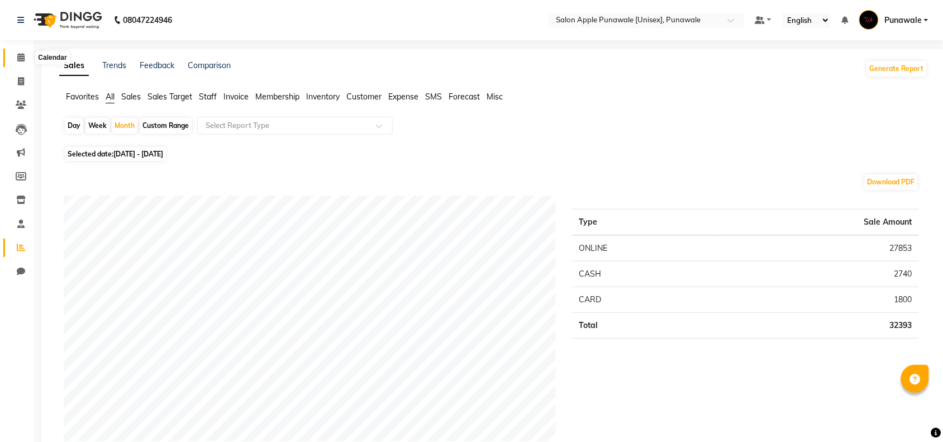
click at [20, 58] on icon at bounding box center [20, 57] width 7 height 8
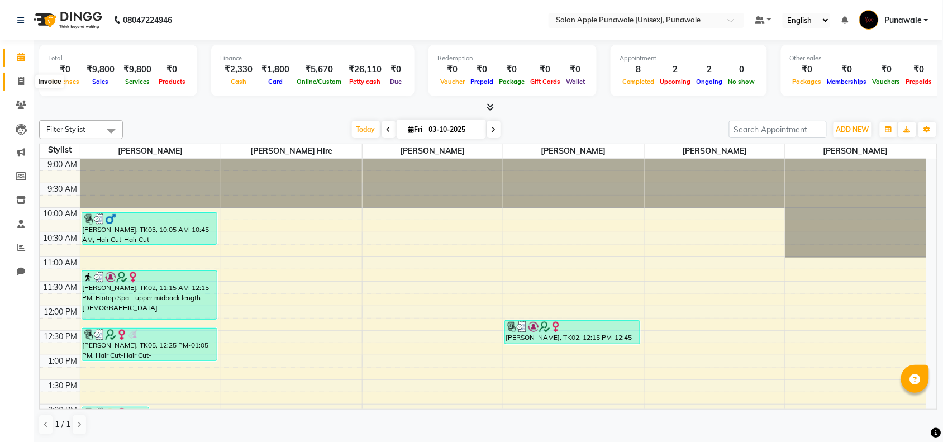
click at [17, 82] on span at bounding box center [21, 81] width 20 height 13
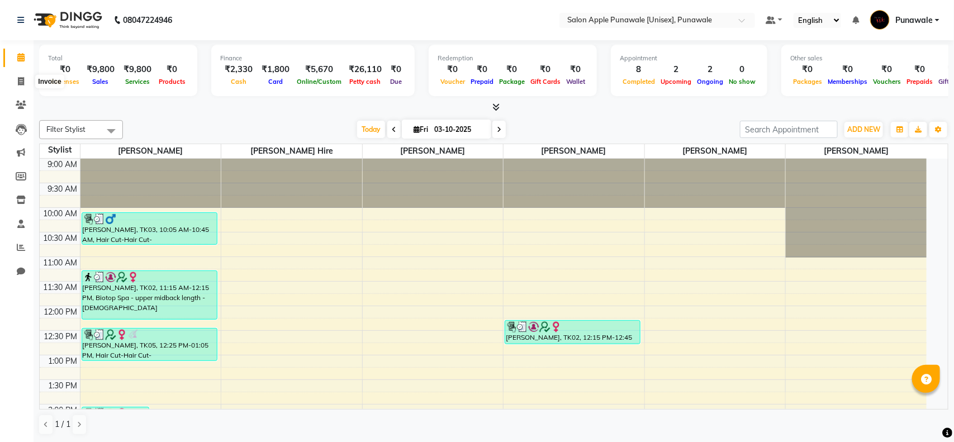
select select "5421"
select select "service"
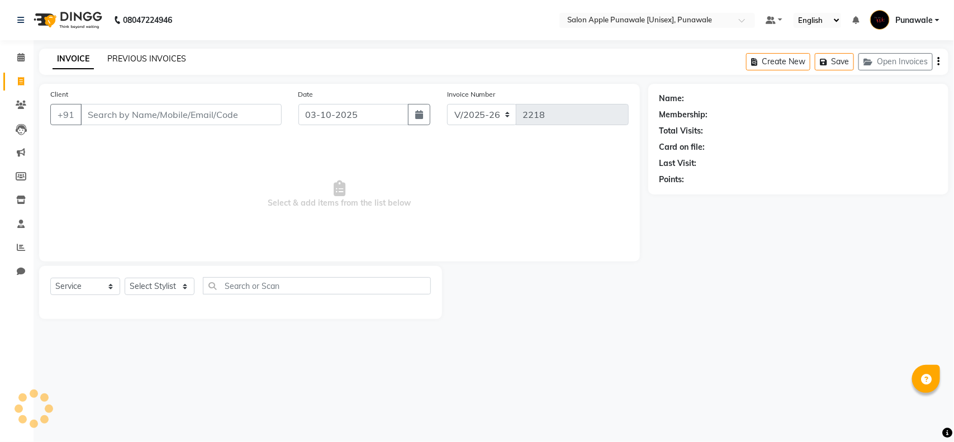
click at [144, 61] on link "PREVIOUS INVOICES" at bounding box center [146, 59] width 79 height 10
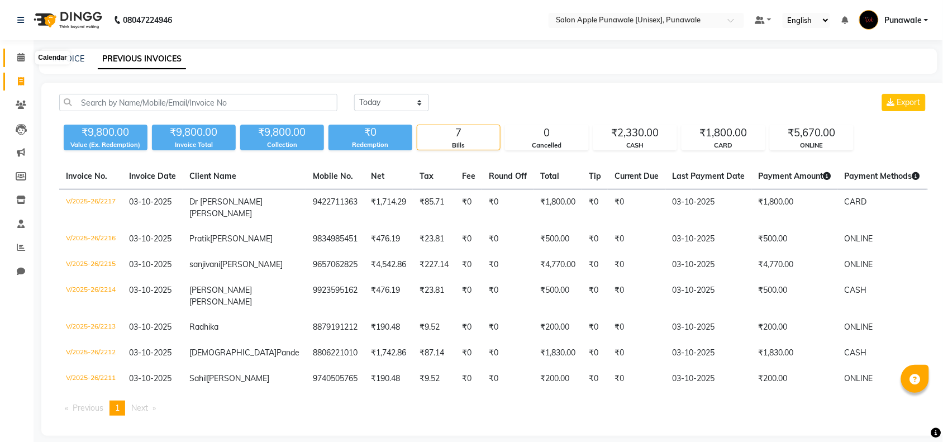
click at [21, 61] on icon at bounding box center [20, 57] width 7 height 8
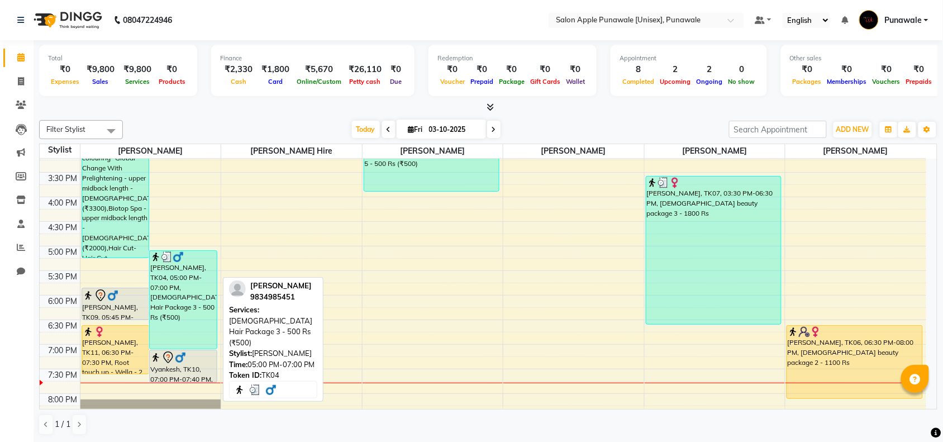
scroll to position [376, 0]
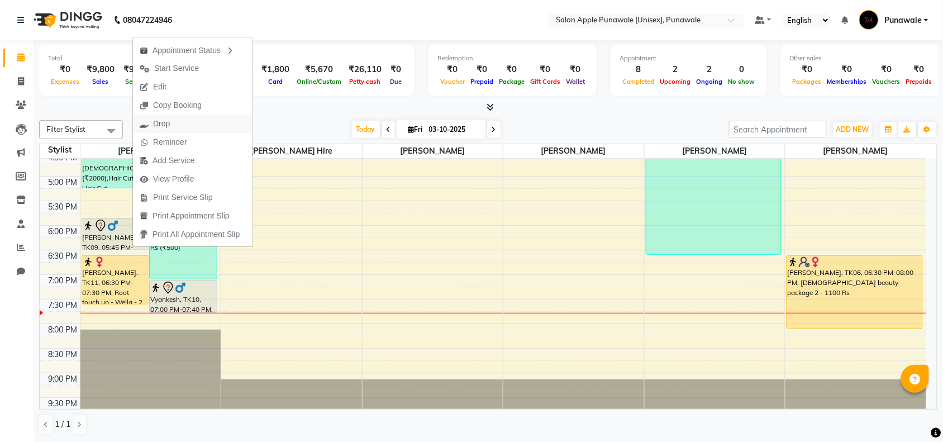
click at [179, 122] on button "Drop" at bounding box center [193, 124] width 120 height 18
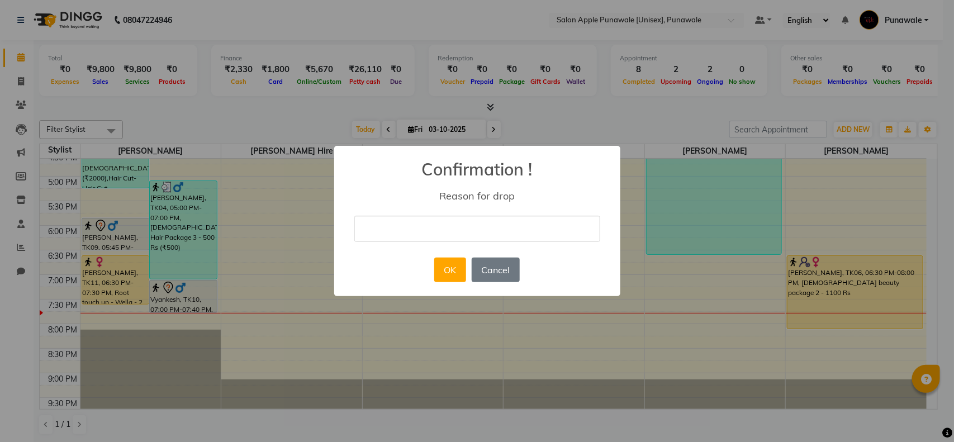
click at [439, 233] on input "text" at bounding box center [477, 229] width 246 height 26
type input "cancel"
click at [446, 269] on button "OK" at bounding box center [450, 270] width 32 height 25
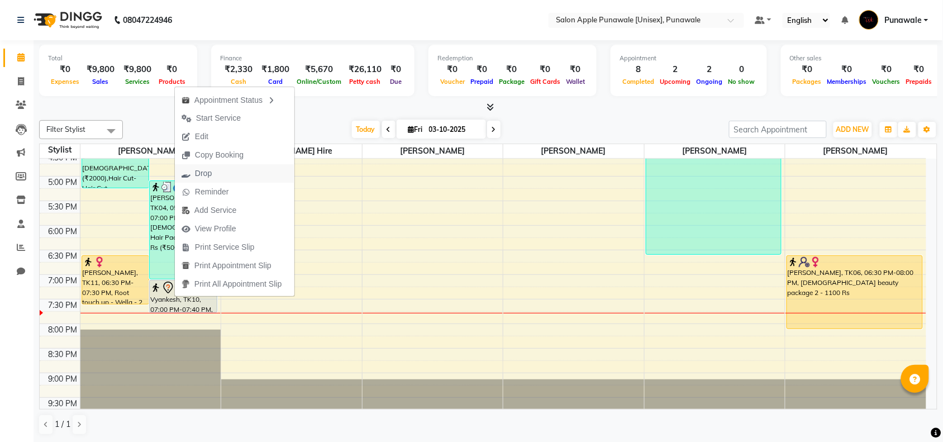
click at [233, 172] on button "Drop" at bounding box center [235, 173] width 120 height 18
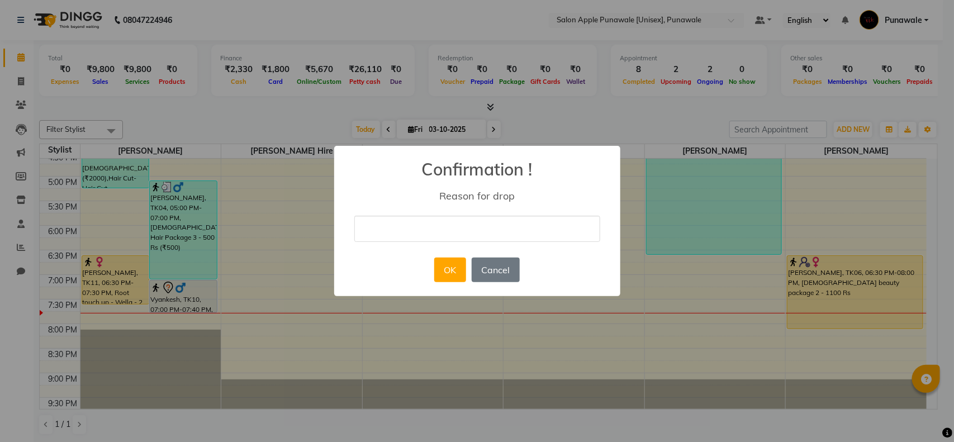
click at [446, 231] on input "text" at bounding box center [477, 229] width 246 height 26
type input "cancel"
click at [454, 277] on button "OK" at bounding box center [450, 270] width 32 height 25
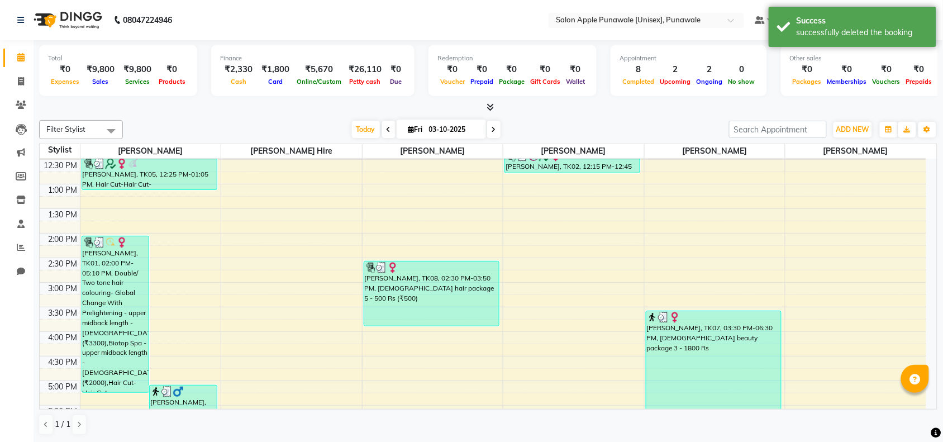
scroll to position [166, 0]
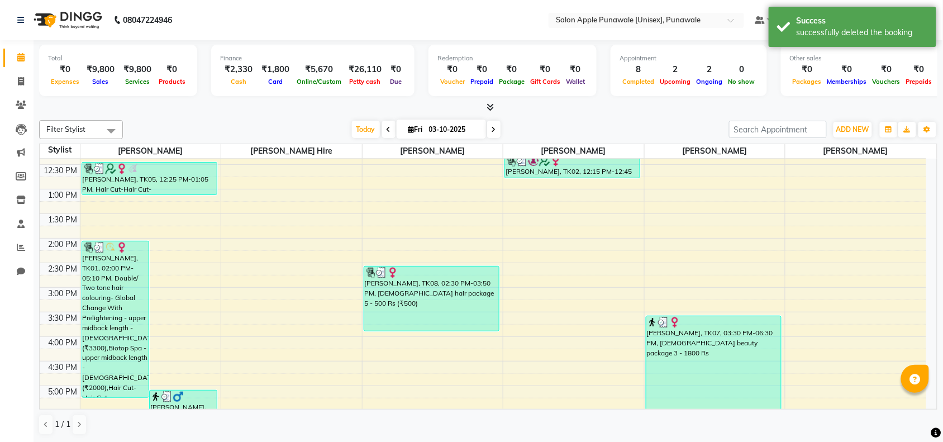
click at [497, 132] on span at bounding box center [493, 129] width 13 height 17
type input "04-10-2025"
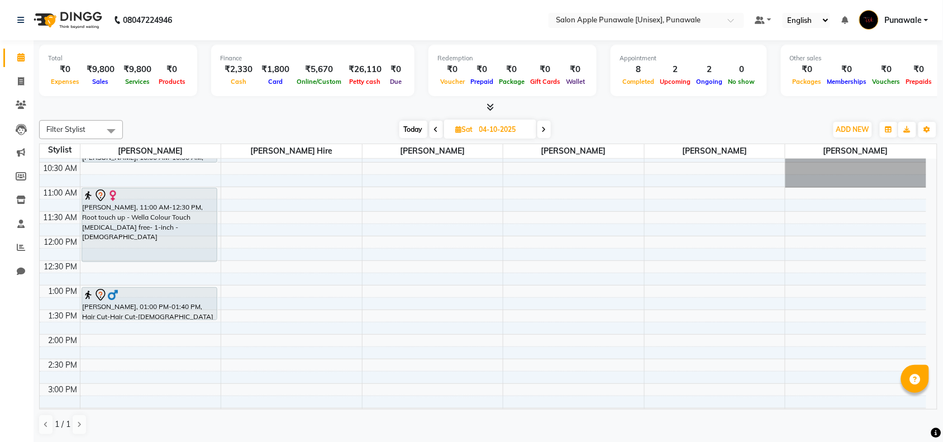
scroll to position [0, 0]
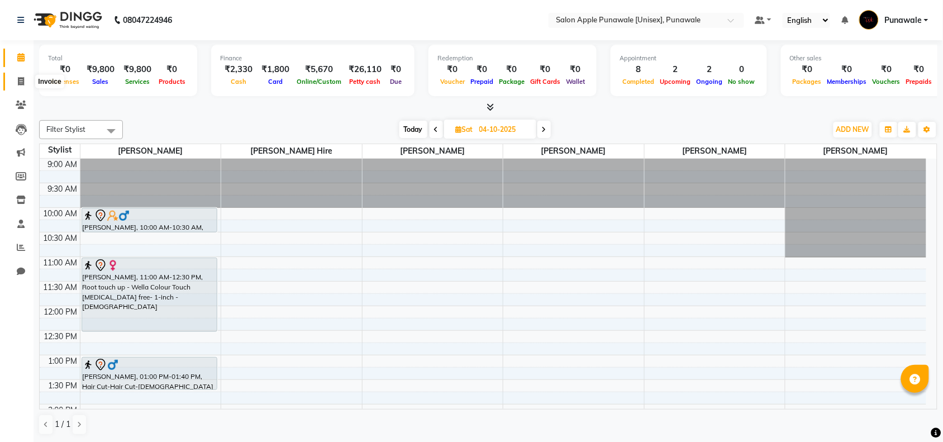
click at [18, 77] on icon at bounding box center [21, 81] width 6 height 8
select select "service"
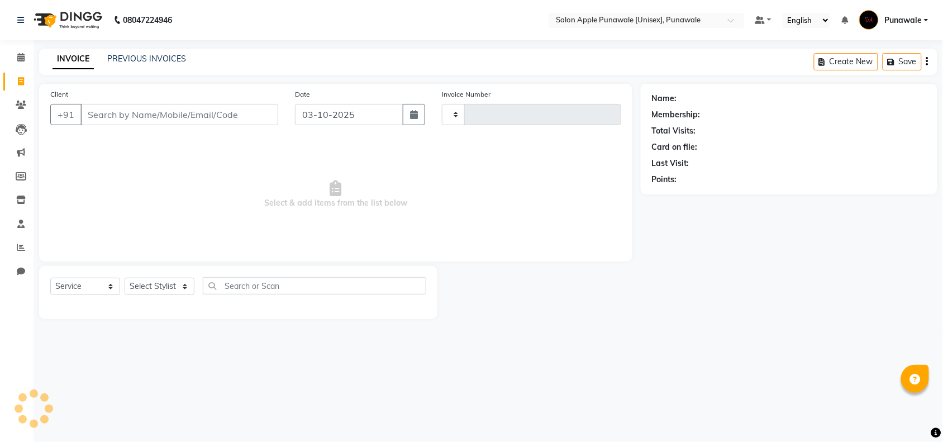
type input "2218"
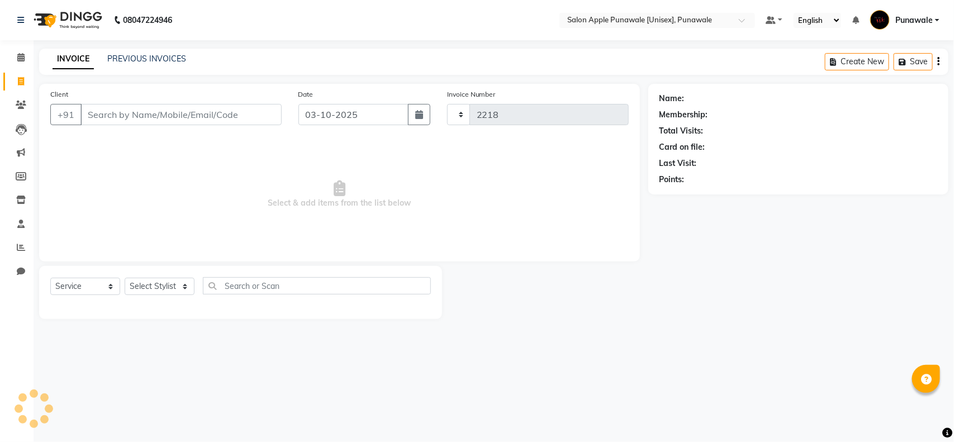
select select "5421"
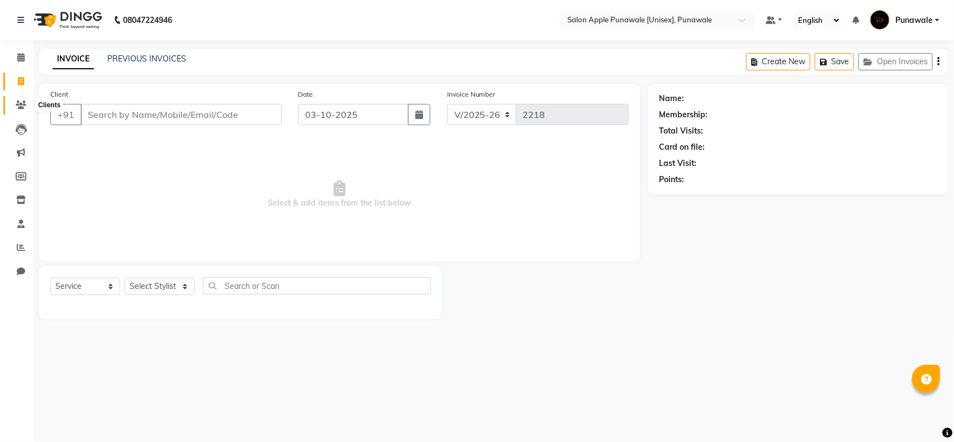
click at [23, 102] on icon at bounding box center [21, 105] width 11 height 8
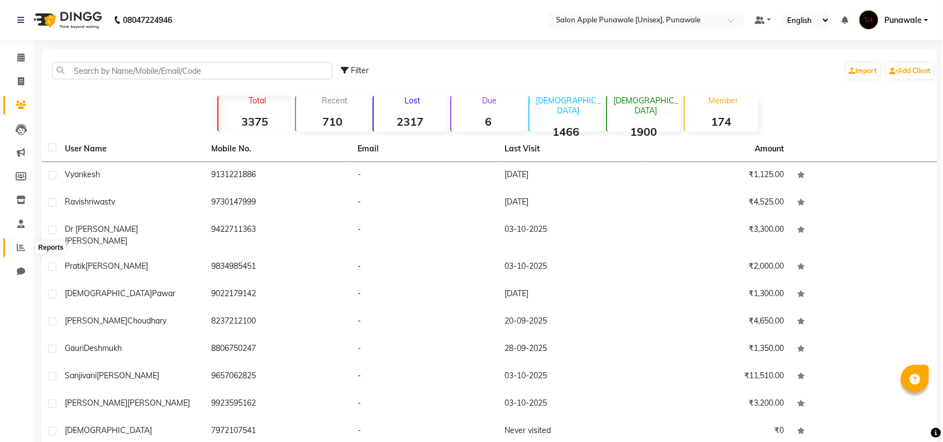
click at [18, 250] on icon at bounding box center [21, 247] width 8 height 8
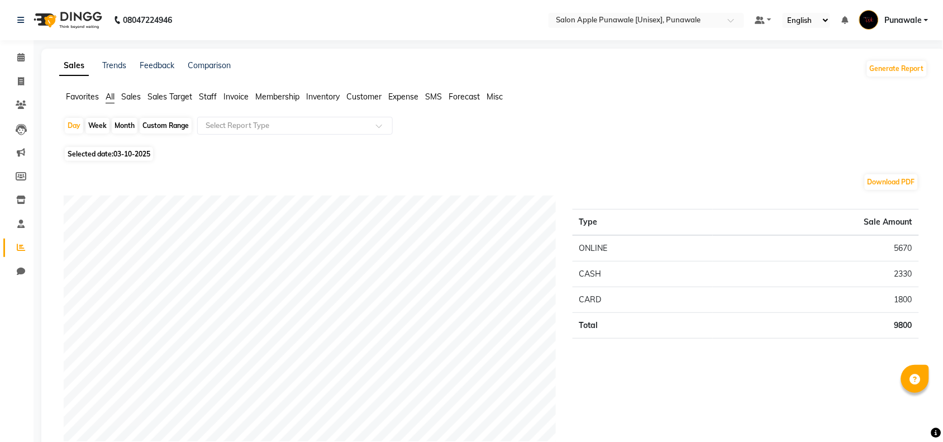
click at [119, 126] on div "Month" at bounding box center [125, 126] width 26 height 16
select select "10"
select select "2025"
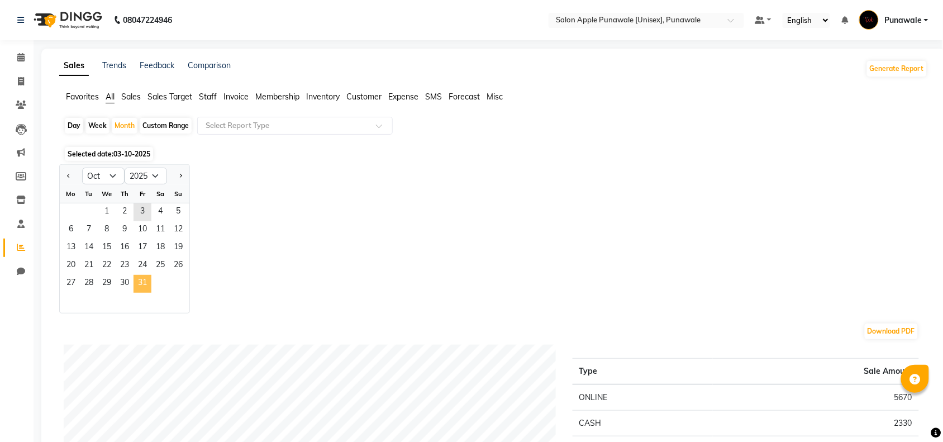
drag, startPoint x: 140, startPoint y: 281, endPoint x: 149, endPoint y: 281, distance: 8.9
click at [141, 281] on span "31" at bounding box center [143, 284] width 18 height 18
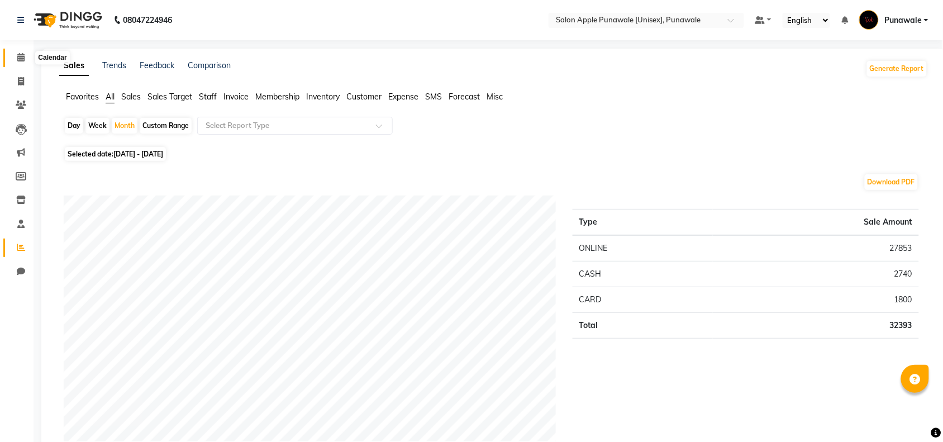
click at [21, 54] on icon at bounding box center [20, 57] width 7 height 8
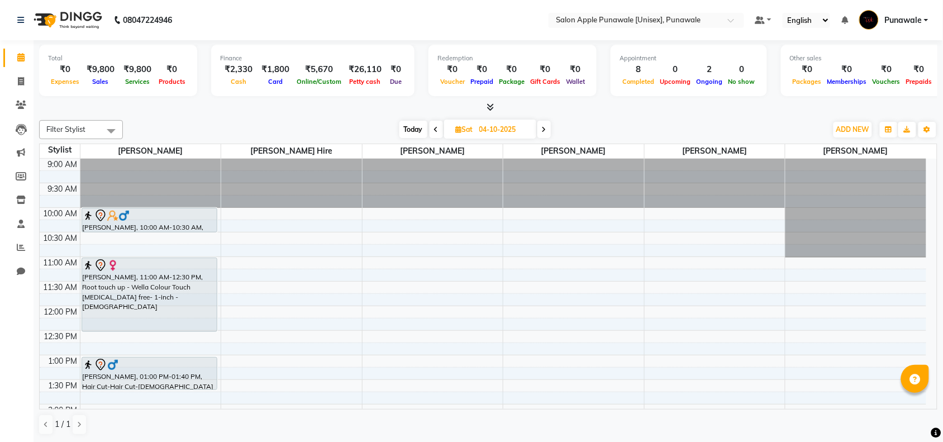
click at [439, 130] on span at bounding box center [436, 129] width 13 height 17
type input "03-10-2025"
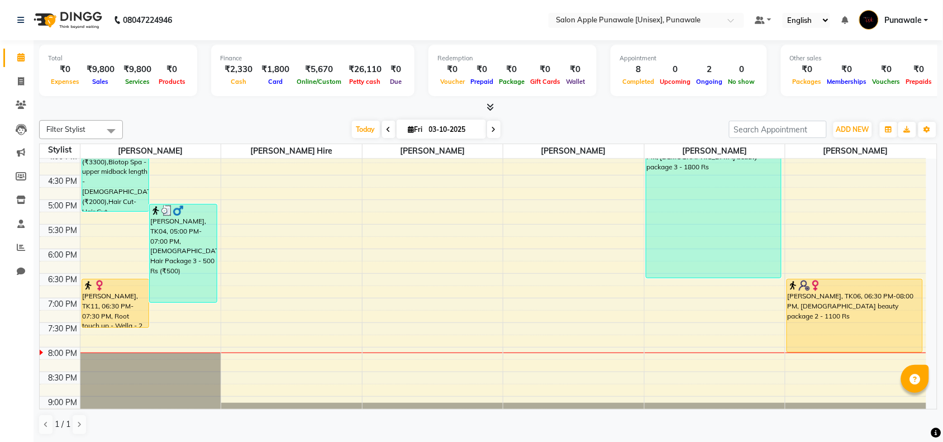
scroll to position [376, 0]
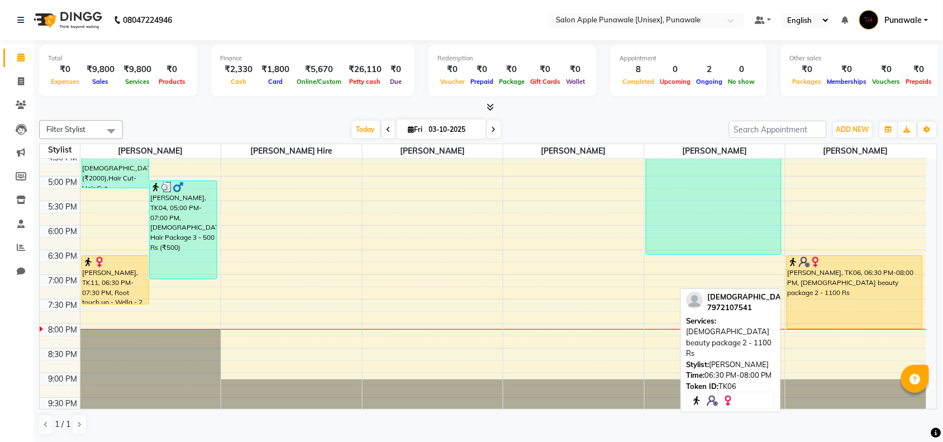
click at [819, 288] on div "[PERSON_NAME], TK06, 06:30 PM-08:00 PM, [DEMOGRAPHIC_DATA] beauty package 2 - 1…" at bounding box center [855, 292] width 135 height 73
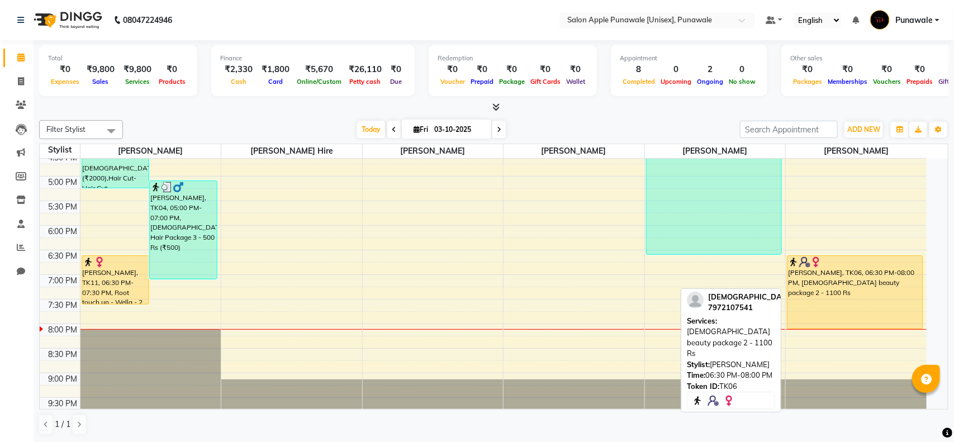
select select "1"
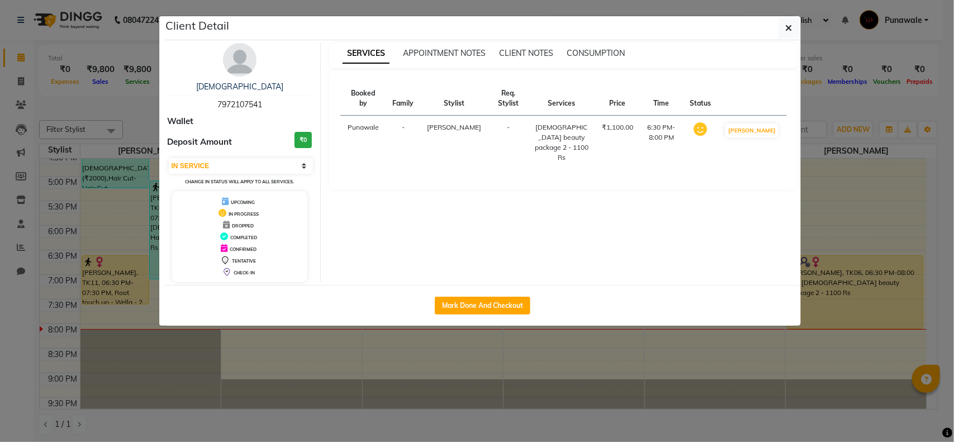
click at [639, 248] on div "SERVICES APPOINTMENT NOTES CLIENT NOTES CONSUMPTION Booked by Family Stylist Re…" at bounding box center [564, 162] width 486 height 239
click at [485, 312] on button "Mark Done And Checkout" at bounding box center [483, 306] width 96 height 18
select select "service"
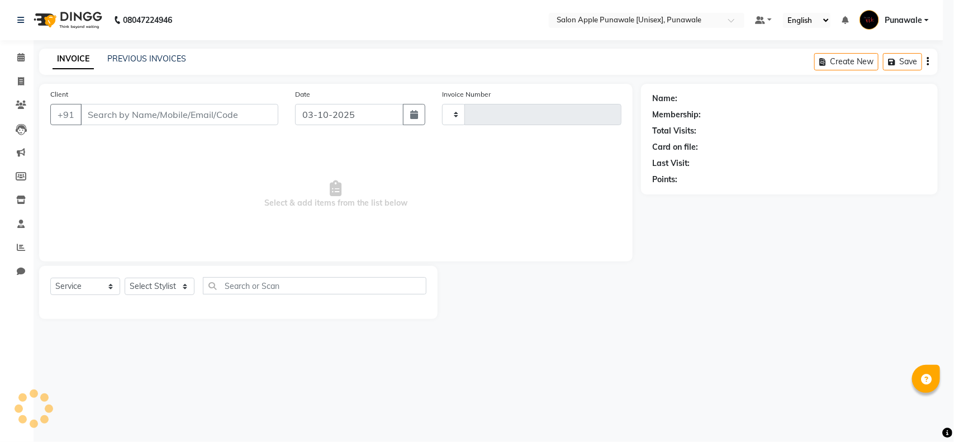
type input "2218"
select select "3"
select select "5421"
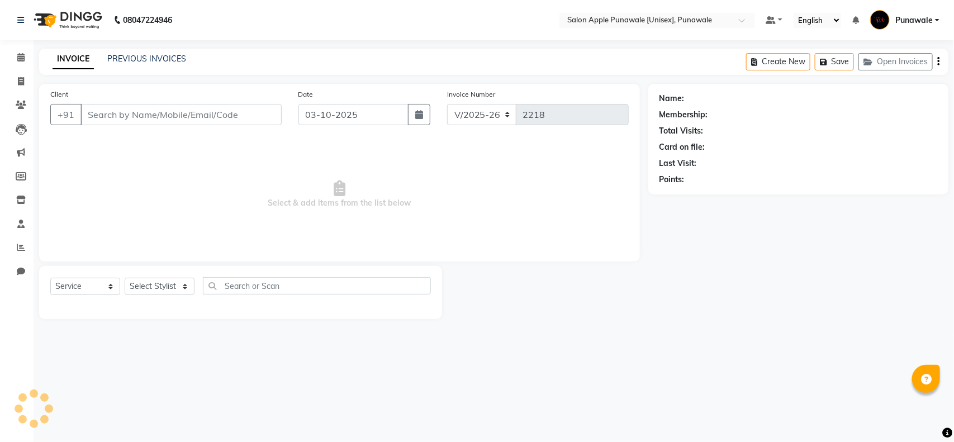
type input "7972107541"
select select "92359"
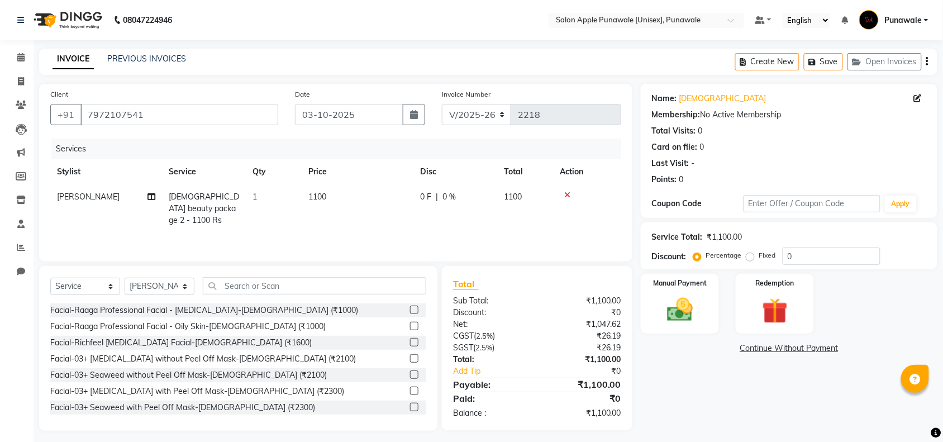
click at [87, 198] on span "[PERSON_NAME]" at bounding box center [88, 197] width 63 height 10
select select "92359"
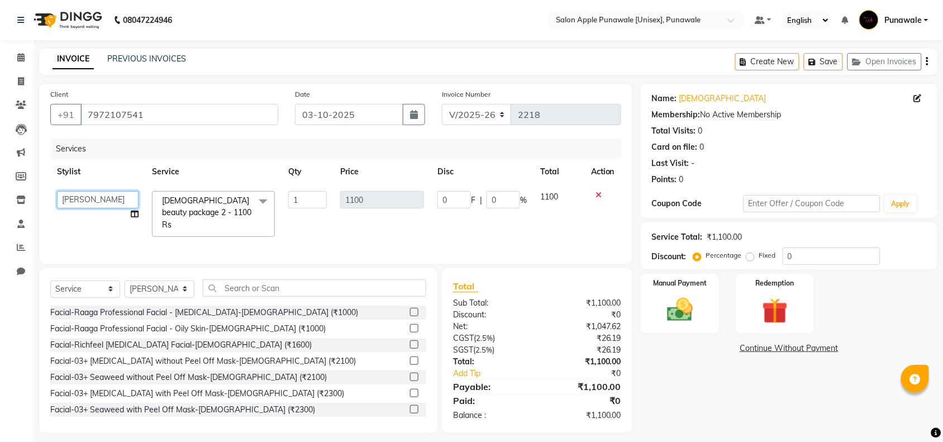
click at [87, 198] on select "[PERSON_NAME] Avi [PERSON_NAME] 1 [PERSON_NAME] [PERSON_NAME] [PERSON_NAME] [PE…" at bounding box center [98, 199] width 82 height 17
select select "63297"
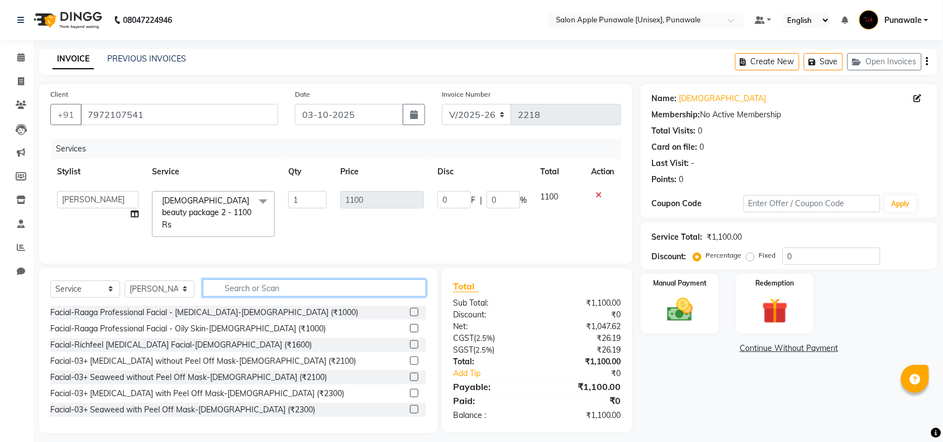
click at [253, 281] on input "text" at bounding box center [315, 287] width 224 height 17
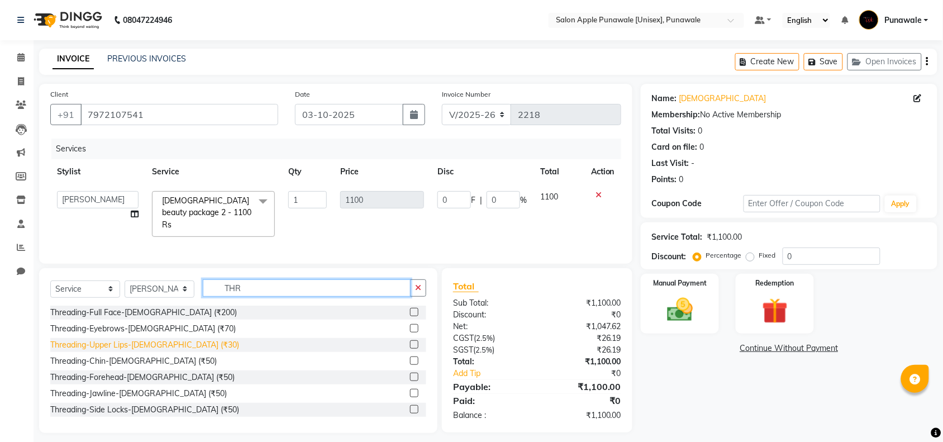
type input "THR"
click at [151, 344] on div "Threading-Upper Lips-[DEMOGRAPHIC_DATA] (₹30)" at bounding box center [144, 345] width 189 height 12
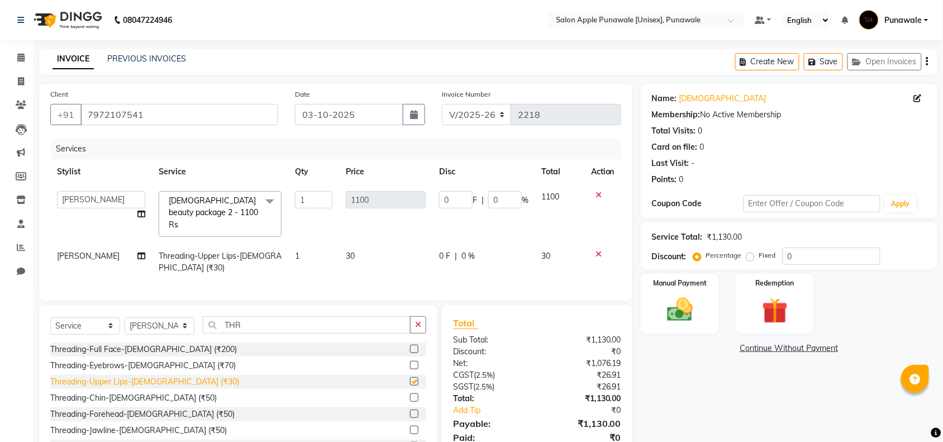
checkbox input "false"
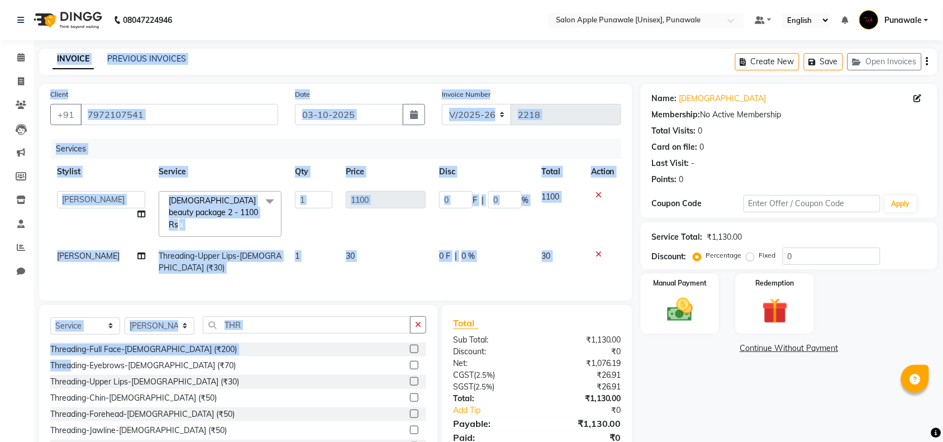
drag, startPoint x: 0, startPoint y: 344, endPoint x: 484, endPoint y: 475, distance: 501.5
click at [484, 442] on html "08047224946 Select Location × Salon Apple Punawale [Unisex], Punawale Default P…" at bounding box center [471, 221] width 943 height 442
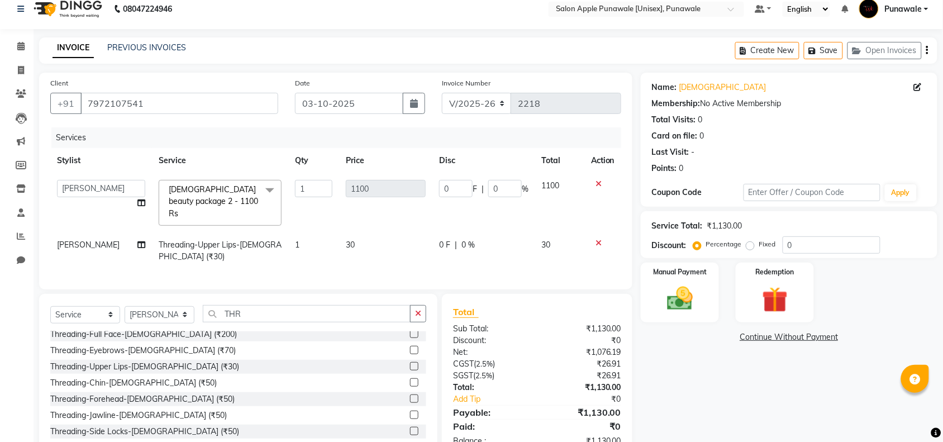
click at [330, 15] on nav "08047224946 Select Location × Salon Apple Punawale [Unisex], Punawale Default P…" at bounding box center [471, 9] width 943 height 40
click at [79, 240] on span "[PERSON_NAME]" at bounding box center [88, 245] width 63 height 10
select select "92359"
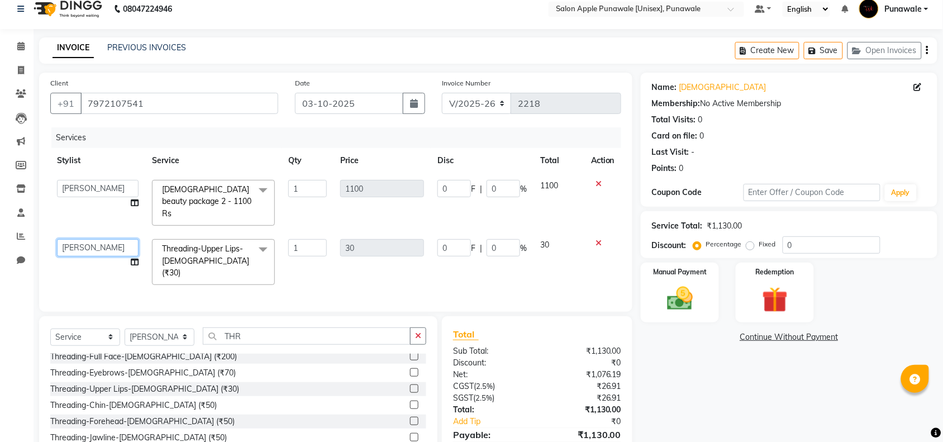
click at [84, 239] on select "[PERSON_NAME] Avi [PERSON_NAME] 1 [PERSON_NAME] [PERSON_NAME] [PERSON_NAME] [PE…" at bounding box center [98, 247] width 82 height 17
select select "63297"
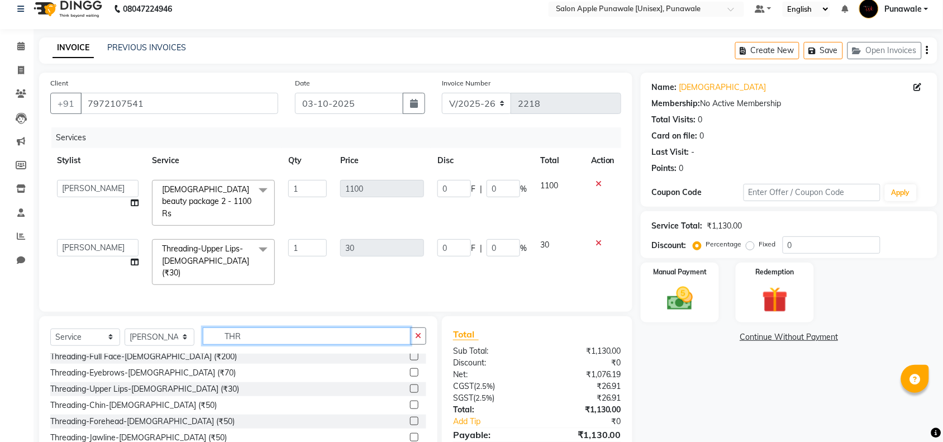
click at [275, 328] on input "THR" at bounding box center [307, 336] width 208 height 17
type input "T"
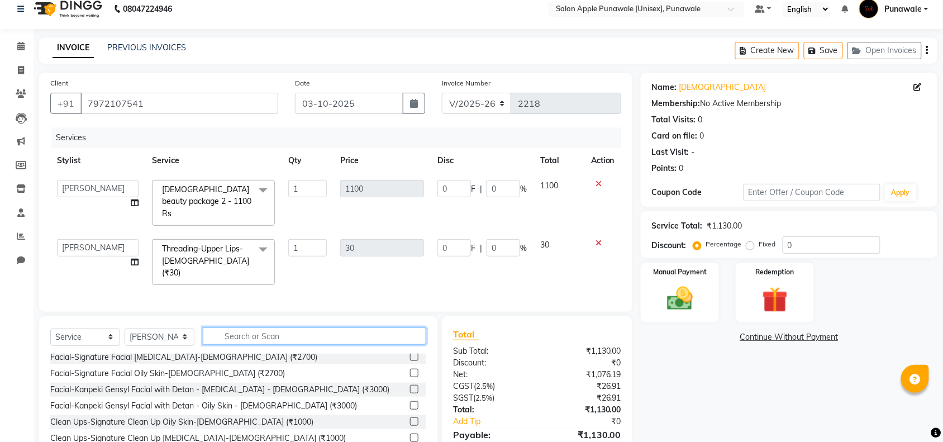
scroll to position [651, 0]
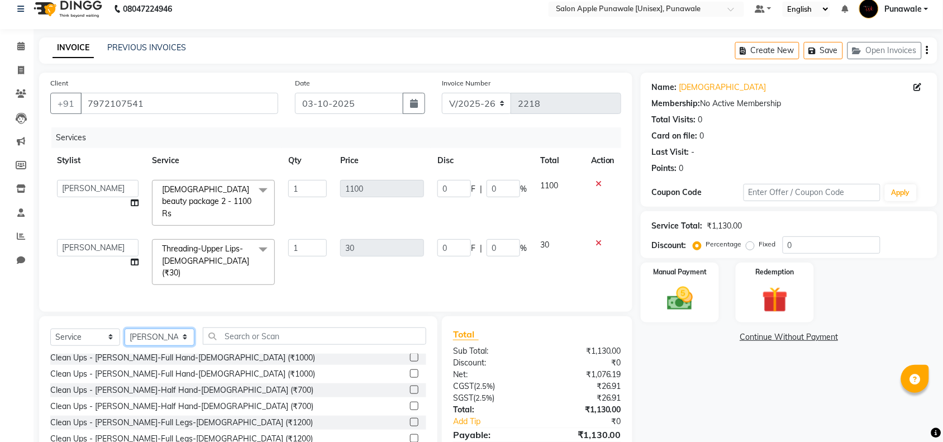
click at [161, 329] on select "Select Stylist [PERSON_NAME] Avi [PERSON_NAME] 1 [PERSON_NAME] [PERSON_NAME] [P…" at bounding box center [160, 337] width 70 height 17
select select "54408"
click at [125, 329] on select "Select Stylist [PERSON_NAME] Avi [PERSON_NAME] 1 [PERSON_NAME] [PERSON_NAME] [P…" at bounding box center [160, 337] width 70 height 17
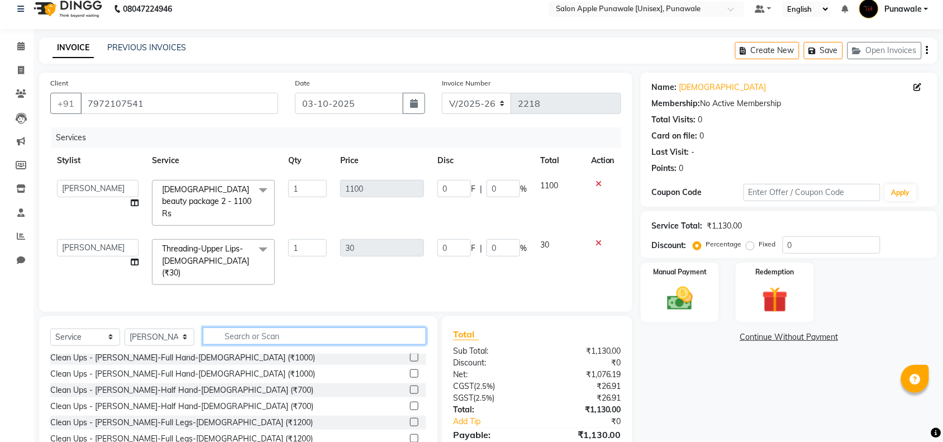
click at [303, 328] on input "text" at bounding box center [315, 336] width 224 height 17
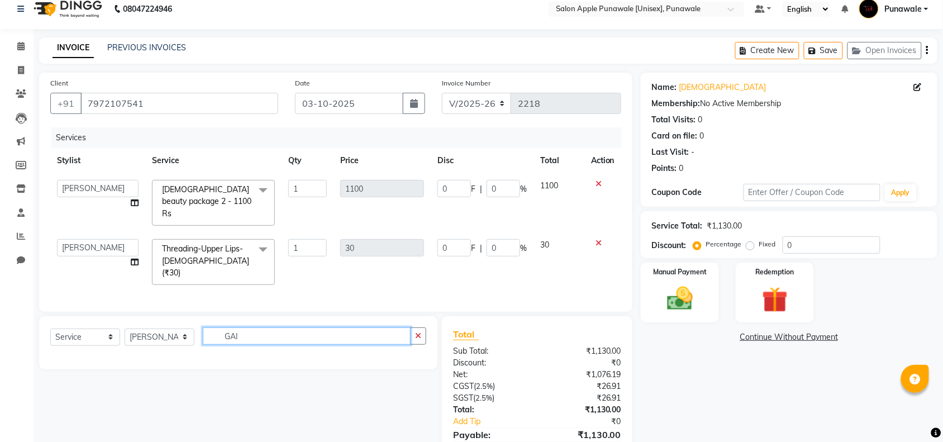
scroll to position [0, 0]
type input "G"
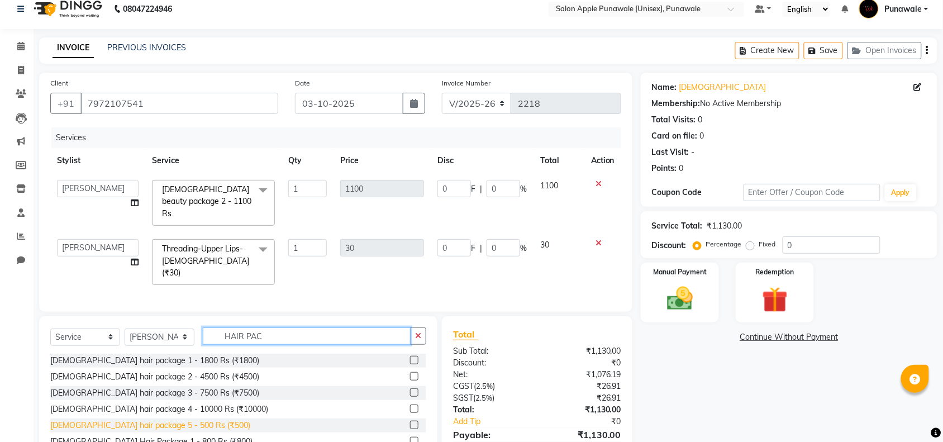
type input "HAIR PAC"
click at [151, 420] on div "[DEMOGRAPHIC_DATA] hair package 5 - 500 Rs (₹500)" at bounding box center [150, 426] width 200 height 12
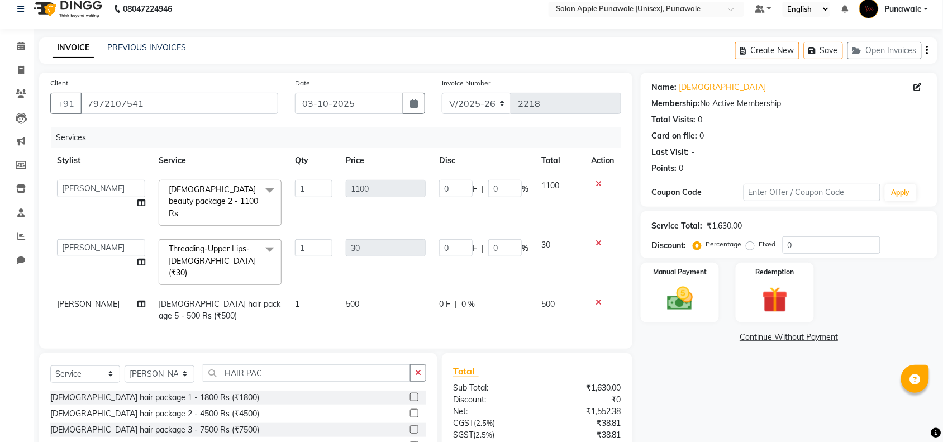
checkbox input "false"
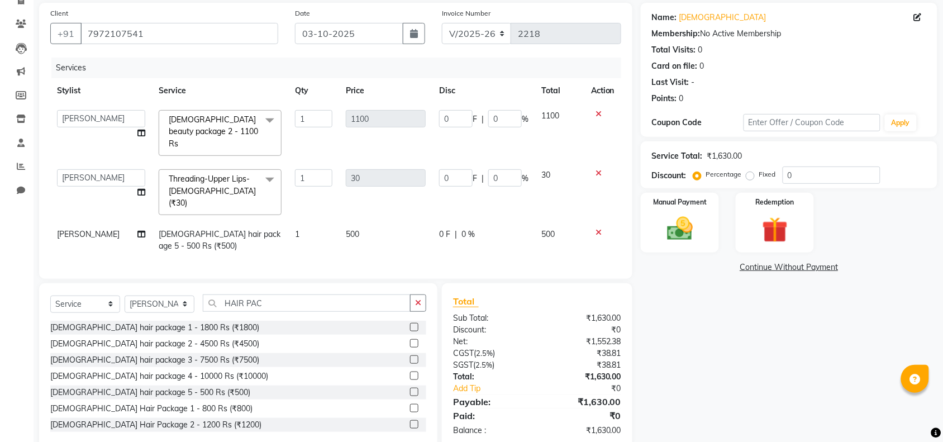
scroll to position [91, 0]
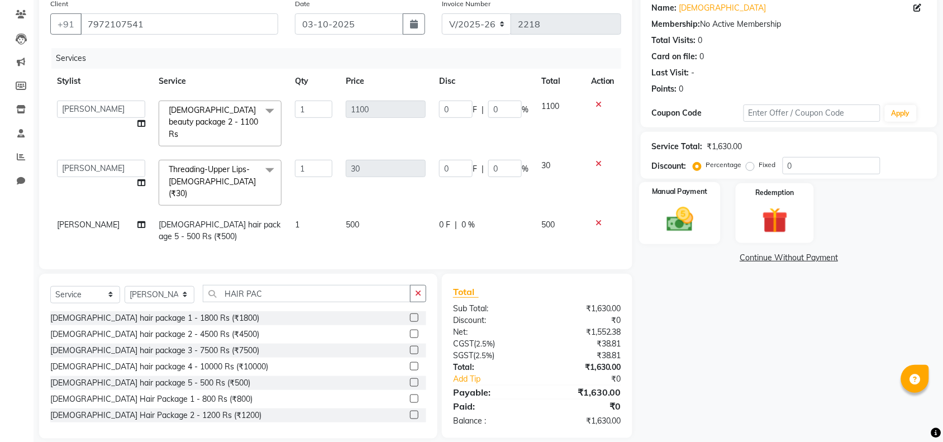
click at [693, 211] on img at bounding box center [680, 219] width 44 height 31
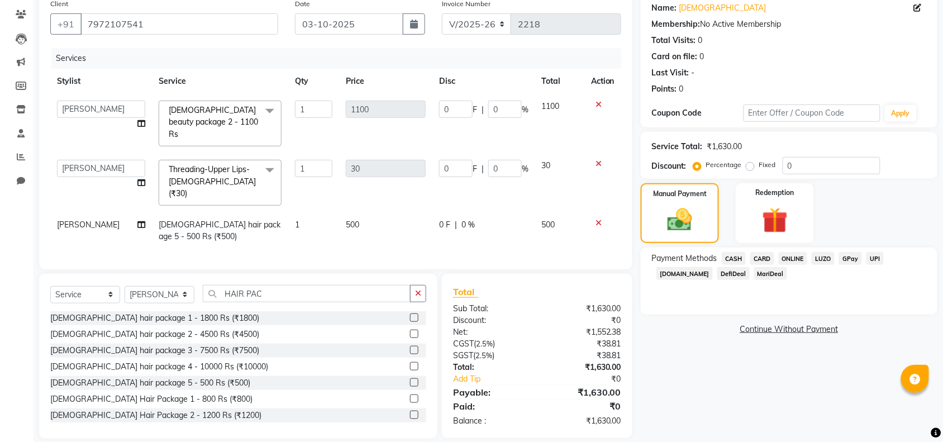
click at [801, 258] on span "ONLINE" at bounding box center [793, 258] width 29 height 13
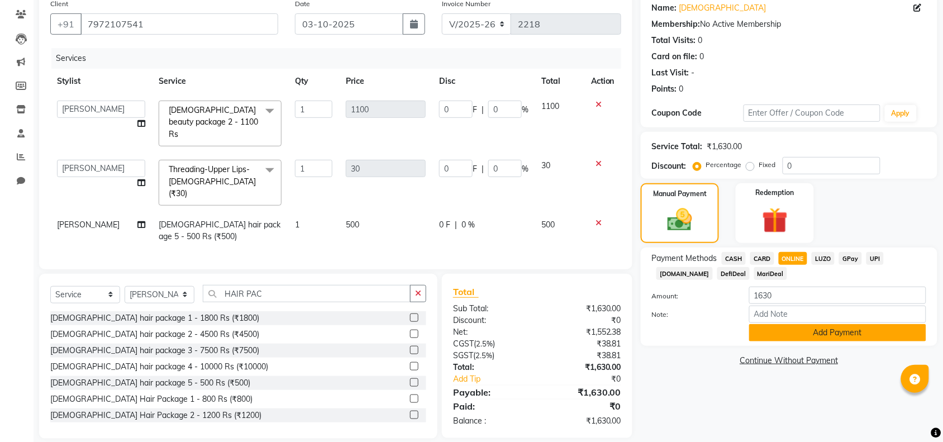
click at [802, 336] on button "Add Payment" at bounding box center [837, 332] width 177 height 17
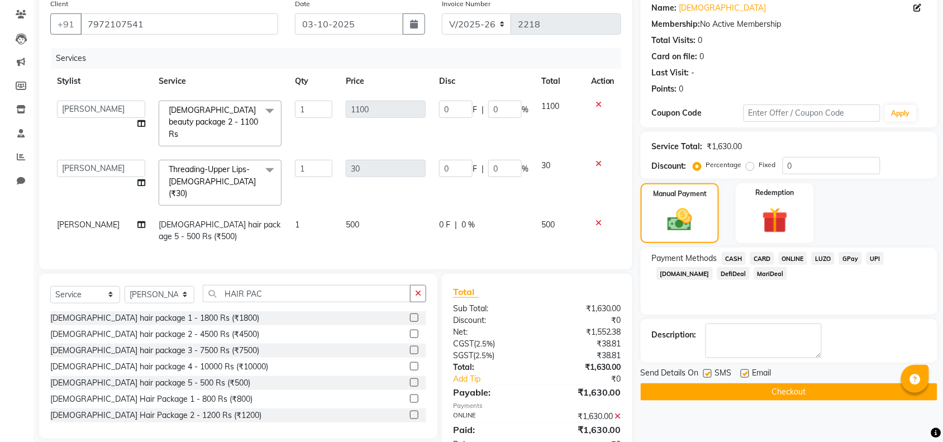
scroll to position [113, 0]
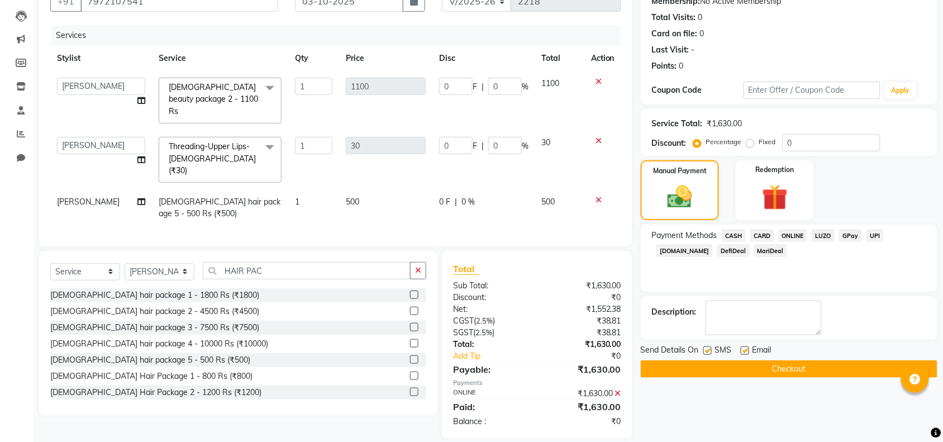
click at [804, 369] on button "Checkout" at bounding box center [789, 368] width 297 height 17
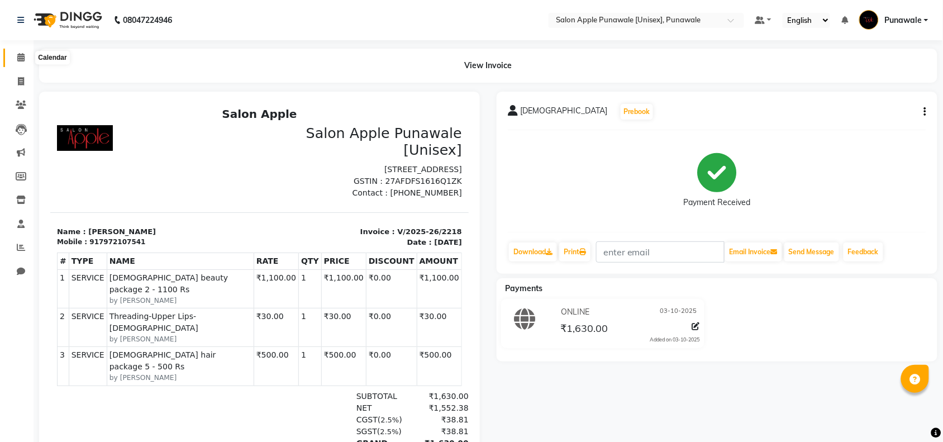
click at [21, 54] on icon at bounding box center [20, 57] width 7 height 8
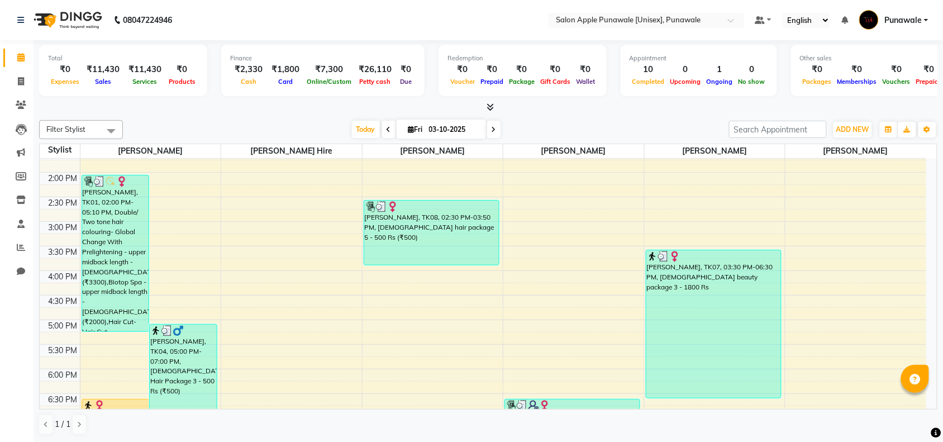
scroll to position [27, 0]
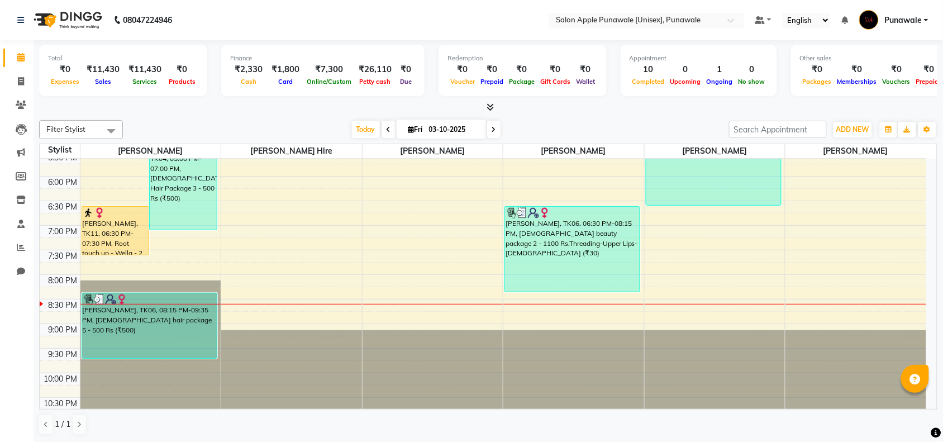
scroll to position [445, 0]
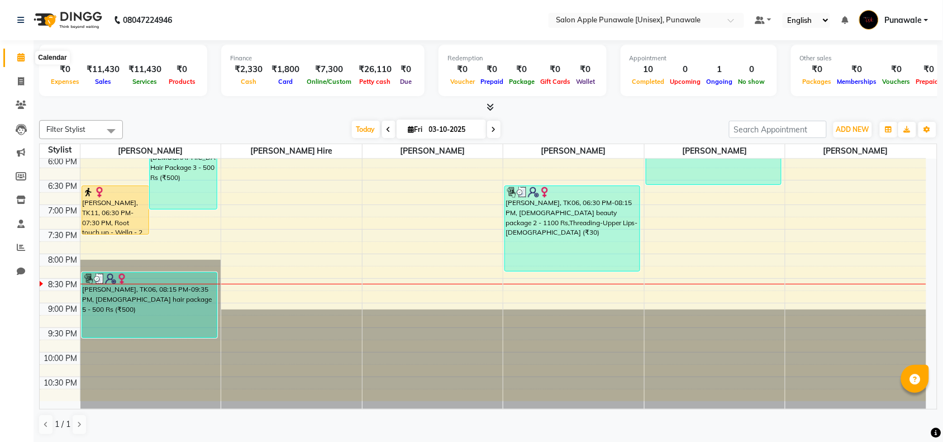
click at [26, 57] on span at bounding box center [21, 57] width 20 height 13
click at [15, 58] on span at bounding box center [21, 57] width 20 height 13
drag, startPoint x: 20, startPoint y: 77, endPoint x: 35, endPoint y: 84, distance: 16.5
click at [20, 79] on icon at bounding box center [21, 81] width 6 height 8
select select "service"
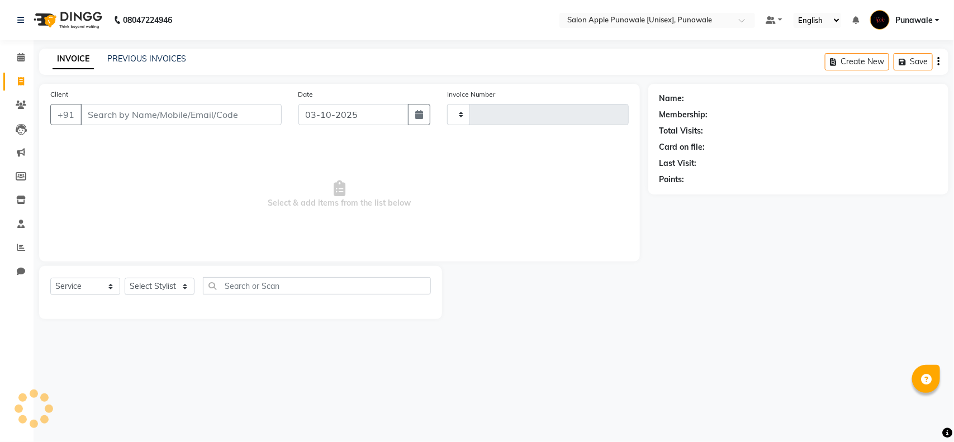
type input "2219"
select select "5421"
click at [168, 59] on link "PREVIOUS INVOICES" at bounding box center [146, 59] width 79 height 10
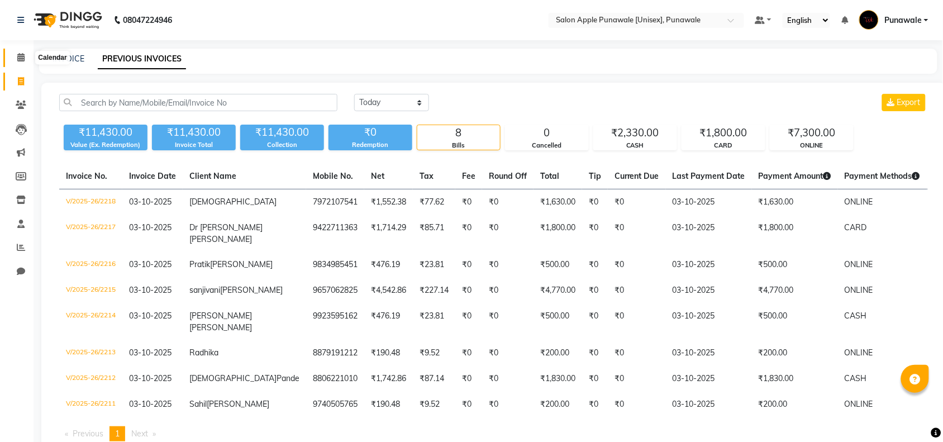
click at [18, 57] on icon at bounding box center [20, 57] width 7 height 8
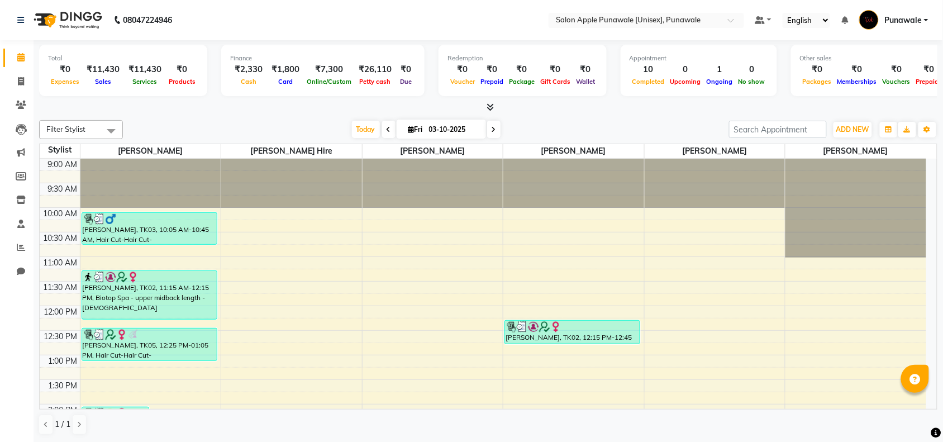
click at [387, 130] on icon at bounding box center [389, 129] width 4 height 7
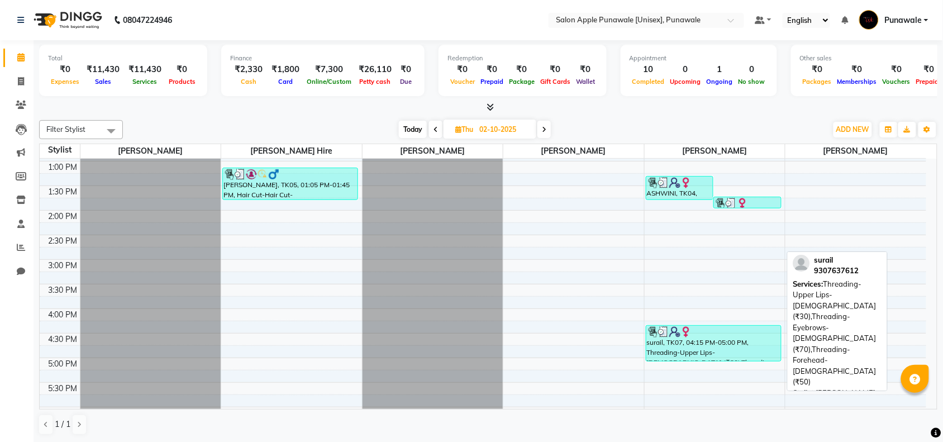
scroll to position [210, 0]
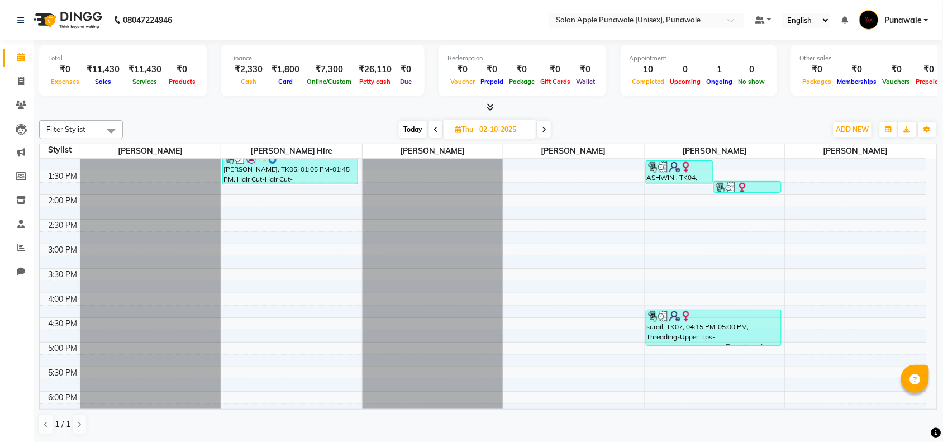
click at [437, 129] on span at bounding box center [435, 129] width 13 height 17
type input "01-10-2025"
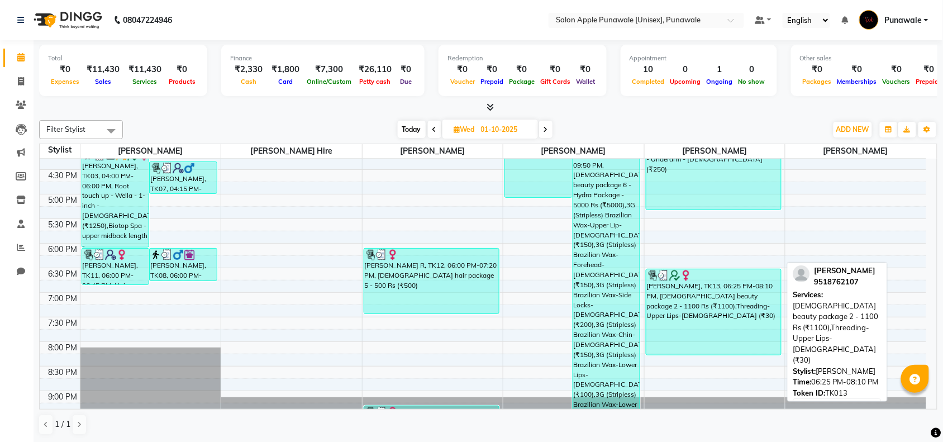
scroll to position [236, 0]
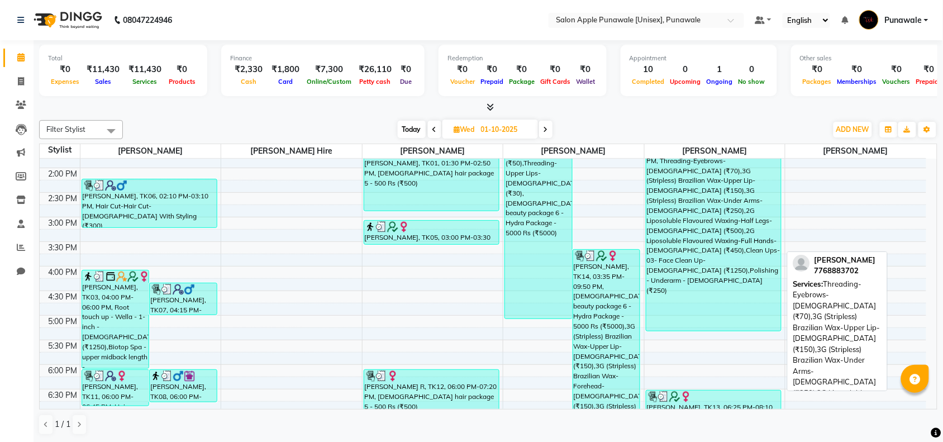
click at [708, 252] on div "Shital Giradkar, TK09, 01:15 PM-05:15 PM, Threading-Eyebrows-Female (₹70),3G (S…" at bounding box center [714, 232] width 135 height 197
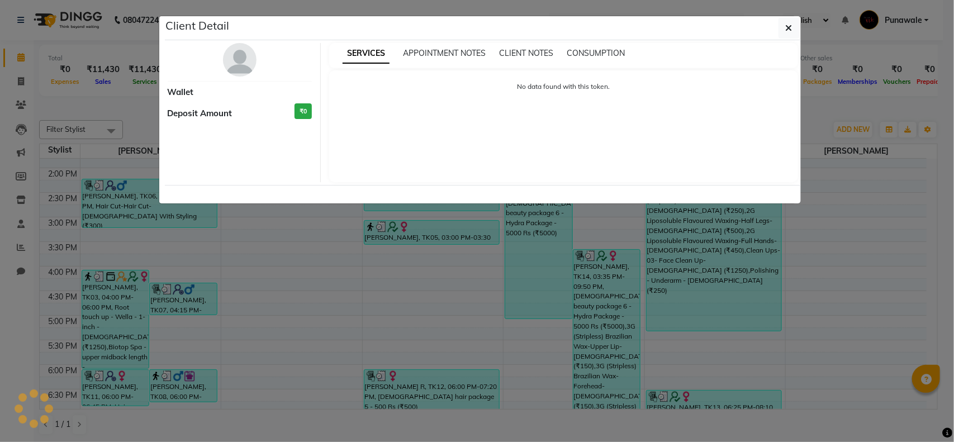
select select "3"
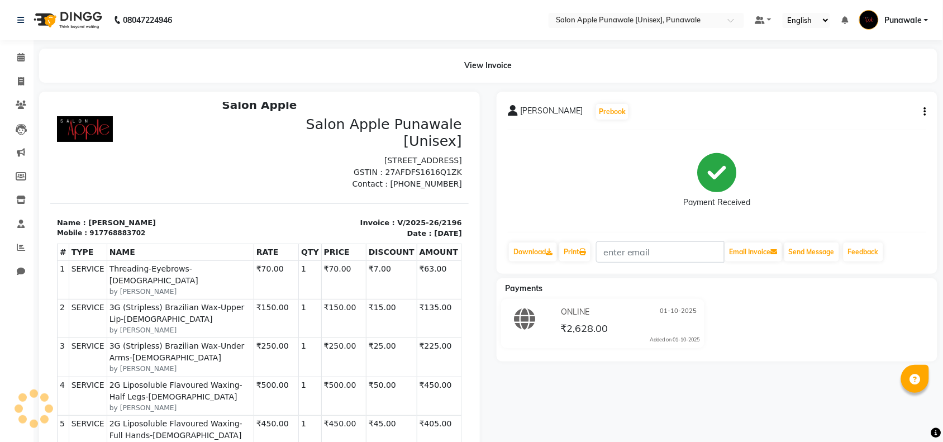
scroll to position [140, 0]
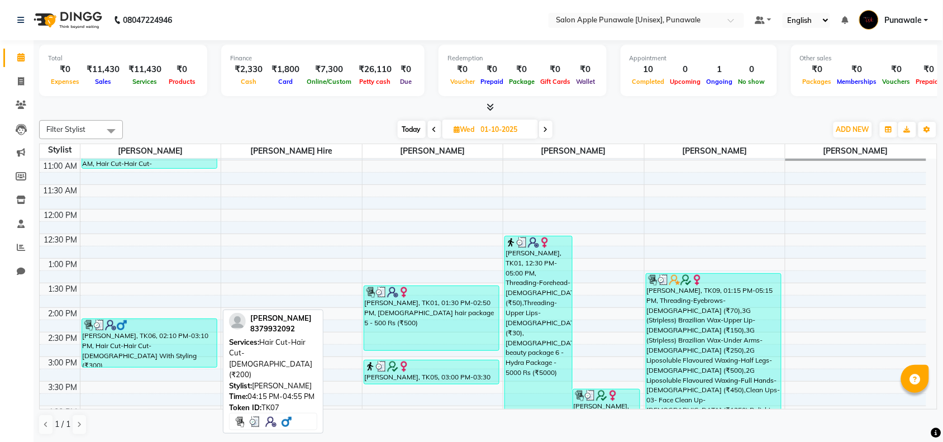
scroll to position [27, 0]
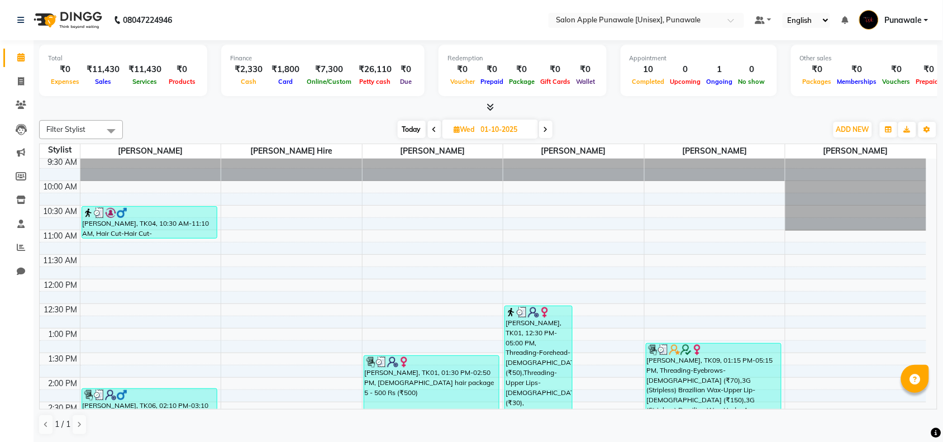
click at [412, 132] on span "Today" at bounding box center [412, 129] width 28 height 17
type input "03-10-2025"
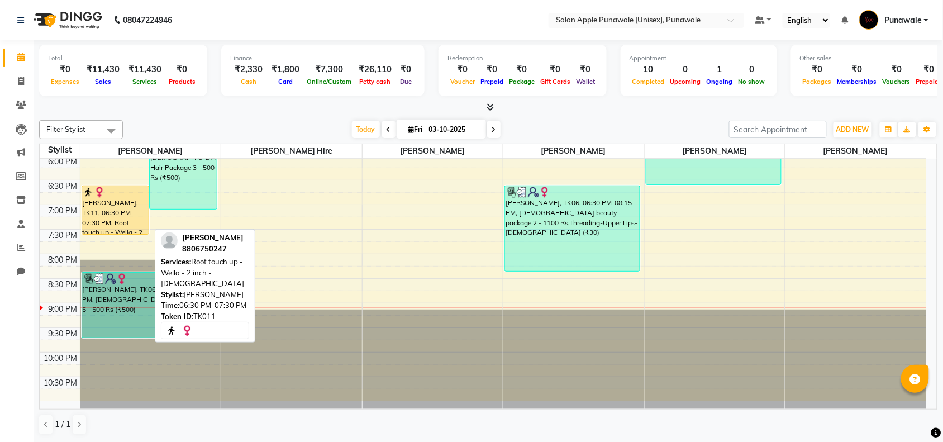
click at [107, 207] on div "[PERSON_NAME], TK11, 06:30 PM-07:30 PM, Root touch up - Wella - 2 inch - [DEMOG…" at bounding box center [115, 210] width 67 height 48
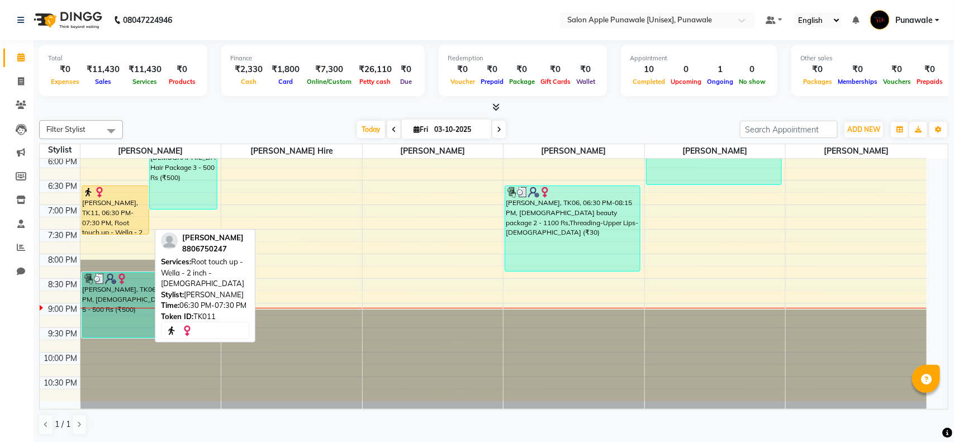
select select "1"
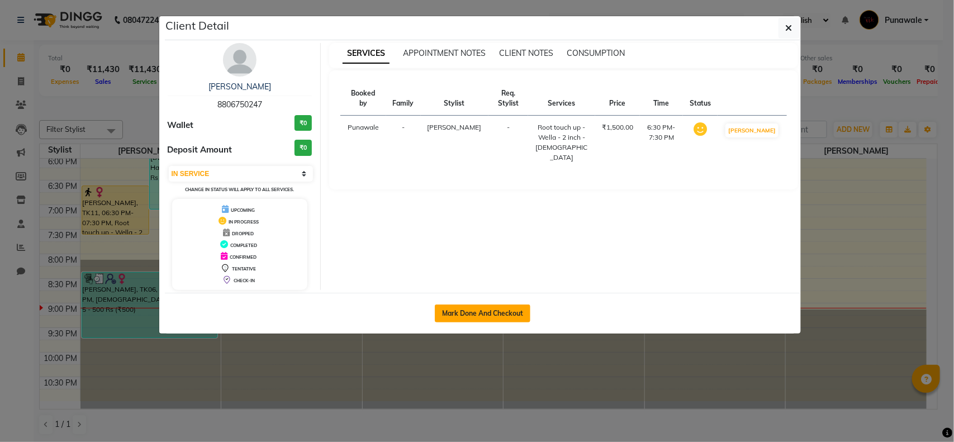
click at [496, 310] on button "Mark Done And Checkout" at bounding box center [483, 314] width 96 height 18
select select "5421"
select select "service"
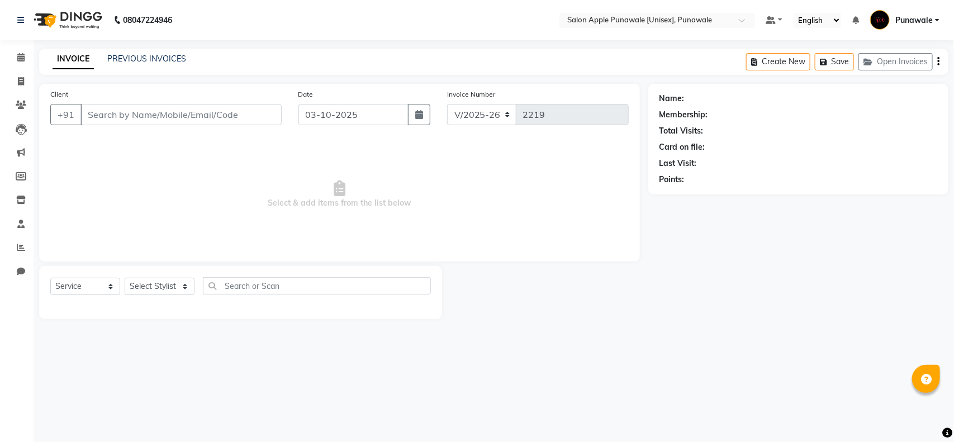
type input "8806750247"
select select "54408"
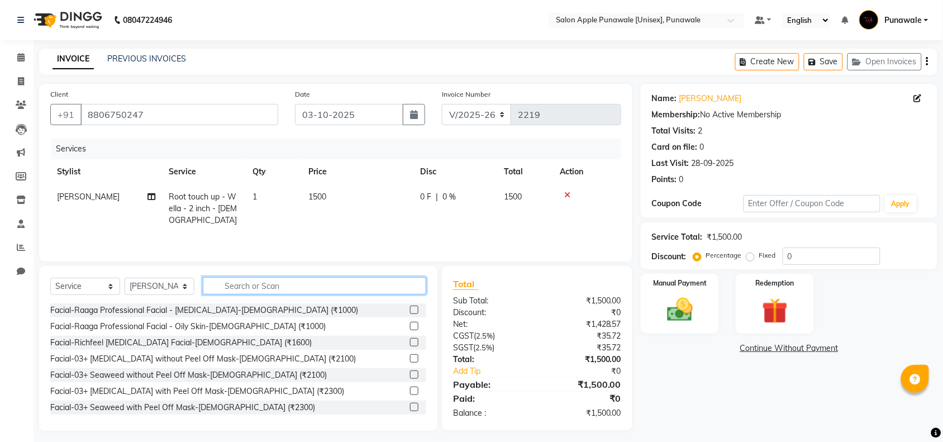
click at [235, 290] on input "text" at bounding box center [315, 285] width 224 height 17
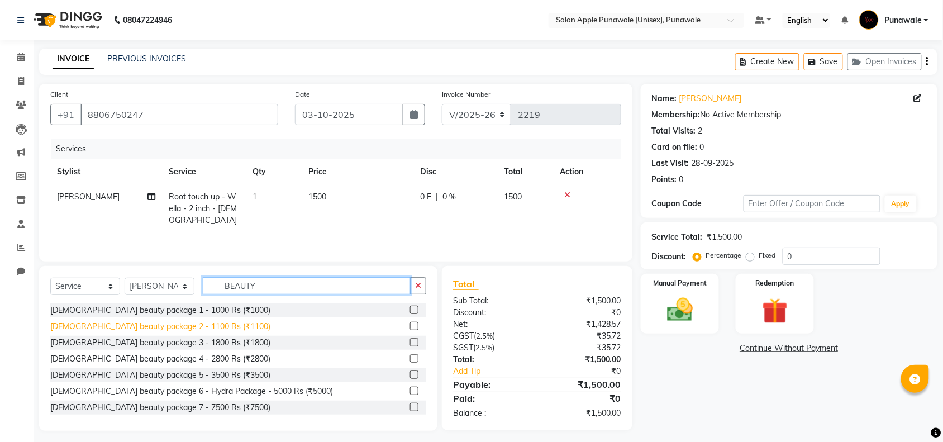
type input "BEAUTY"
click at [177, 331] on div "[DEMOGRAPHIC_DATA] beauty package 2 - 1100 Rs (₹1100)" at bounding box center [160, 327] width 220 height 12
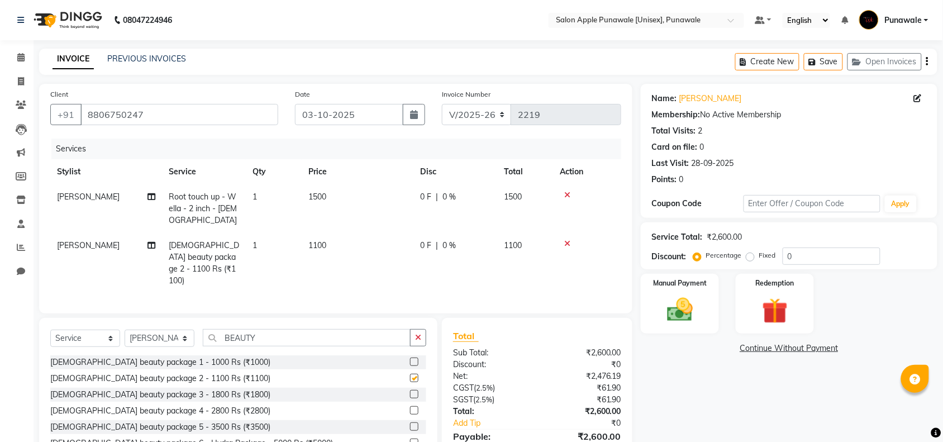
checkbox input "false"
click at [566, 194] on icon at bounding box center [568, 195] width 6 height 8
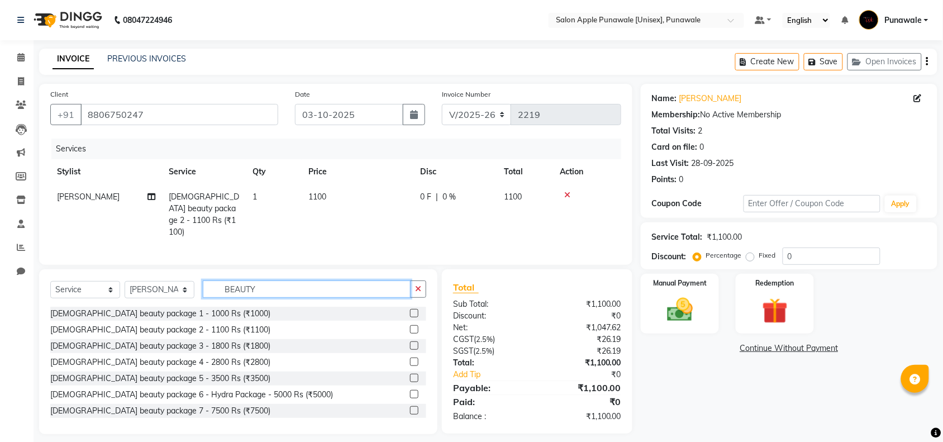
click at [279, 282] on input "BEAUTY" at bounding box center [307, 289] width 208 height 17
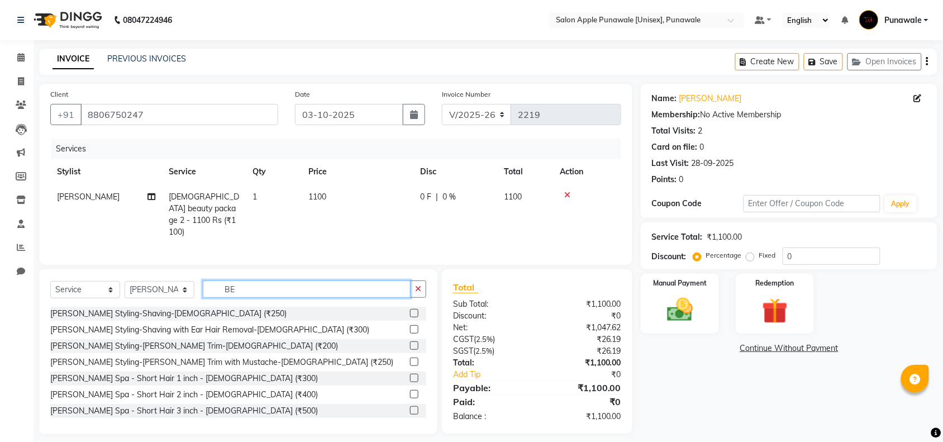
type input "B"
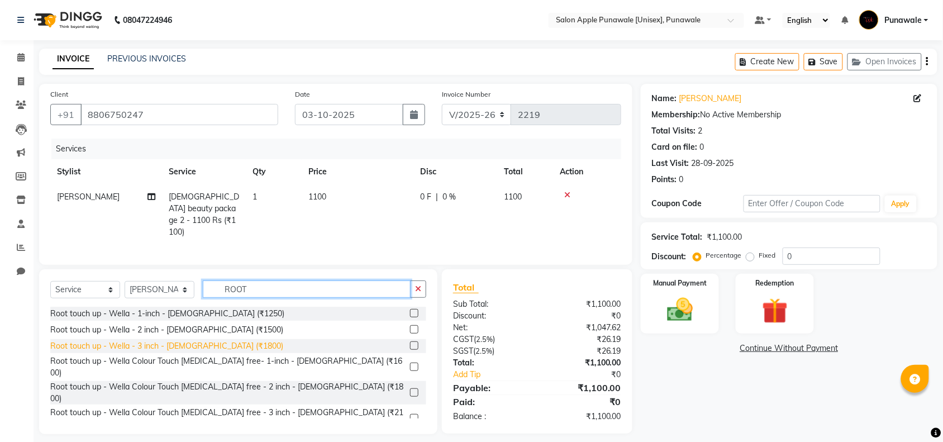
type input "ROOT"
click at [195, 343] on div "Root touch up - Wella - 3 inch - [DEMOGRAPHIC_DATA] (₹1800)" at bounding box center [166, 346] width 233 height 12
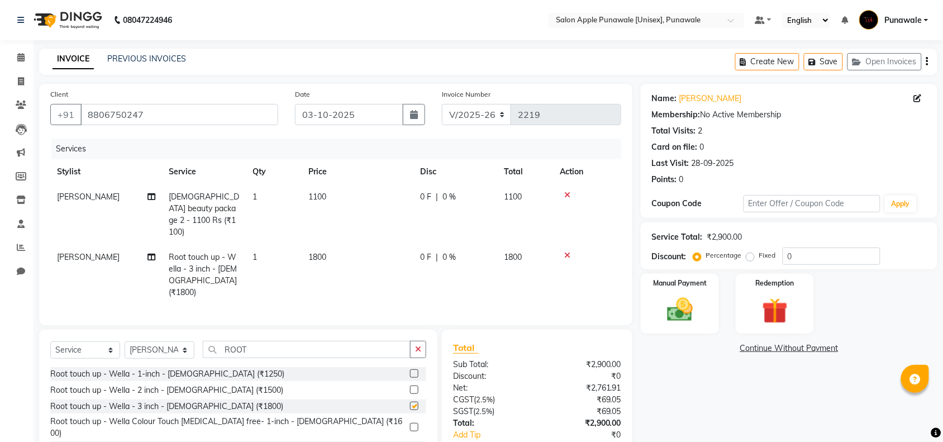
checkbox input "false"
click at [64, 201] on span "[PERSON_NAME]" at bounding box center [88, 197] width 63 height 10
select select "54408"
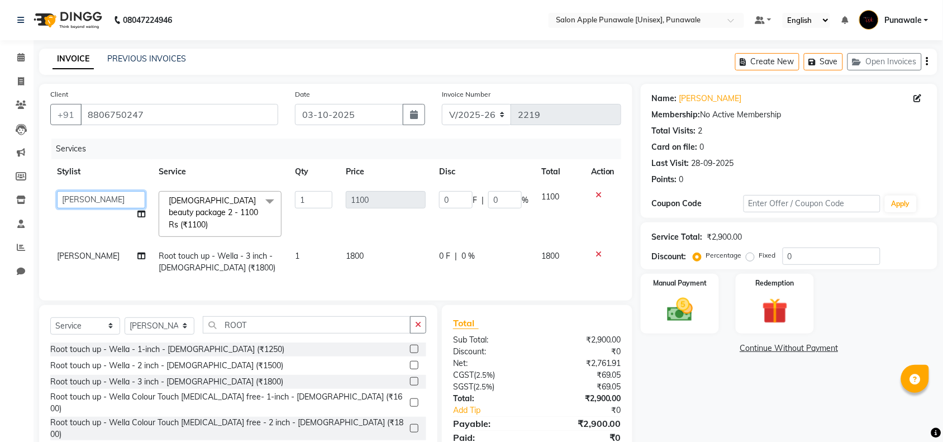
click at [82, 196] on select "[PERSON_NAME] Avi [PERSON_NAME] 1 [PERSON_NAME] [PERSON_NAME] [PERSON_NAME] [PE…" at bounding box center [101, 199] width 88 height 17
select select "85508"
click at [465, 250] on span "0 %" at bounding box center [468, 256] width 13 height 12
select select "54408"
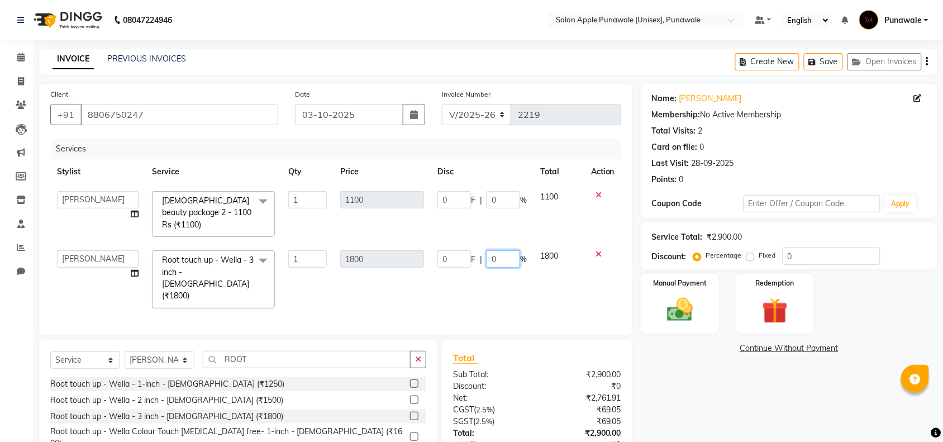
click at [504, 250] on input "0" at bounding box center [504, 258] width 34 height 17
type input "20"
click at [684, 300] on img at bounding box center [680, 310] width 44 height 31
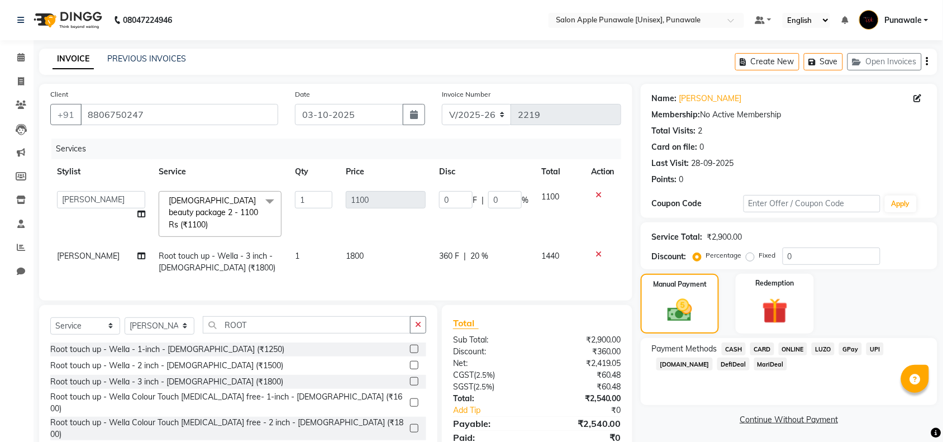
scroll to position [42, 0]
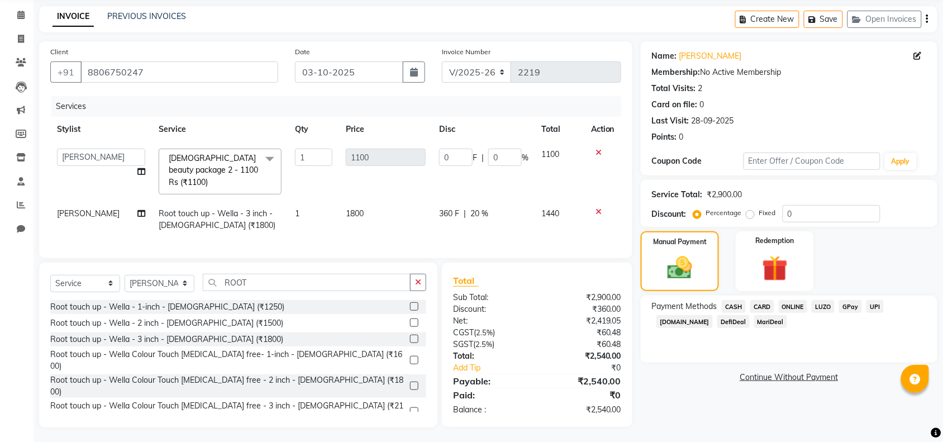
click at [678, 384] on div "Name: Gauri Deshmukh Membership: No Active Membership Total Visits: 2 Card on f…" at bounding box center [793, 234] width 305 height 386
click at [786, 308] on span "ONLINE" at bounding box center [793, 306] width 29 height 13
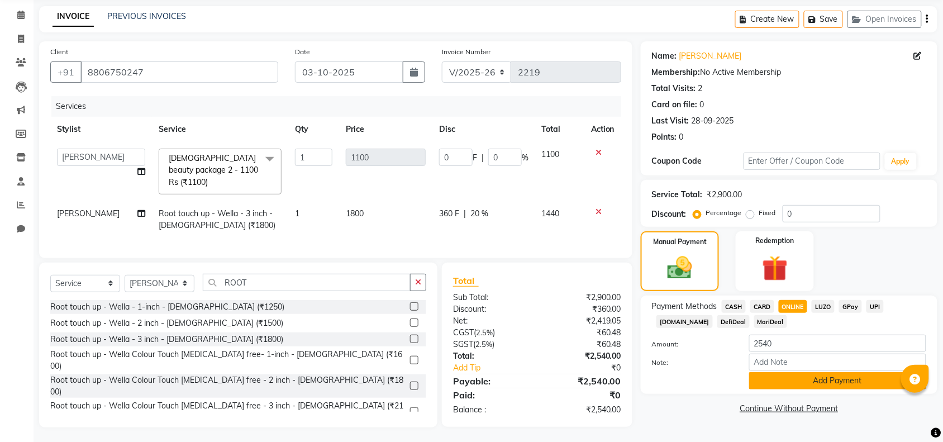
click at [789, 387] on button "Add Payment" at bounding box center [837, 380] width 177 height 17
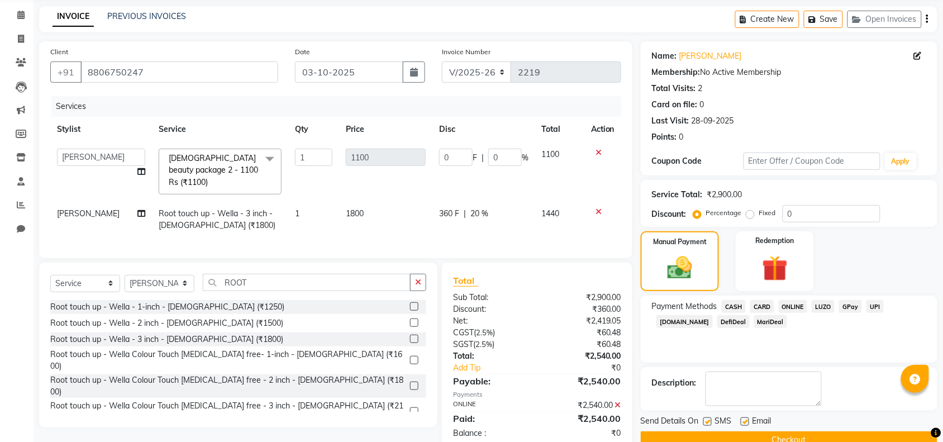
scroll to position [66, 0]
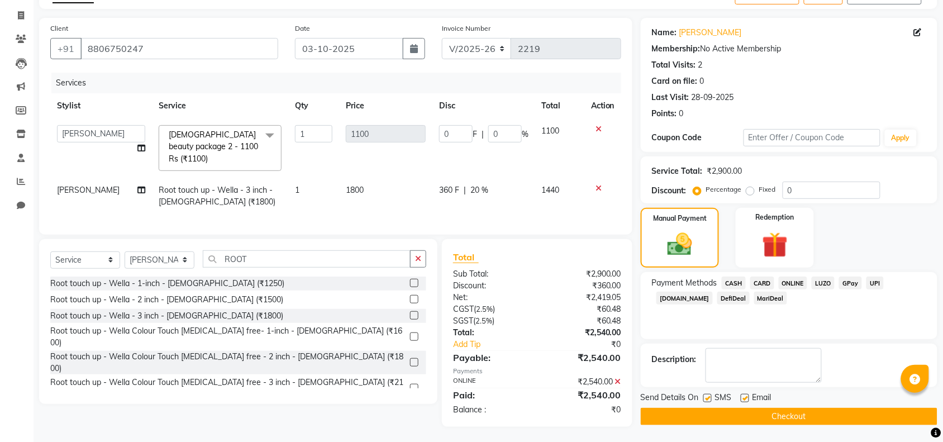
click at [785, 415] on button "Checkout" at bounding box center [789, 416] width 297 height 17
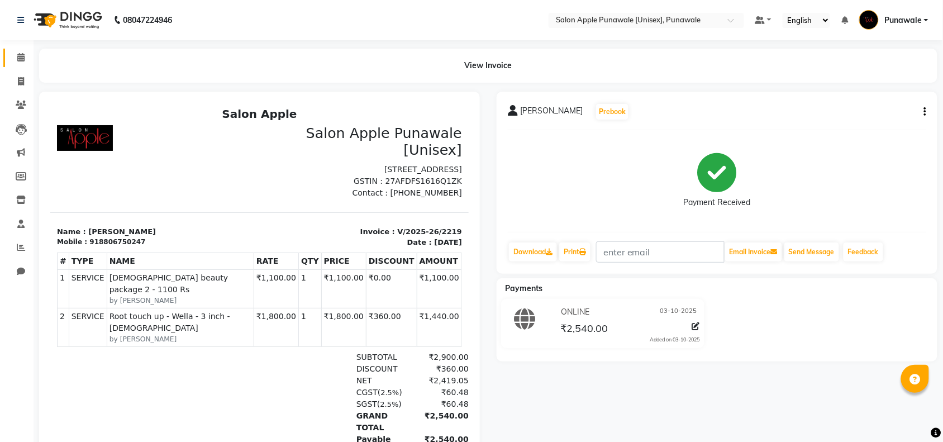
drag, startPoint x: 18, startPoint y: 64, endPoint x: 29, endPoint y: 63, distance: 10.7
click at [18, 64] on link "Calendar" at bounding box center [16, 58] width 27 height 18
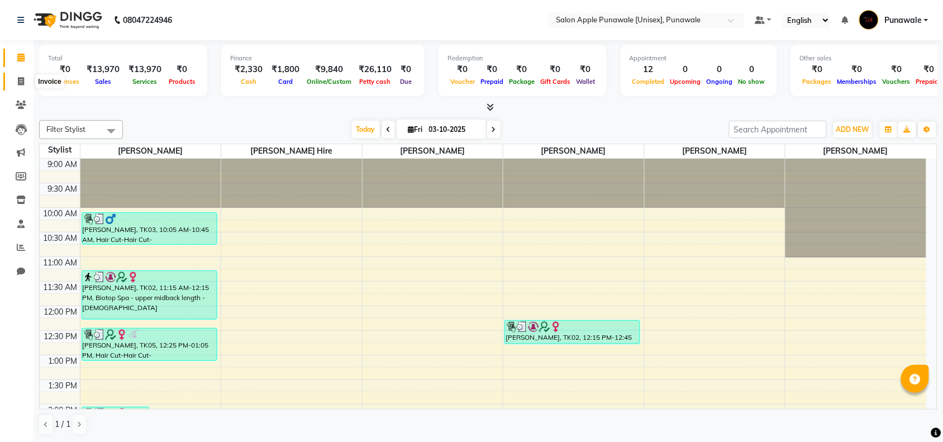
click at [20, 84] on icon at bounding box center [21, 81] width 6 height 8
select select "5421"
select select "service"
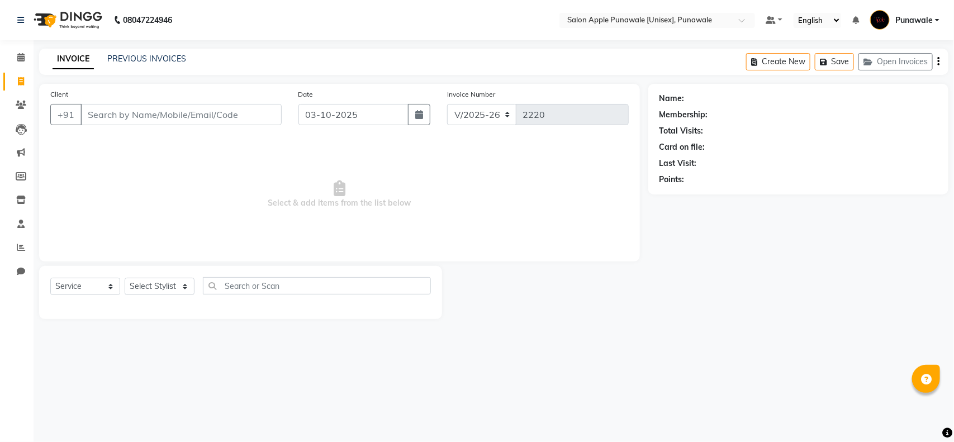
click at [154, 112] on input "Client" at bounding box center [180, 114] width 201 height 21
click at [171, 286] on select "Select Stylist [PERSON_NAME] Avi [PERSON_NAME] 1 [PERSON_NAME] [PERSON_NAME] [P…" at bounding box center [160, 286] width 70 height 17
click at [181, 288] on select "Select Stylist [PERSON_NAME] Avi [PERSON_NAME] 1 [PERSON_NAME] [PERSON_NAME] [P…" at bounding box center [160, 286] width 70 height 17
drag, startPoint x: 238, startPoint y: 144, endPoint x: 210, endPoint y: 202, distance: 64.8
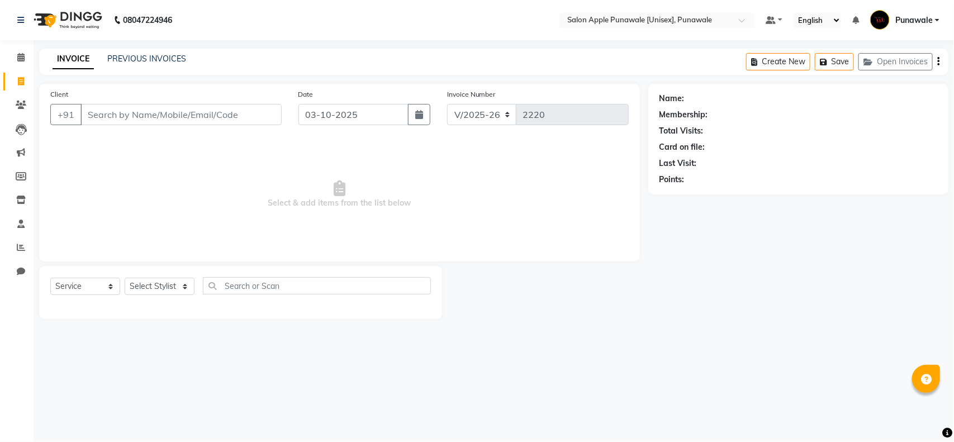
click at [238, 151] on span "Select & add items from the list below" at bounding box center [339, 195] width 578 height 112
click at [126, 287] on select "Select Stylist [PERSON_NAME] Avi [PERSON_NAME] 1 [PERSON_NAME] [PERSON_NAME] [P…" at bounding box center [160, 286] width 70 height 17
select select "93355"
click at [125, 278] on select "Select Stylist [PERSON_NAME] Avi [PERSON_NAME] 1 [PERSON_NAME] [PERSON_NAME] [P…" at bounding box center [160, 286] width 70 height 17
click at [168, 279] on select "Select Stylist [PERSON_NAME] Avi [PERSON_NAME] 1 [PERSON_NAME] [PERSON_NAME] [P…" at bounding box center [160, 286] width 70 height 17
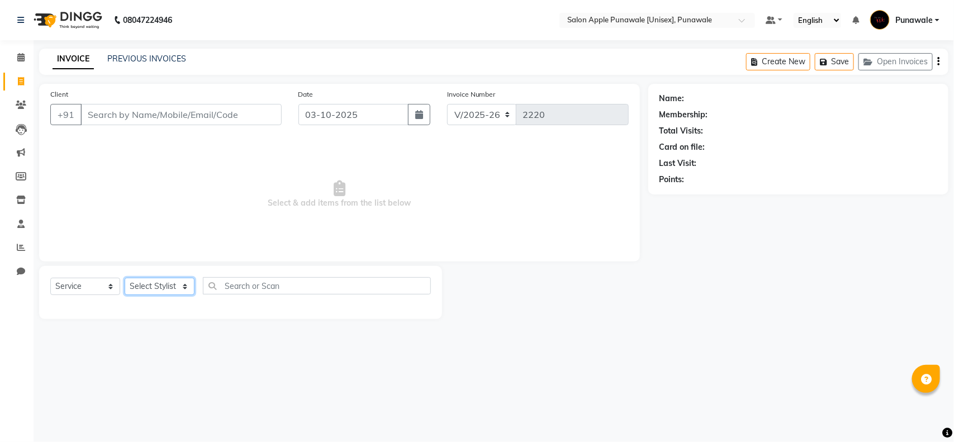
click at [125, 278] on select "Select Stylist [PERSON_NAME] Avi [PERSON_NAME] 1 [PERSON_NAME] [PERSON_NAME] [P…" at bounding box center [160, 286] width 70 height 17
click at [176, 281] on select "Select Stylist [PERSON_NAME] Avi [PERSON_NAME] 1 [PERSON_NAME] [PERSON_NAME] [P…" at bounding box center [160, 286] width 70 height 17
select select "93355"
click at [125, 278] on select "Select Stylist [PERSON_NAME] Avi [PERSON_NAME] 1 [PERSON_NAME] [PERSON_NAME] [P…" at bounding box center [160, 286] width 70 height 17
click at [174, 115] on input "Client" at bounding box center [180, 114] width 201 height 21
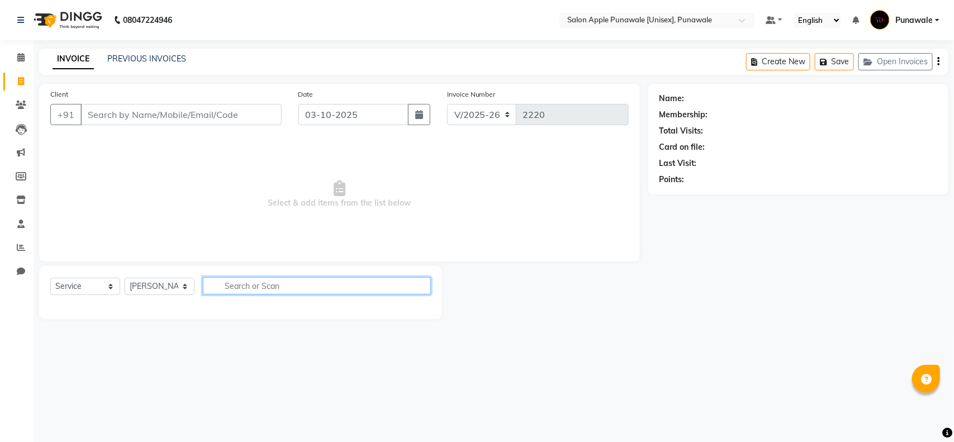
click at [249, 278] on input "text" at bounding box center [317, 285] width 228 height 17
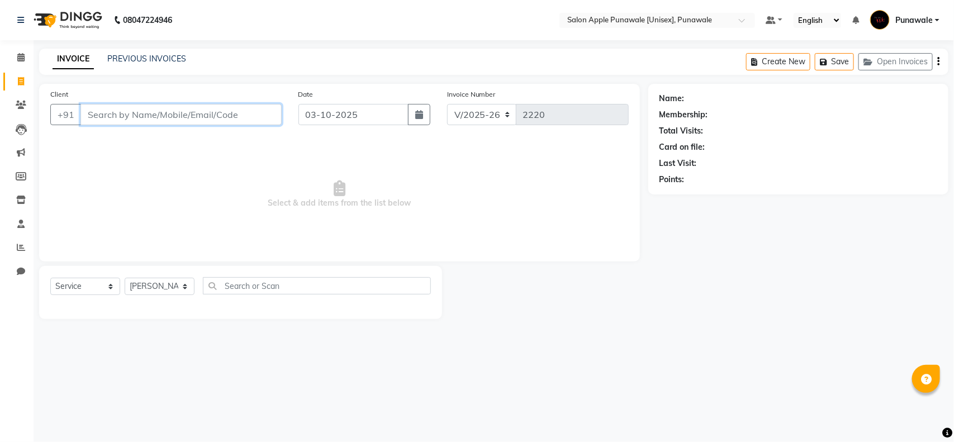
click at [124, 113] on input "Client" at bounding box center [180, 114] width 201 height 21
click at [112, 283] on select "Select Service Product Membership Package Voucher Prepaid Gift Card" at bounding box center [85, 286] width 70 height 17
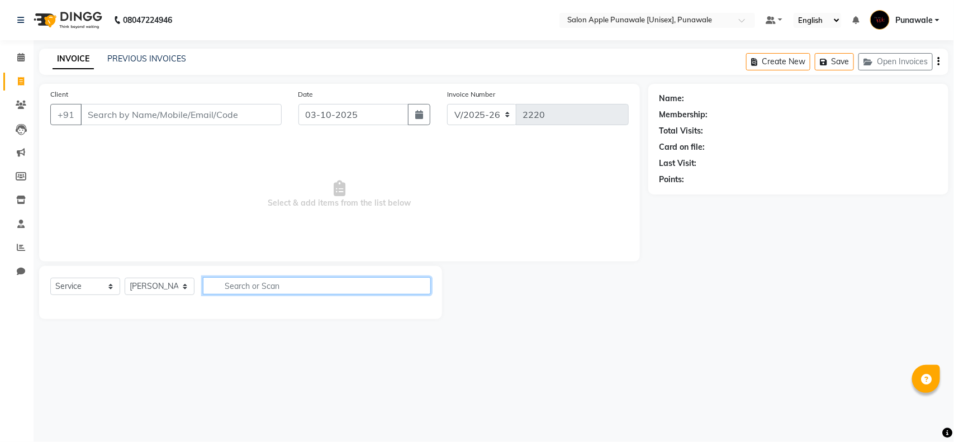
click at [243, 288] on input "text" at bounding box center [317, 285] width 228 height 17
type input "5"
click at [249, 286] on input "HAIR" at bounding box center [309, 285] width 212 height 17
type input "H"
type input "h"
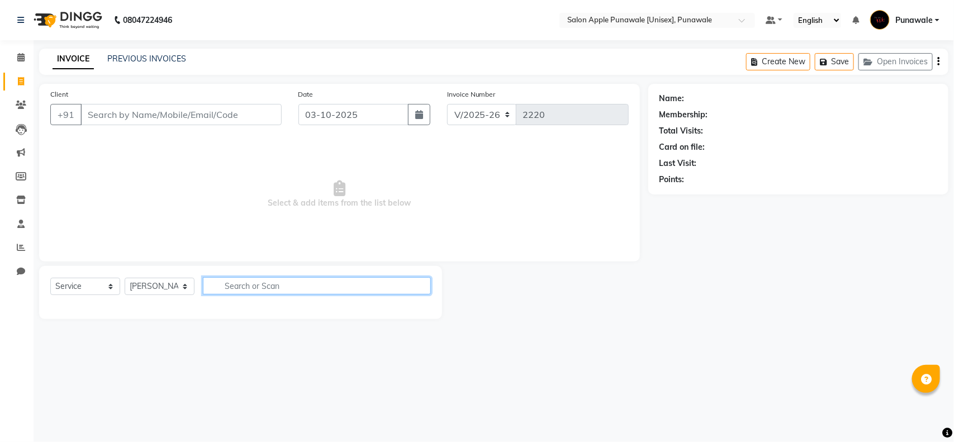
click at [239, 278] on input "text" at bounding box center [317, 285] width 228 height 17
type input "h"
click at [279, 287] on input "Haircut" at bounding box center [309, 285] width 212 height 17
drag, startPoint x: 279, startPoint y: 287, endPoint x: 271, endPoint y: 286, distance: 8.5
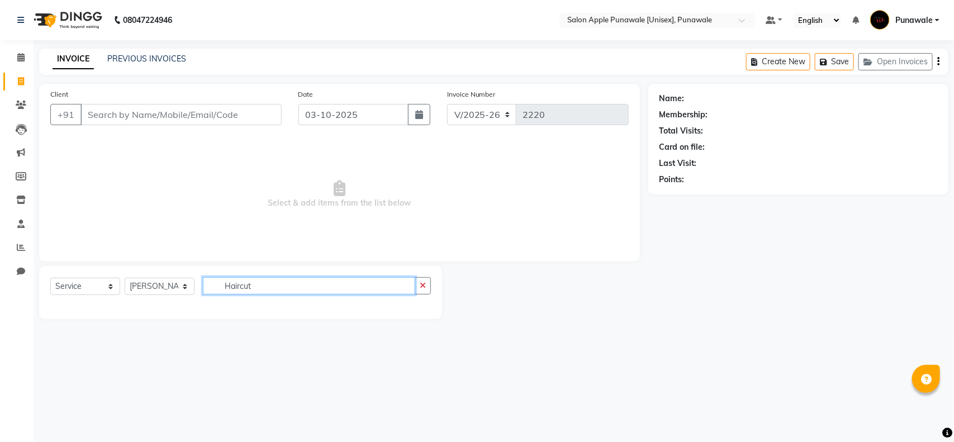
click at [272, 286] on input "Haircut" at bounding box center [309, 285] width 212 height 17
click at [269, 286] on input "Haircut" at bounding box center [309, 285] width 212 height 17
click at [261, 286] on input "Haircut" at bounding box center [309, 285] width 212 height 17
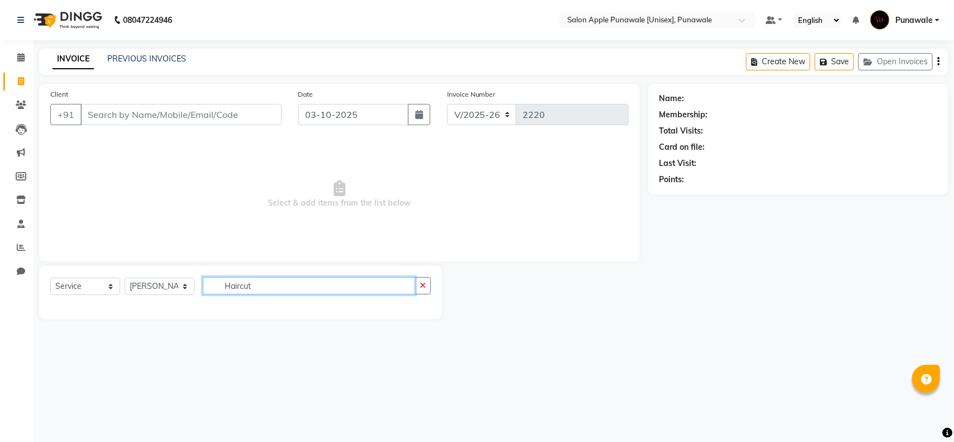
click at [261, 286] on input "Haircut" at bounding box center [309, 285] width 212 height 17
click at [264, 286] on input "Haircut" at bounding box center [309, 285] width 212 height 17
type input "Haircut"
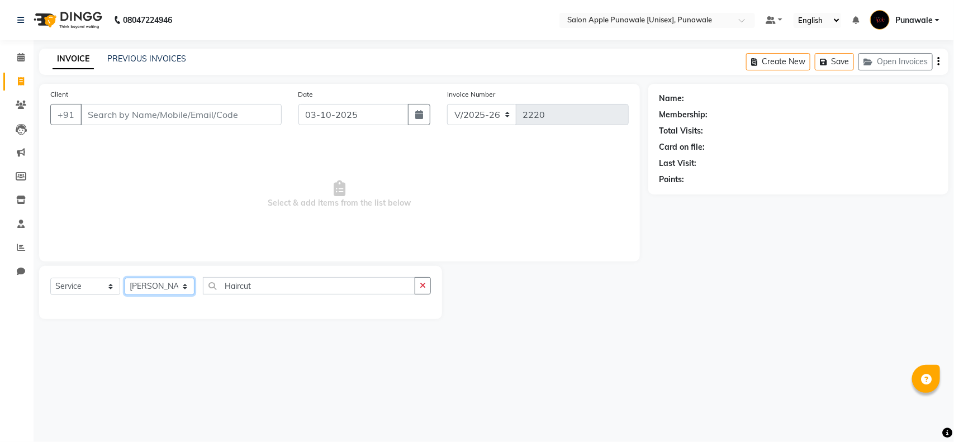
click at [178, 291] on select "Select Stylist [PERSON_NAME] Avi [PERSON_NAME] 1 [PERSON_NAME] [PERSON_NAME] [P…" at bounding box center [160, 286] width 70 height 17
click at [324, 274] on div "Select Service Product Membership Package Voucher Prepaid Gift Card Select Styl…" at bounding box center [240, 292] width 403 height 53
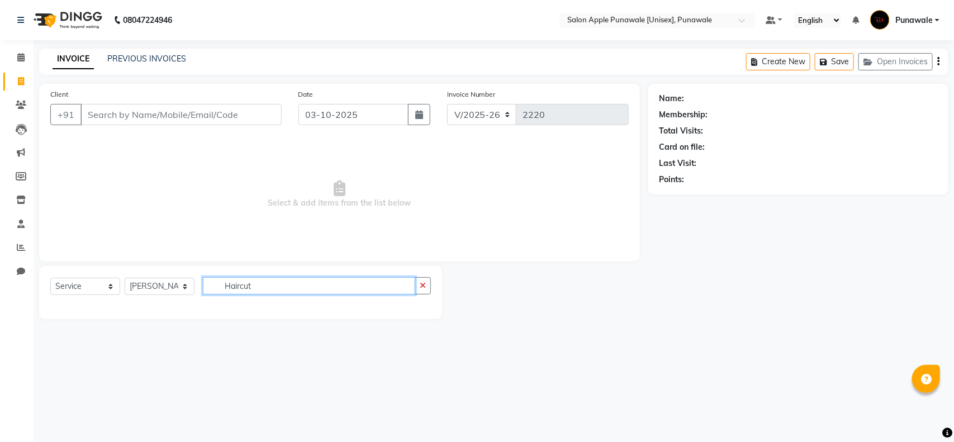
click at [325, 285] on input "Haircut" at bounding box center [309, 285] width 212 height 17
click at [311, 285] on input "Haircut" at bounding box center [309, 285] width 212 height 17
click at [284, 289] on input "Haircut" at bounding box center [309, 285] width 212 height 17
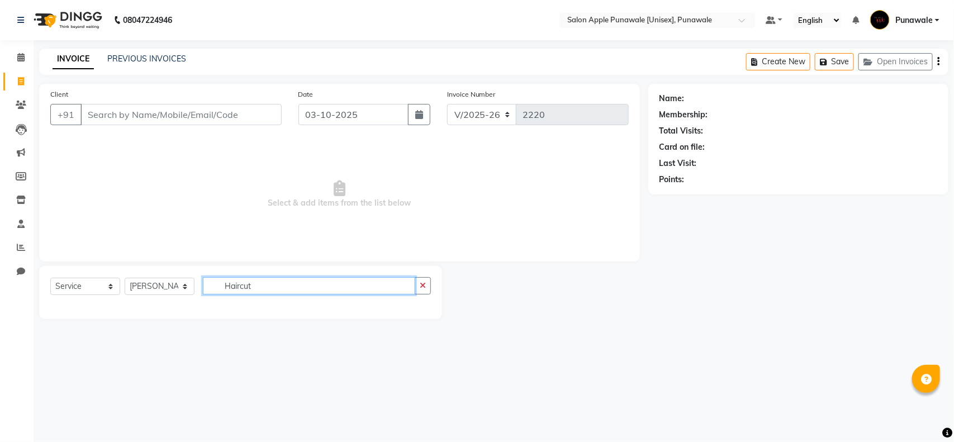
click at [284, 277] on input "Haircut" at bounding box center [309, 285] width 212 height 17
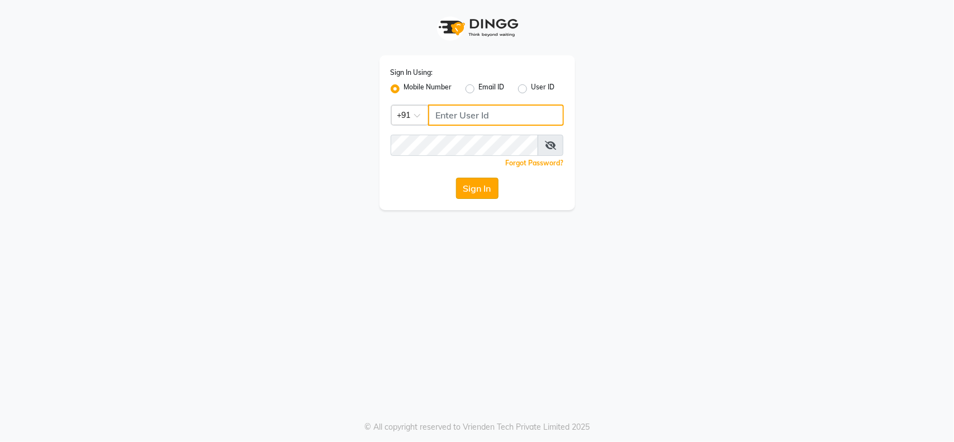
type input "9921216312"
click at [488, 186] on button "Sign In" at bounding box center [477, 188] width 42 height 21
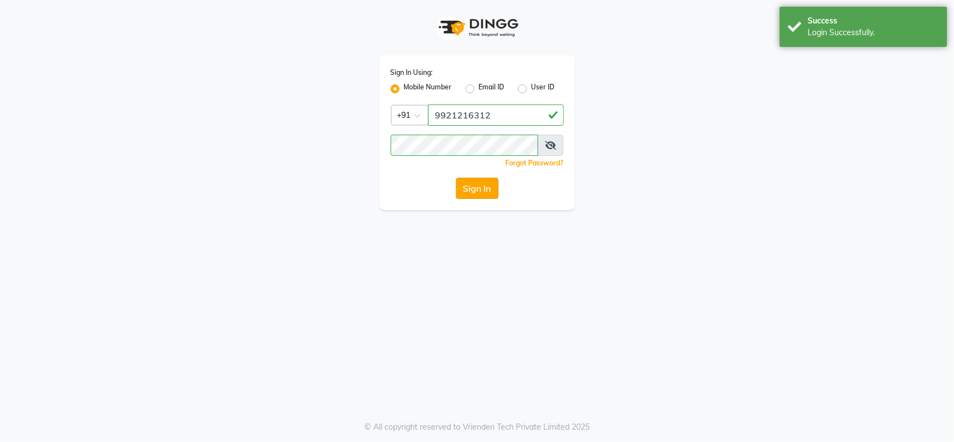
select select "service"
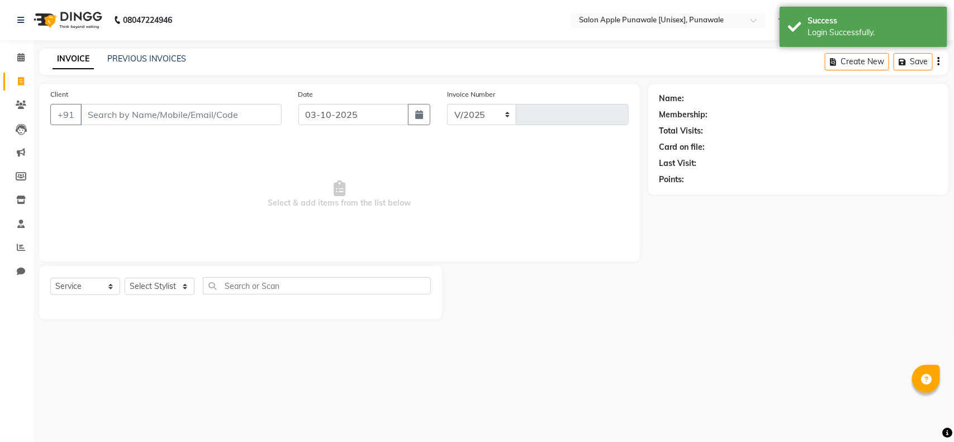
select select "5421"
type input "2220"
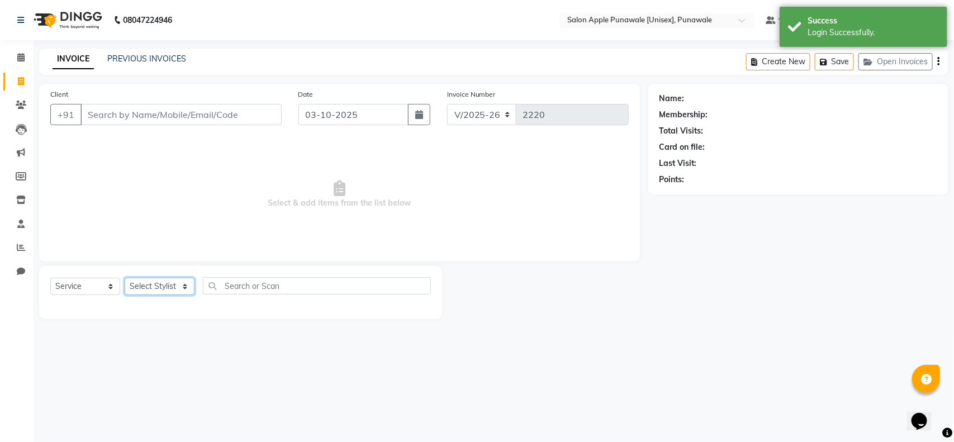
click at [184, 278] on select "Select Stylist [PERSON_NAME] Avi [PERSON_NAME] 1 [PERSON_NAME] [PERSON_NAME] [P…" at bounding box center [160, 286] width 70 height 17
select select "37252"
click at [125, 278] on select "Select Stylist [PERSON_NAME] Avi [PERSON_NAME] 1 [PERSON_NAME] [PERSON_NAME] [P…" at bounding box center [160, 286] width 70 height 17
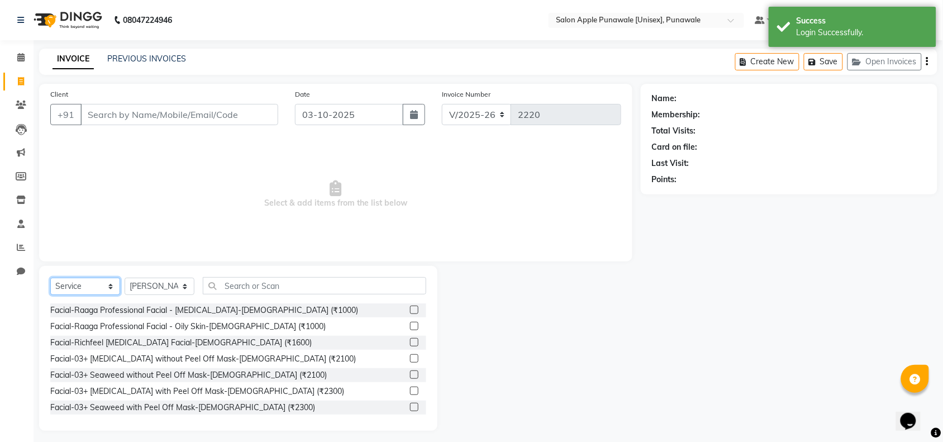
click at [107, 283] on select "Select Service Product Membership Package Voucher Prepaid Gift Card" at bounding box center [85, 286] width 70 height 17
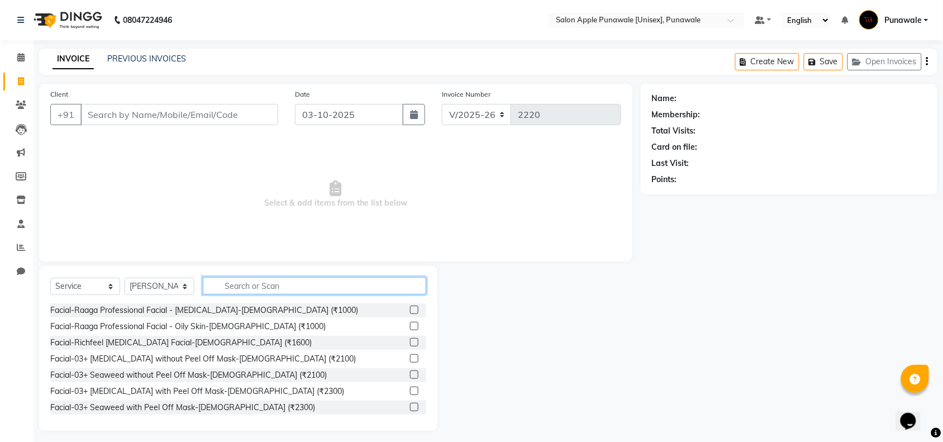
click at [220, 284] on input "text" at bounding box center [315, 285] width 224 height 17
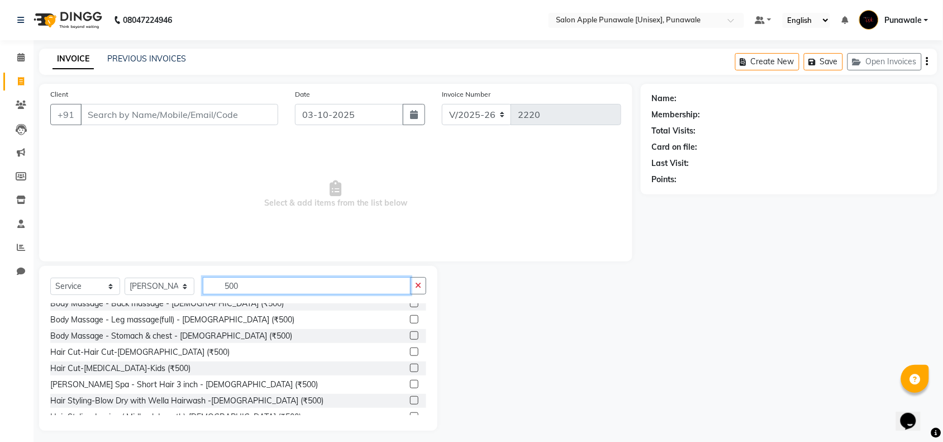
scroll to position [628, 0]
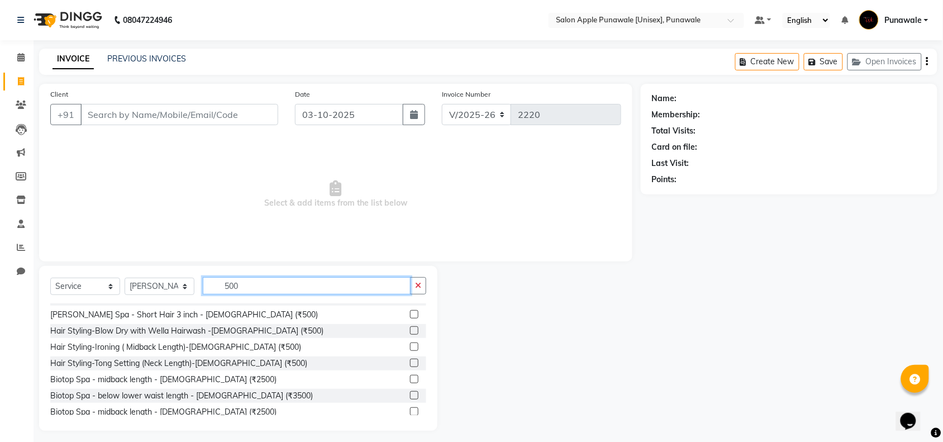
click at [288, 283] on input "500" at bounding box center [307, 285] width 208 height 17
type input "5"
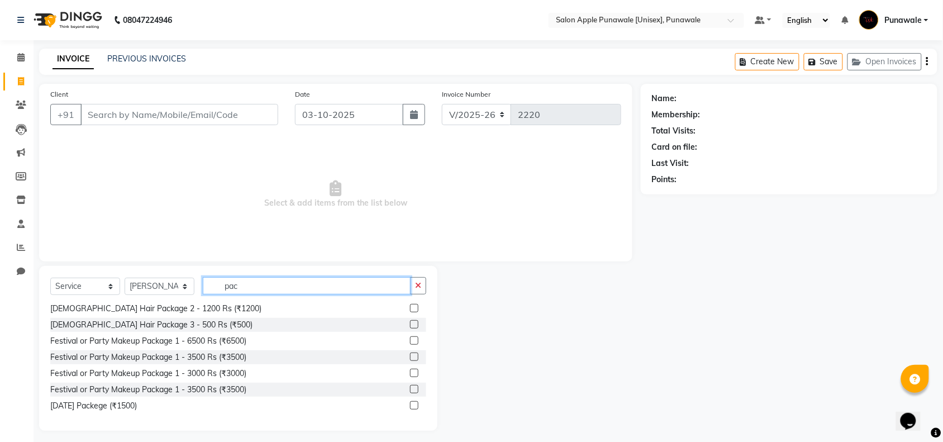
scroll to position [373, 0]
type input "pac"
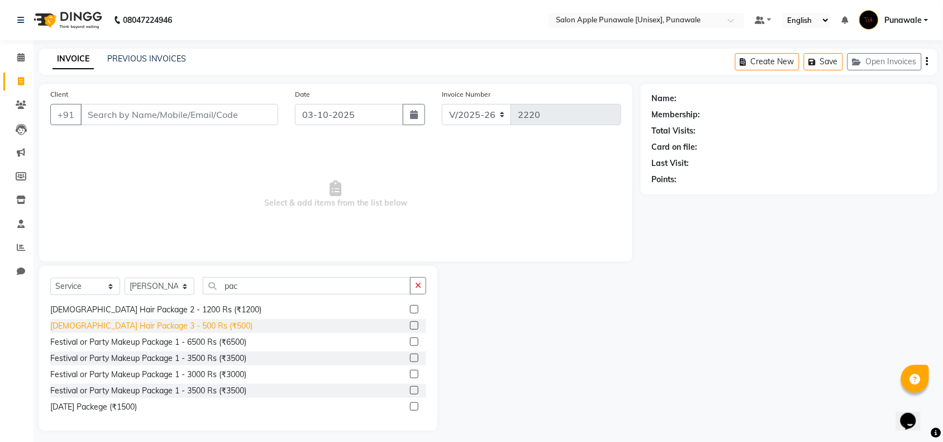
click at [158, 327] on div "[DEMOGRAPHIC_DATA] Hair Package 3 - 500 Rs (₹500)" at bounding box center [151, 326] width 202 height 12
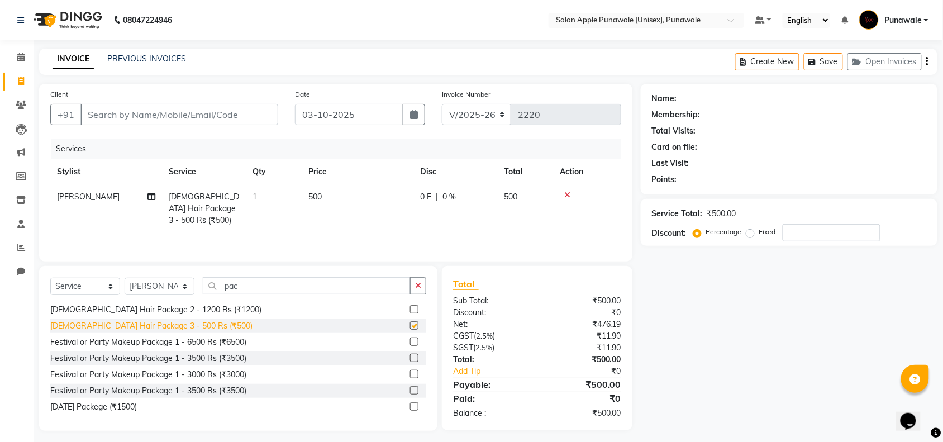
checkbox input "false"
click at [232, 113] on input "Client" at bounding box center [179, 114] width 198 height 21
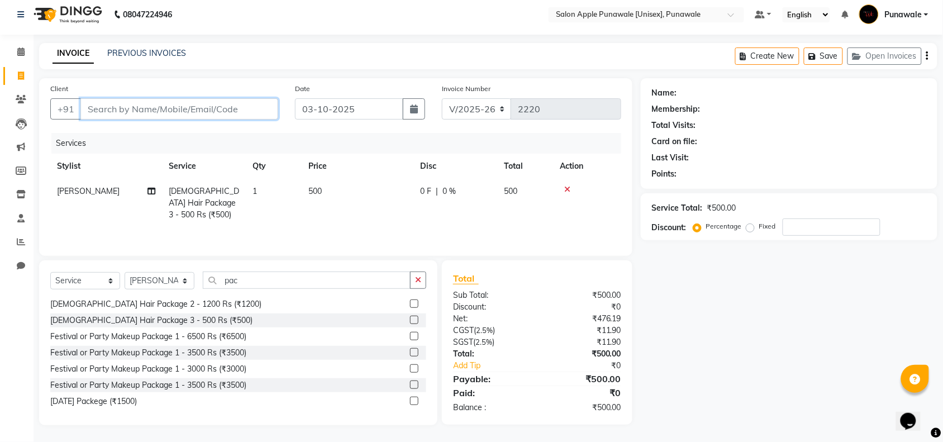
scroll to position [0, 0]
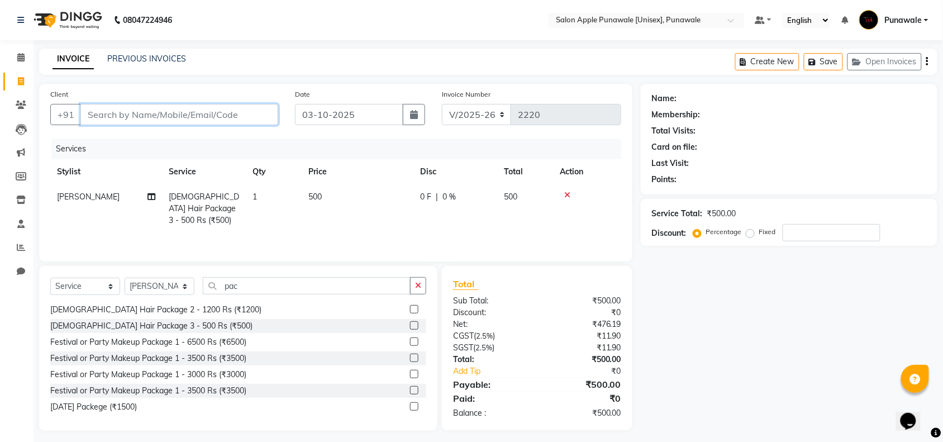
click at [105, 111] on input "Client" at bounding box center [179, 114] width 198 height 21
type input "s"
type input "0"
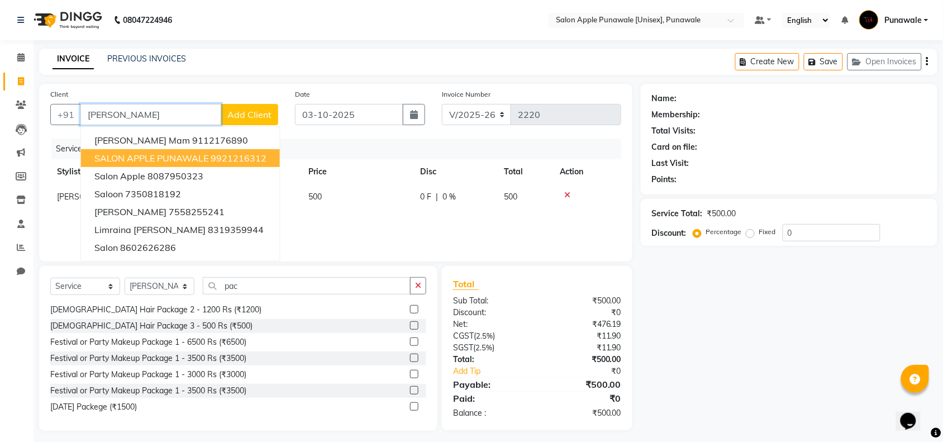
click at [117, 158] on span "SALON APPLE PUNAWALE" at bounding box center [151, 158] width 114 height 11
type input "9921216312"
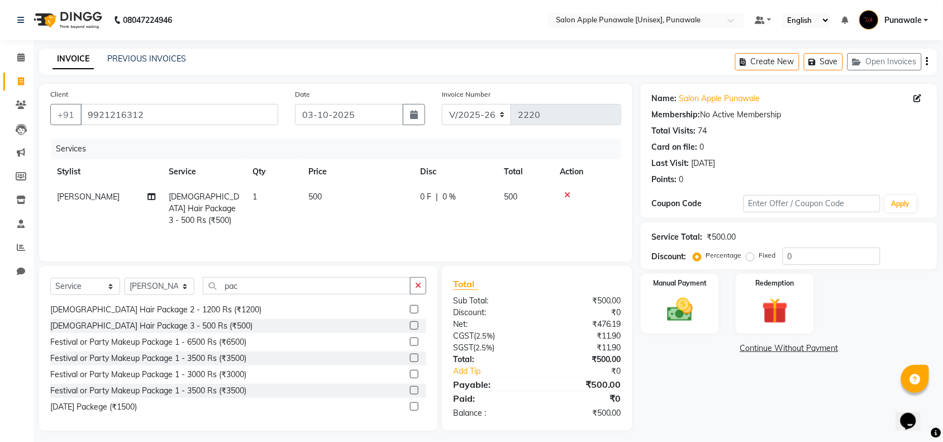
scroll to position [6, 0]
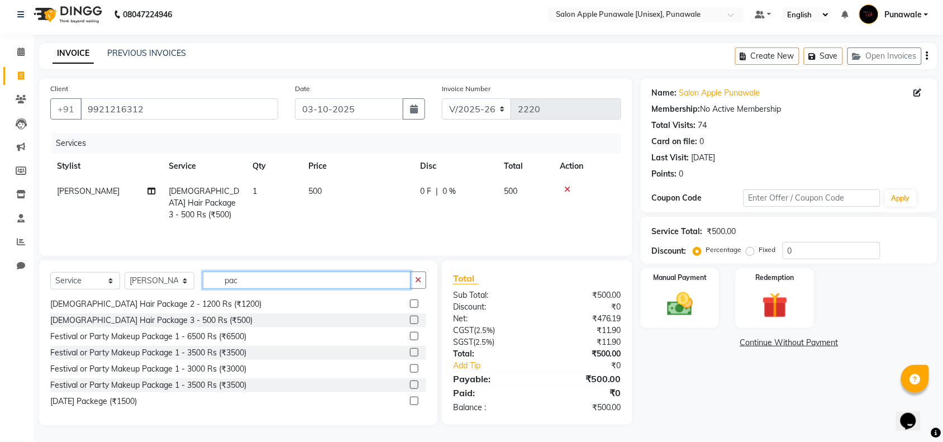
click at [265, 283] on input "pac" at bounding box center [307, 280] width 208 height 17
click at [246, 286] on input "pac" at bounding box center [307, 280] width 208 height 17
click at [700, 316] on img at bounding box center [680, 304] width 44 height 31
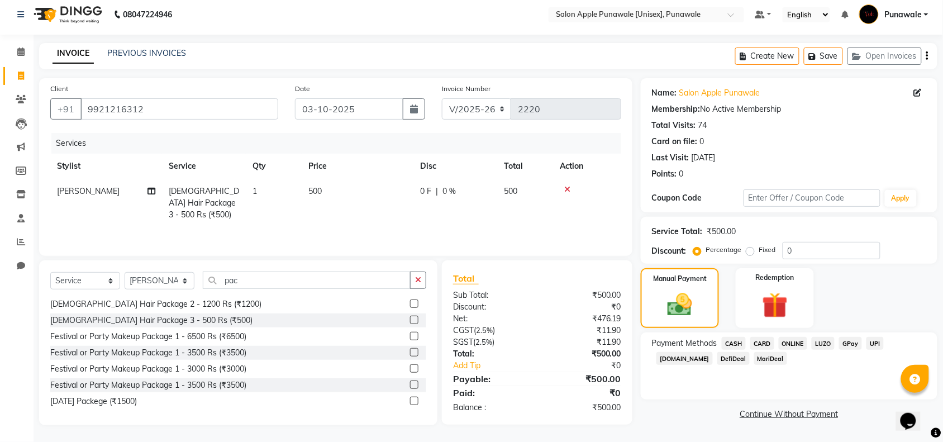
click at [795, 344] on span "ONLINE" at bounding box center [793, 343] width 29 height 13
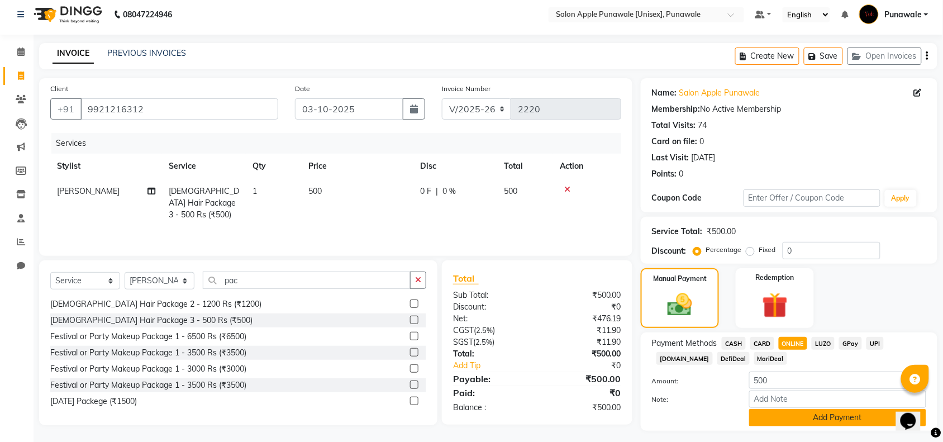
click at [796, 421] on button "Add Payment" at bounding box center [837, 417] width 177 height 17
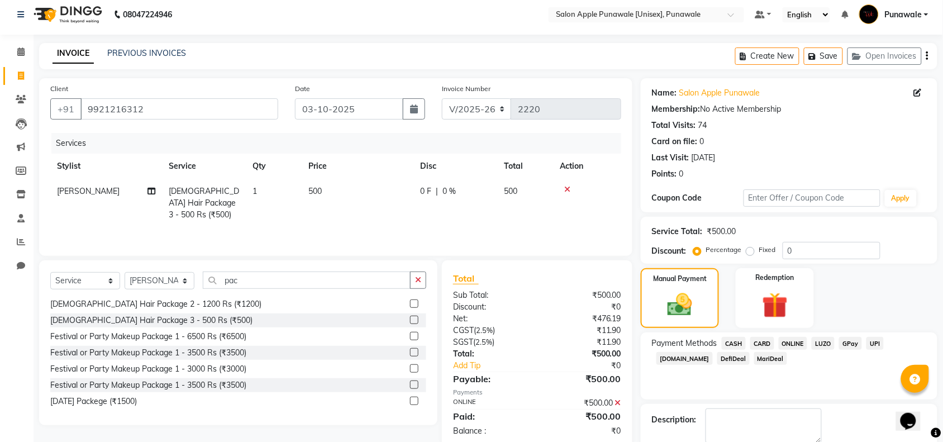
scroll to position [66, 0]
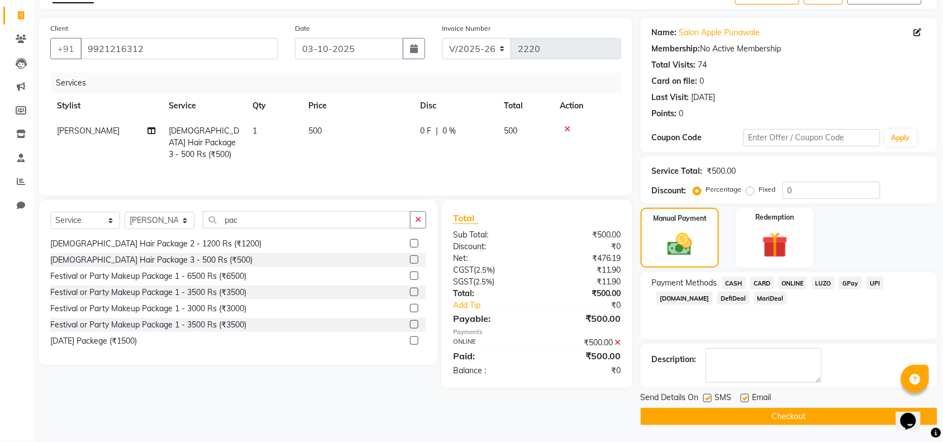
click at [788, 278] on span "ONLINE" at bounding box center [793, 283] width 29 height 13
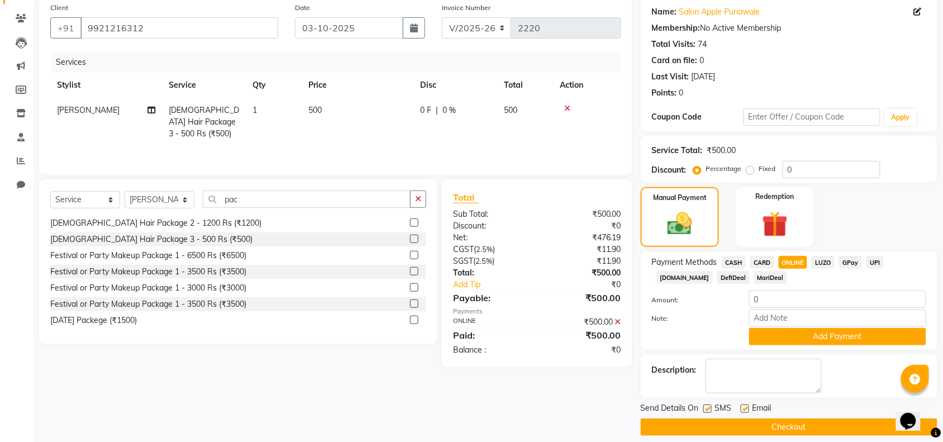
scroll to position [97, 0]
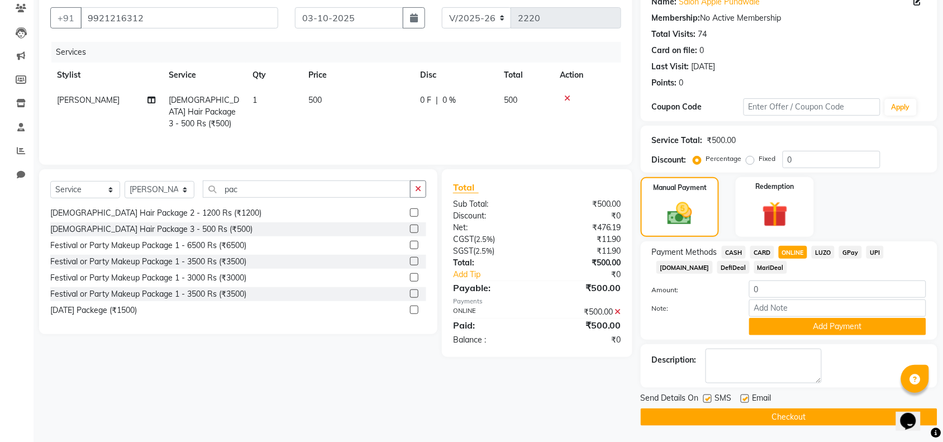
click at [715, 414] on button "Checkout" at bounding box center [789, 417] width 297 height 17
